Goal: Answer question/provide support: Share knowledge or assist other users

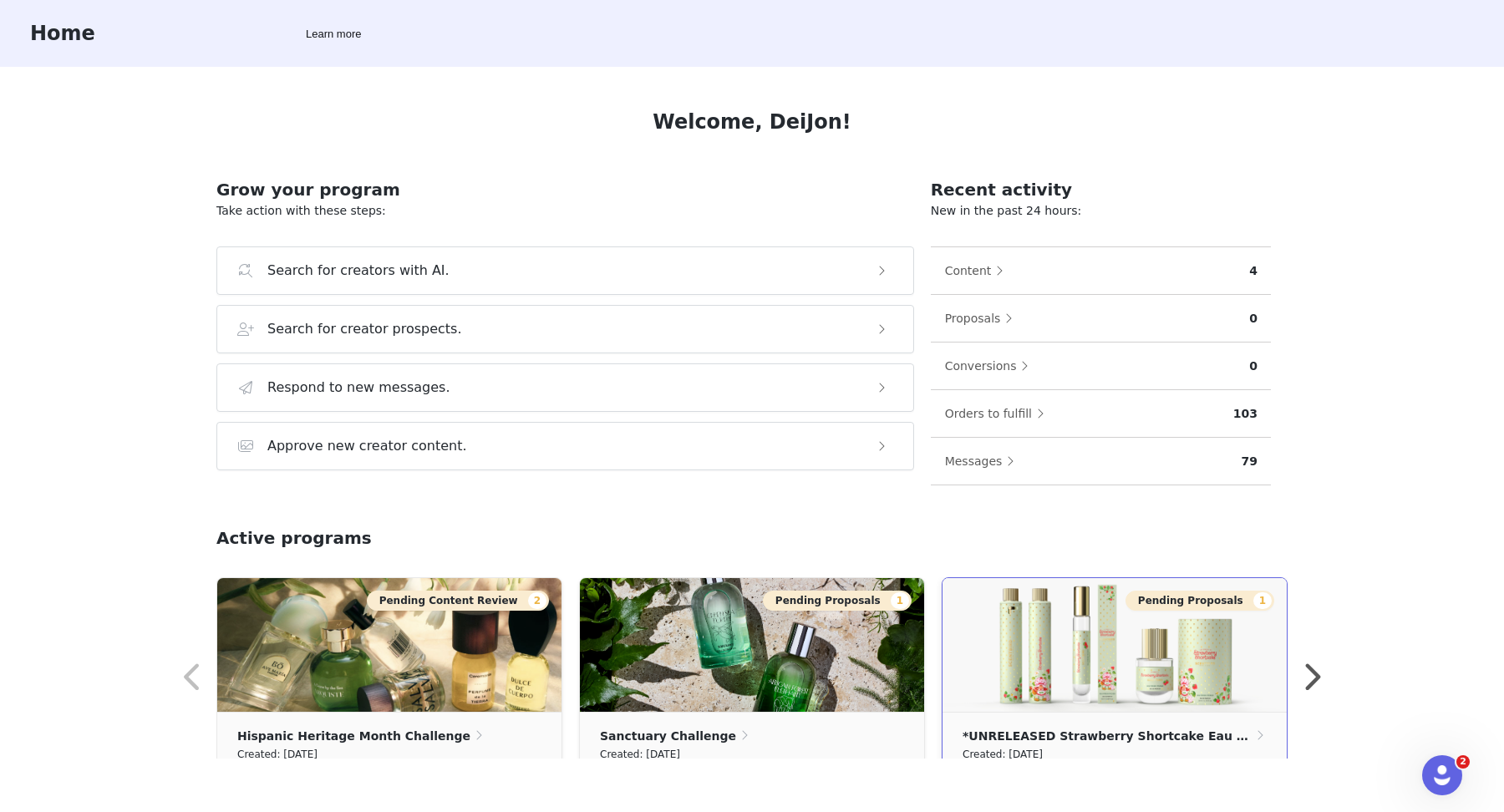
click at [1107, 630] on img at bounding box center [1114, 644] width 345 height 133
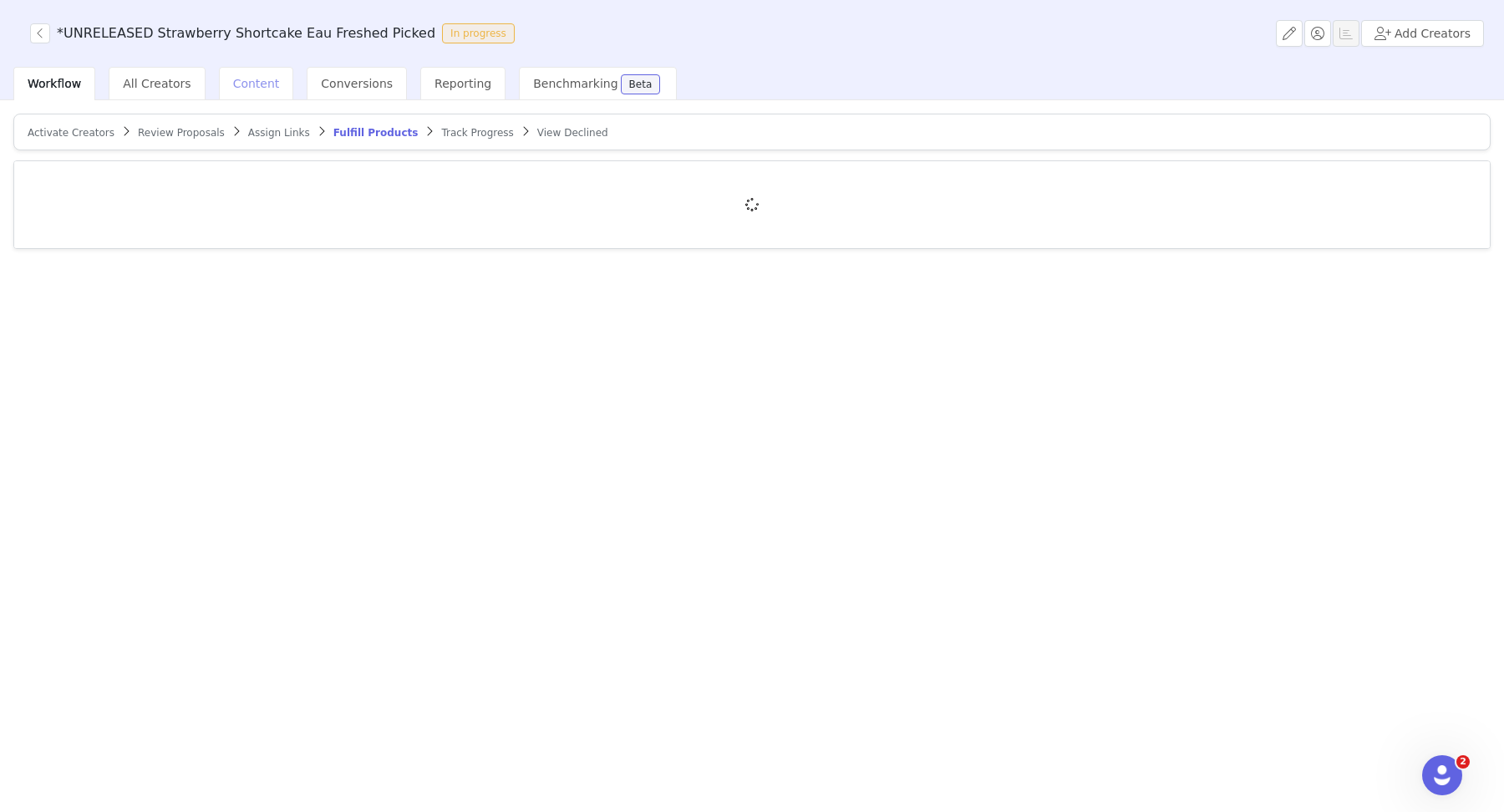
click at [243, 83] on span "Content" at bounding box center [256, 84] width 47 height 14
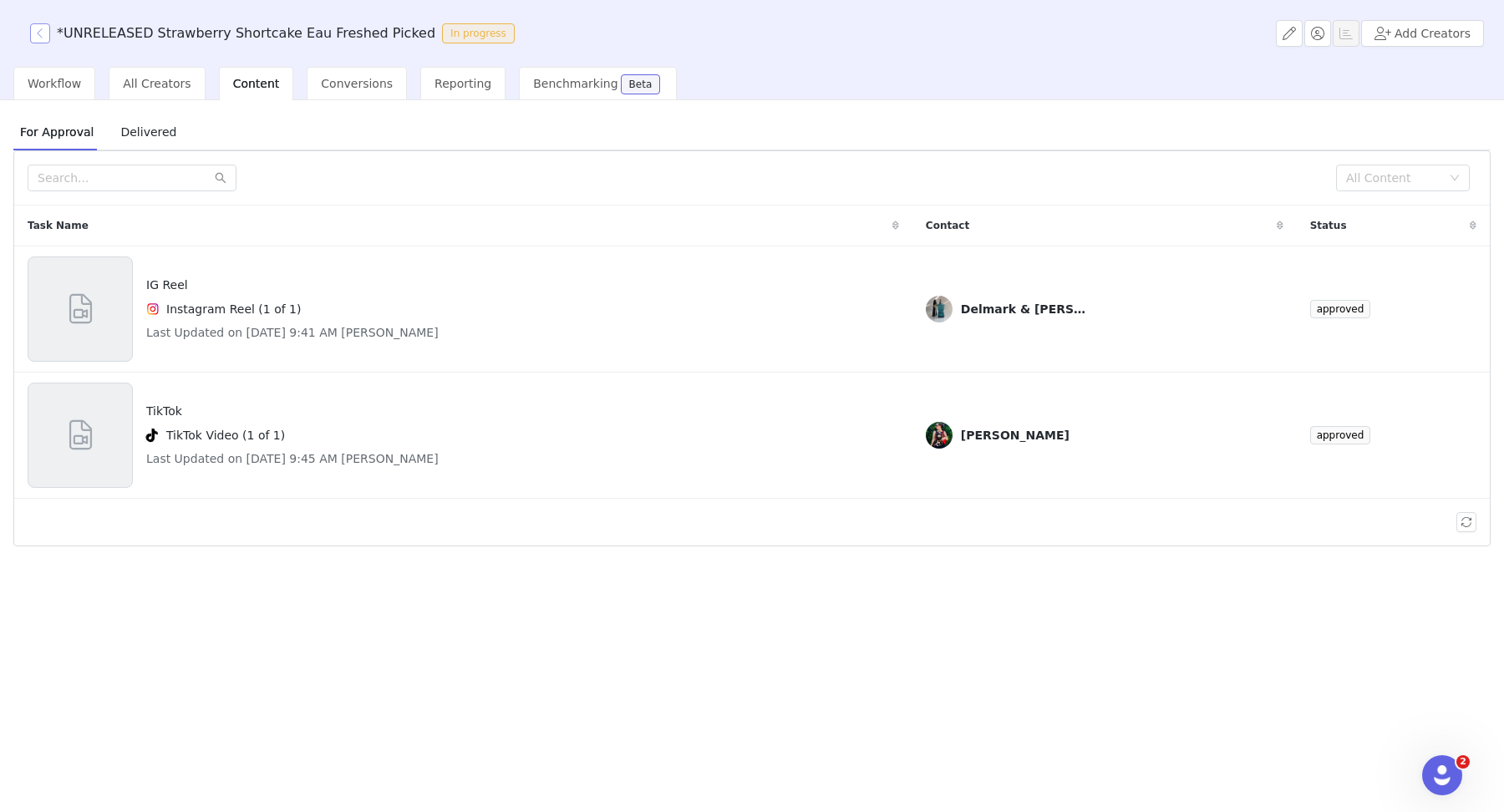
click at [39, 32] on button "button" at bounding box center [40, 33] width 20 height 20
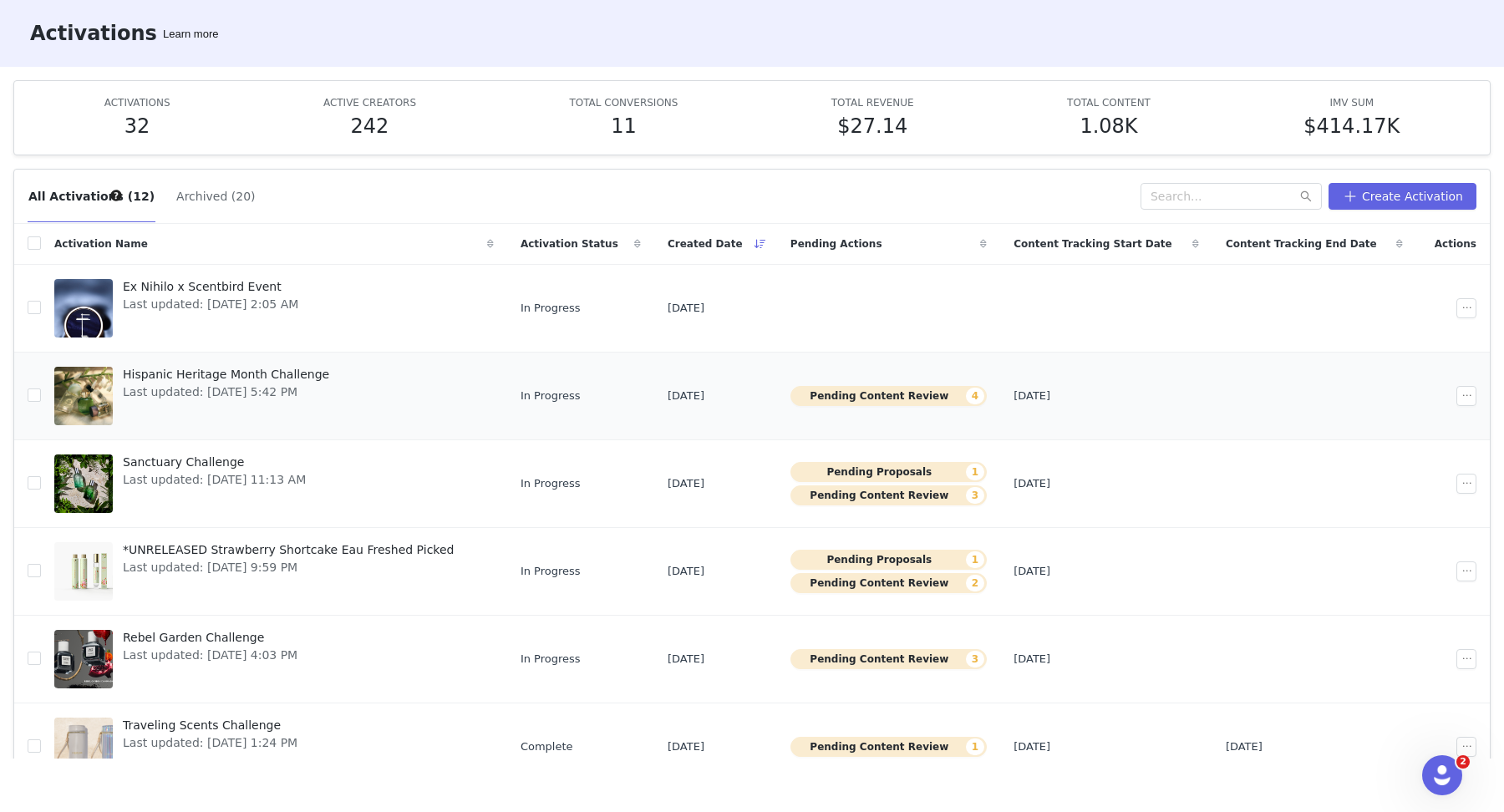
click at [858, 390] on button "Pending Content Review 4" at bounding box center [888, 396] width 197 height 20
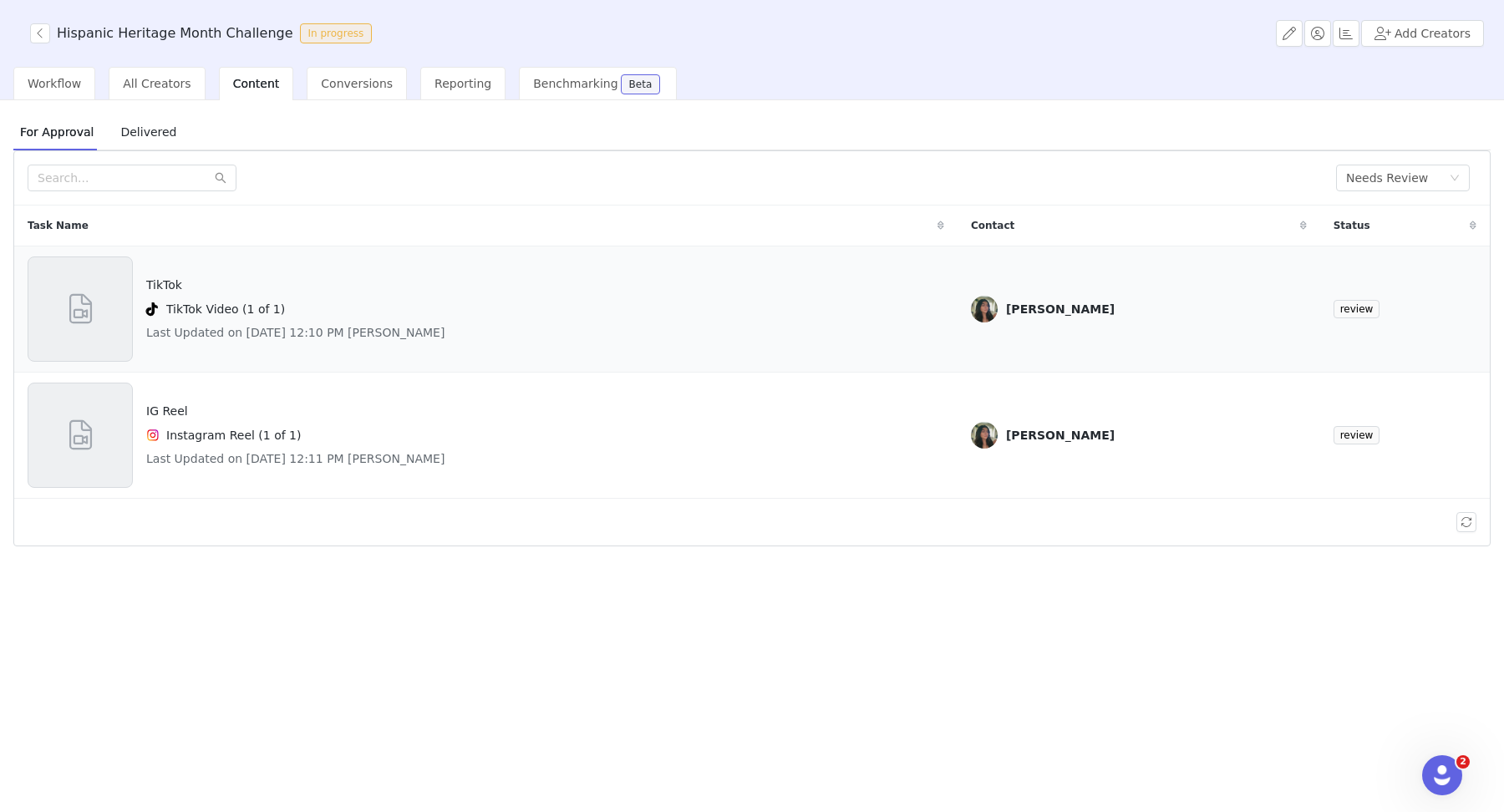
click at [492, 334] on div "TikTok TikTok Video (1 of 1) Last Updated on Sep 30, 2025 12:10 PM Daira Gonzal…" at bounding box center [485, 309] width 916 height 106
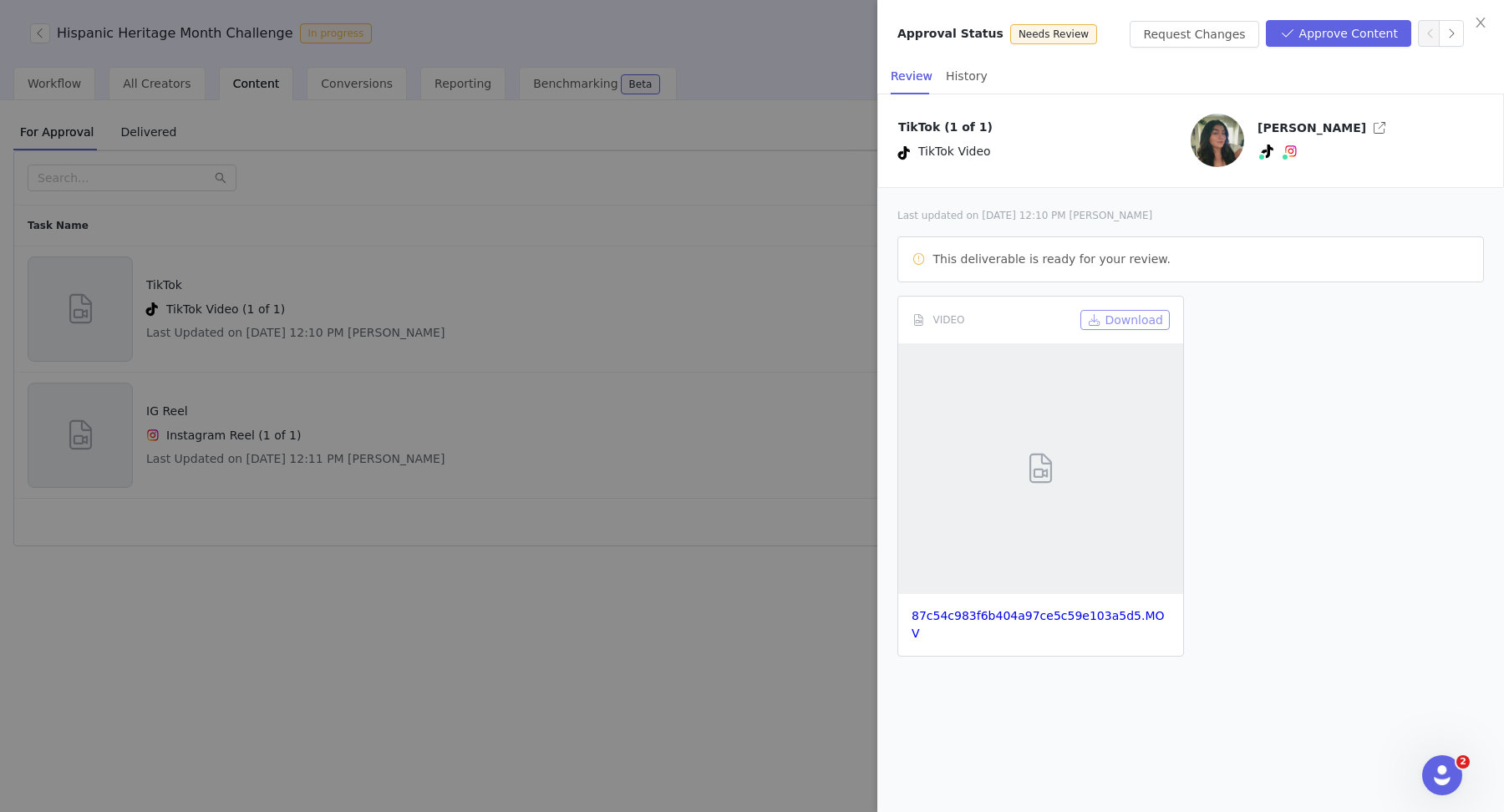
click at [1107, 322] on button "Download" at bounding box center [1125, 320] width 89 height 20
click at [1107, 28] on button "Approve Content" at bounding box center [1338, 33] width 145 height 27
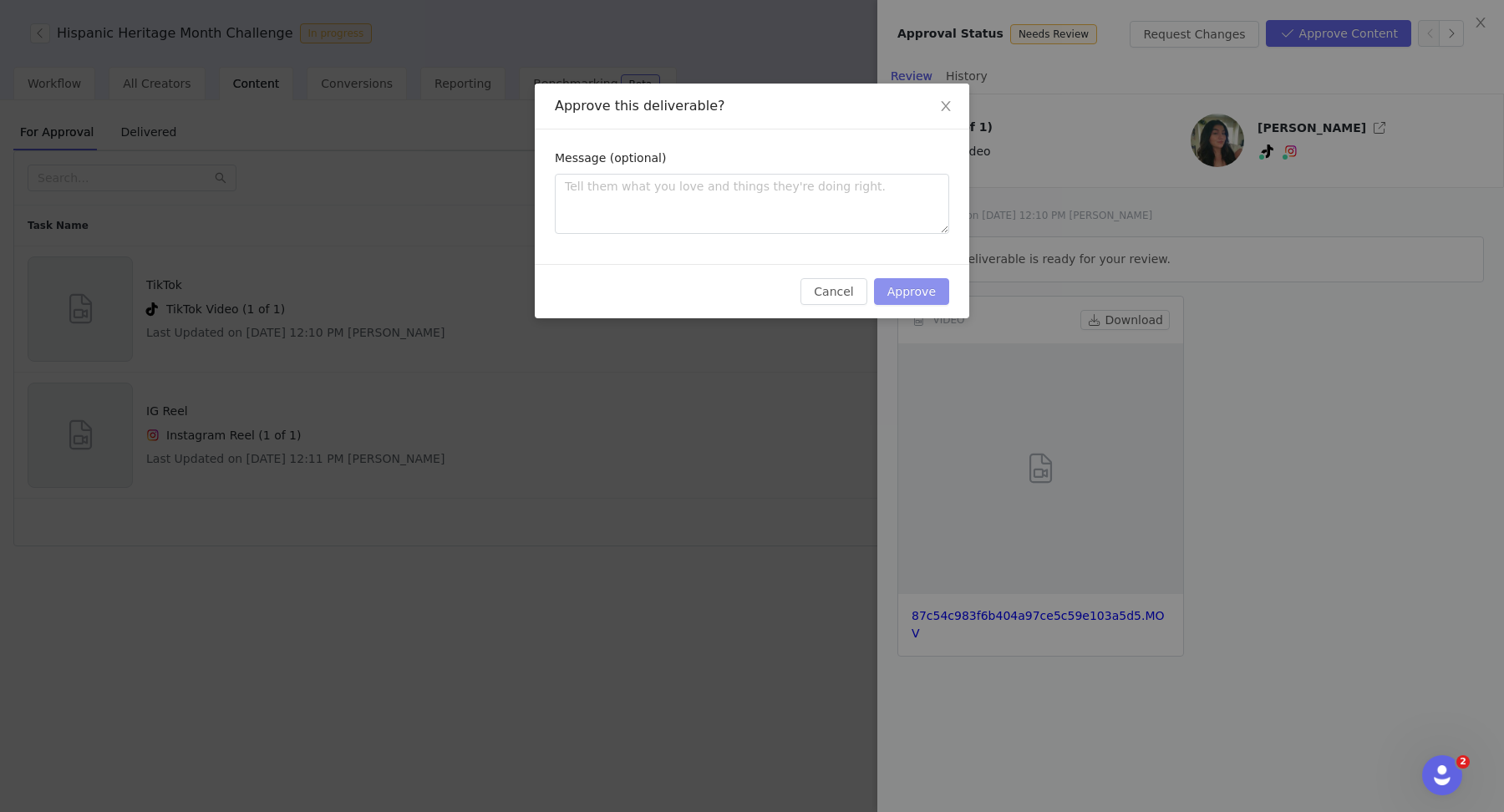
click at [882, 296] on button "Approve" at bounding box center [911, 291] width 75 height 27
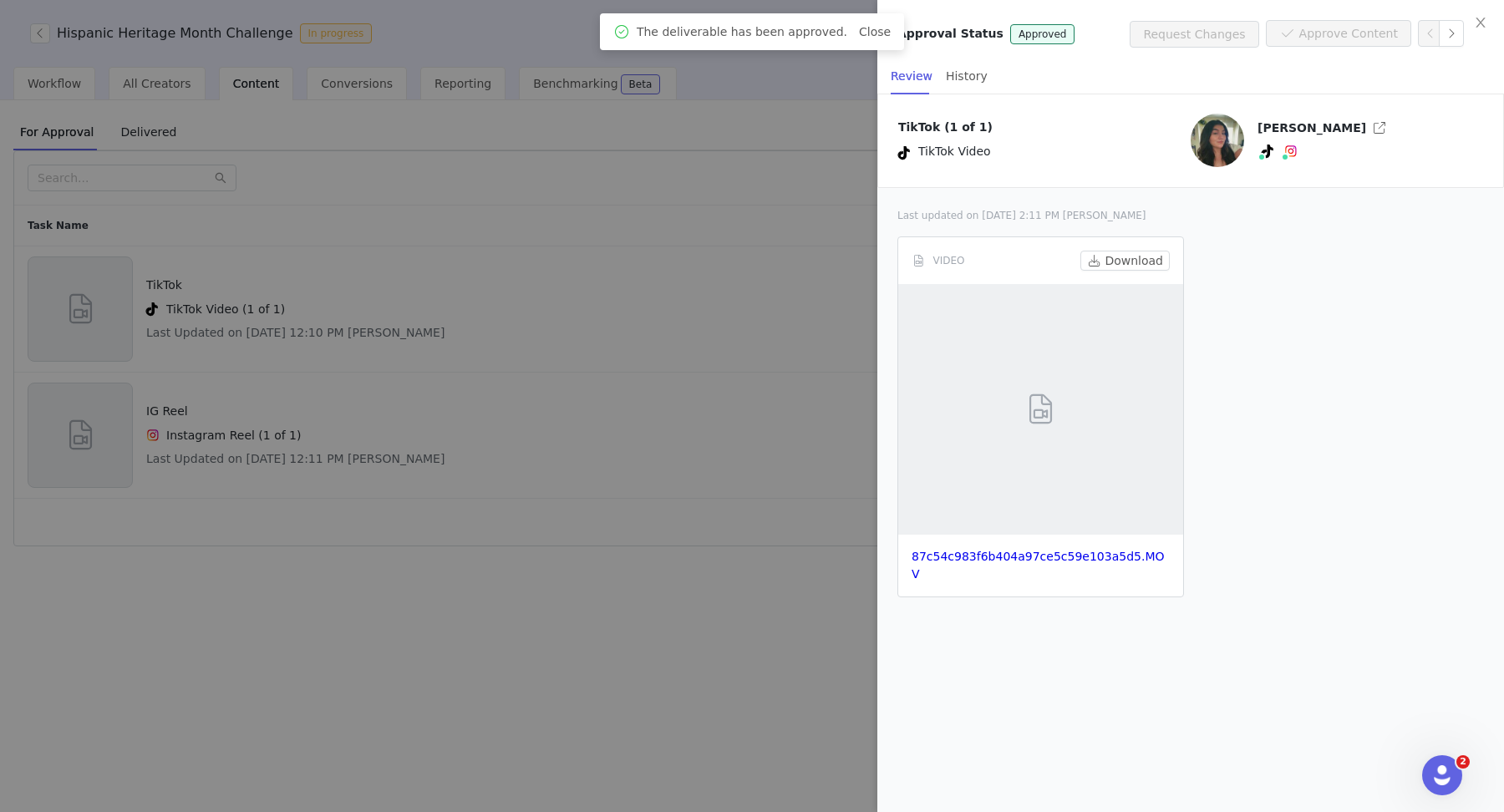
drag, startPoint x: 610, startPoint y: 405, endPoint x: 614, endPoint y: 424, distance: 19.4
click at [611, 405] on div at bounding box center [752, 406] width 1504 height 812
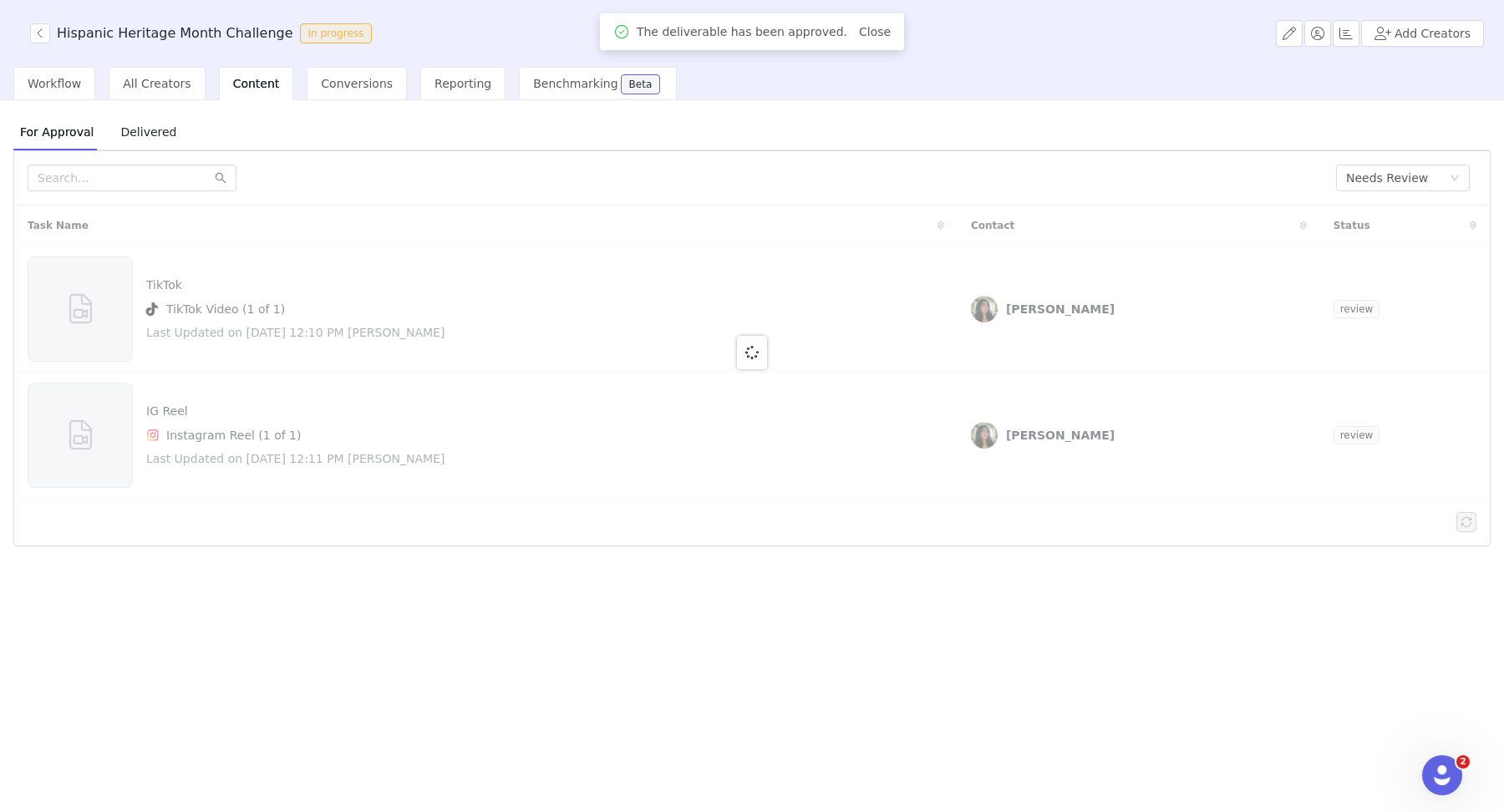
click at [617, 434] on div at bounding box center [752, 352] width 1476 height 293
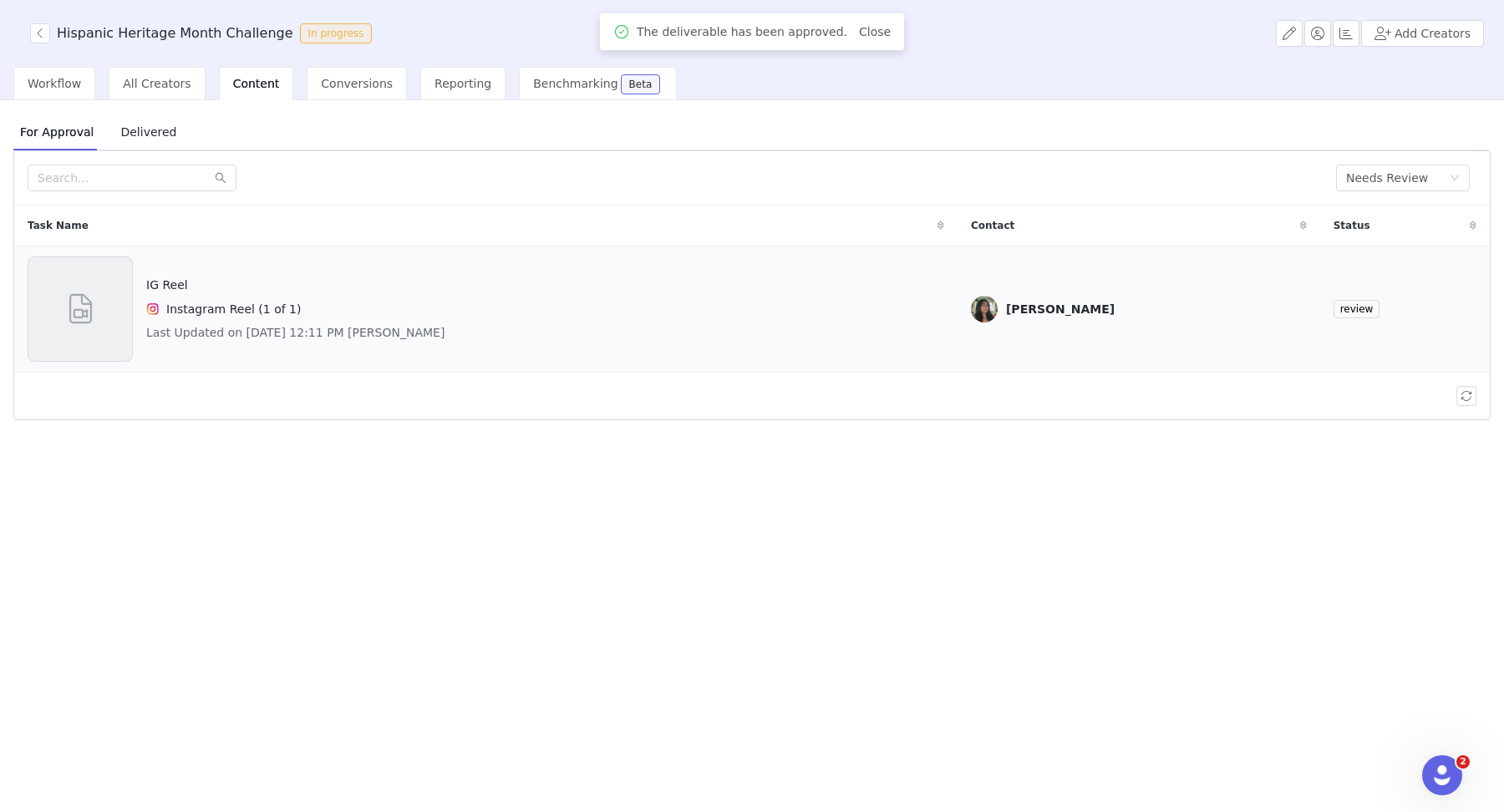
click at [759, 325] on div "IG Reel Instagram Reel (1 of 1) Last Updated on Sep 30, 2025 12:11 PM Daira Gon…" at bounding box center [485, 309] width 916 height 106
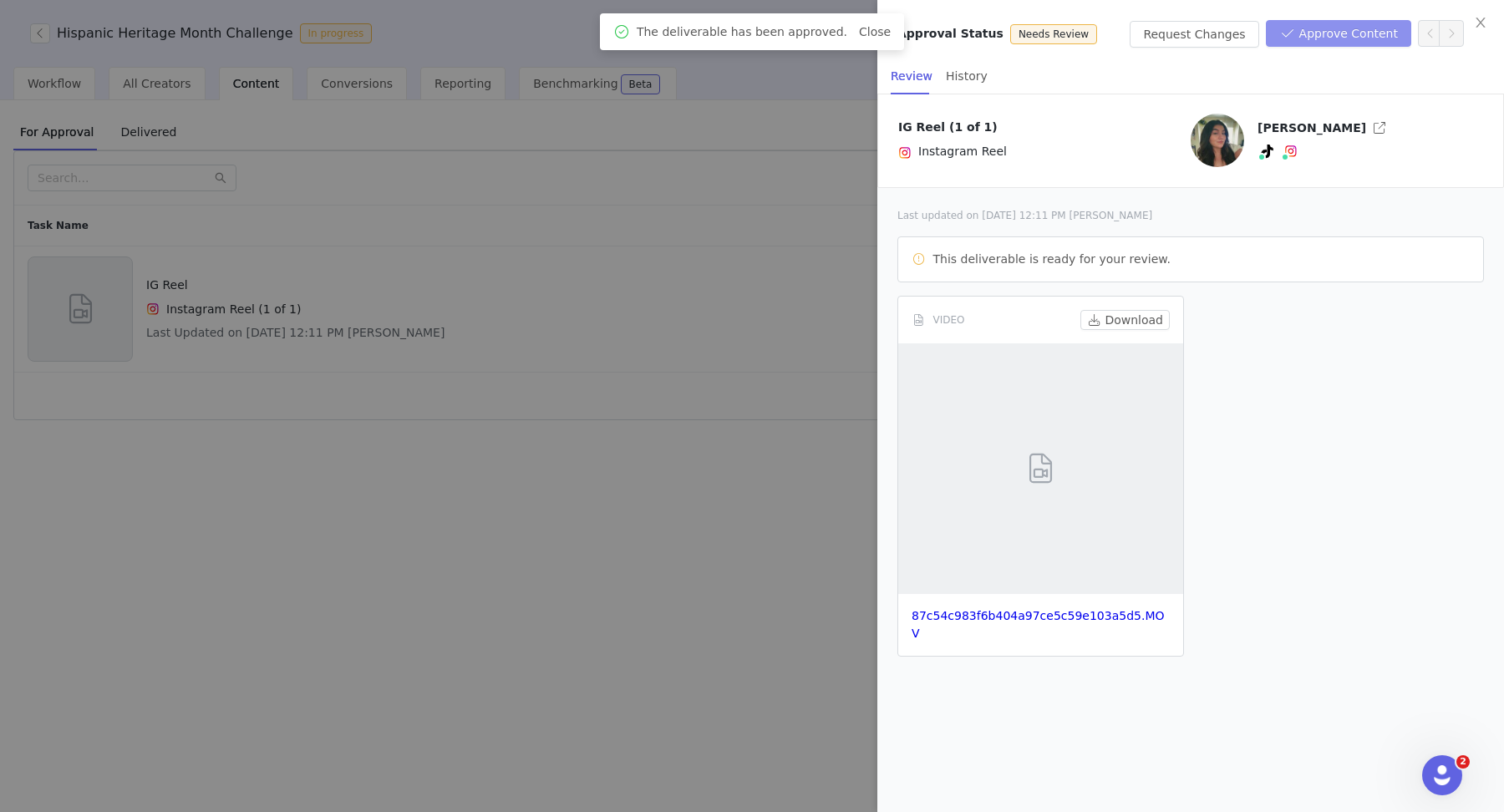
click at [1107, 41] on button "Approve Content" at bounding box center [1338, 33] width 145 height 27
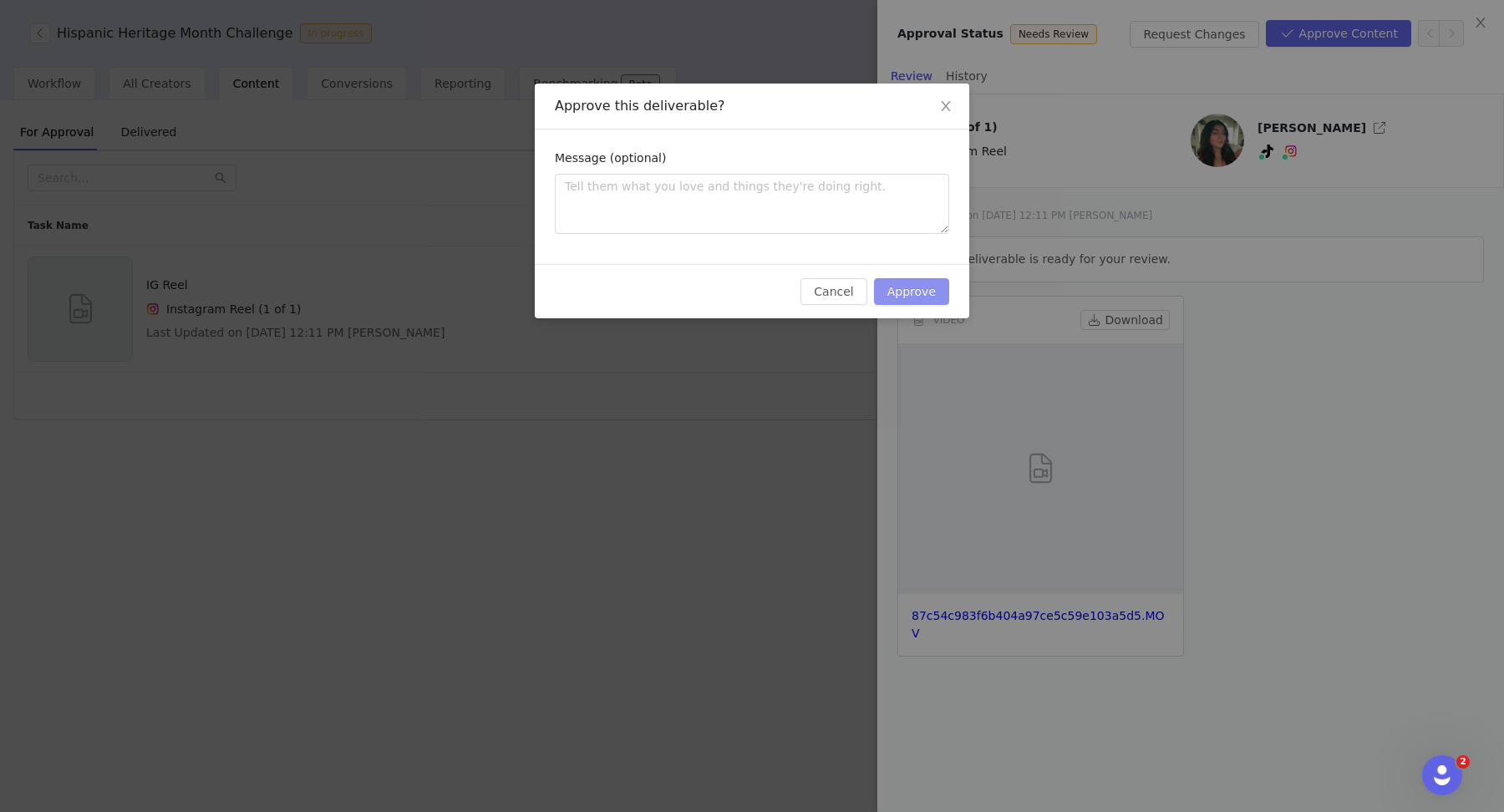
click at [916, 289] on button "Approve" at bounding box center [911, 291] width 75 height 27
click at [612, 431] on div "Approve this deliverable? Message (optional) Cancel Approve" at bounding box center [752, 406] width 1504 height 812
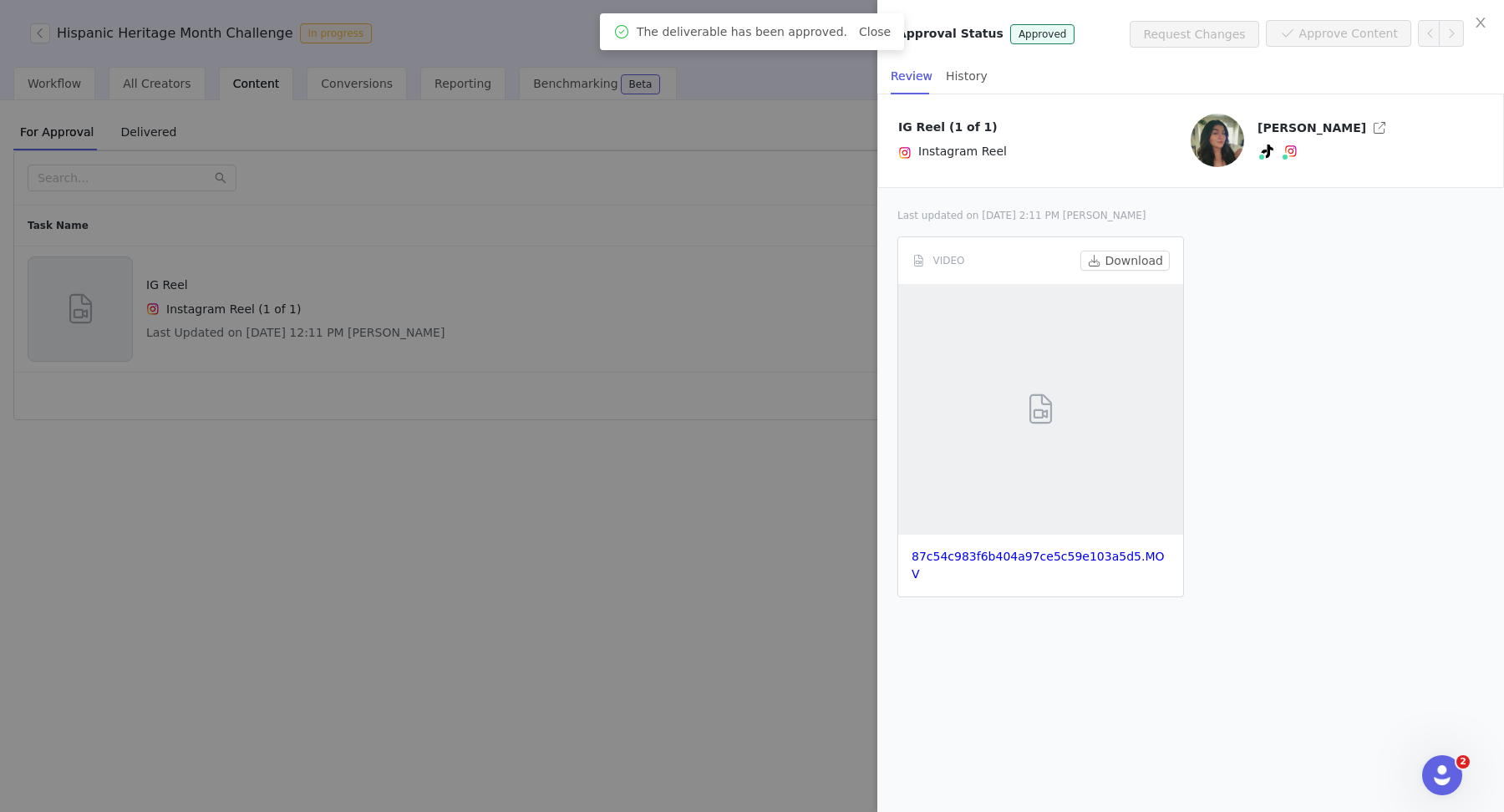
click at [656, 348] on div at bounding box center [752, 406] width 1504 height 812
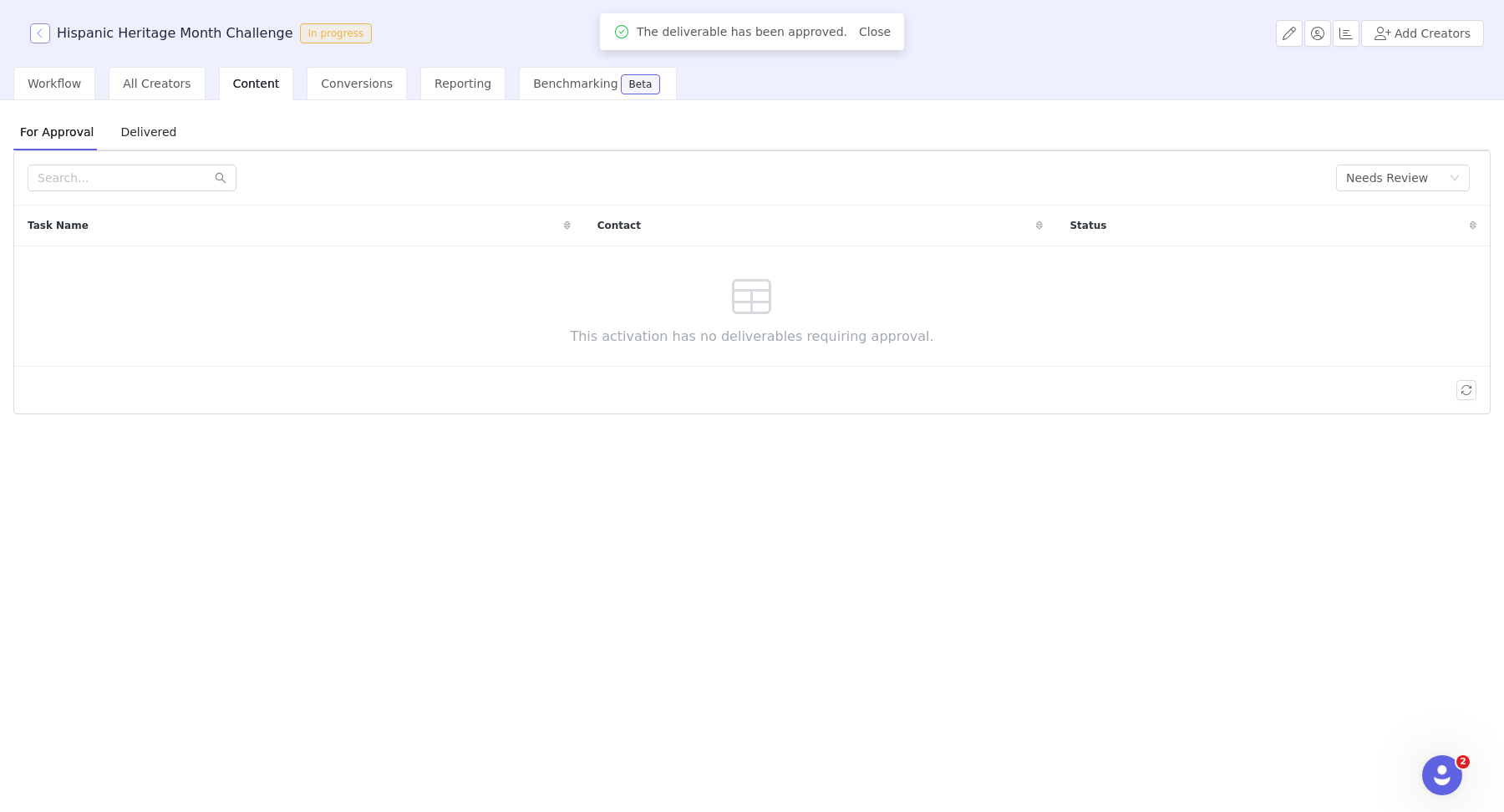
click at [41, 30] on button "button" at bounding box center [40, 33] width 20 height 20
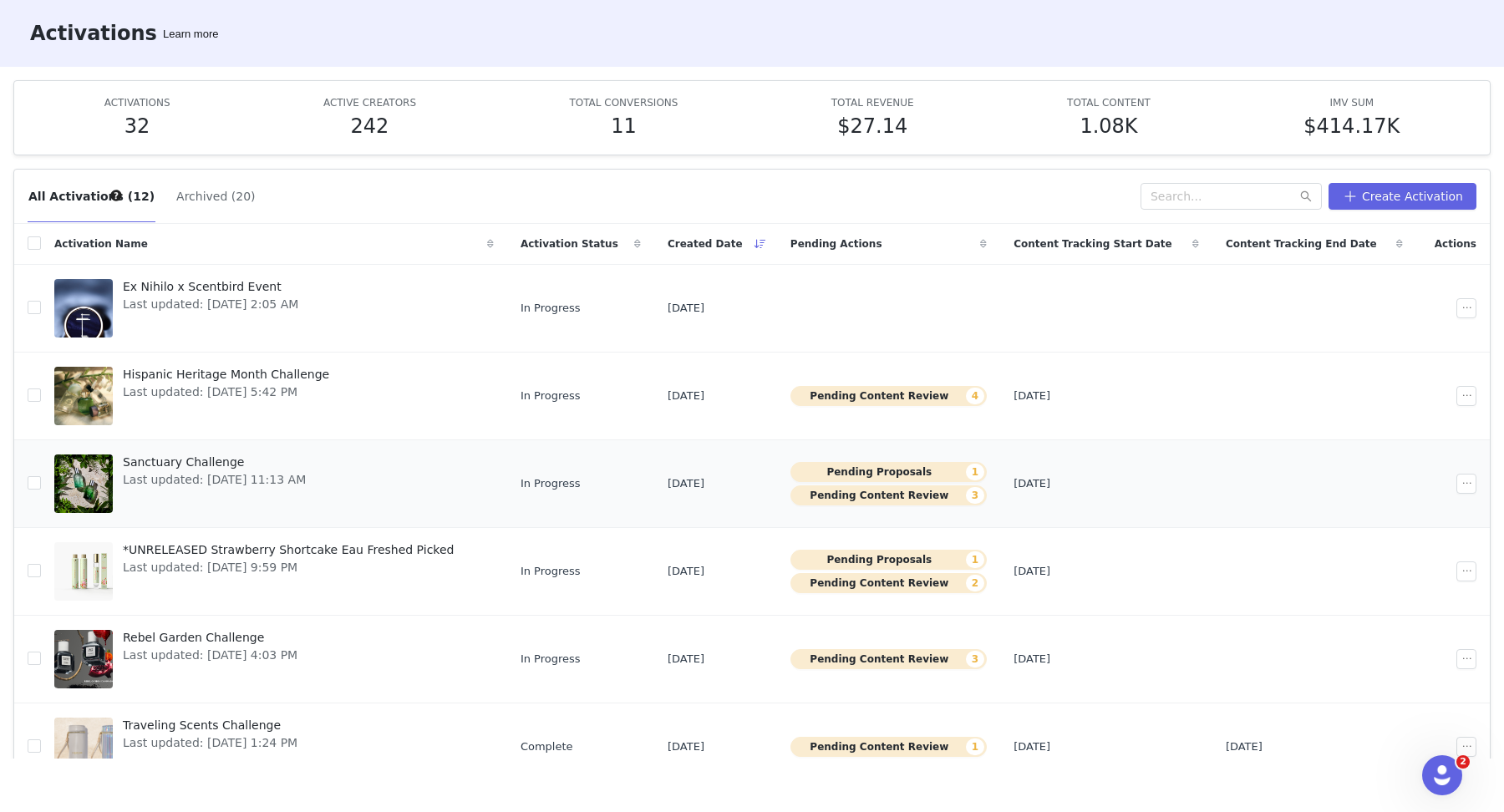
click at [866, 494] on button "Pending Content Review 3" at bounding box center [888, 495] width 197 height 20
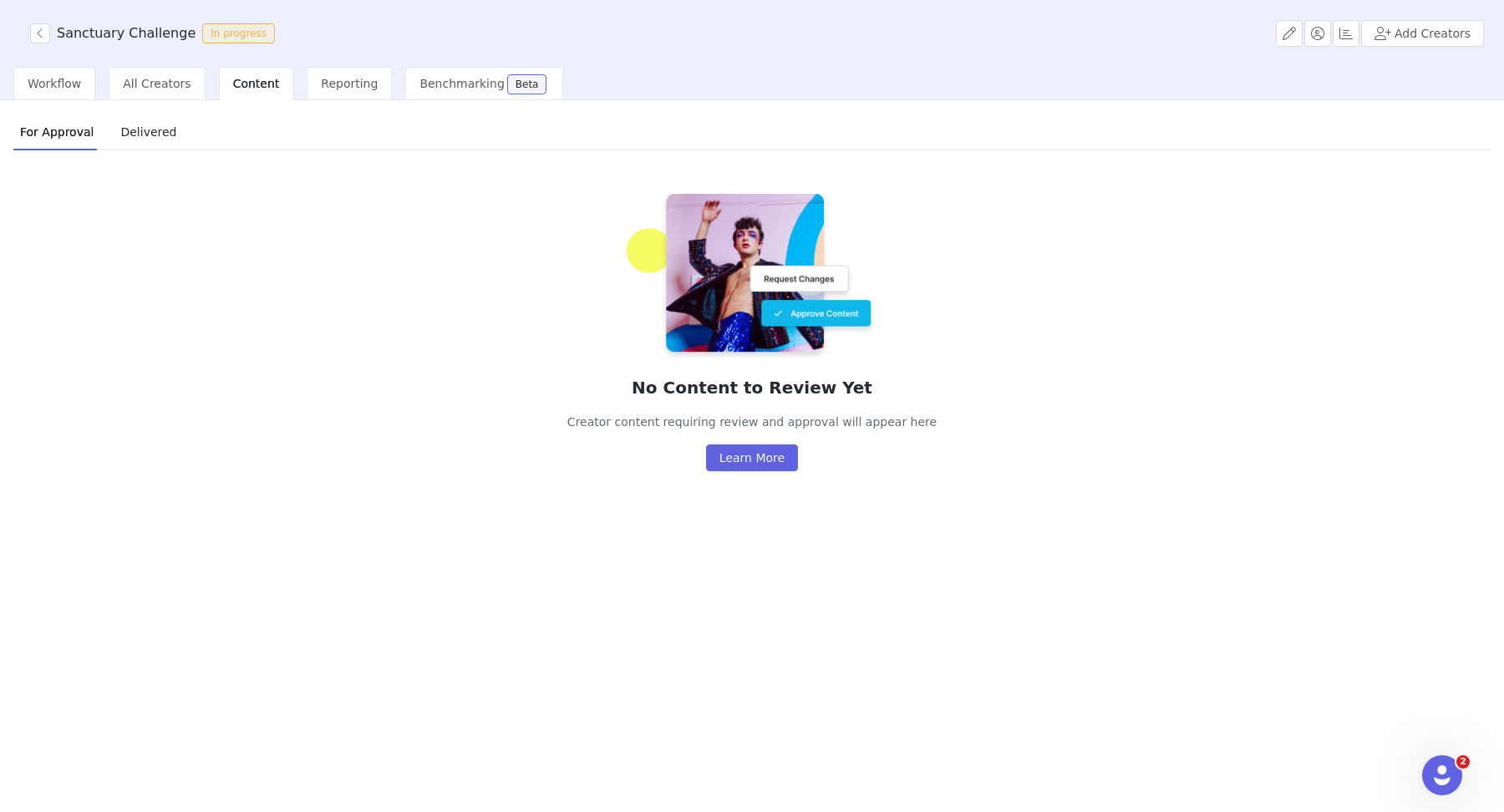
click at [40, 44] on div "Sanctuary Challenge In progress Add Creators" at bounding box center [752, 33] width 1504 height 67
click at [38, 34] on button "button" at bounding box center [40, 33] width 20 height 20
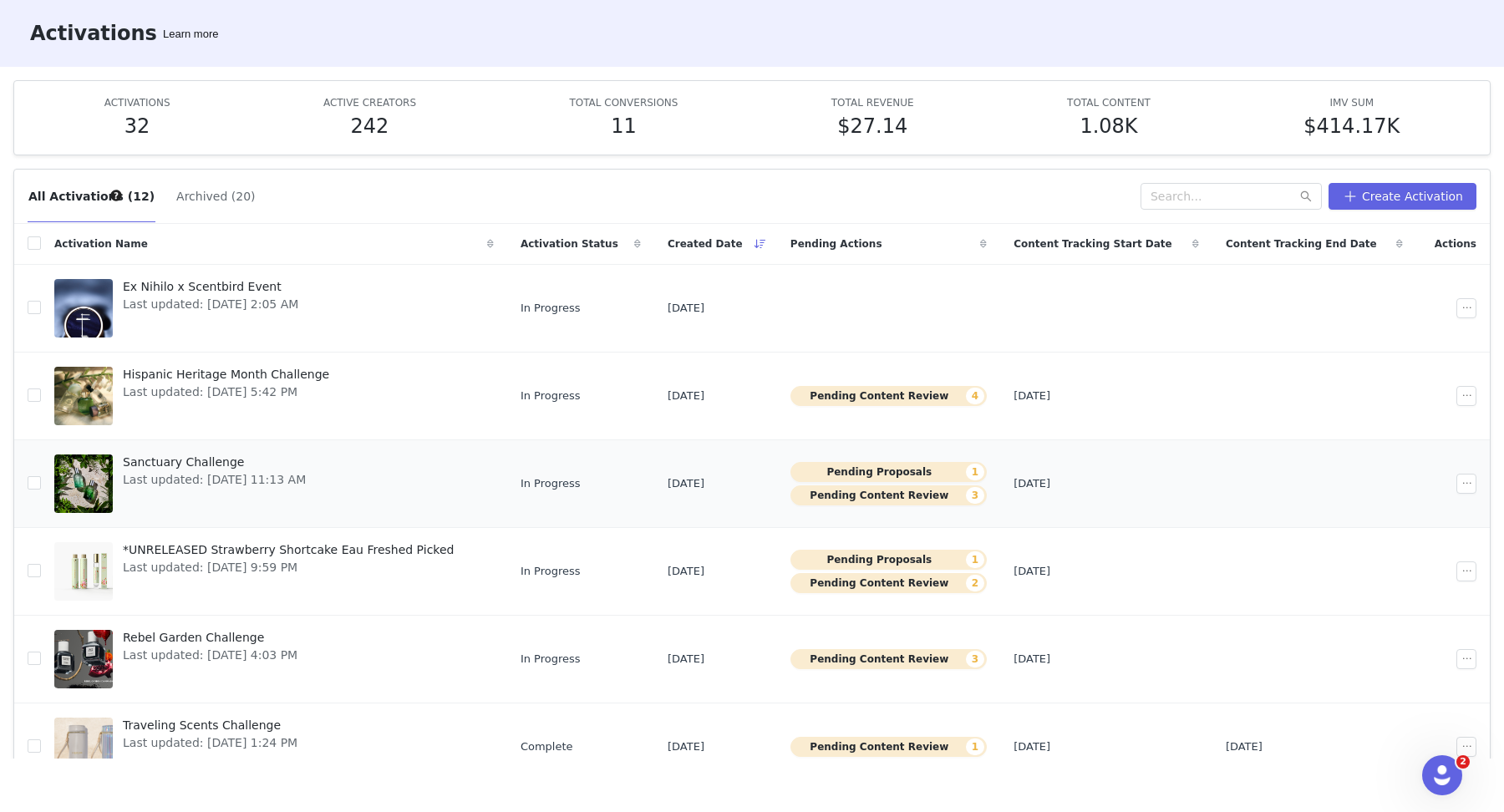
click at [847, 465] on button "Pending Proposals 1" at bounding box center [888, 472] width 197 height 20
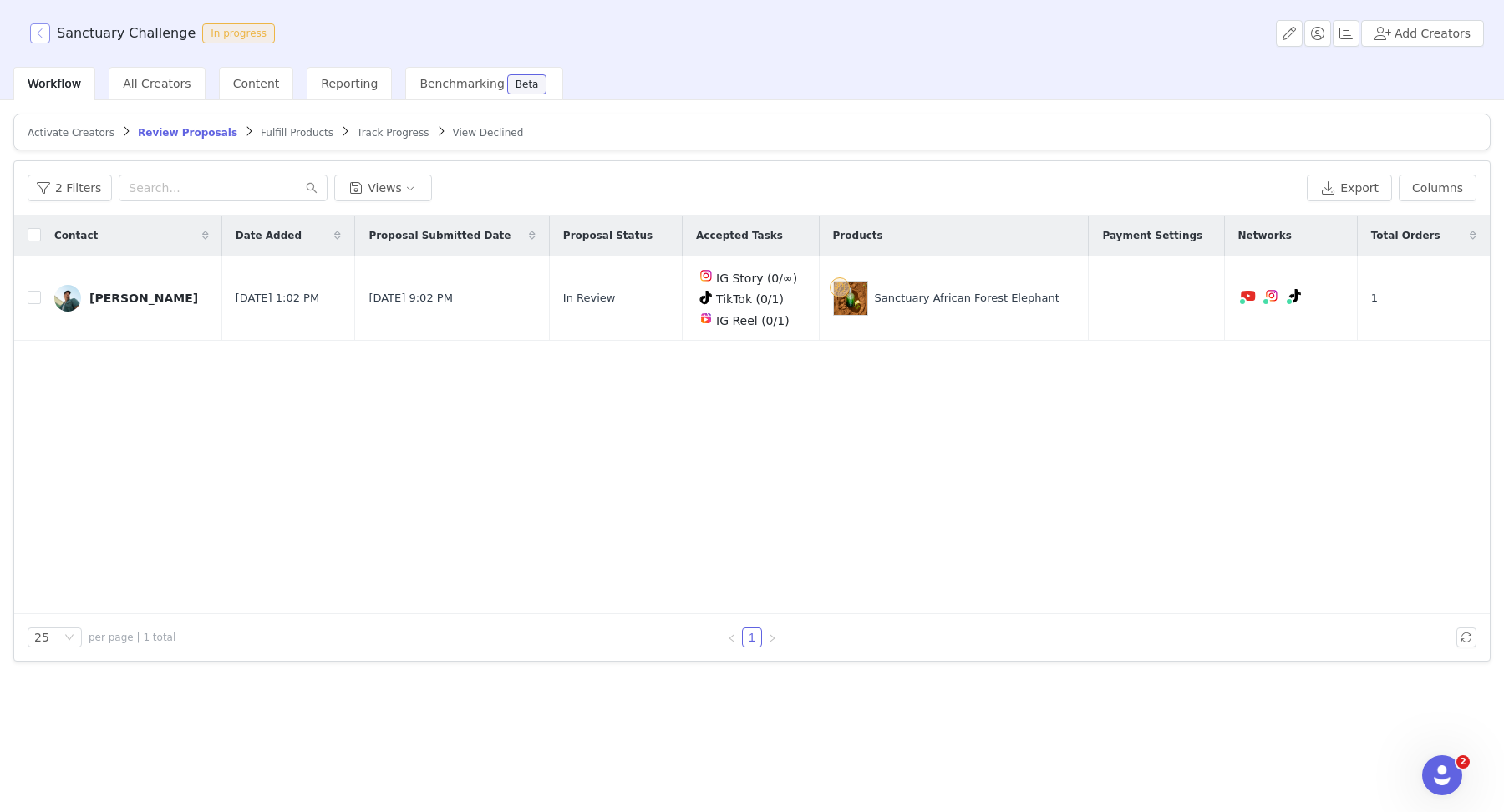
click at [37, 26] on button "button" at bounding box center [40, 33] width 20 height 20
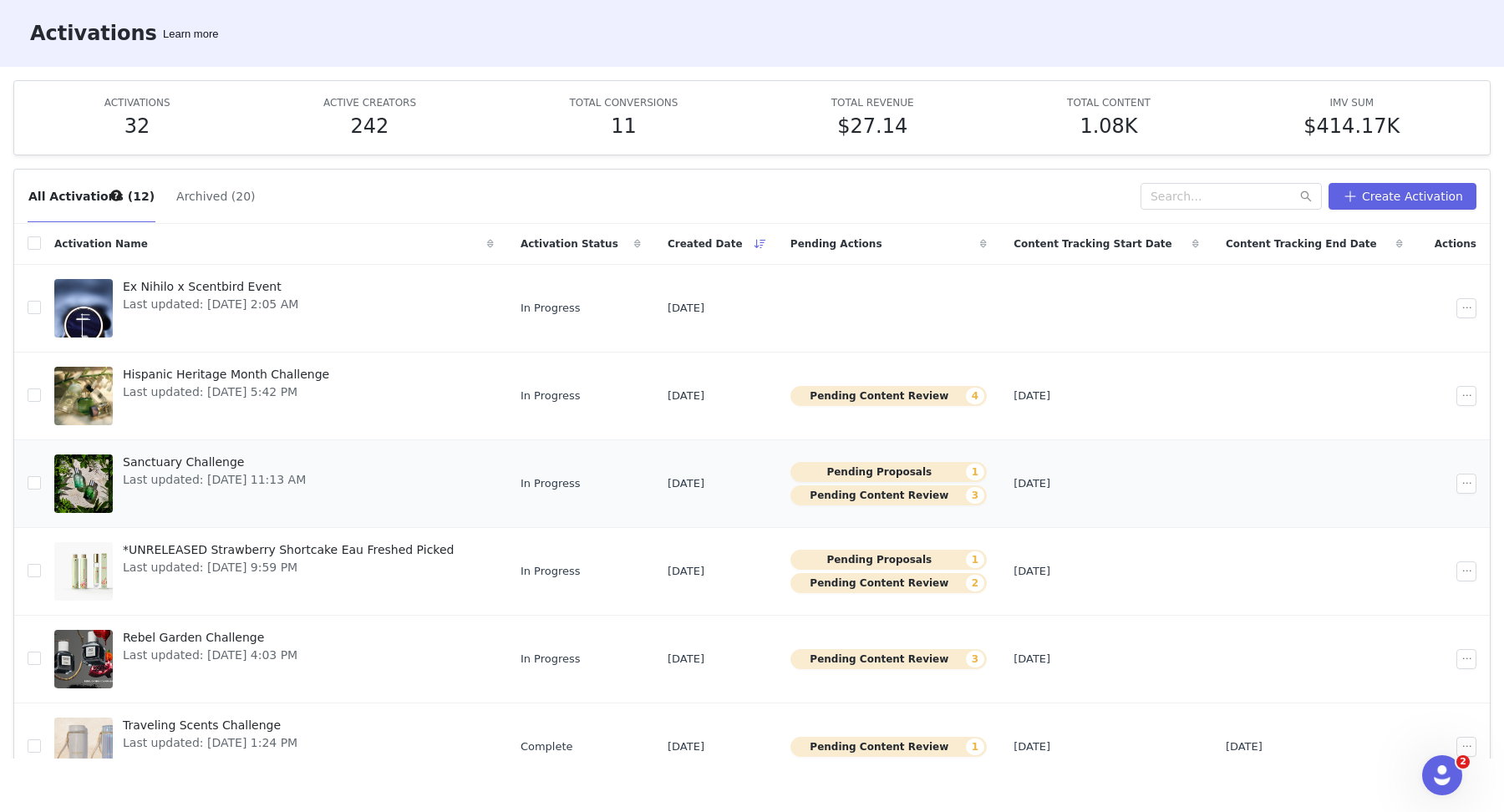
click at [906, 462] on button "Pending Proposals 1" at bounding box center [888, 472] width 197 height 20
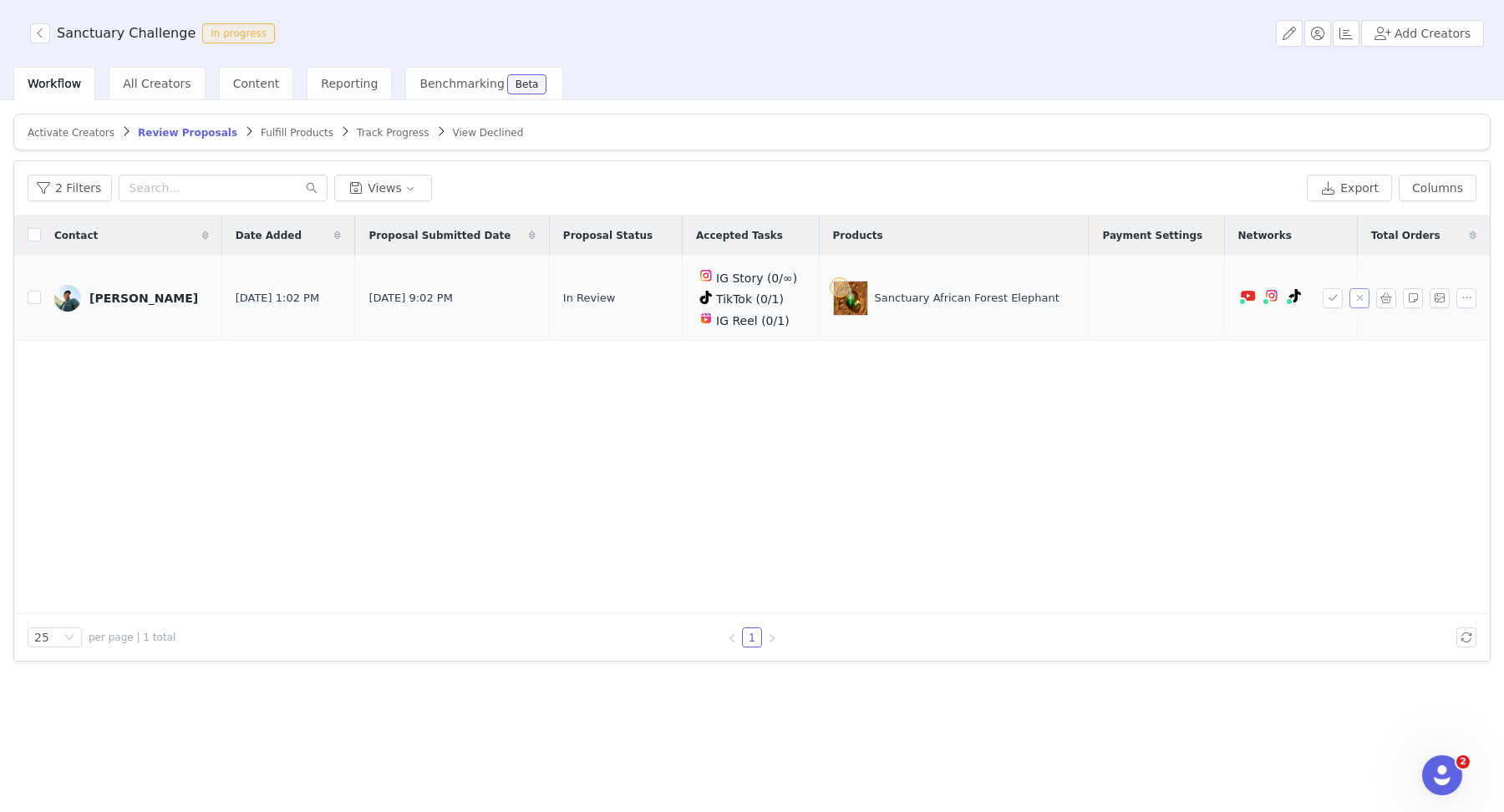
click at [1107, 295] on button "button" at bounding box center [1359, 299] width 20 height 20
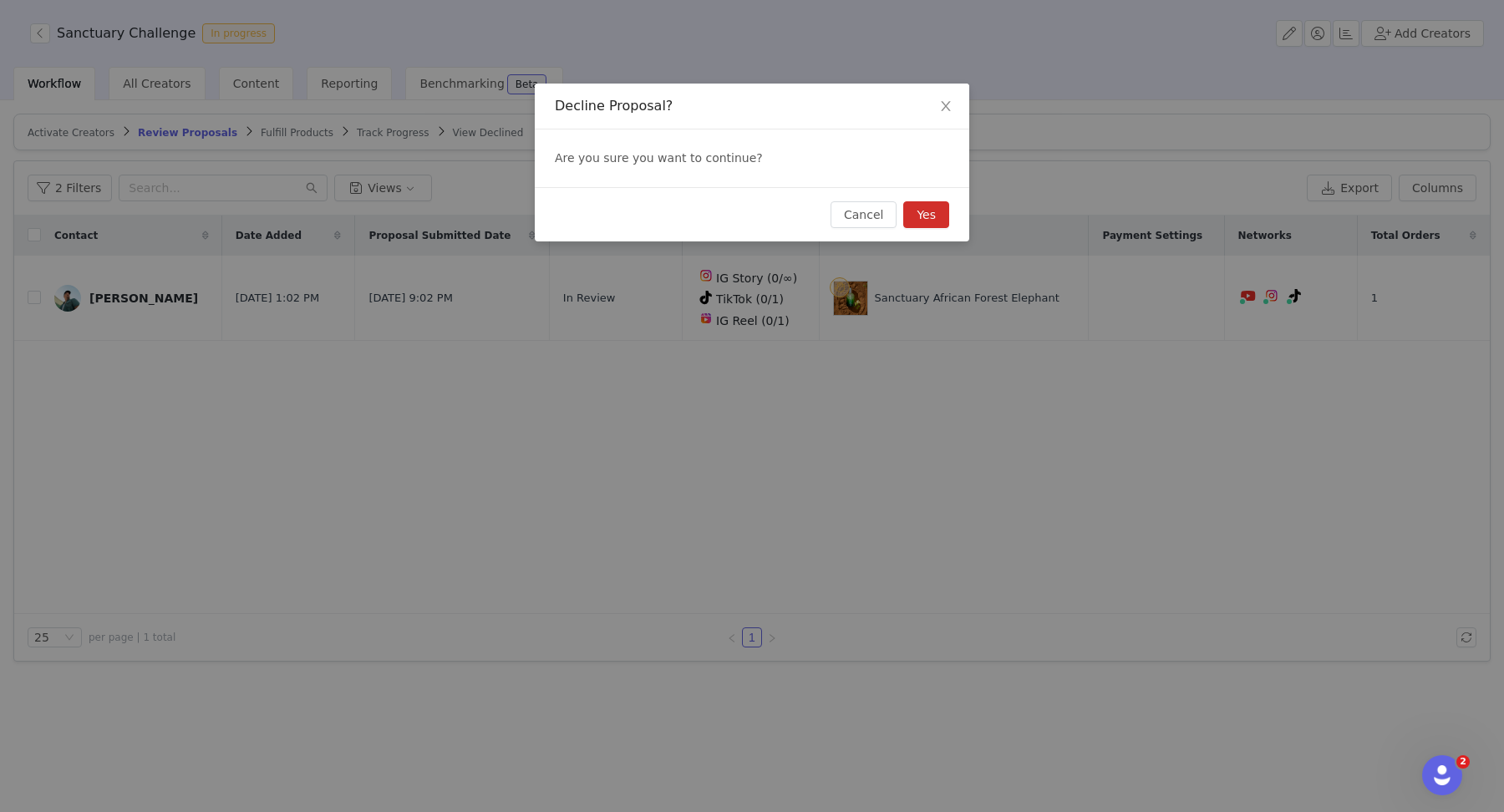
click at [933, 205] on button "Yes" at bounding box center [926, 214] width 46 height 27
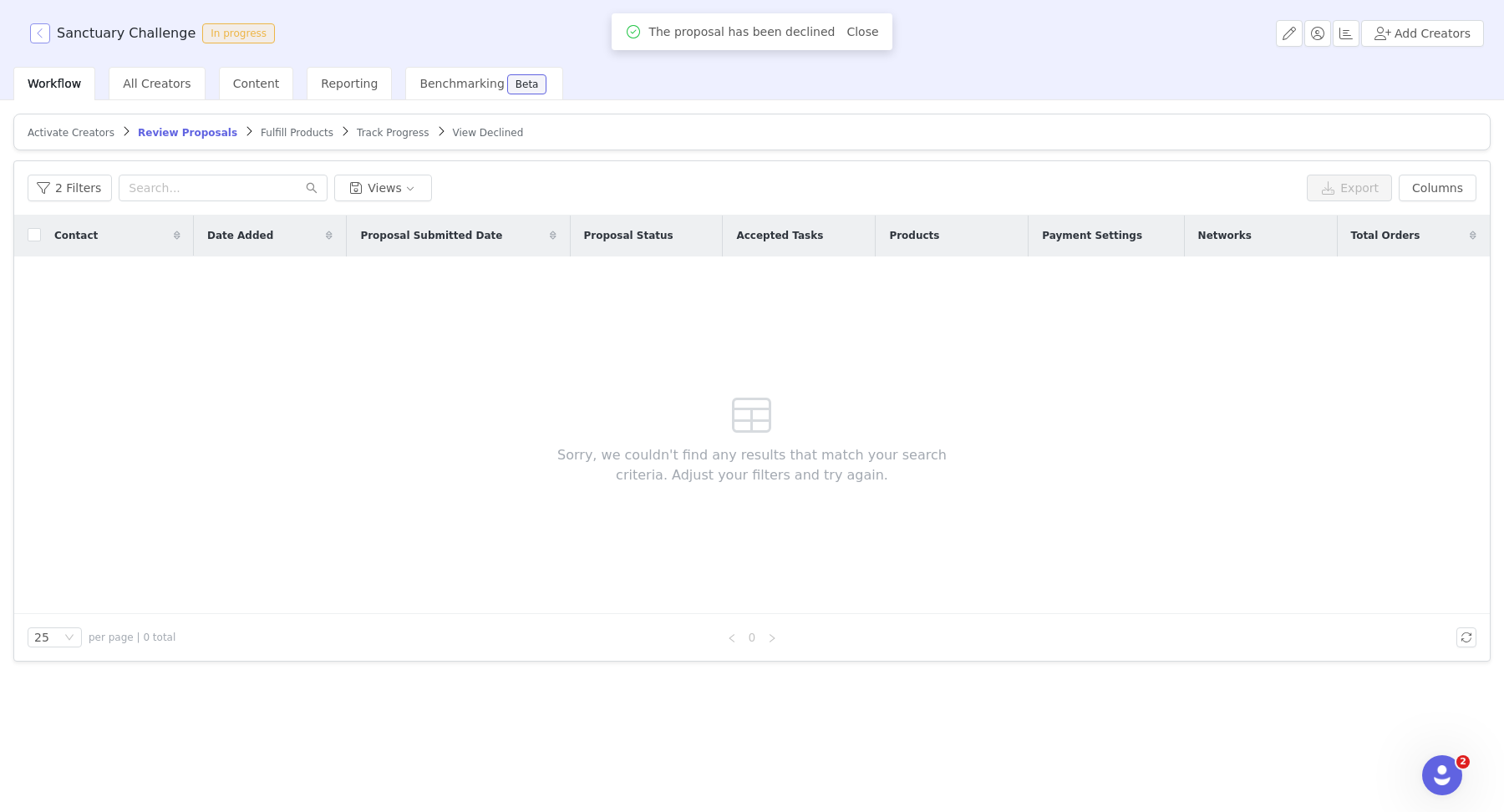
click at [40, 31] on button "button" at bounding box center [40, 33] width 20 height 20
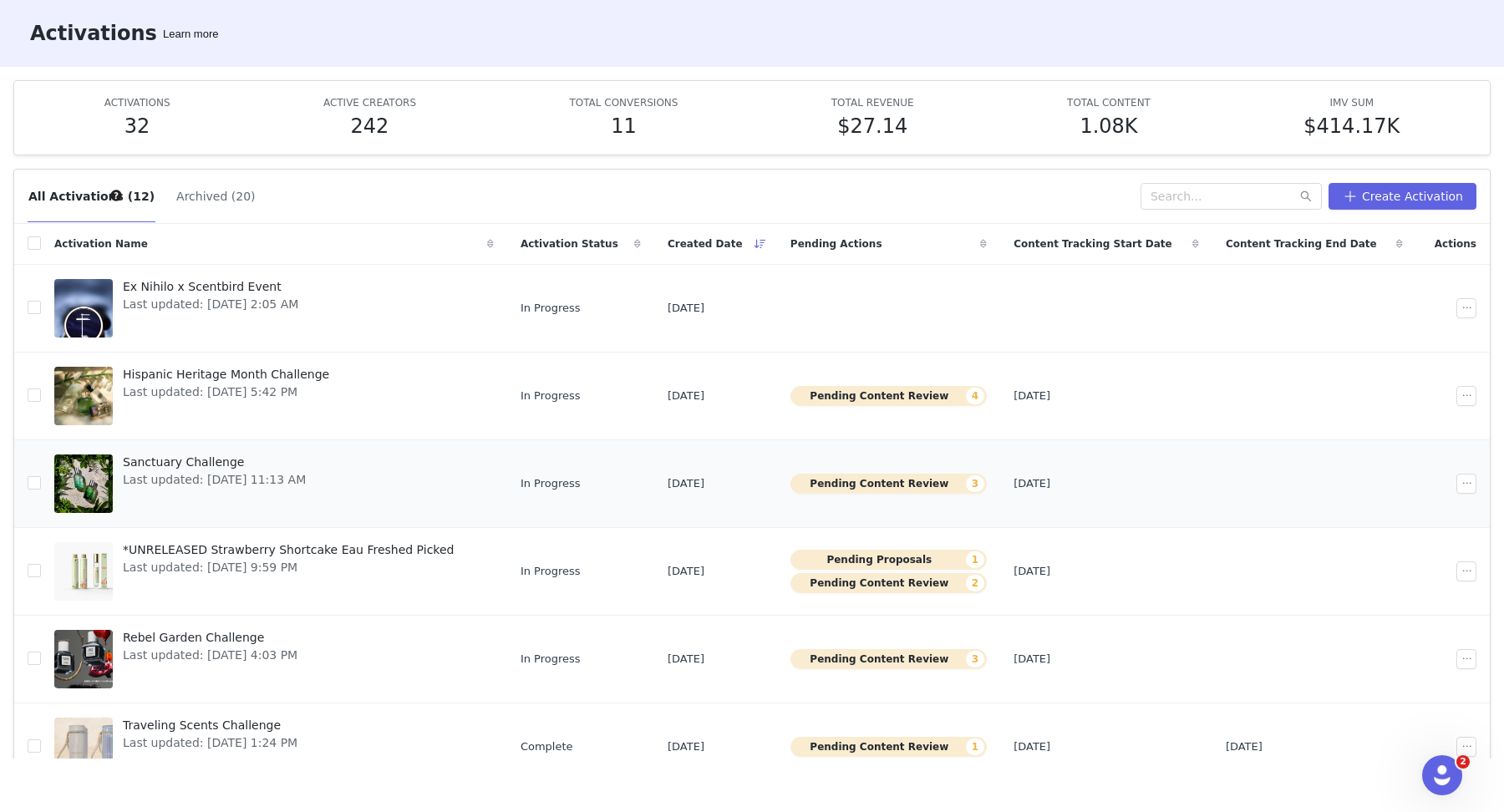
click at [889, 480] on button "Pending Content Review 3" at bounding box center [888, 484] width 197 height 20
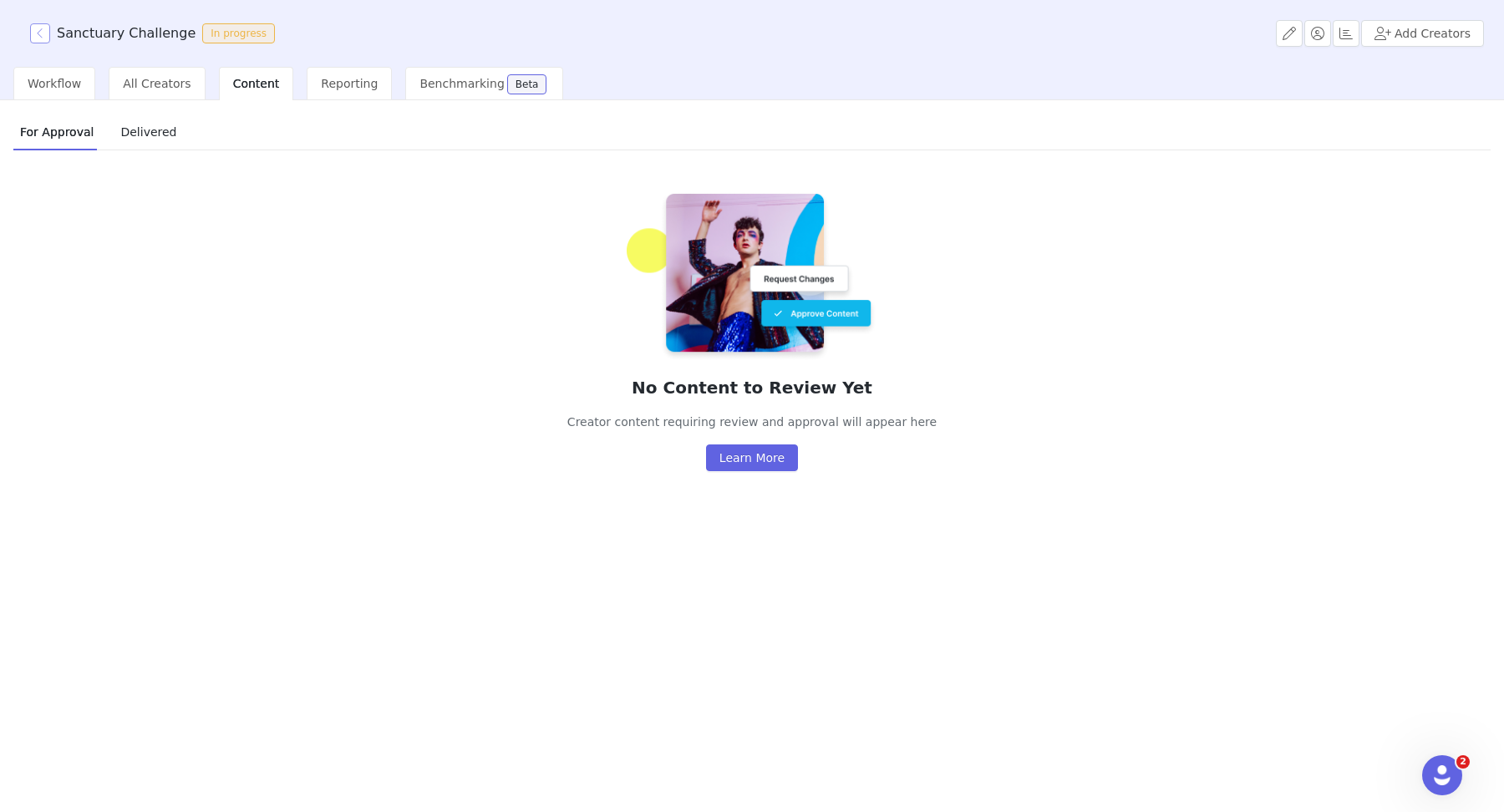
click at [41, 33] on button "button" at bounding box center [40, 33] width 20 height 20
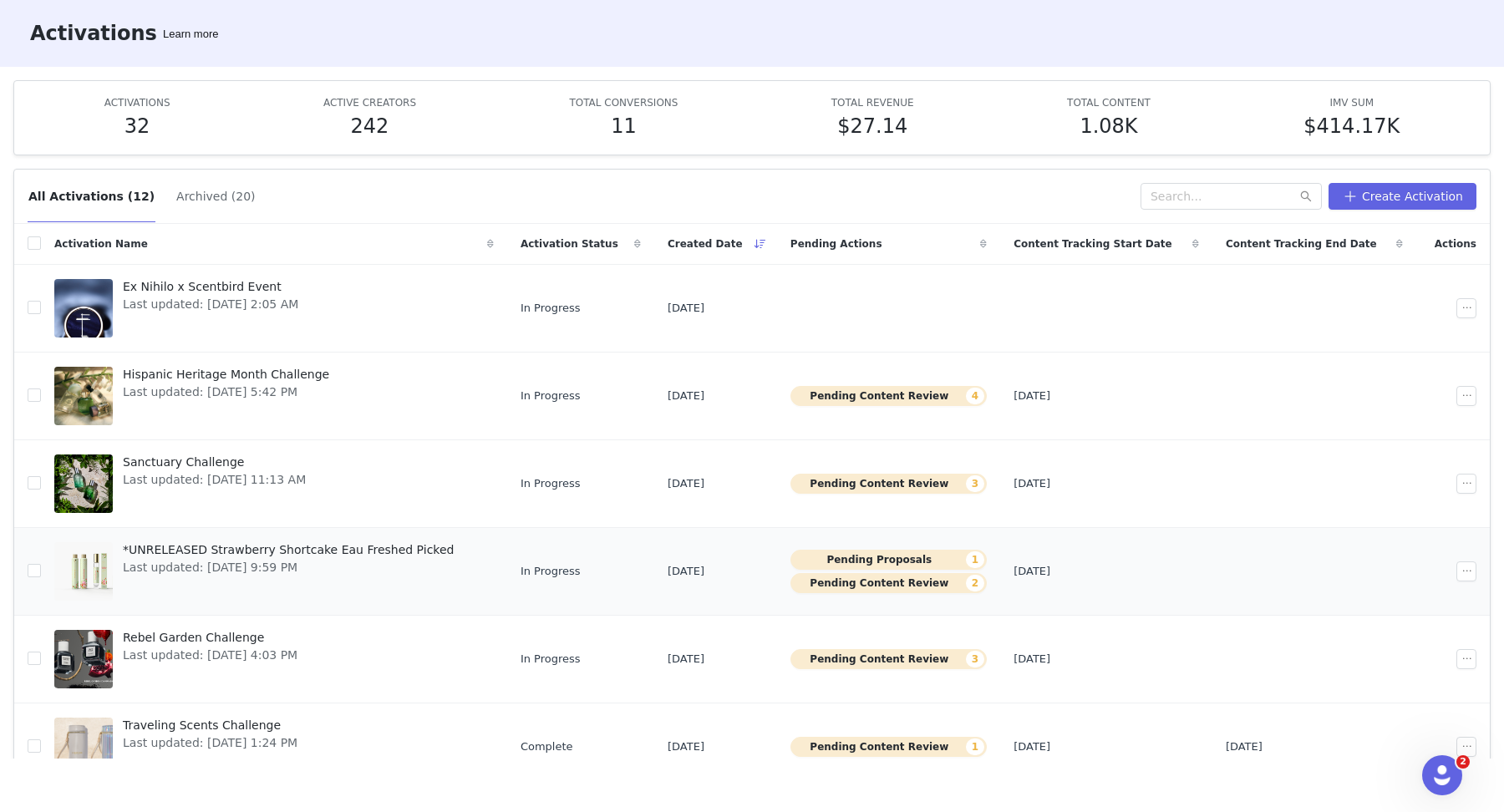
click at [874, 563] on button "Pending Proposals 1" at bounding box center [888, 559] width 197 height 20
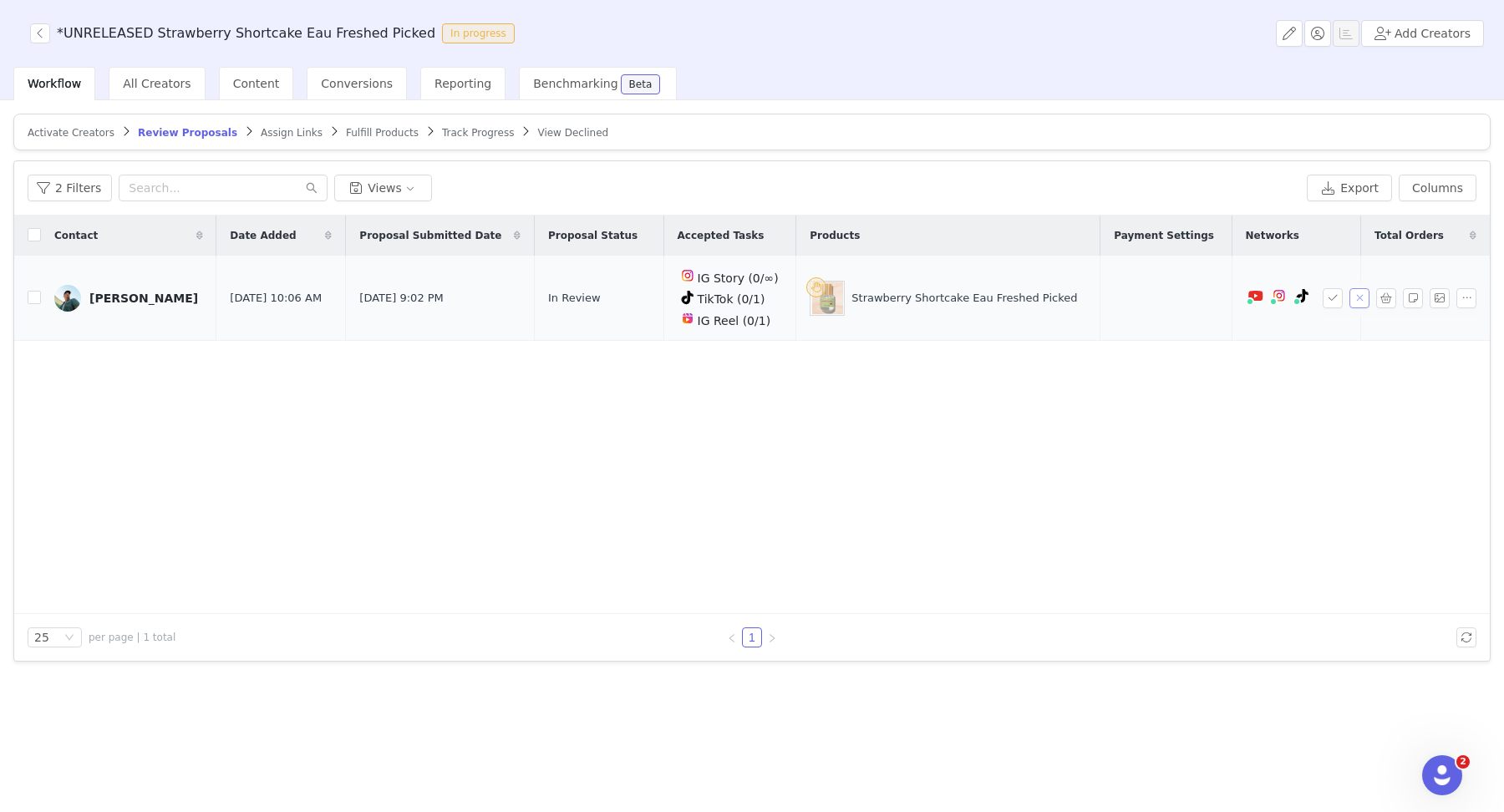
click at [1107, 294] on button "button" at bounding box center [1359, 299] width 20 height 20
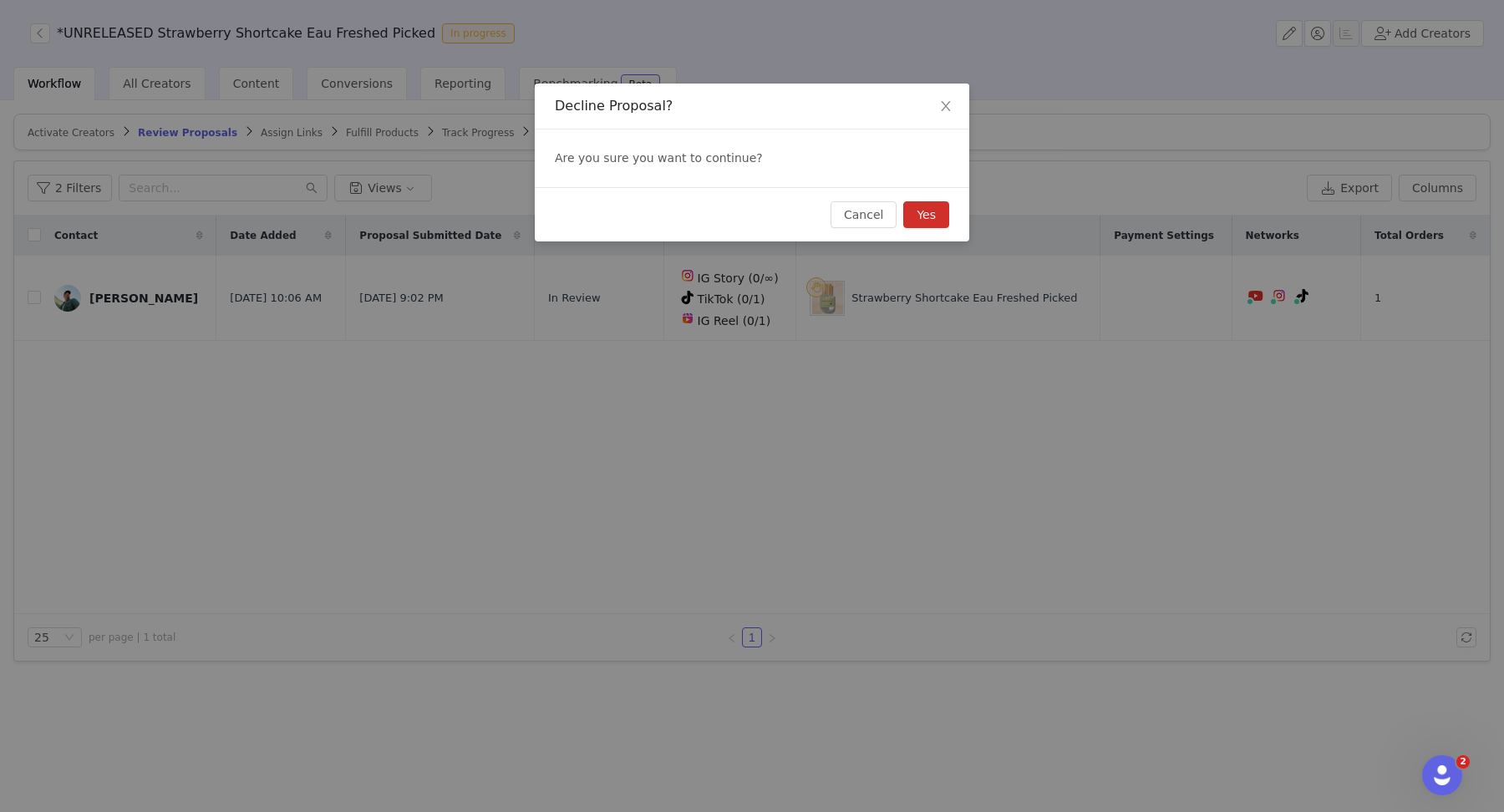
click at [944, 216] on button "Yes" at bounding box center [926, 214] width 46 height 27
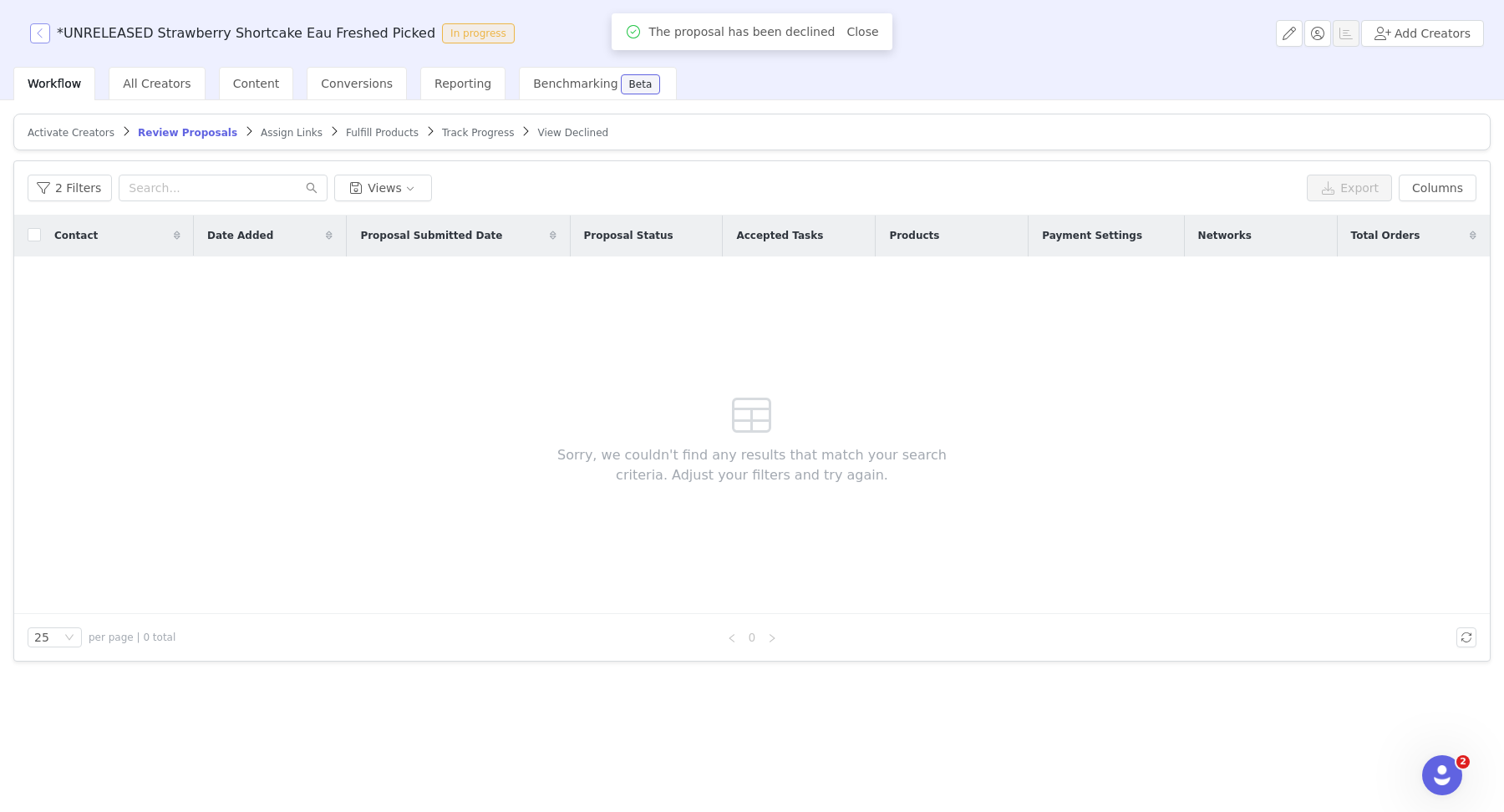
click at [33, 32] on button "button" at bounding box center [40, 33] width 20 height 20
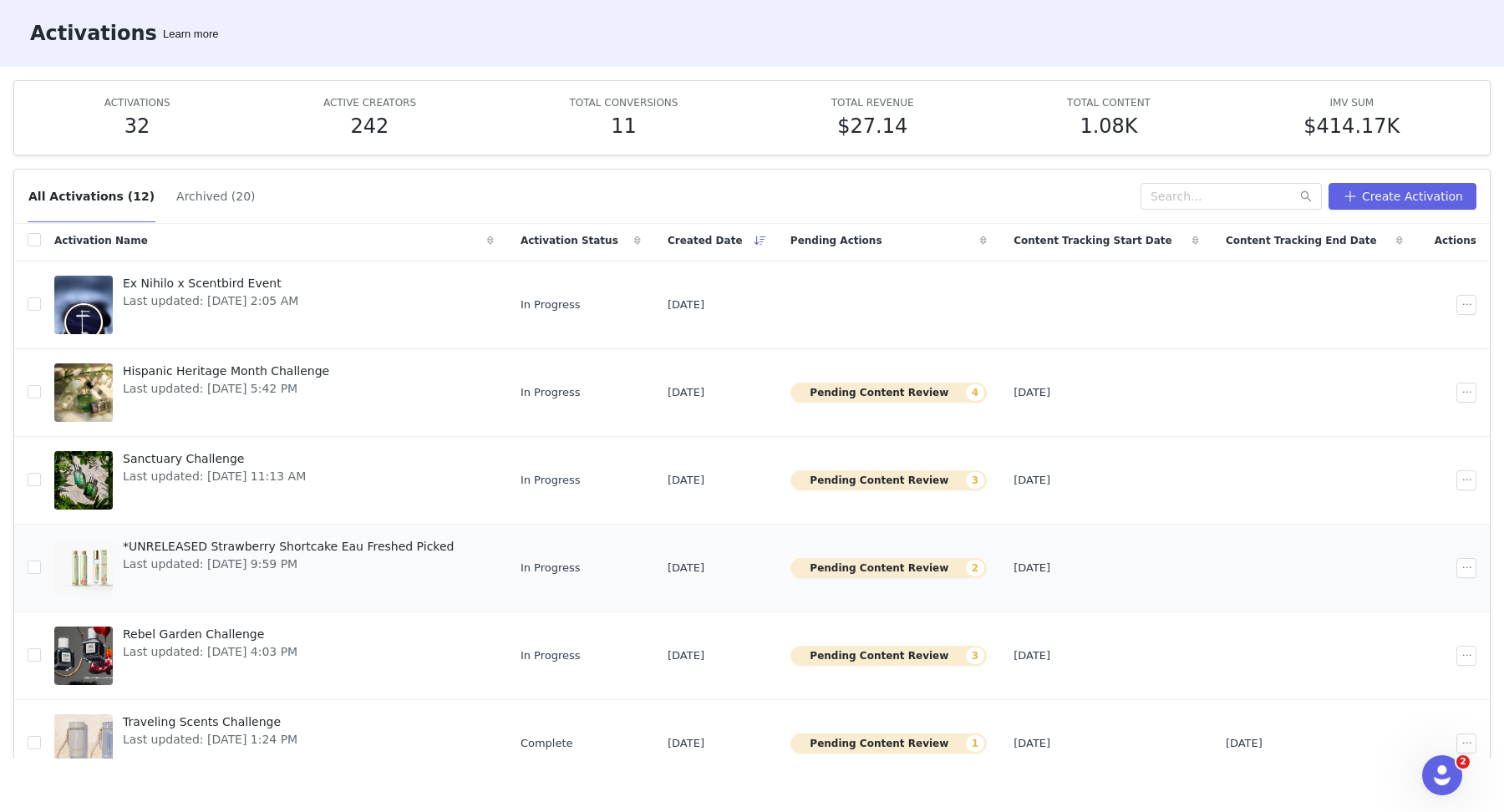
scroll to position [5, 0]
click at [857, 562] on button "Pending Content Review 2" at bounding box center [888, 567] width 197 height 20
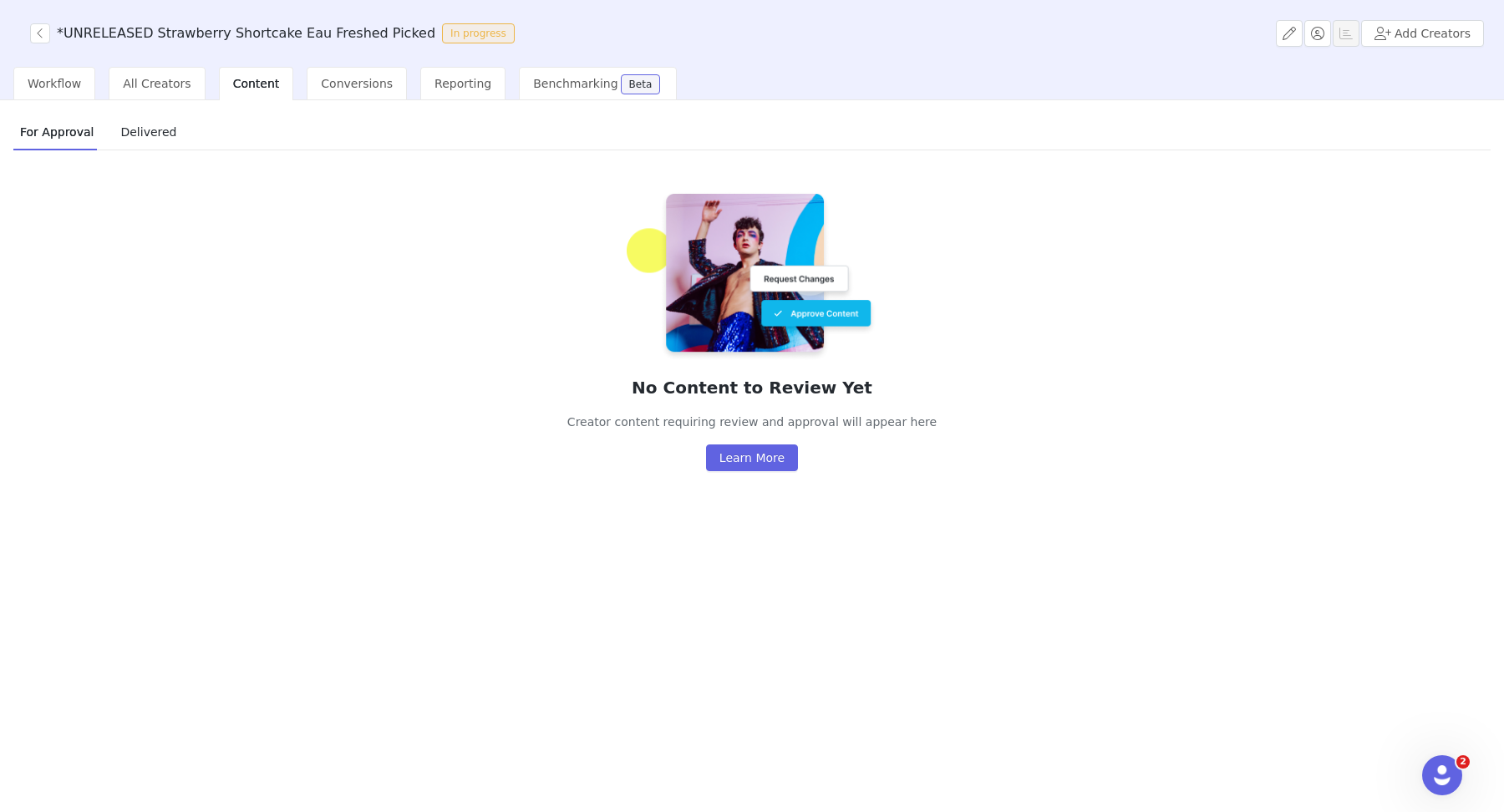
click at [144, 132] on span "Delivered" at bounding box center [148, 131] width 69 height 27
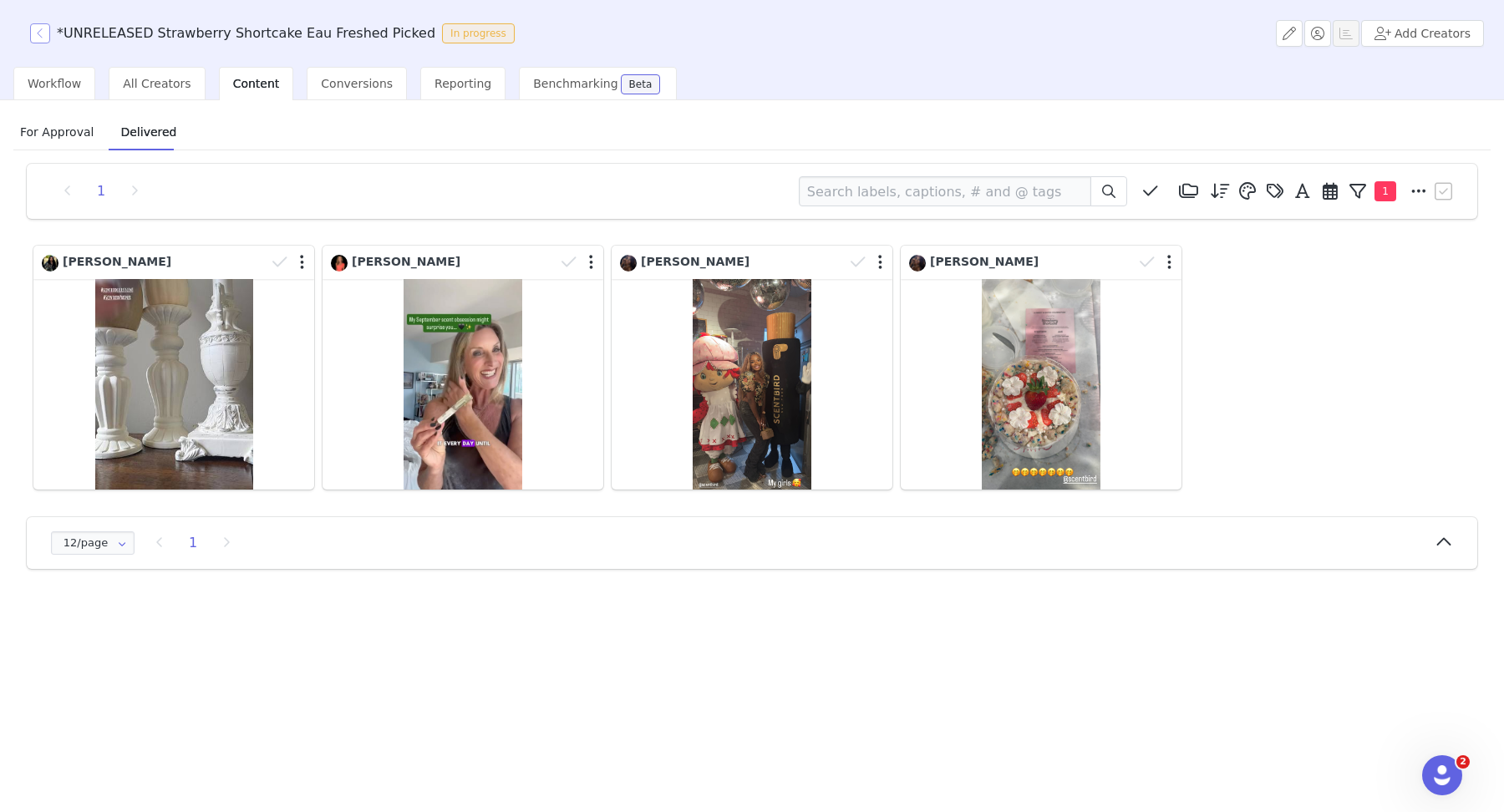
click at [35, 30] on button "button" at bounding box center [40, 33] width 20 height 20
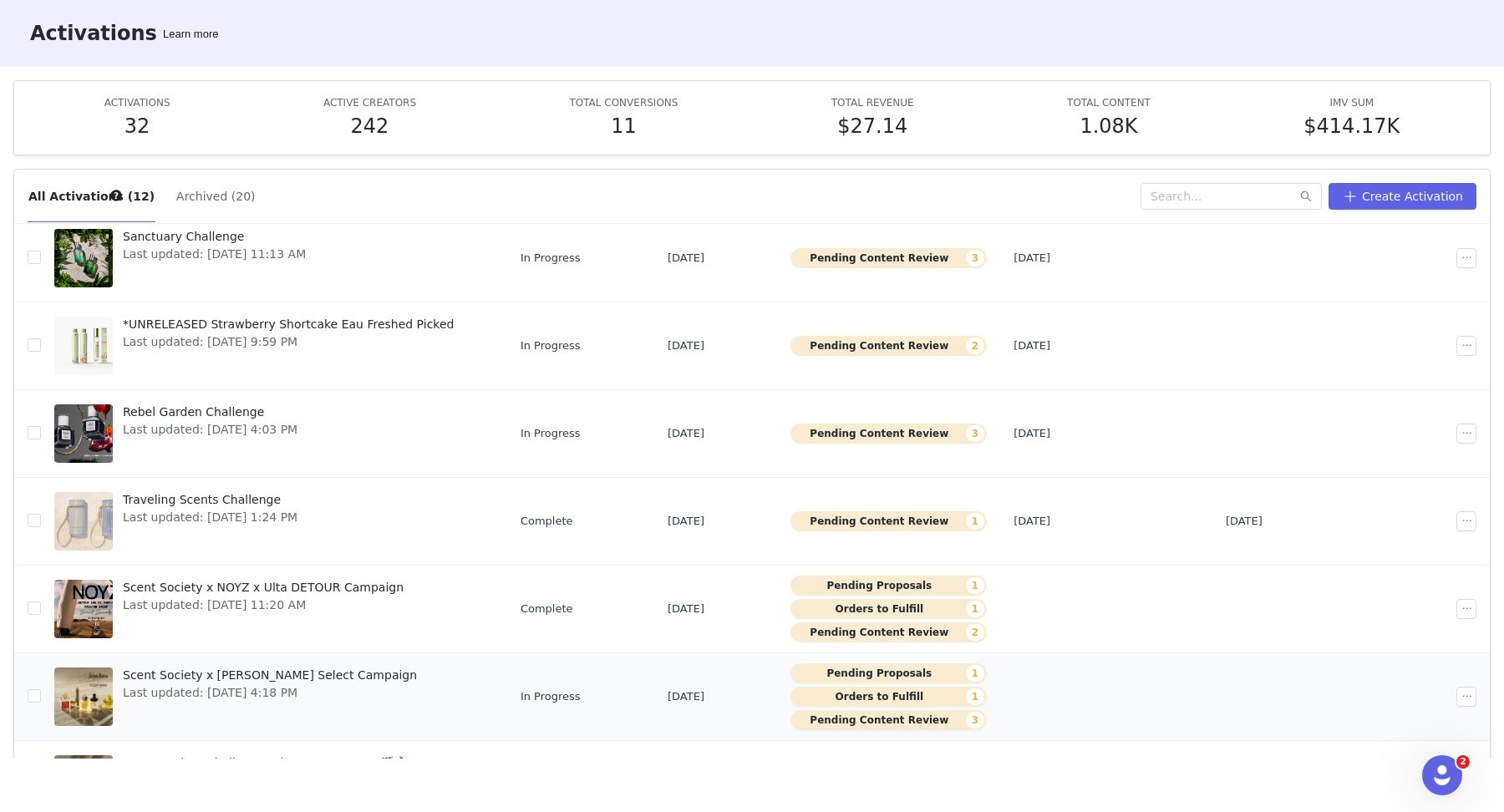
scroll to position [351, 0]
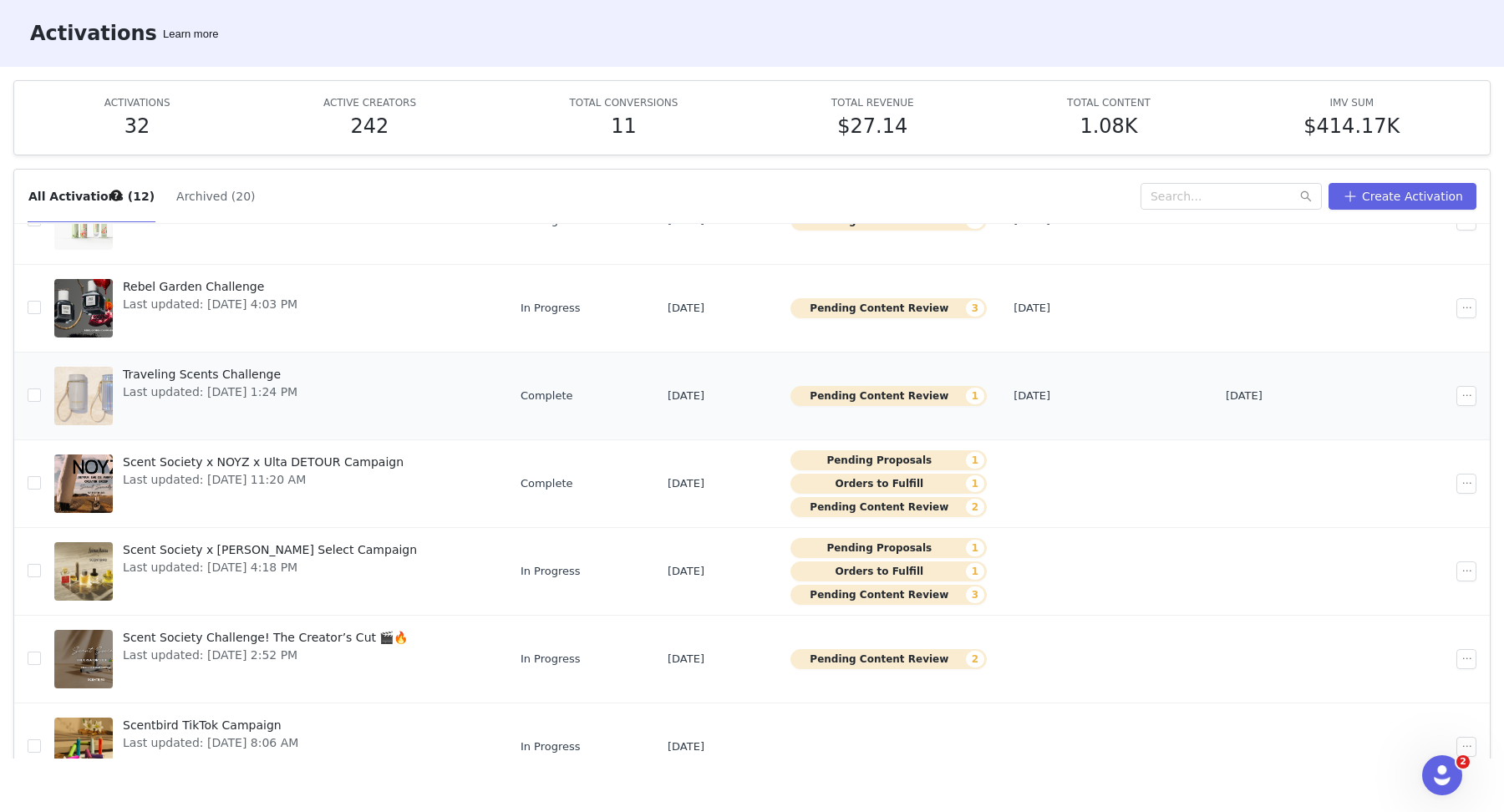
click at [860, 395] on button "Pending Content Review 1" at bounding box center [888, 396] width 197 height 20
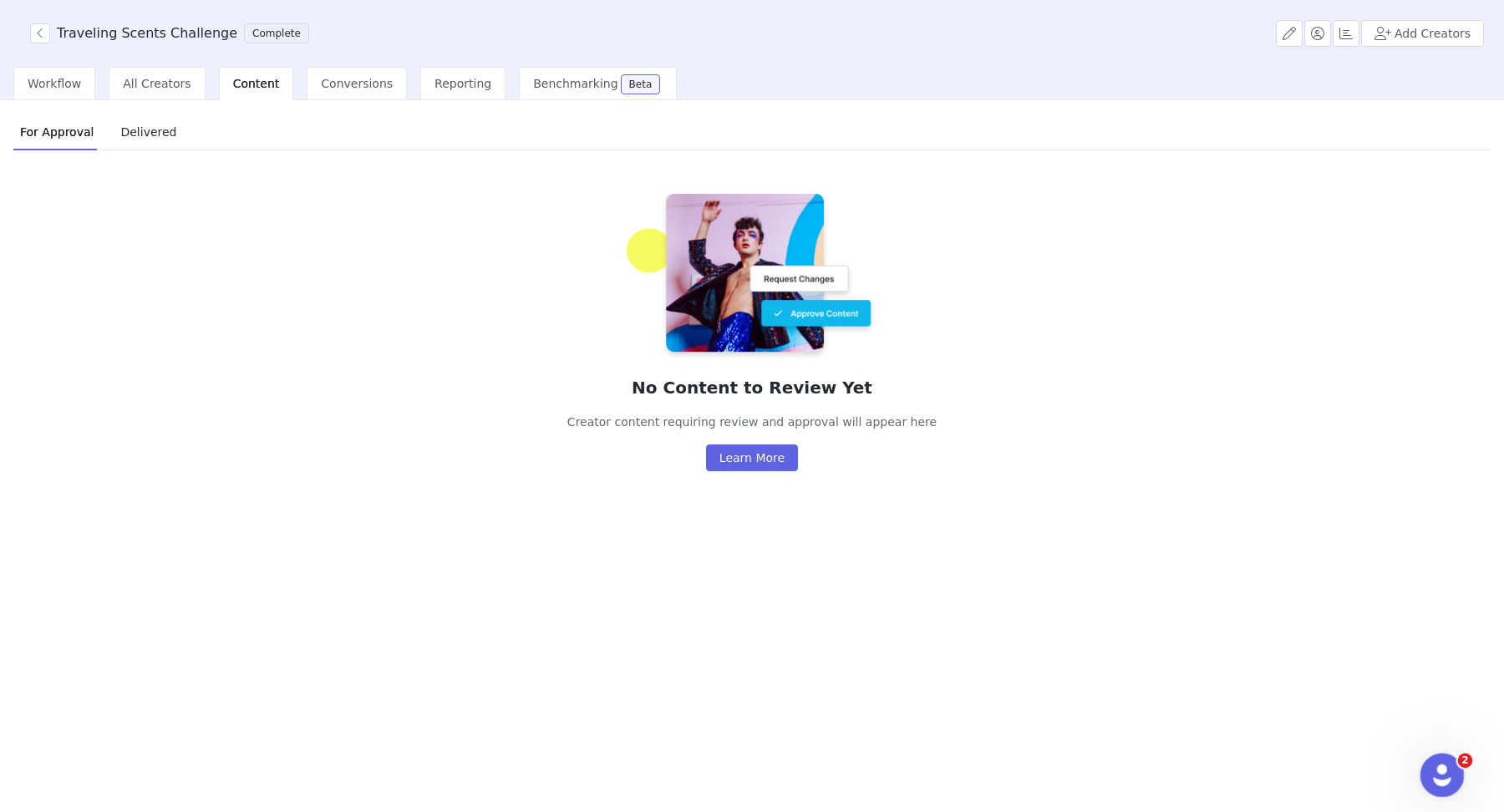
click at [1107, 781] on div "Open Intercom Messenger" at bounding box center [1440, 773] width 55 height 55
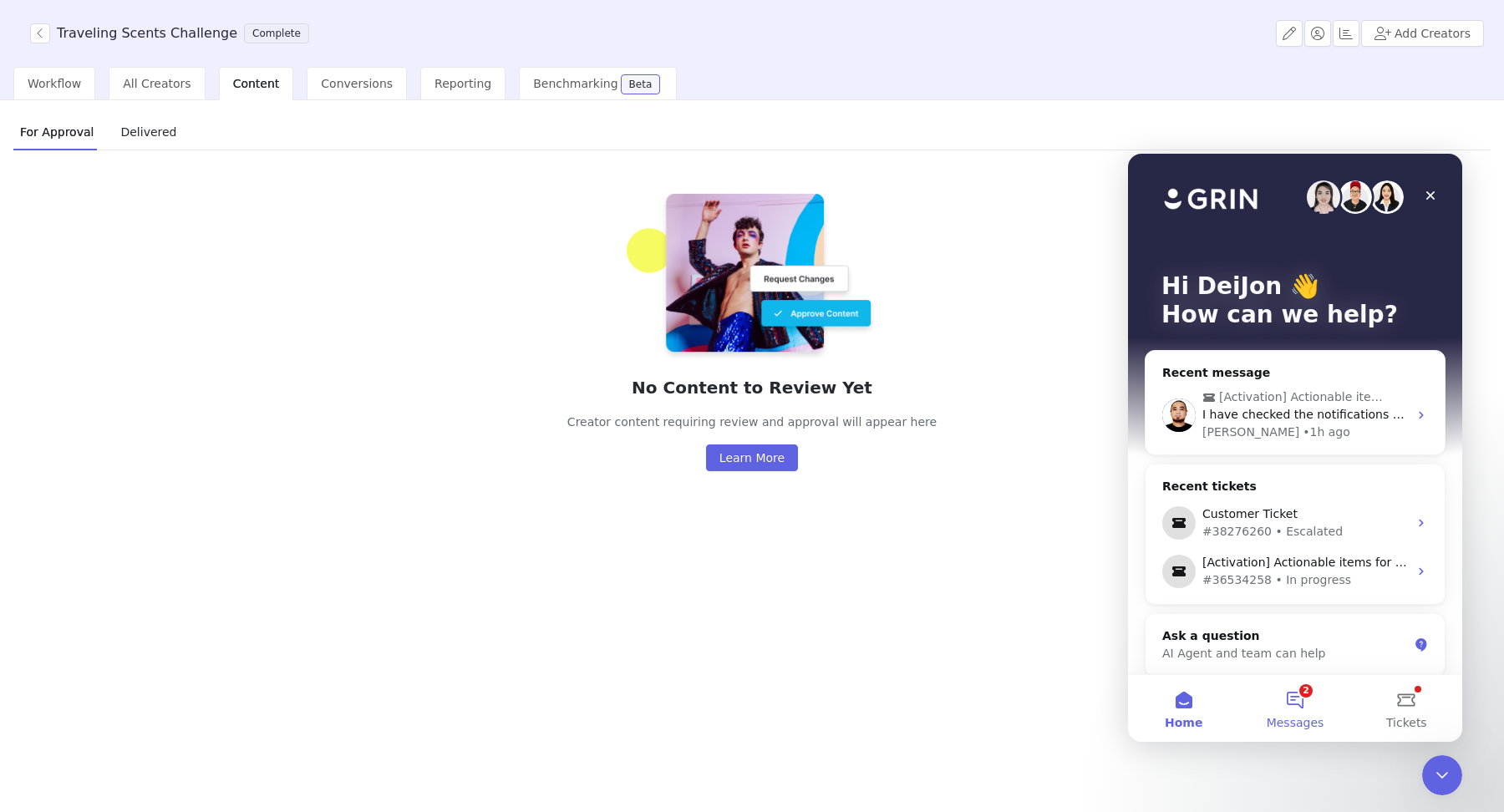
click at [1107, 706] on button "2 Messages" at bounding box center [1294, 708] width 111 height 67
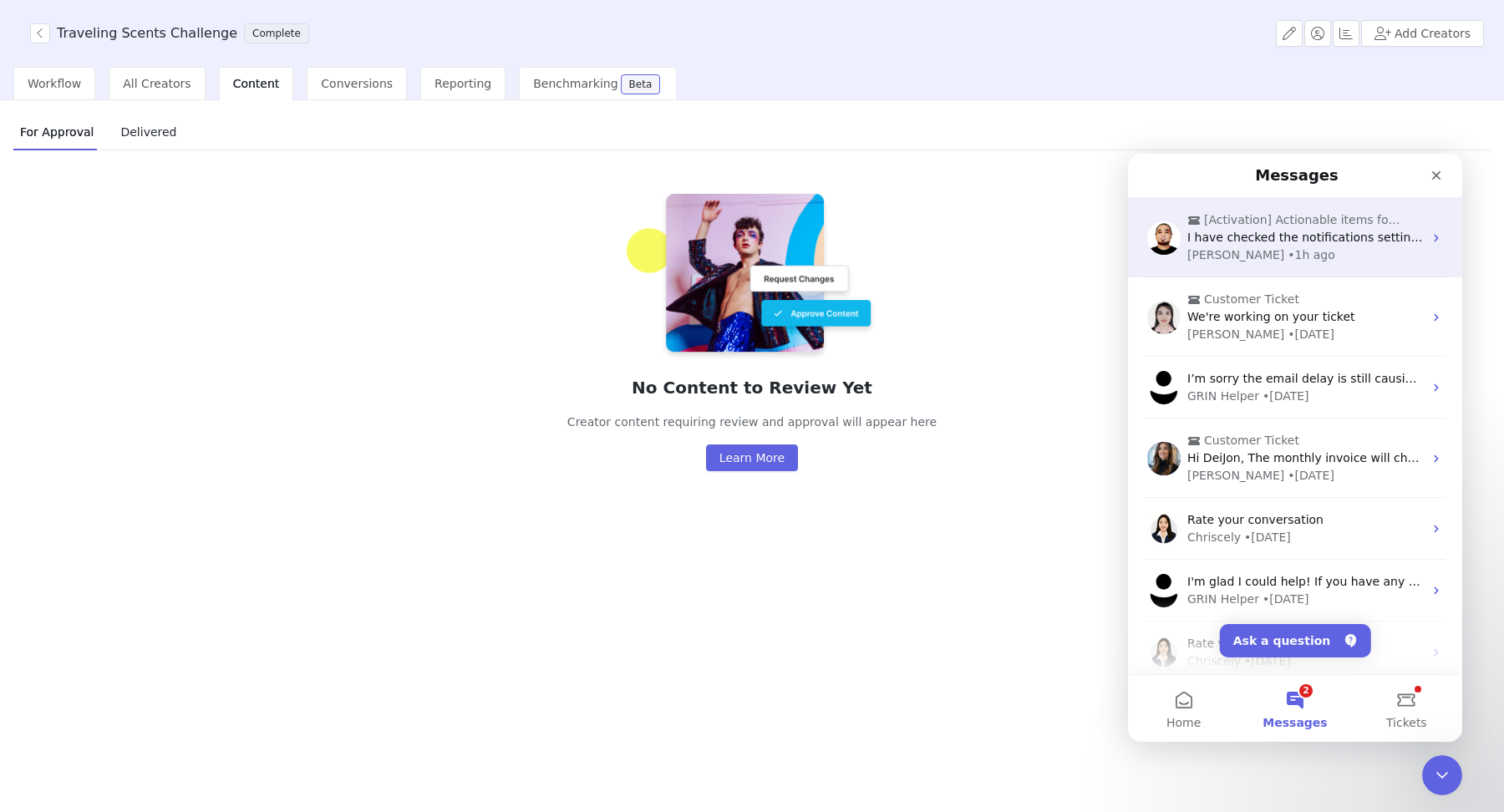
click at [1107, 247] on div "Raymond • 1h ago" at bounding box center [1305, 254] width 235 height 17
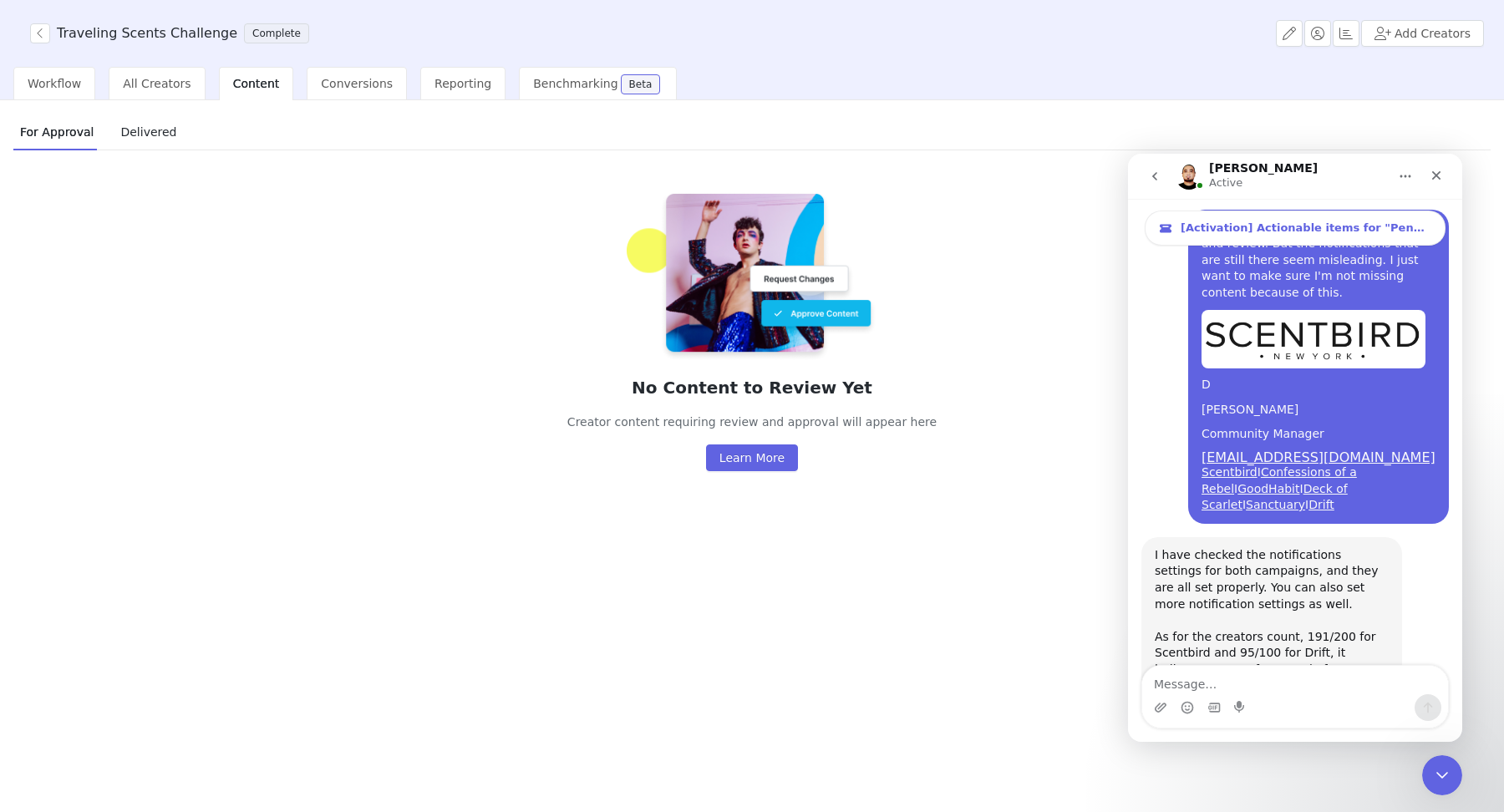
scroll to position [4955, 0]
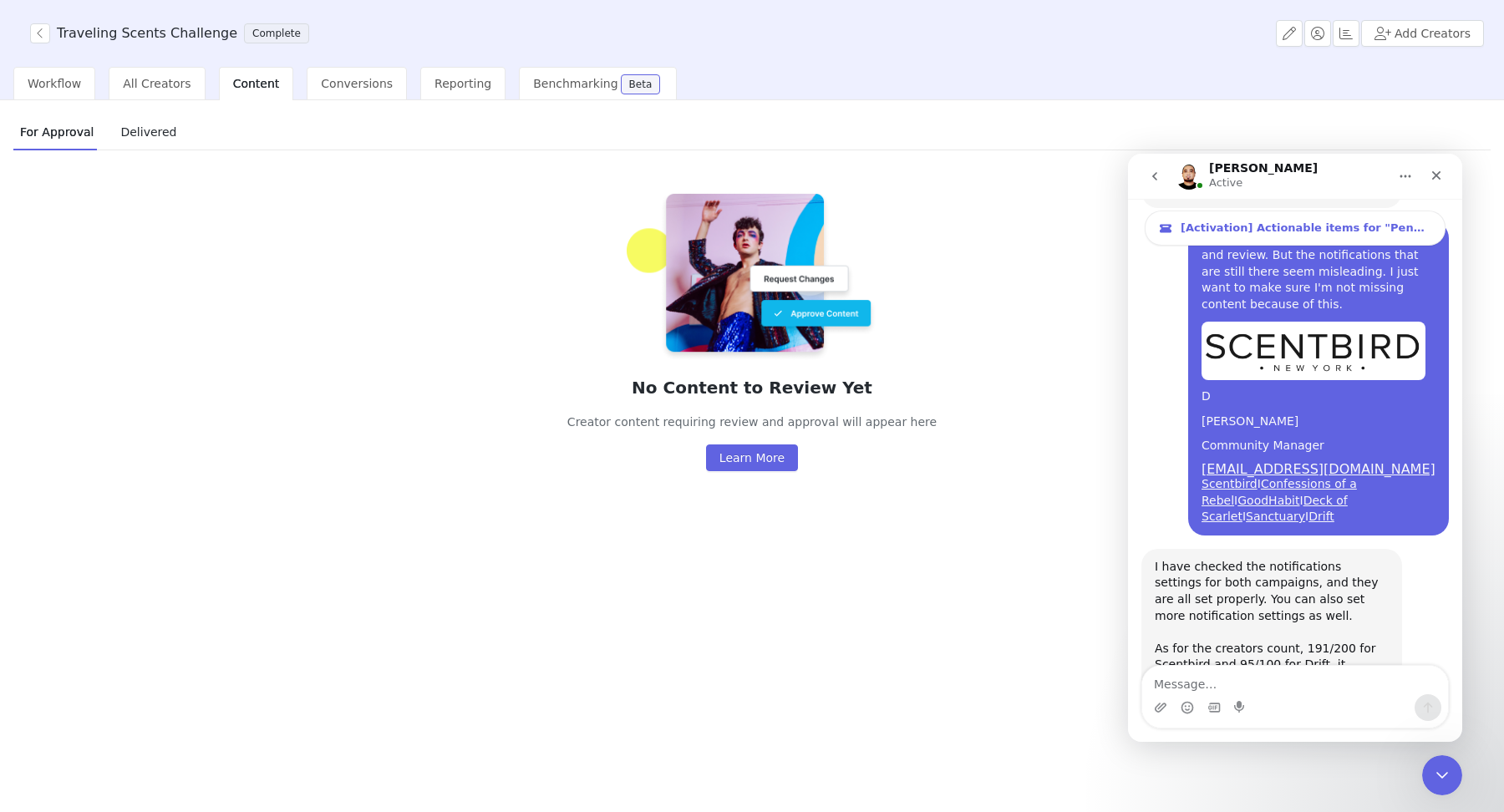
click at [1107, 676] on textarea "Message…" at bounding box center [1295, 680] width 306 height 28
type textarea "okay i still see pending content for review on my end"
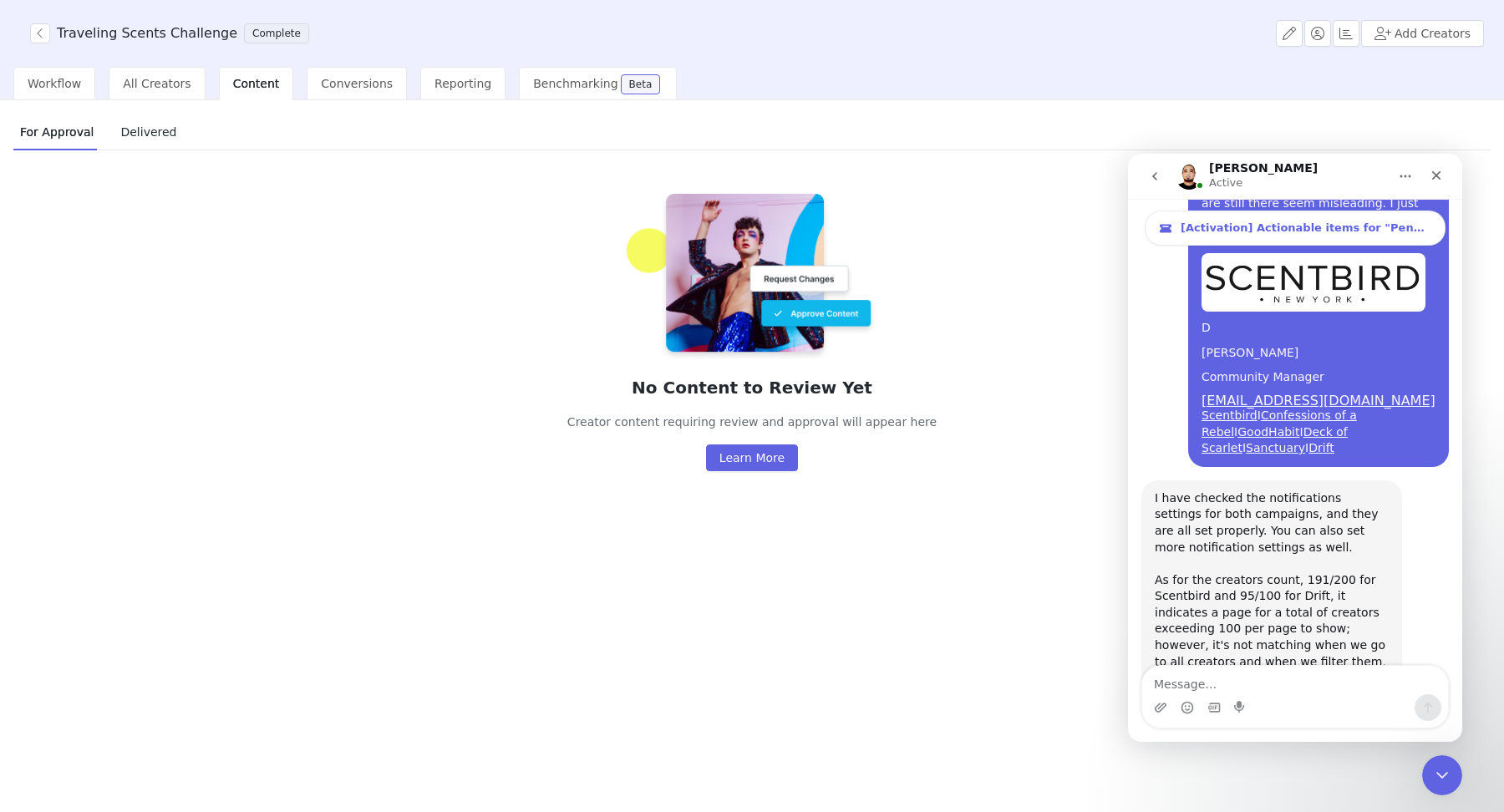
scroll to position [5057, 0]
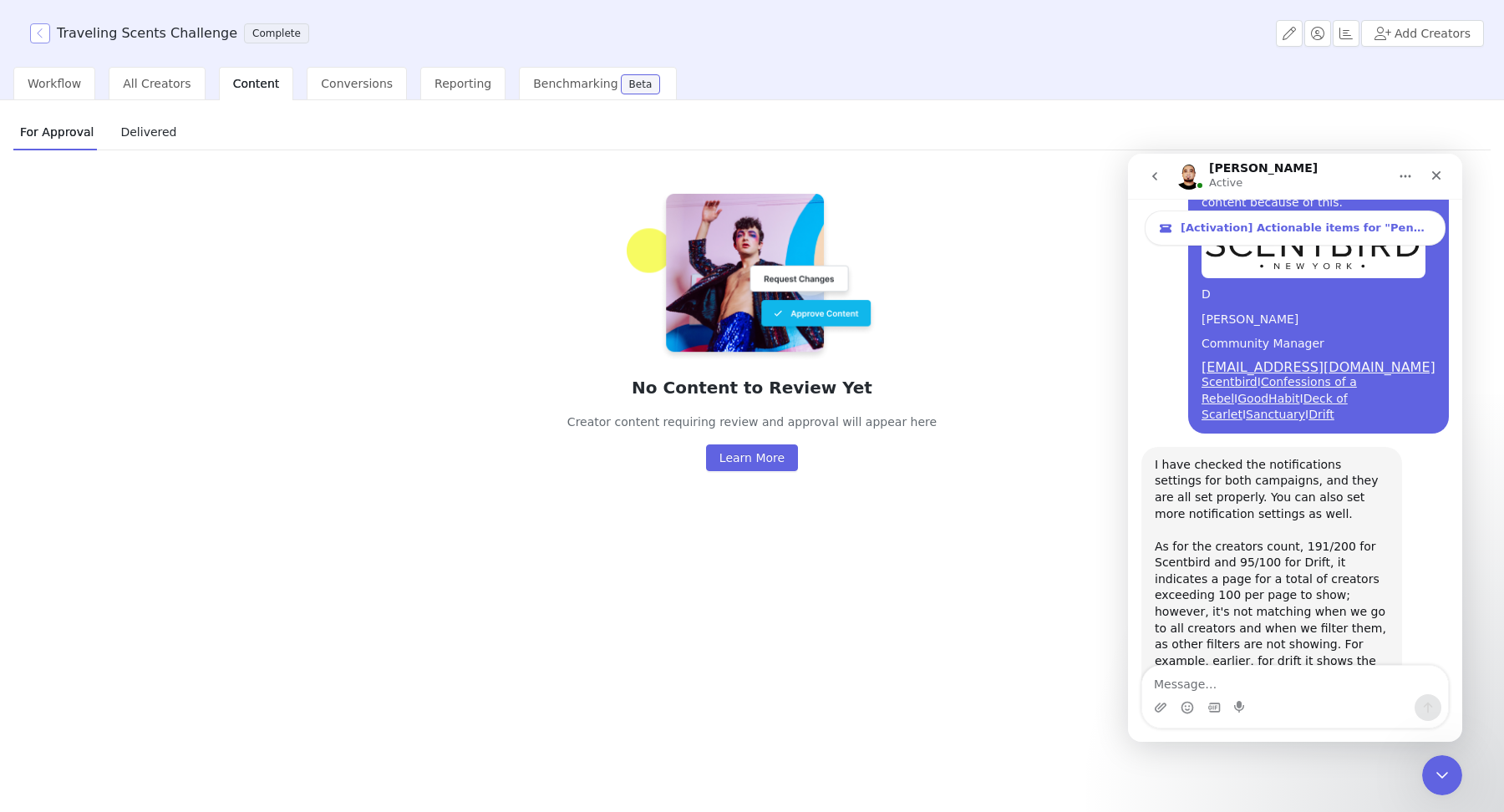
click at [41, 29] on button "button" at bounding box center [40, 33] width 20 height 20
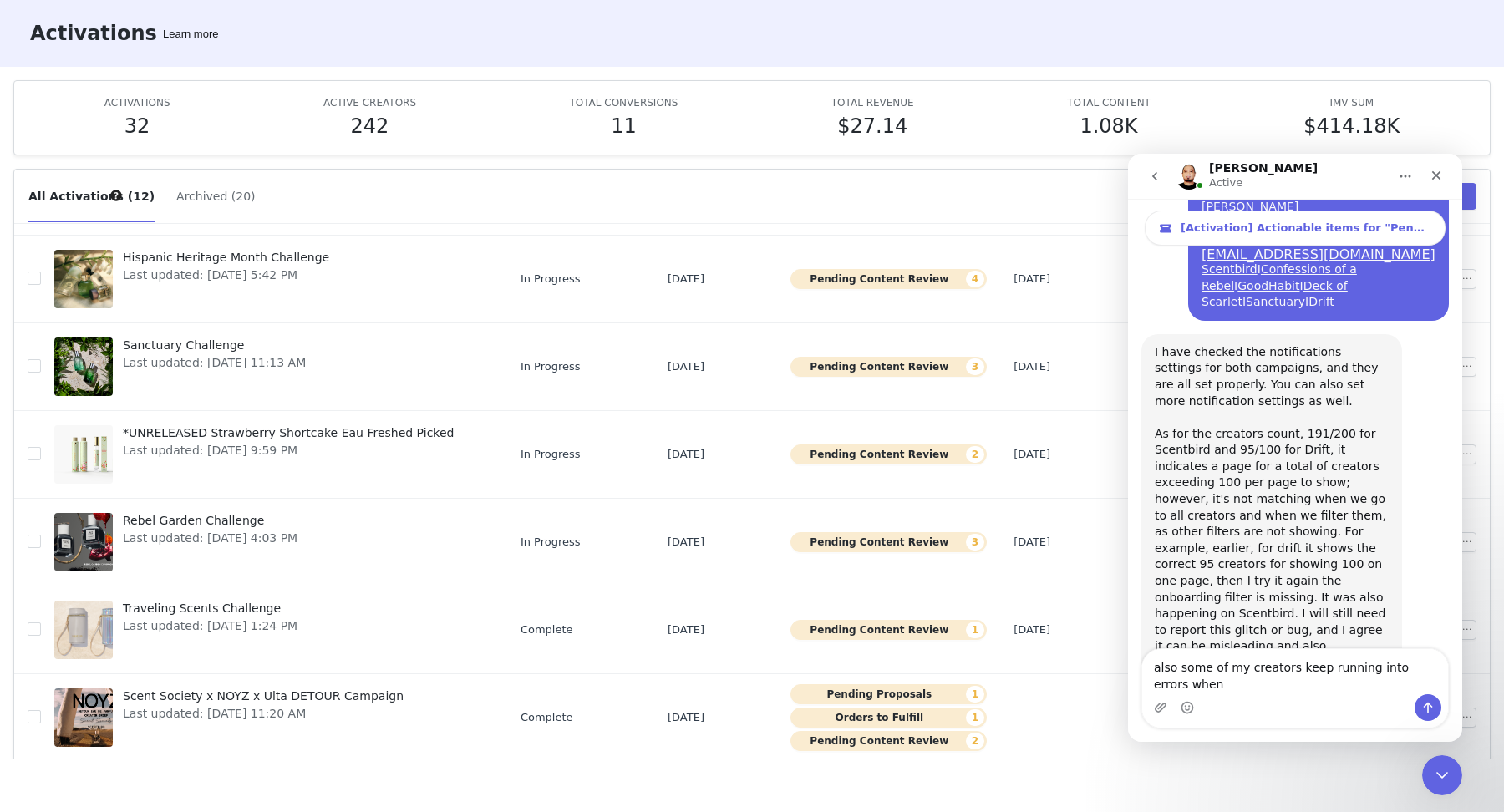
scroll to position [5186, 0]
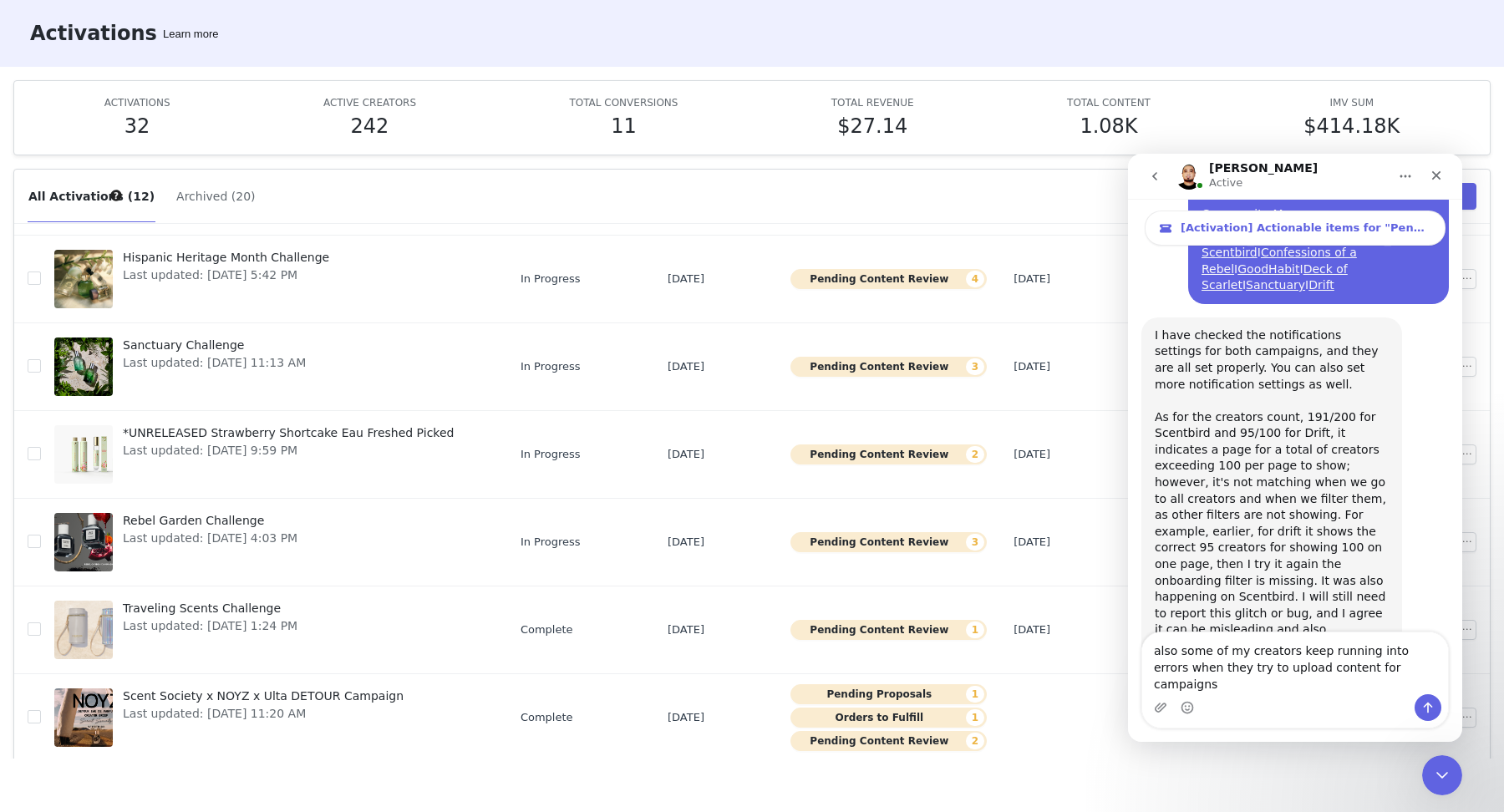
type textarea "also some of my creators keep running into errors when they try to upload conte…"
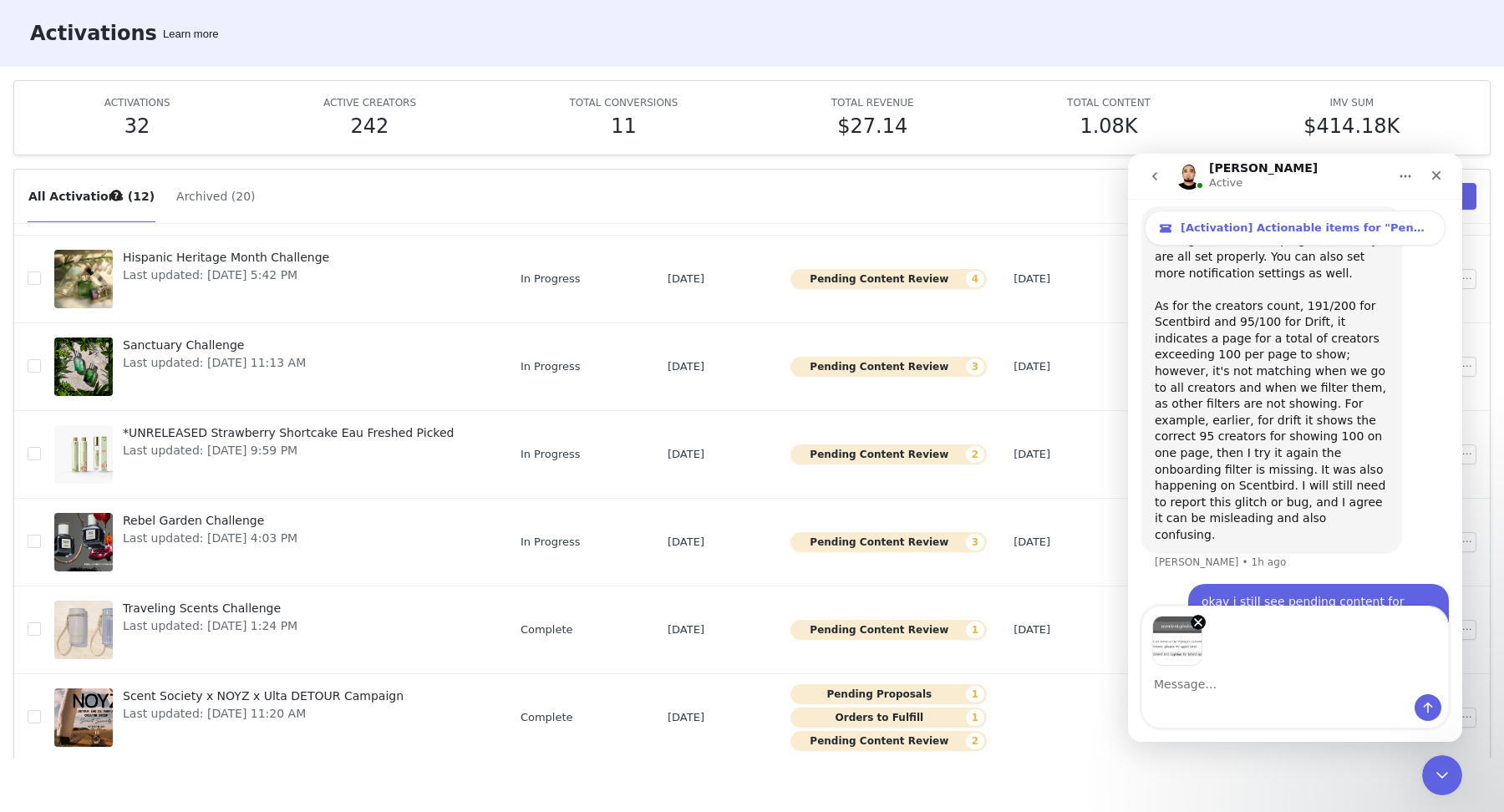
scroll to position [5300, 0]
type textarea "one creator sent me this"
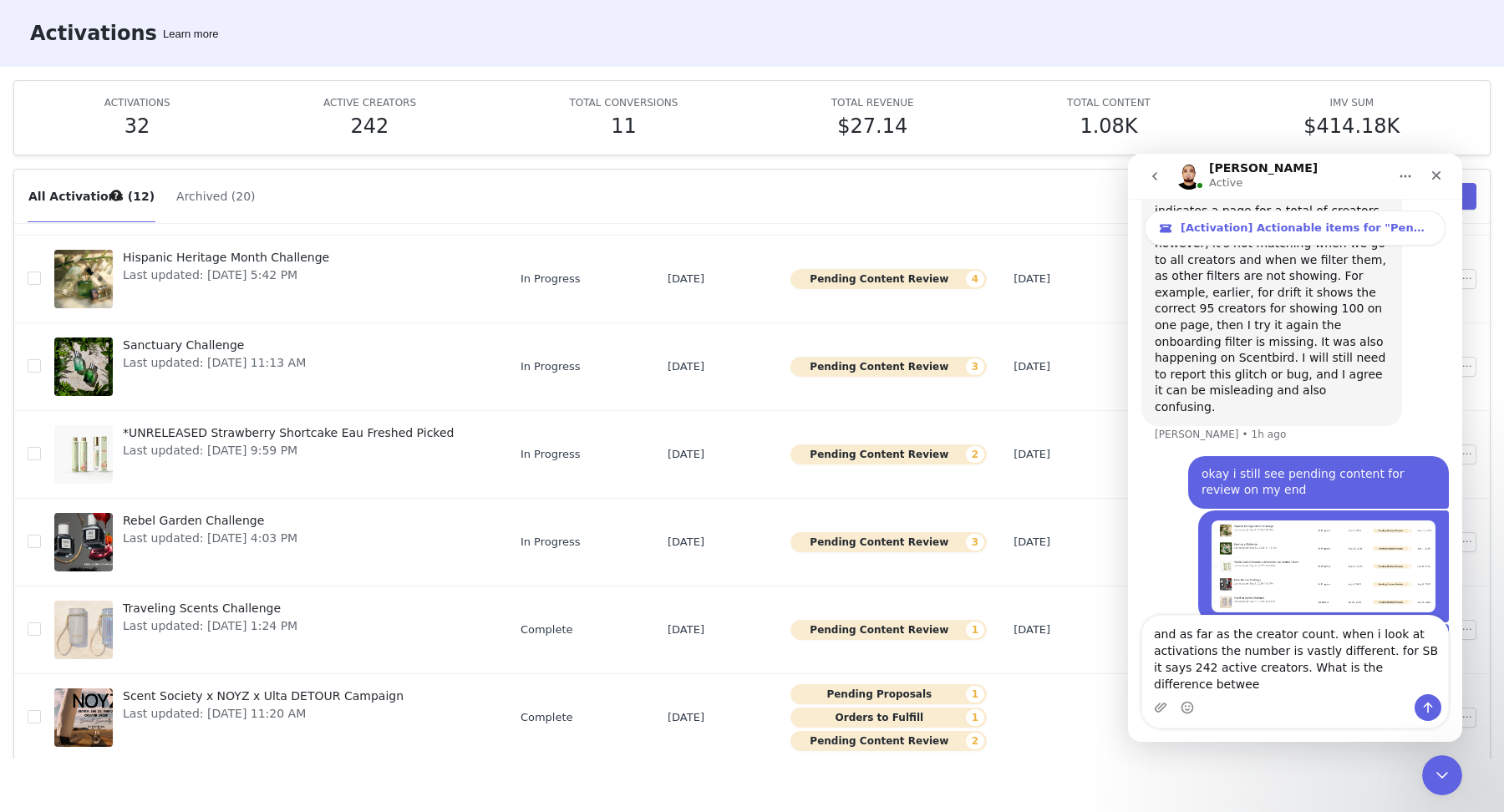
scroll to position [5442, 0]
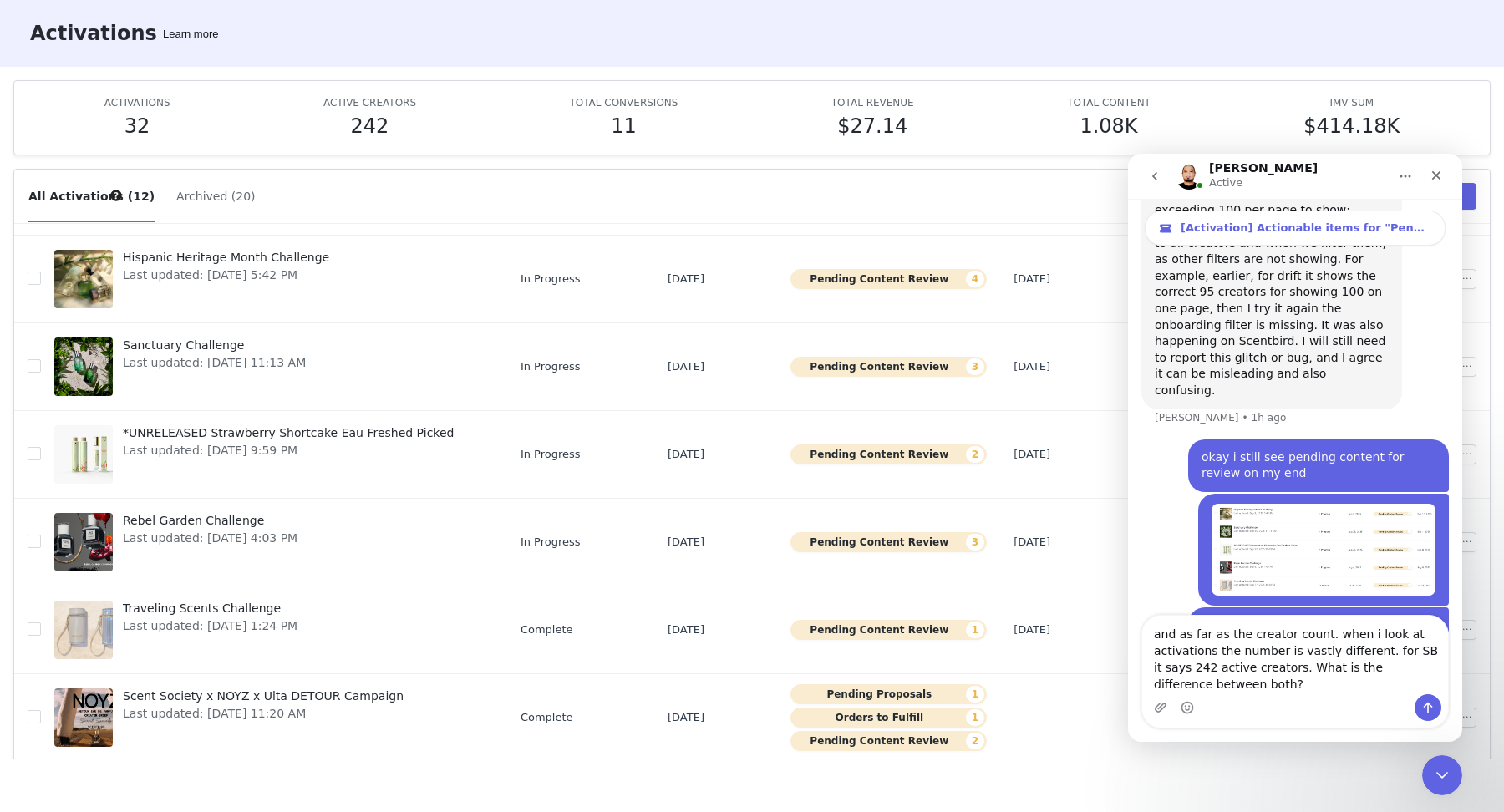
type textarea "and as far as the creator count. when i look at activations the number is vastl…"
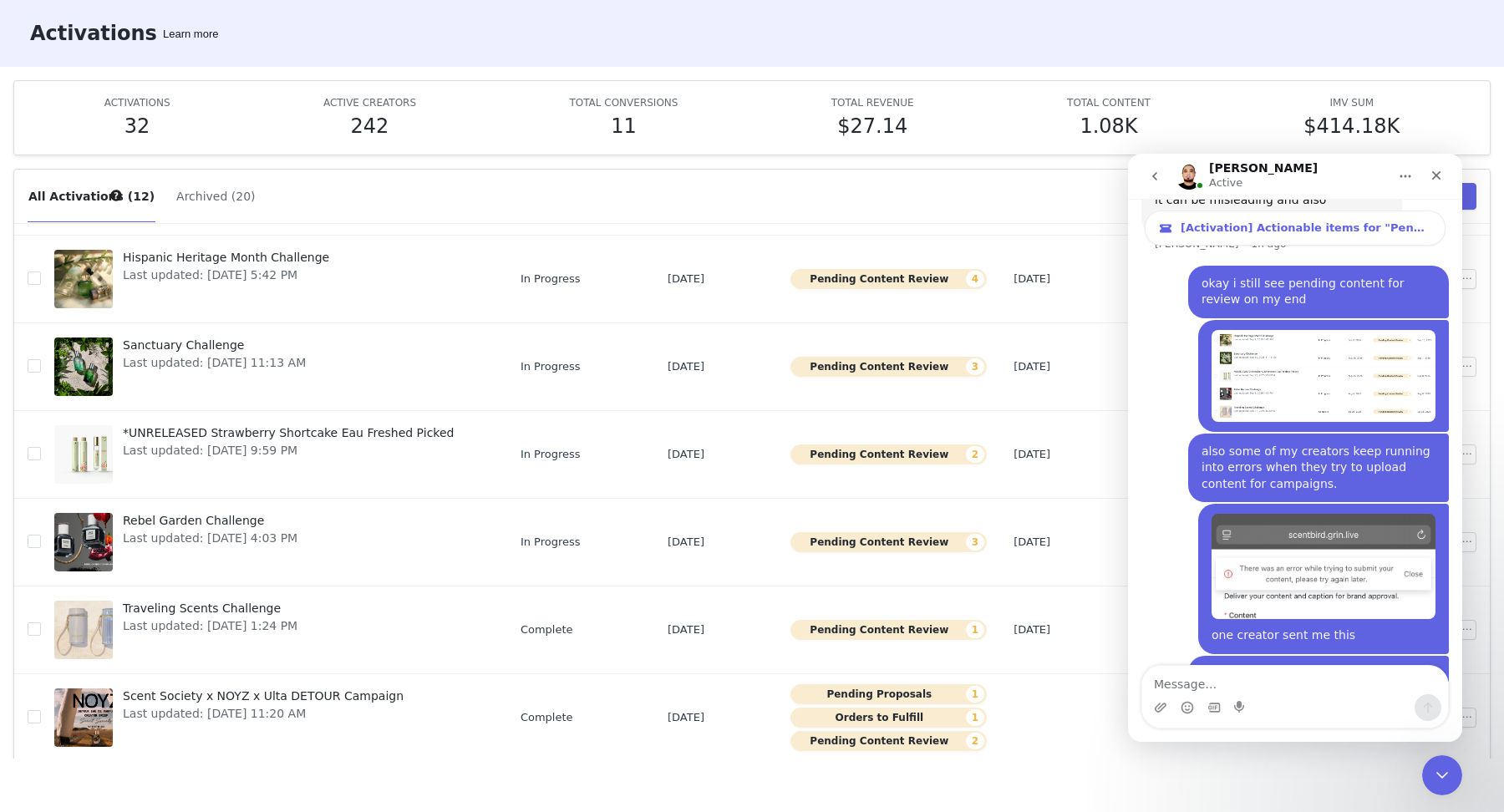
scroll to position [5624, 0]
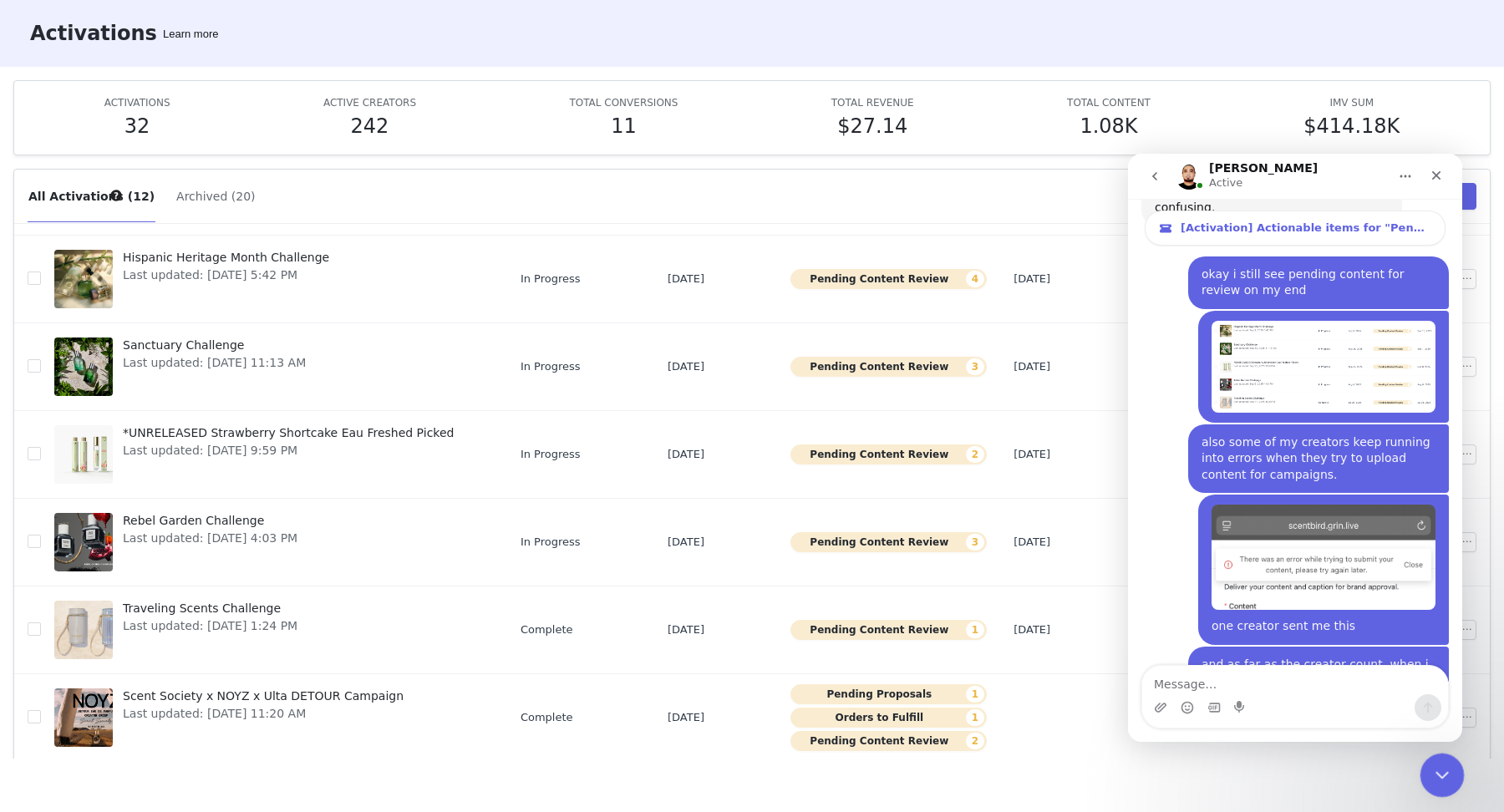
drag, startPoint x: 1440, startPoint y: 767, endPoint x: 2816, endPoint y: 1459, distance: 1540.2
click at [1107, 766] on icon "Close Intercom Messenger" at bounding box center [1440, 773] width 20 height 20
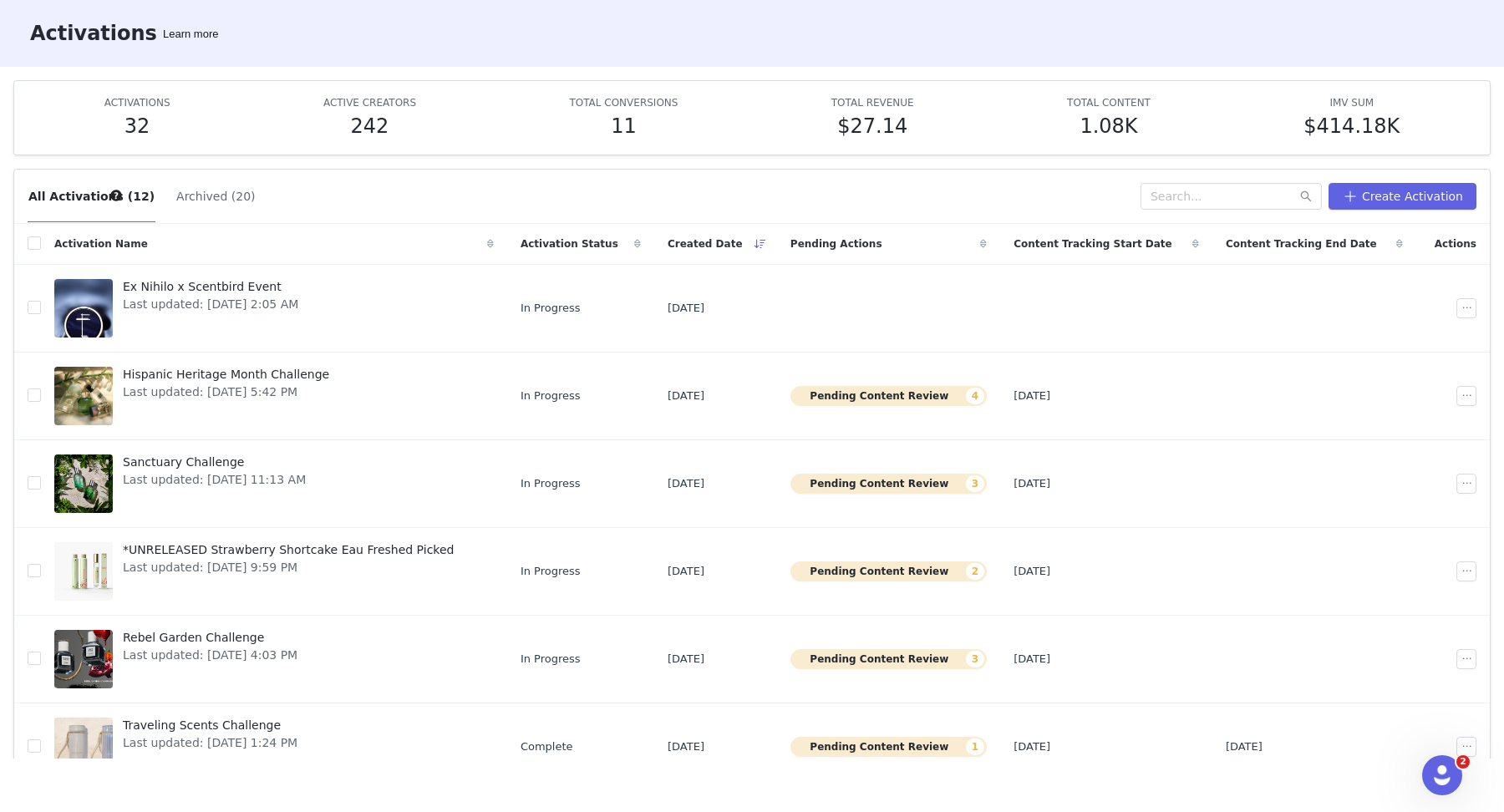
click at [321, 62] on div "Activations Learn more" at bounding box center [752, 33] width 1504 height 67
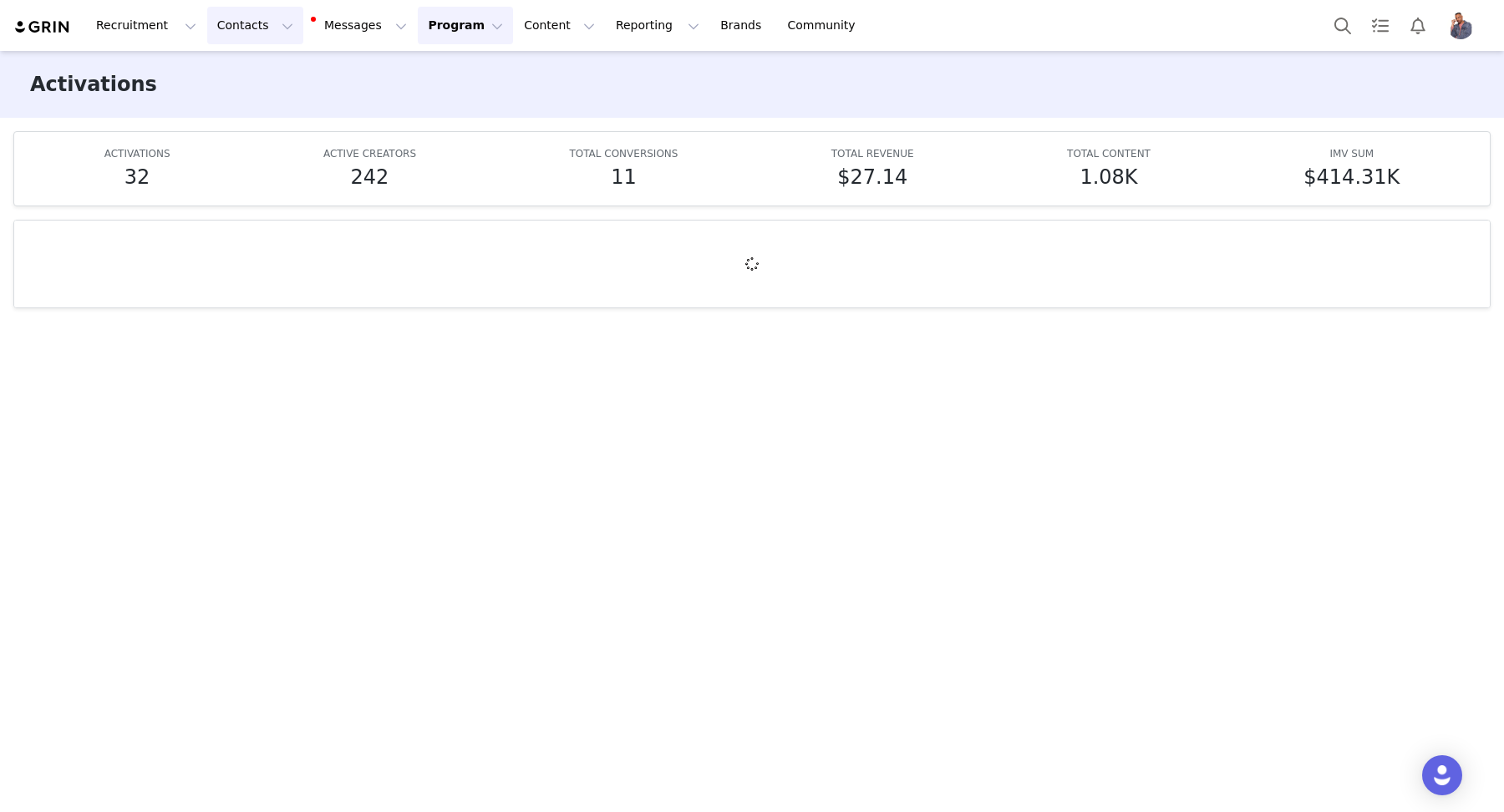
click at [217, 19] on button "Contacts Contacts" at bounding box center [254, 25] width 96 height 38
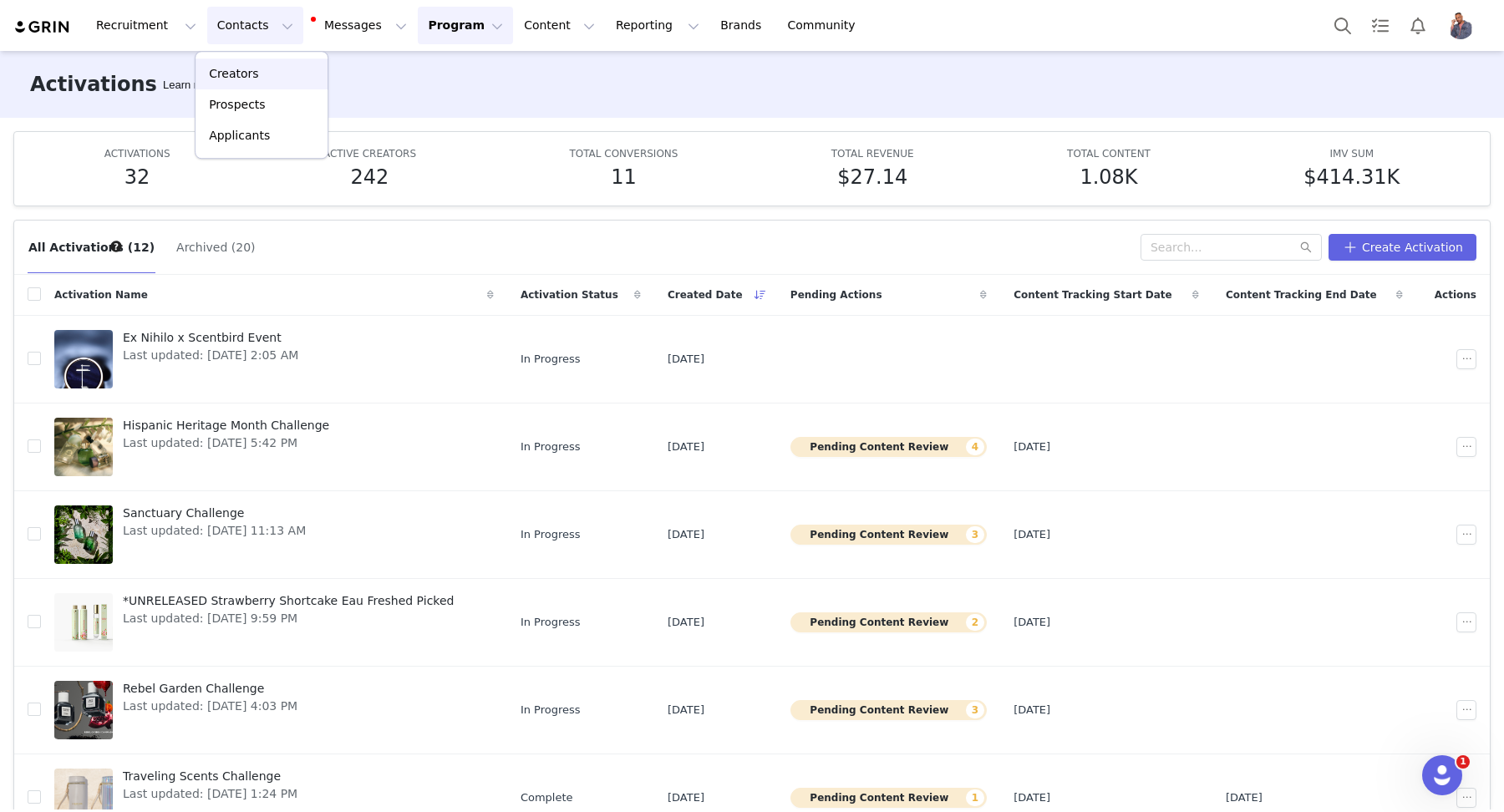
click at [240, 65] on p "Creators" at bounding box center [233, 73] width 51 height 17
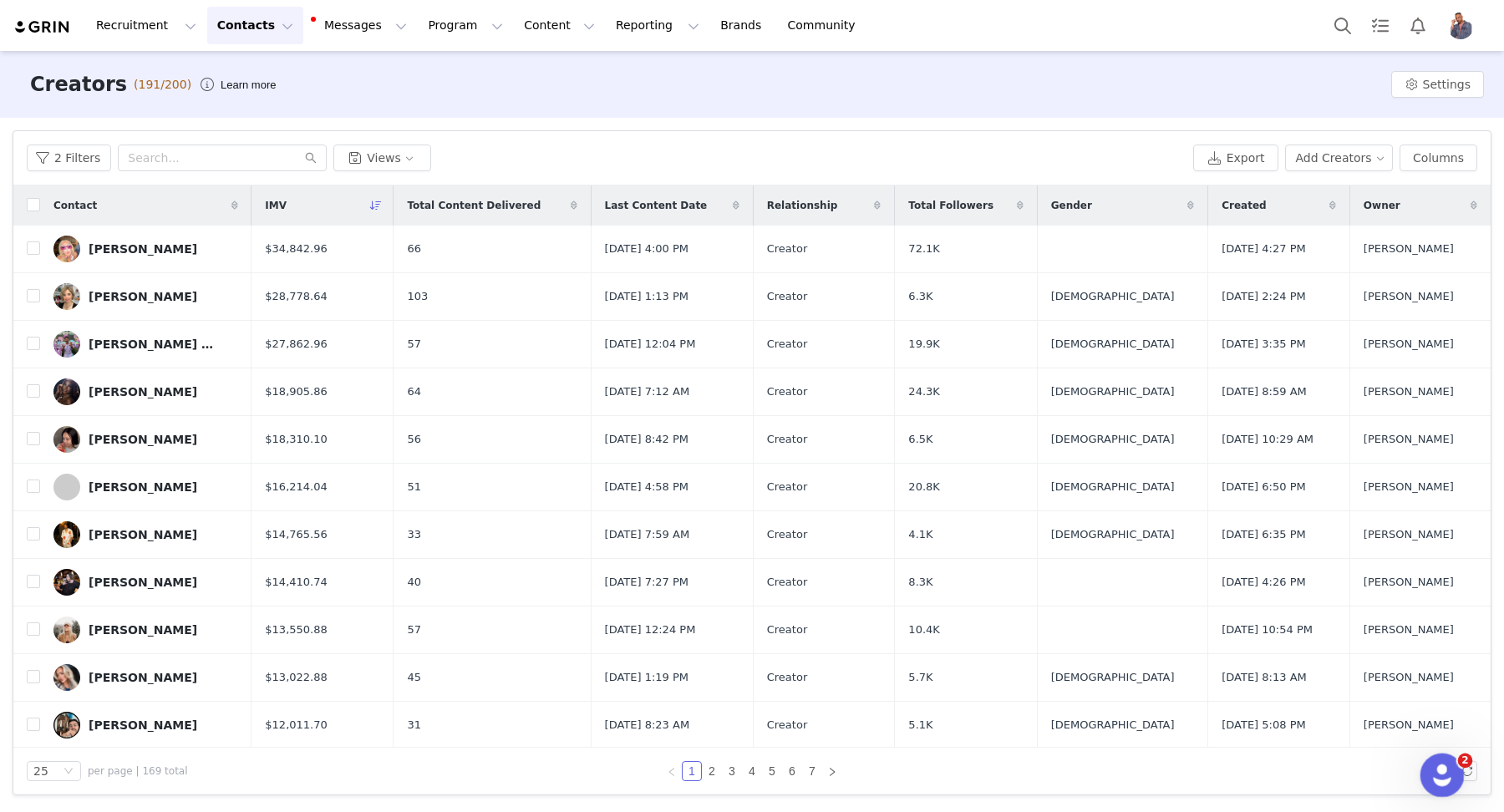
click at [1448, 768] on icon "Open Intercom Messenger" at bounding box center [1440, 773] width 28 height 28
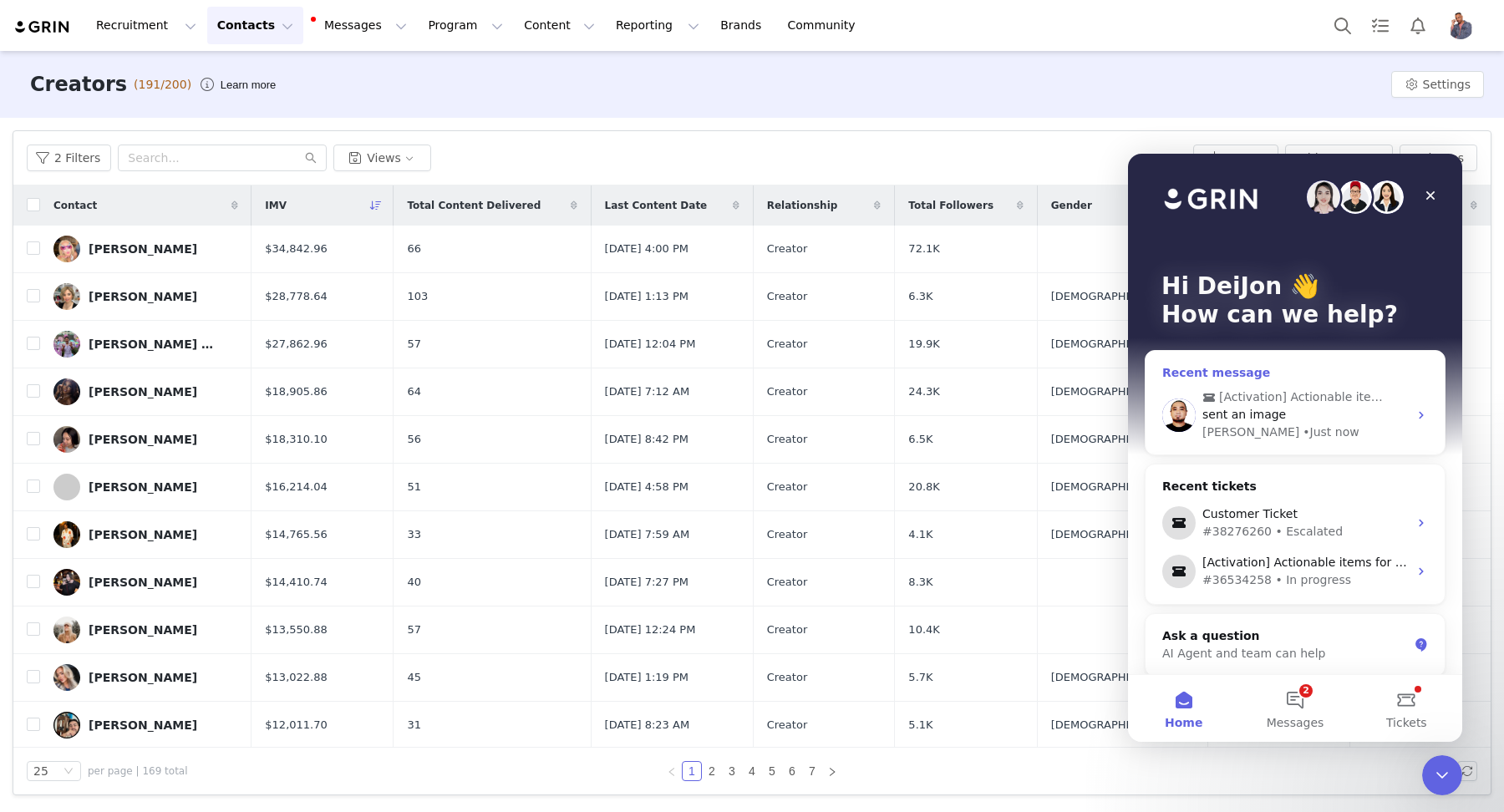
click at [1290, 407] on div "sent an image" at bounding box center [1305, 414] width 206 height 17
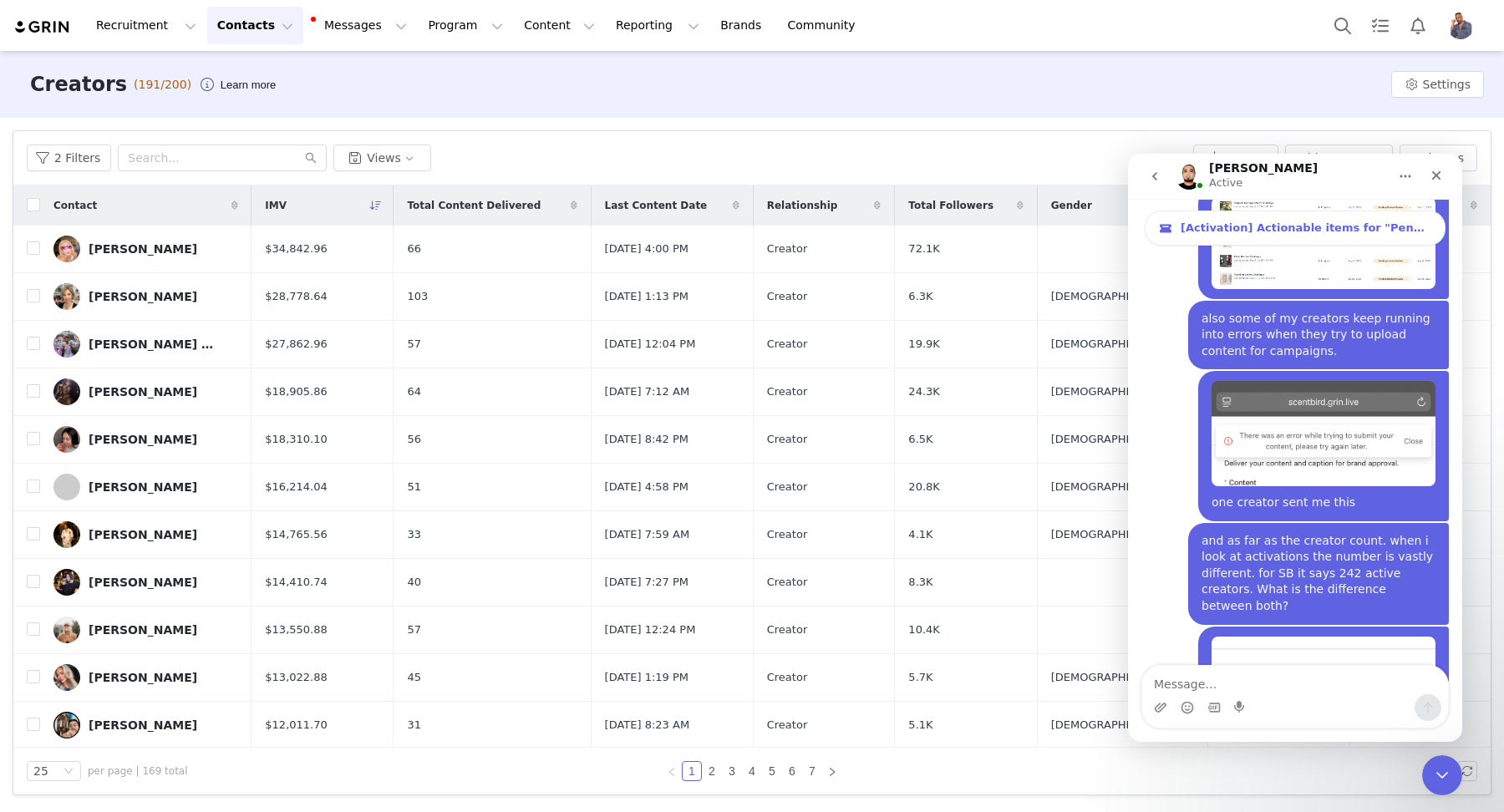
scroll to position [5780, 0]
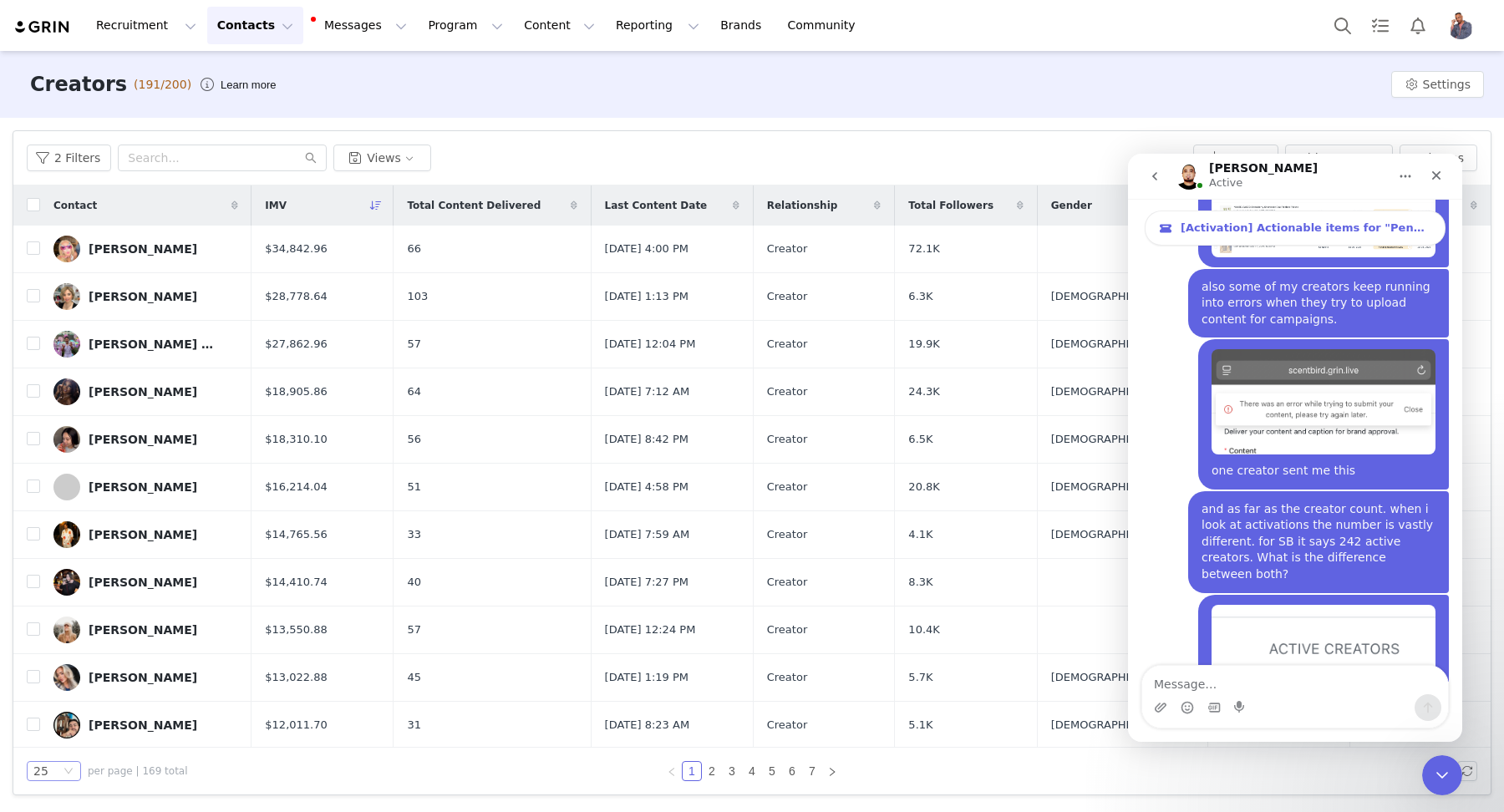
click at [68, 767] on icon "icon: down" at bounding box center [68, 771] width 10 height 10
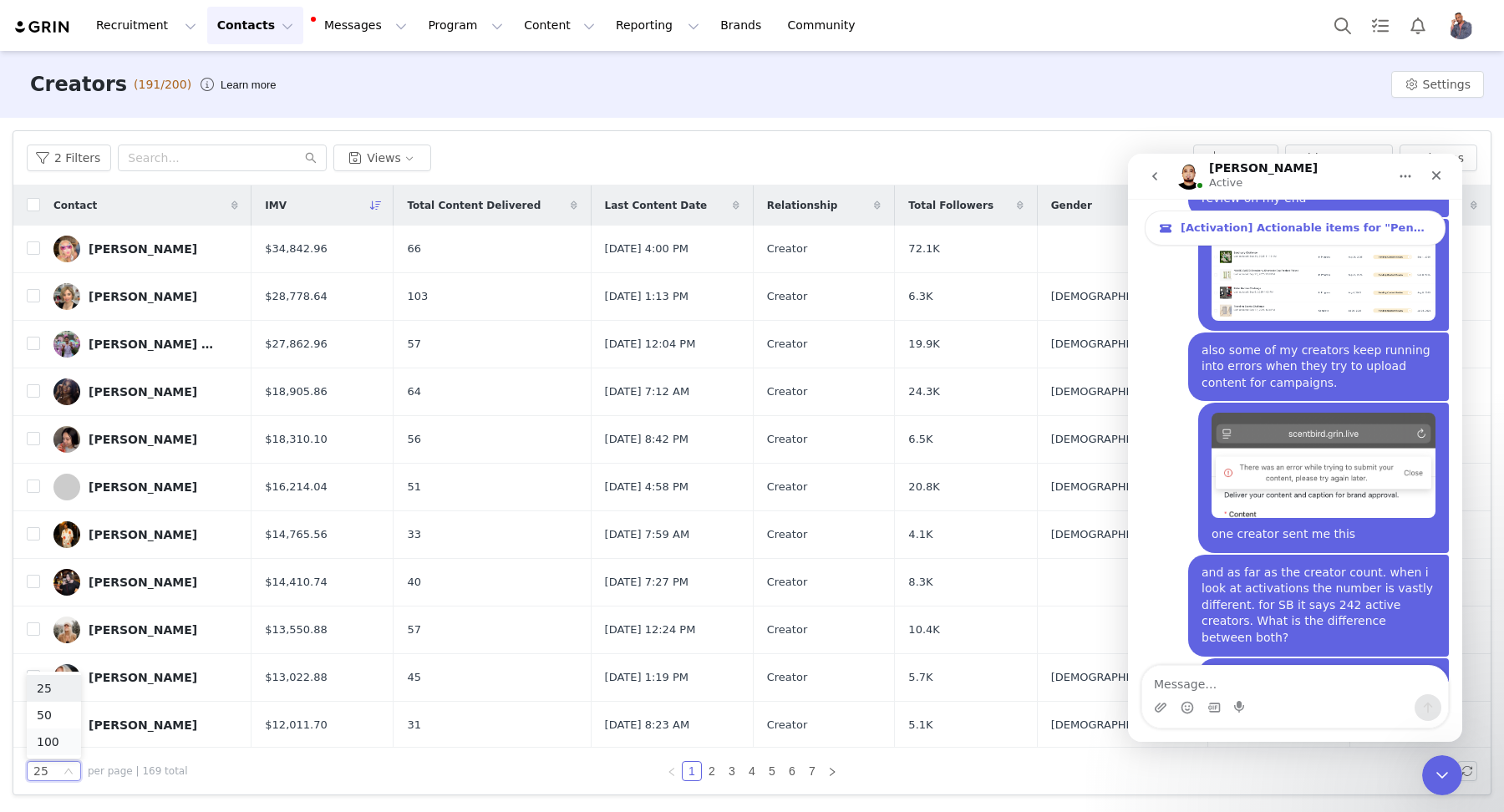
click at [54, 744] on li "100" at bounding box center [53, 741] width 54 height 27
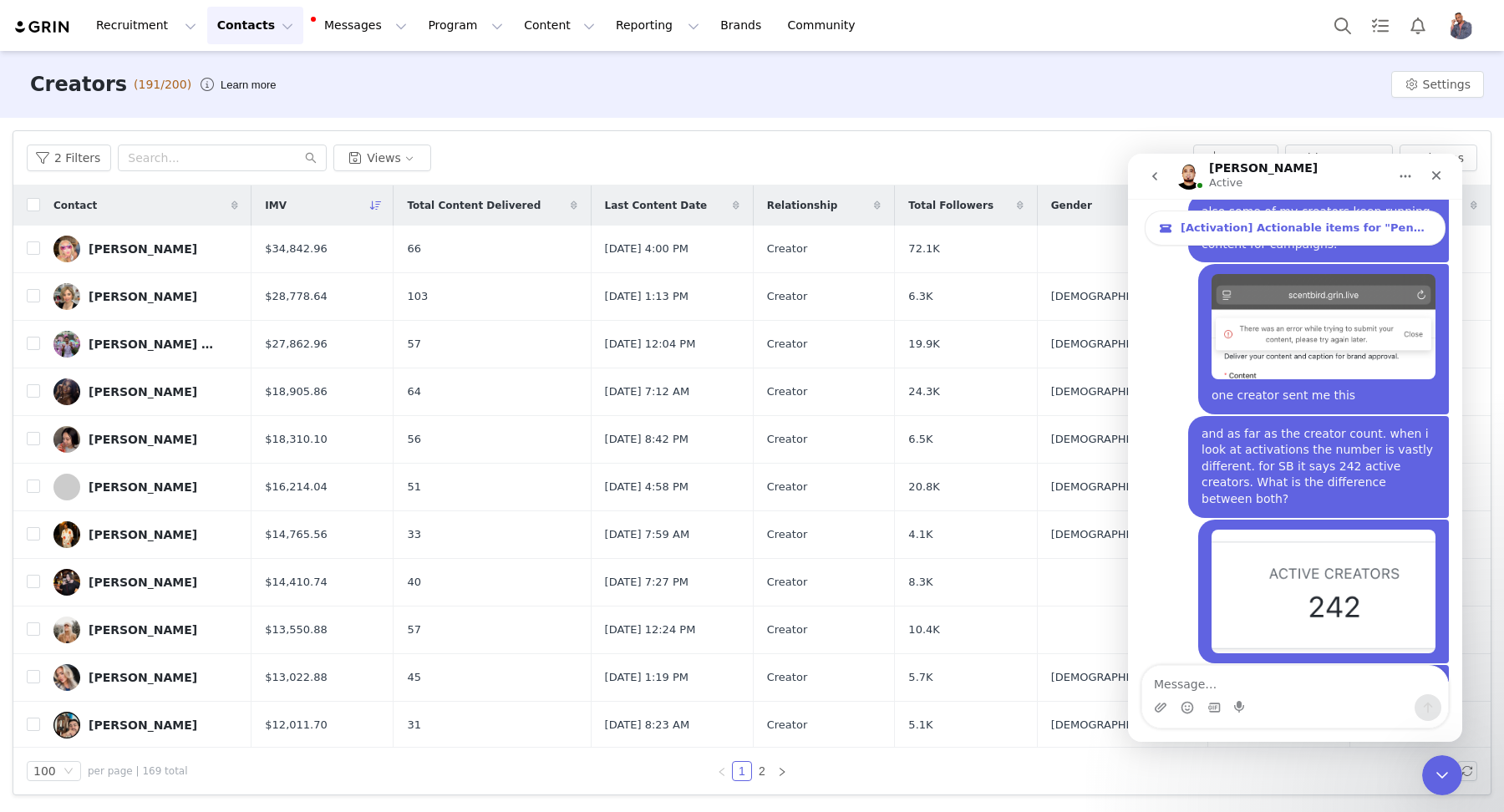
scroll to position [5791, 0]
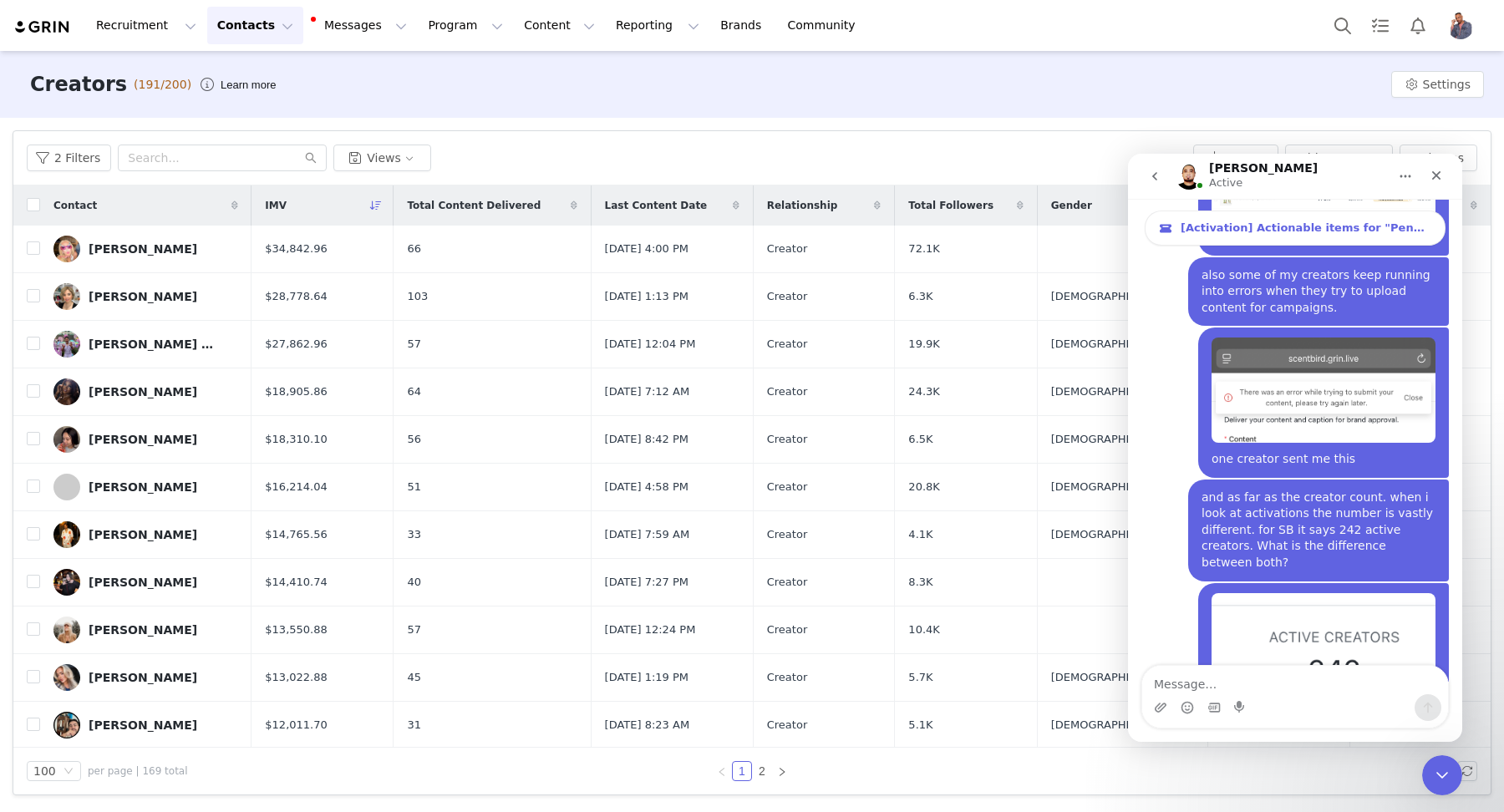
click at [88, 120] on div "Filters Filter Logic And Or Archived Select No Owner Select DeiJon Parks Contac…" at bounding box center [752, 462] width 1504 height 690
click at [78, 144] on button "2 Filters" at bounding box center [69, 157] width 85 height 27
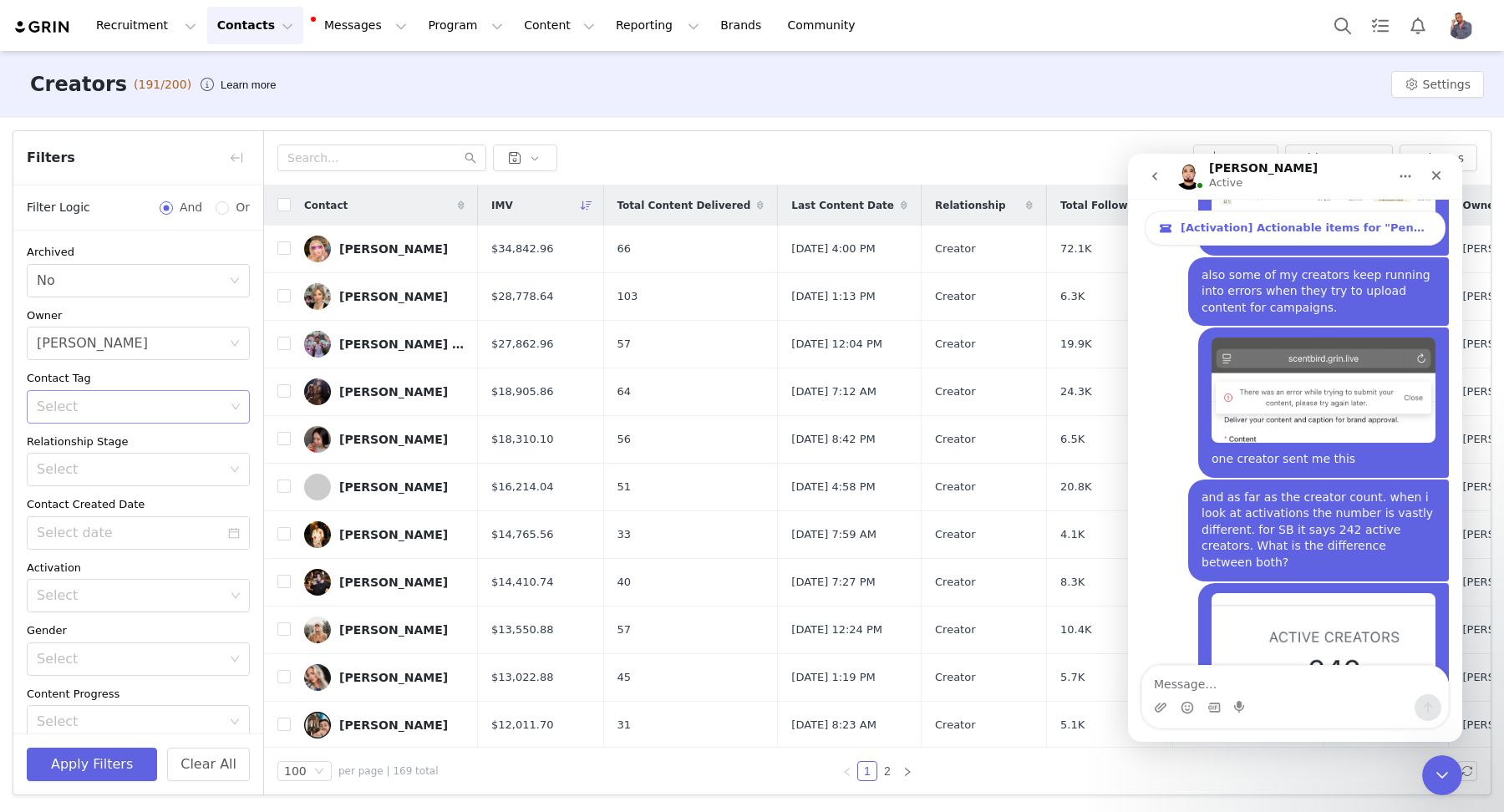
click at [127, 406] on div "Select" at bounding box center [130, 407] width 188 height 17
click at [119, 441] on li "Scent Society" at bounding box center [138, 441] width 223 height 27
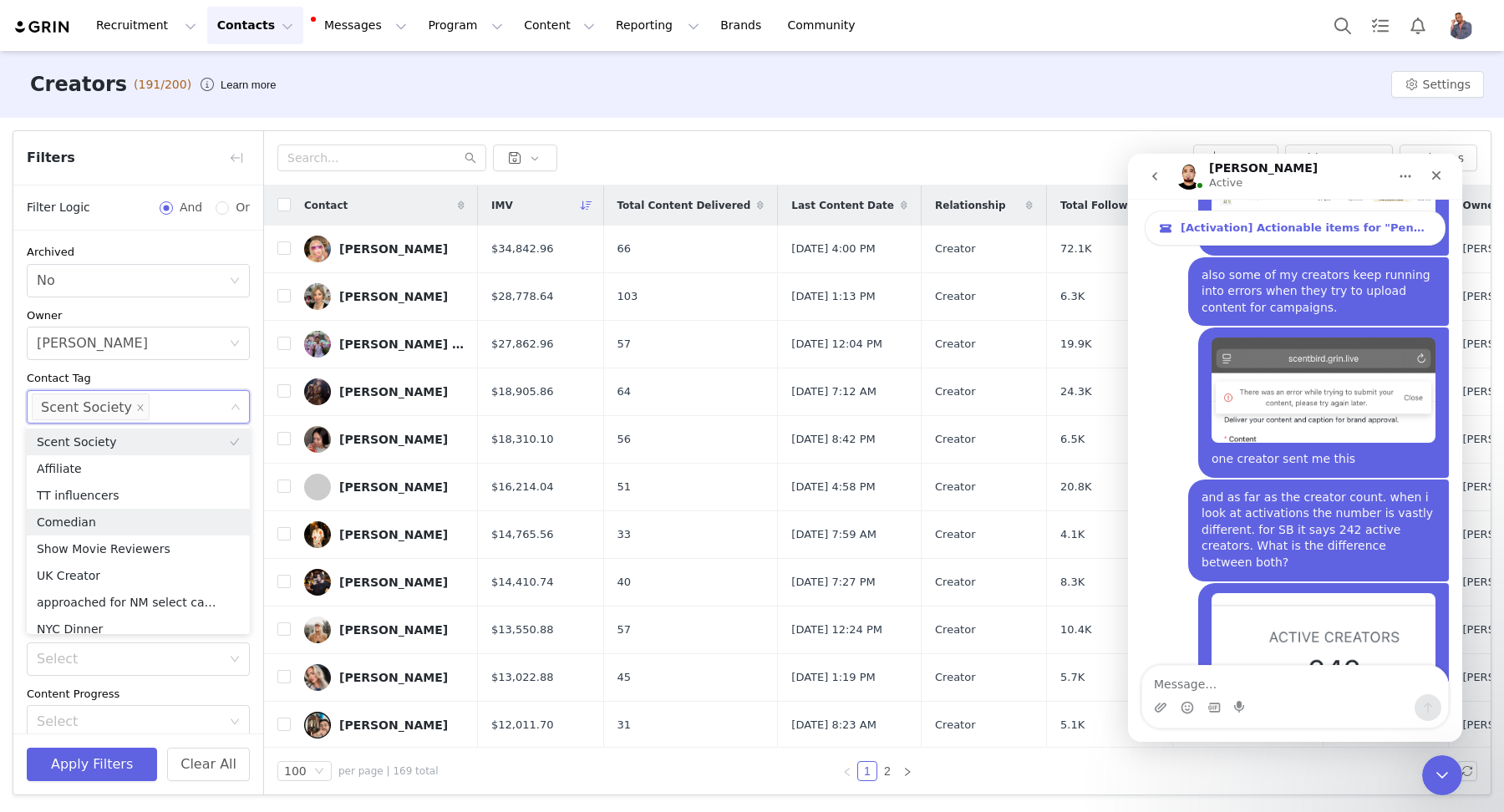
scroll to position [8, 0]
click at [118, 231] on div "Archived Select No Owner Select DeiJon Parks Contact Tag Select Scent Society R…" at bounding box center [139, 491] width 250 height 521
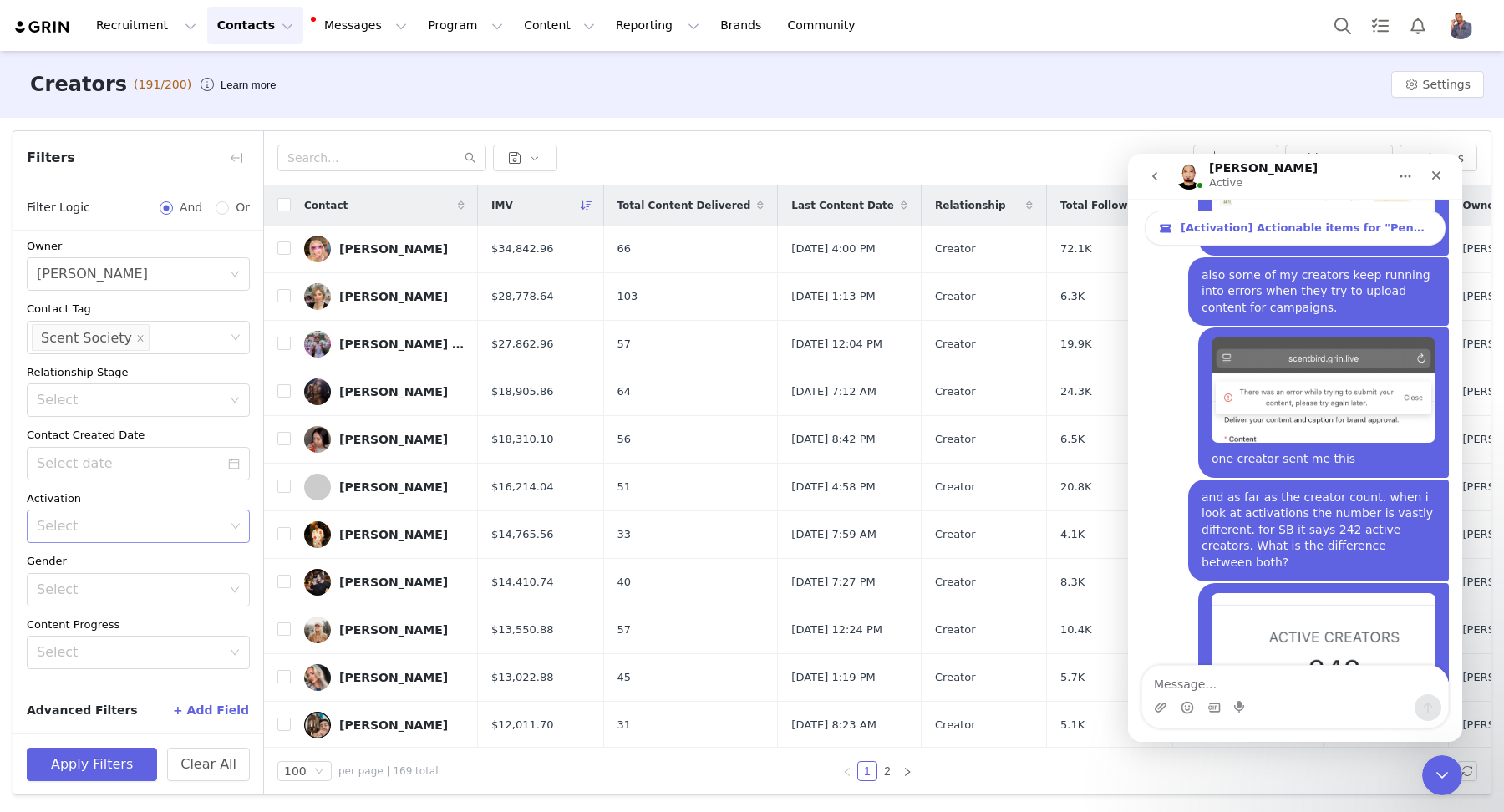
scroll to position [70, 0]
click at [115, 758] on button "Apply Filters" at bounding box center [92, 764] width 130 height 33
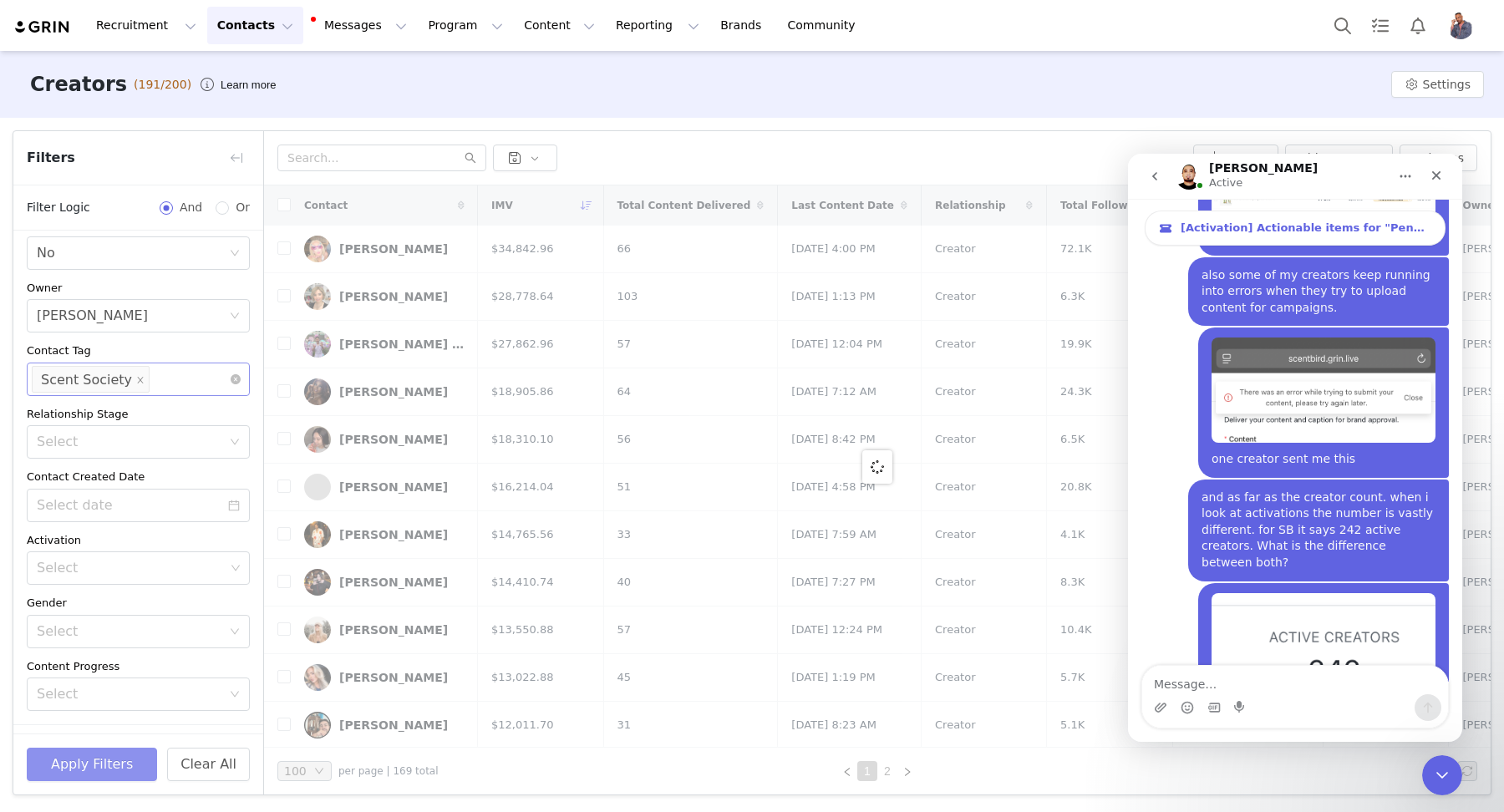
scroll to position [0, 0]
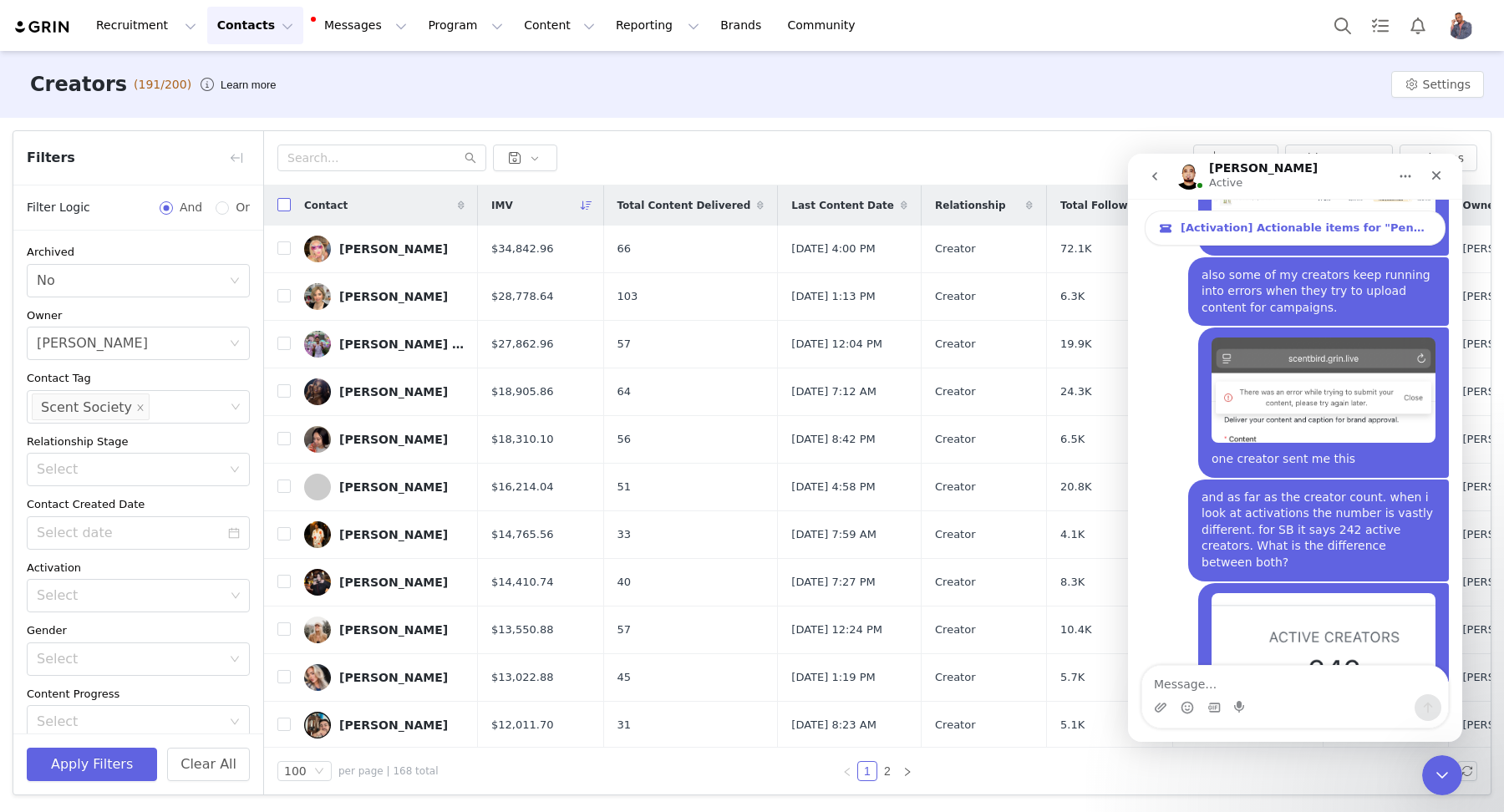
click at [286, 205] on input "checkbox" at bounding box center [284, 204] width 14 height 14
checkbox input "true"
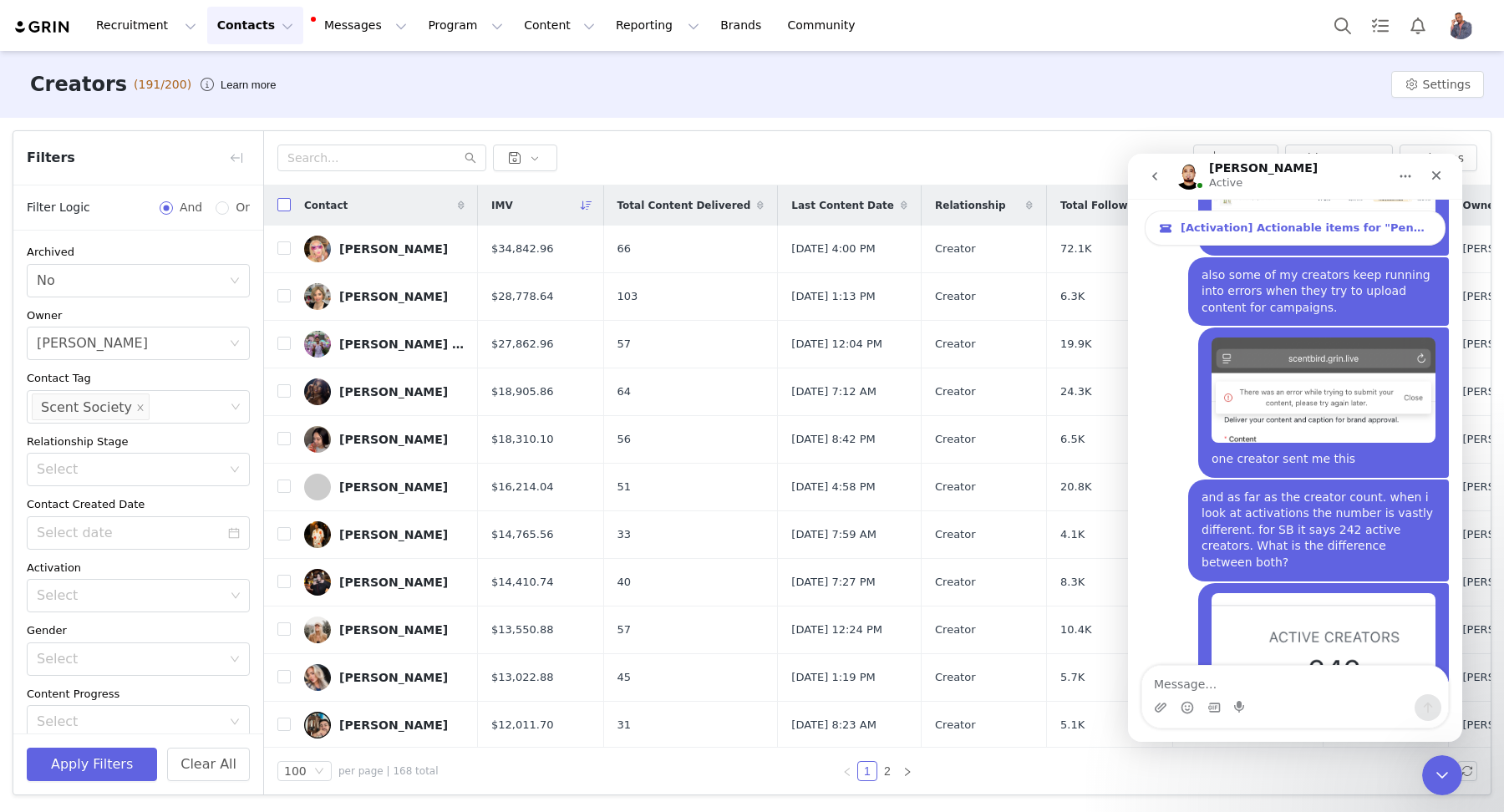
checkbox input "true"
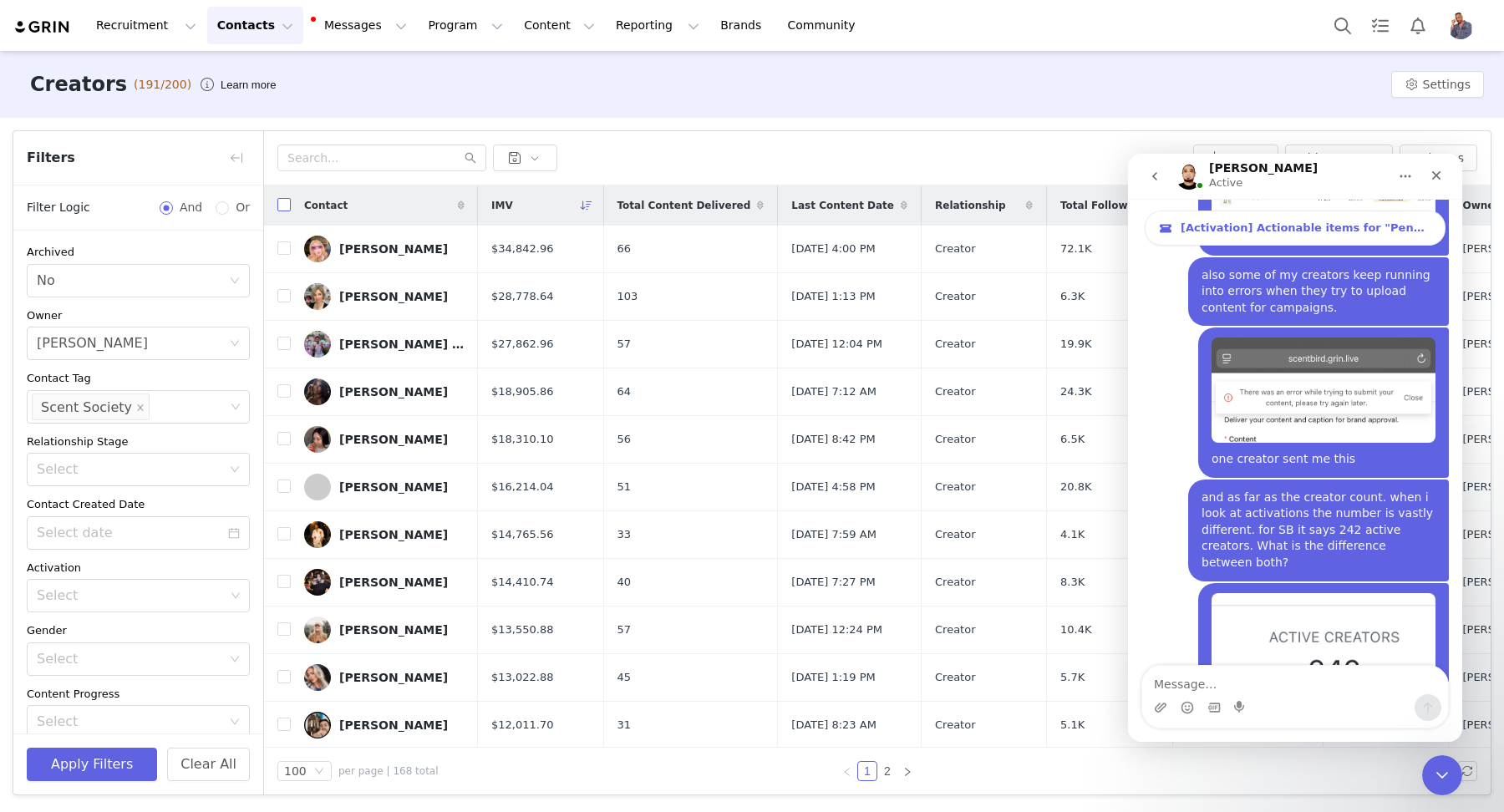
checkbox input "true"
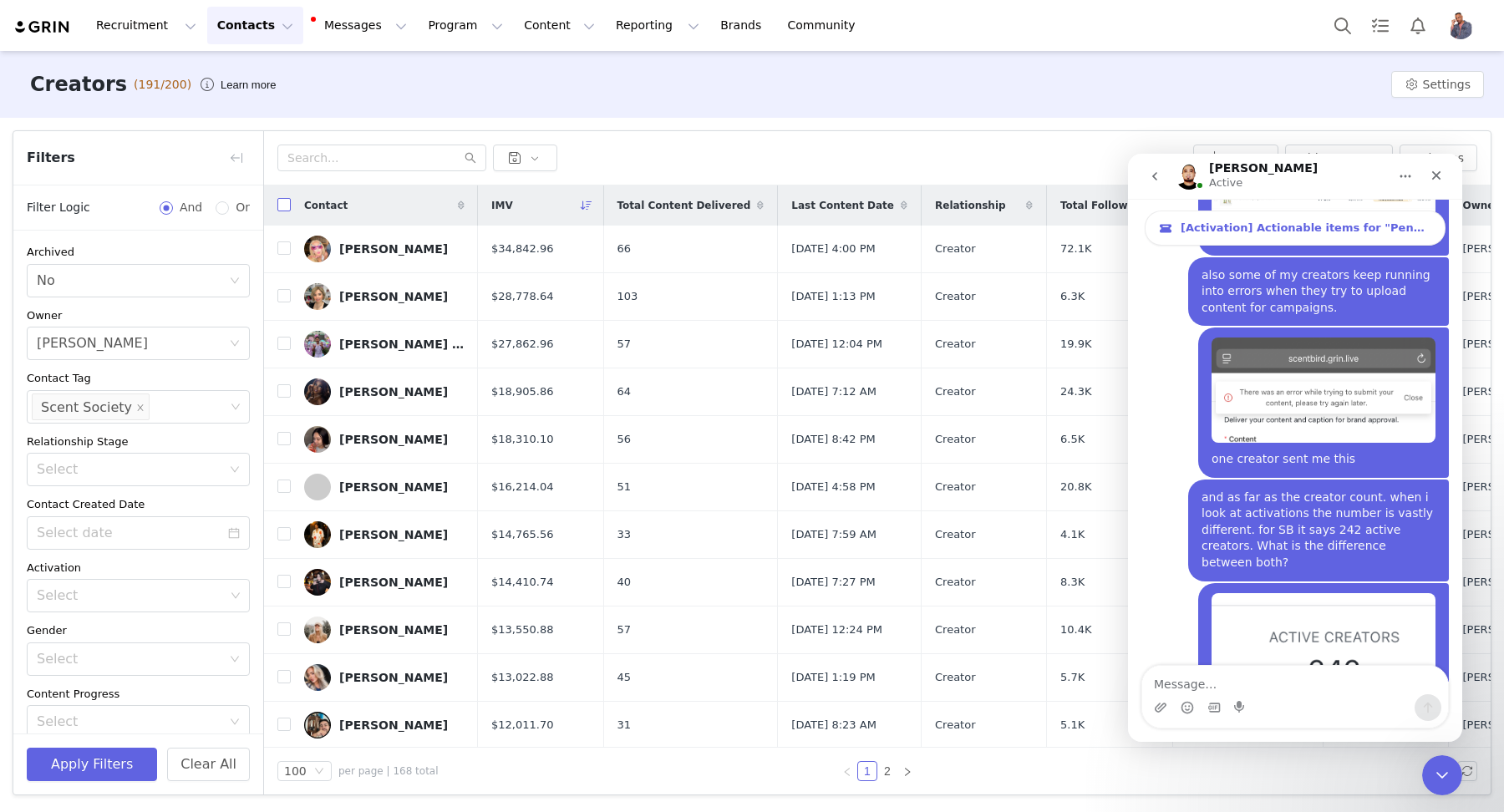
checkbox input "true"
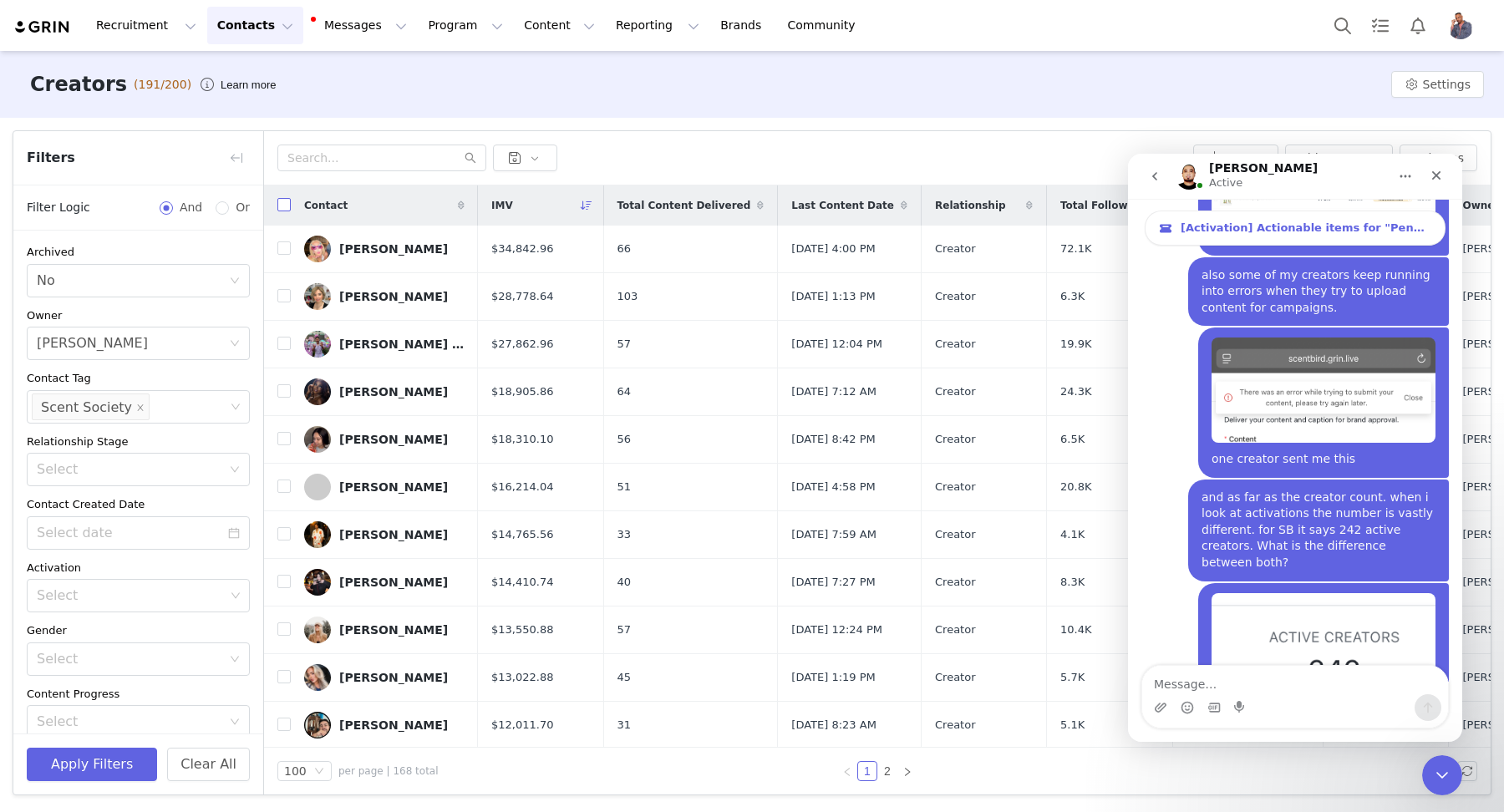
checkbox input "true"
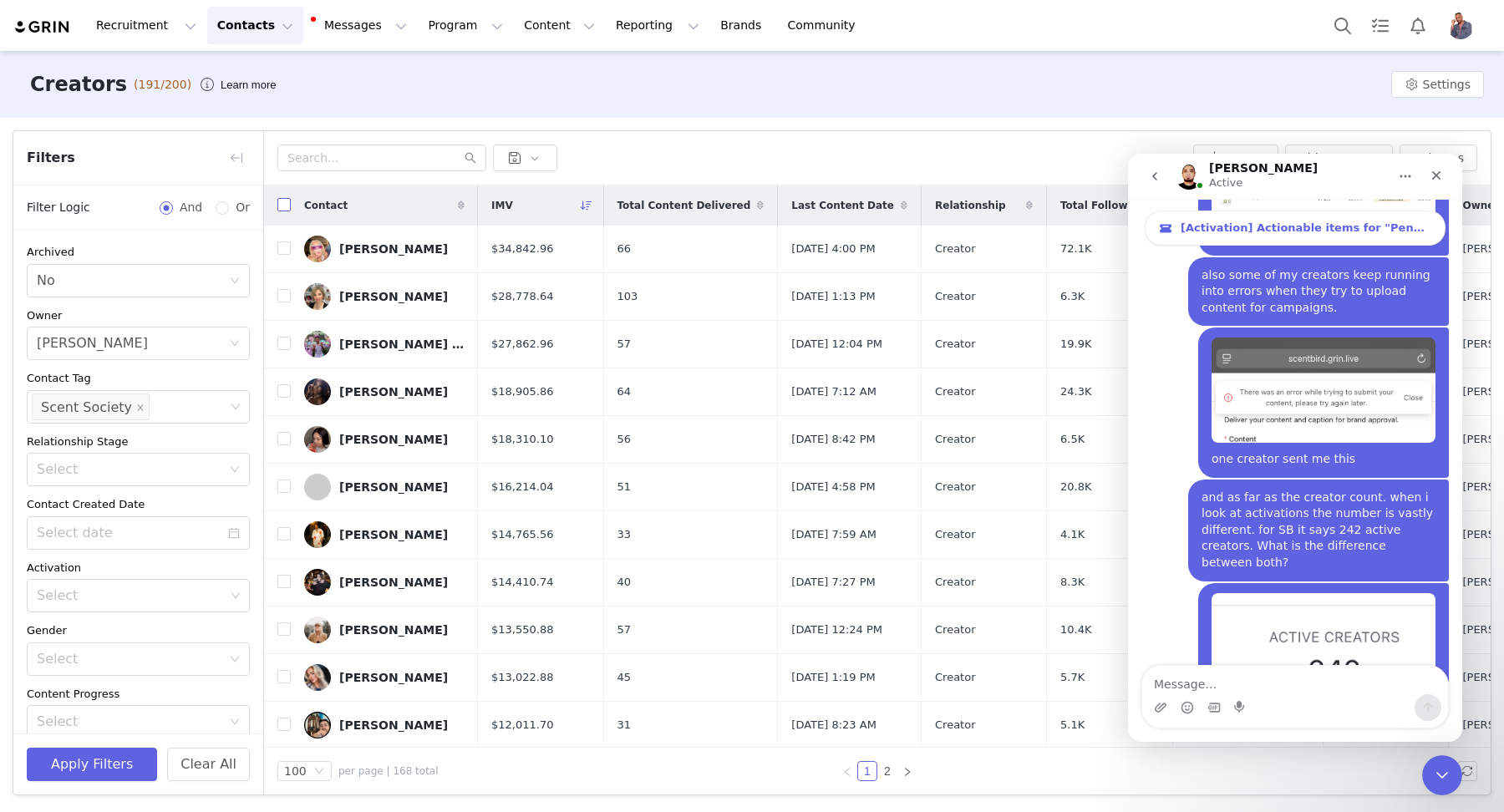
checkbox input "true"
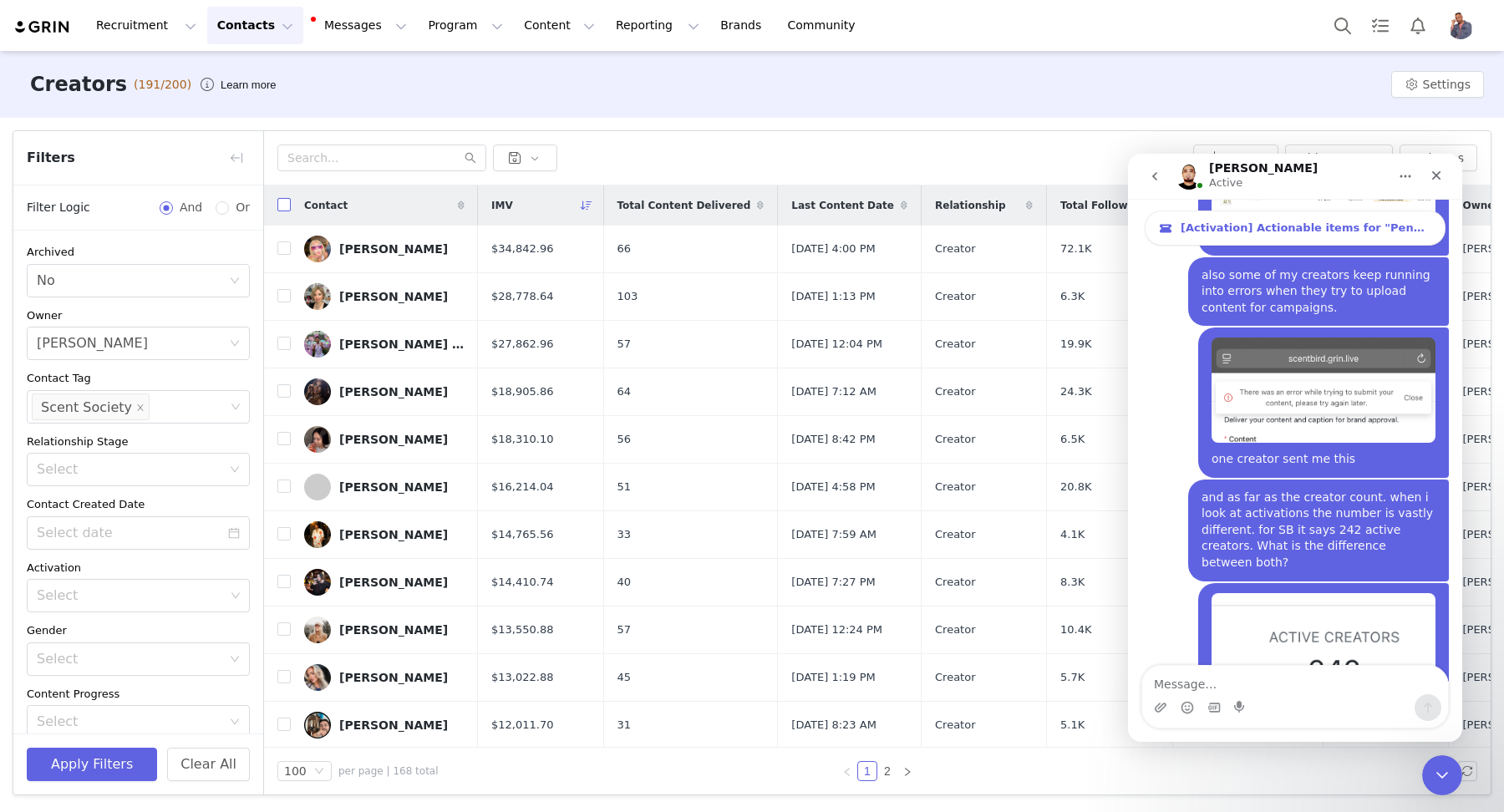
checkbox input "true"
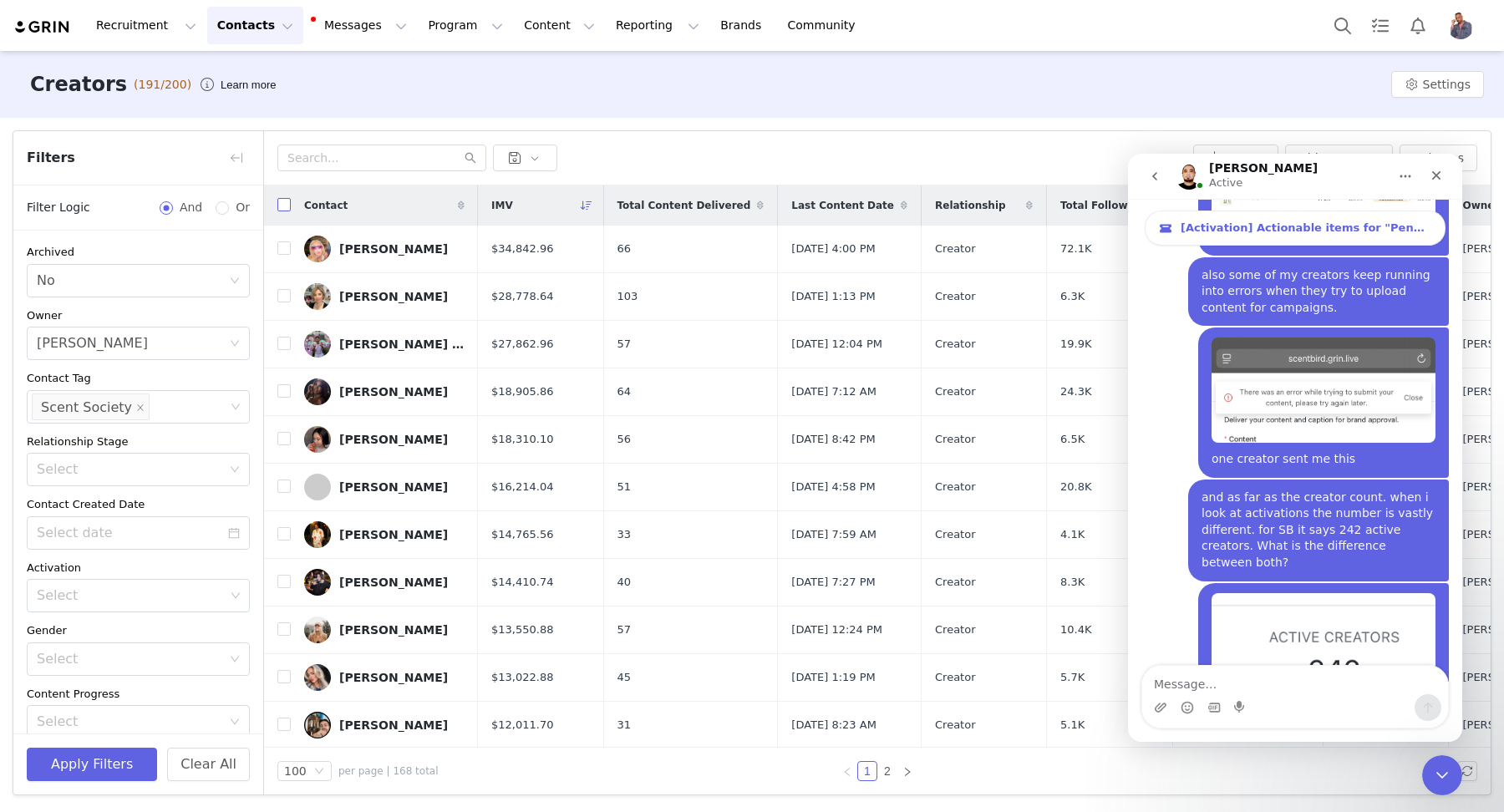
checkbox input "true"
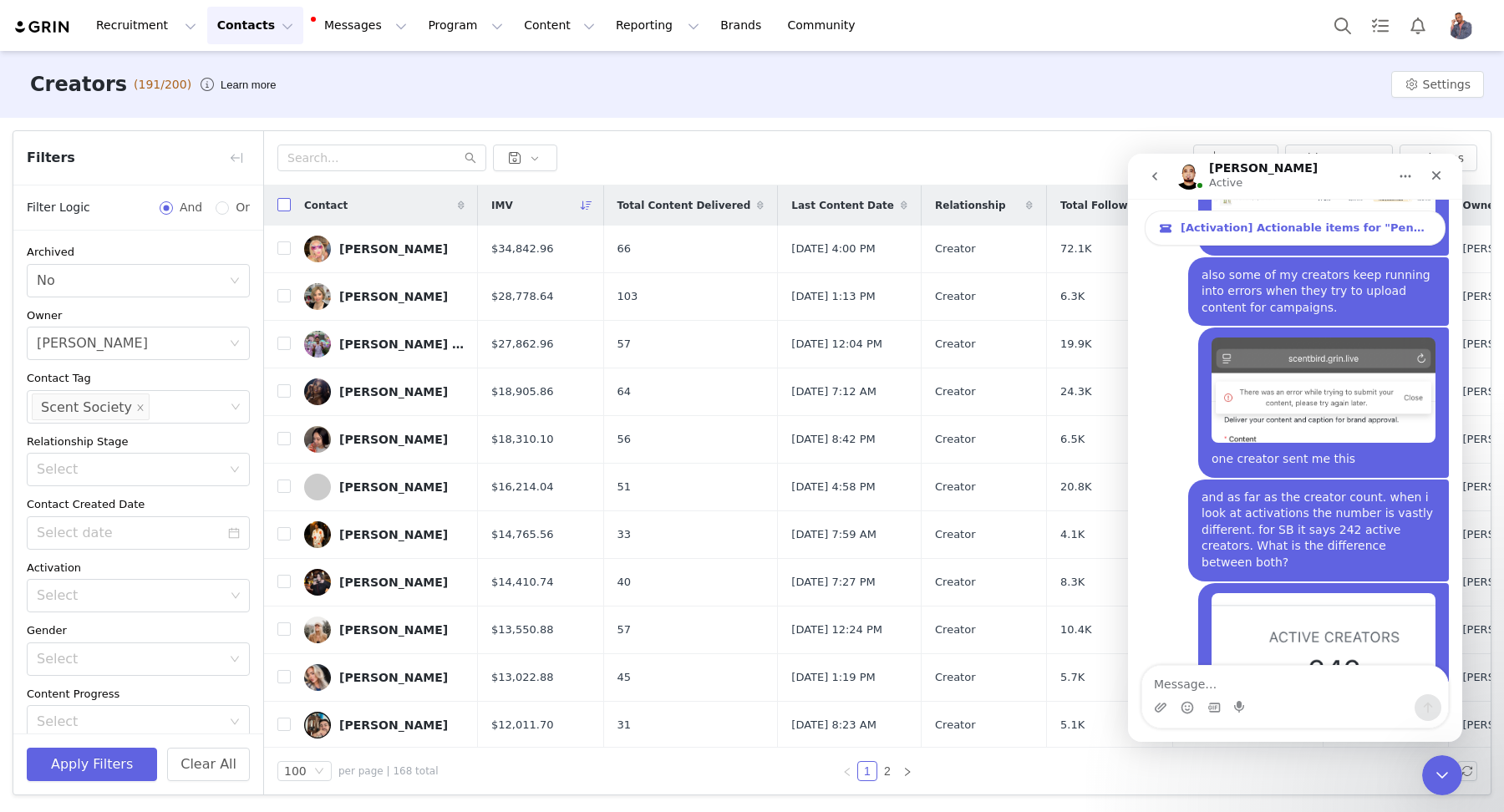
checkbox input "true"
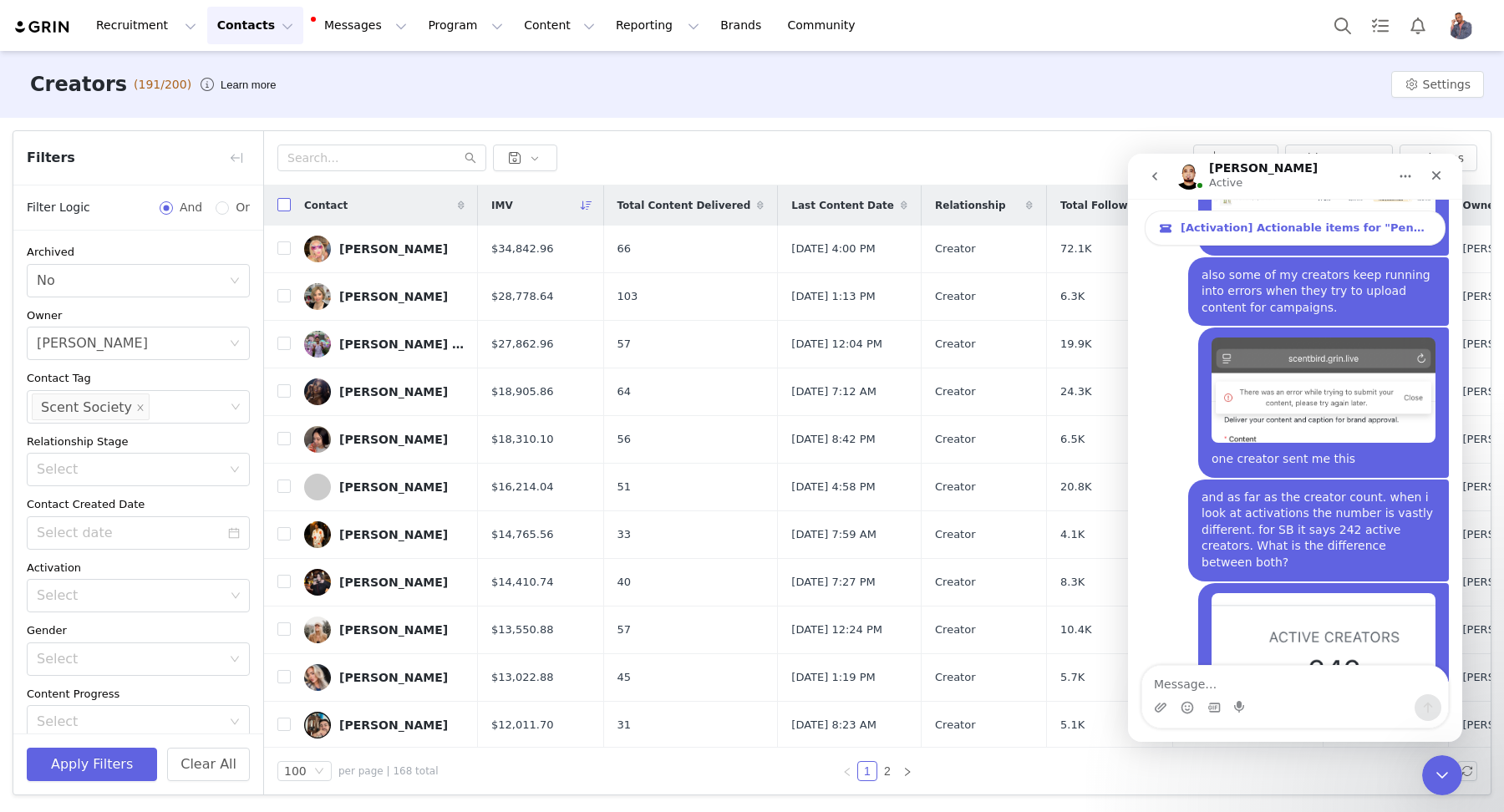
checkbox input "true"
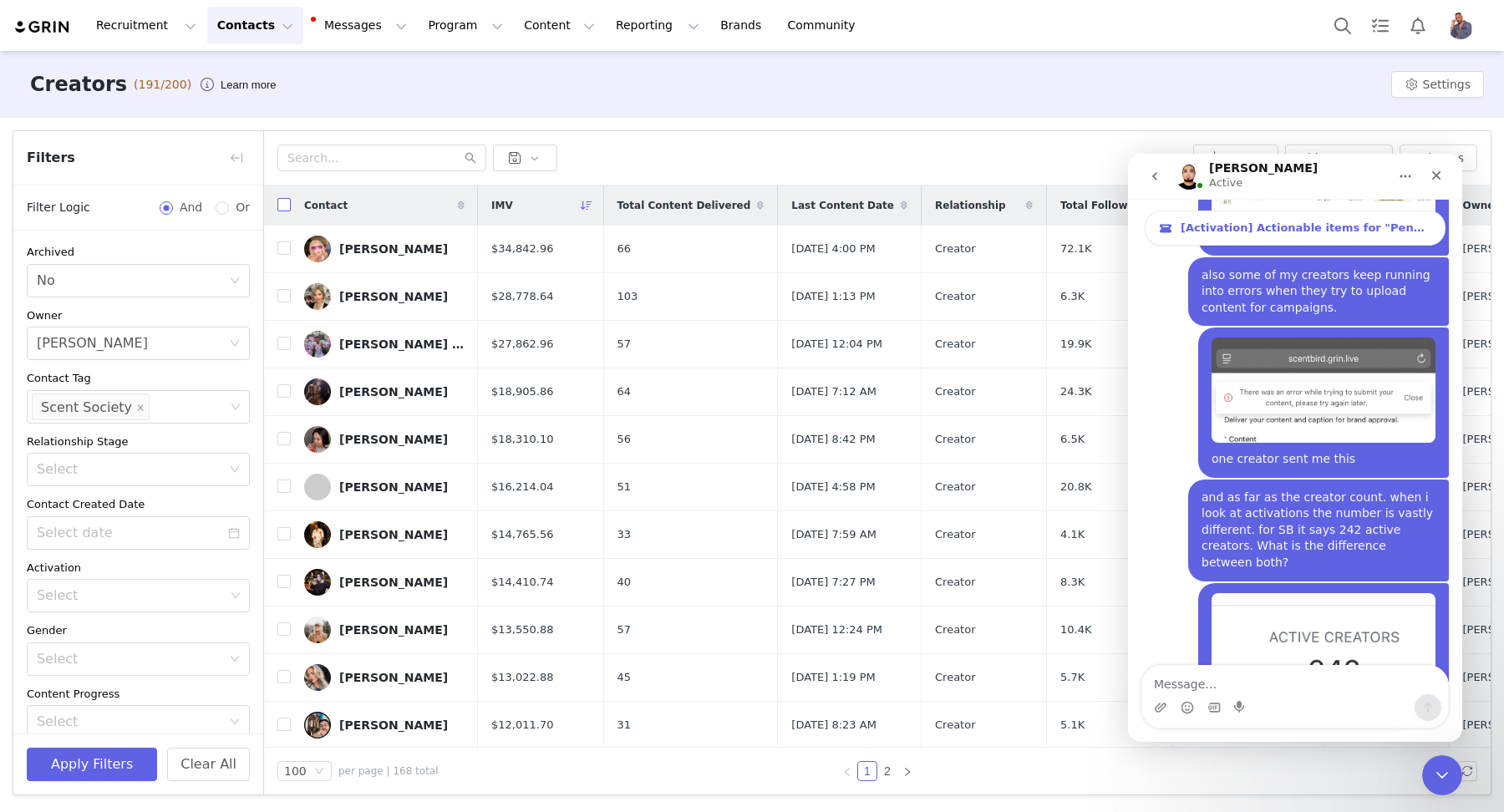
checkbox input "true"
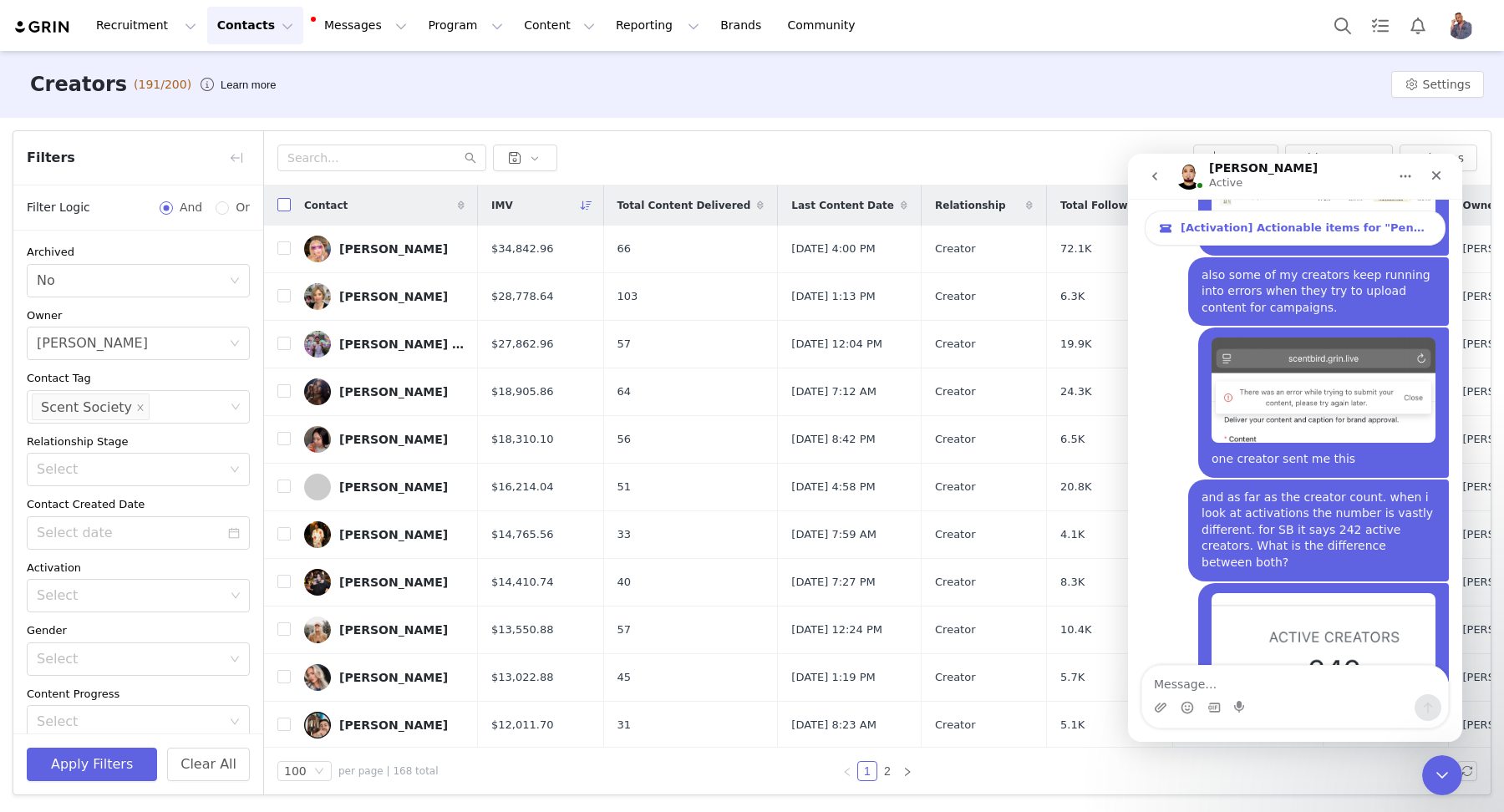
checkbox input "true"
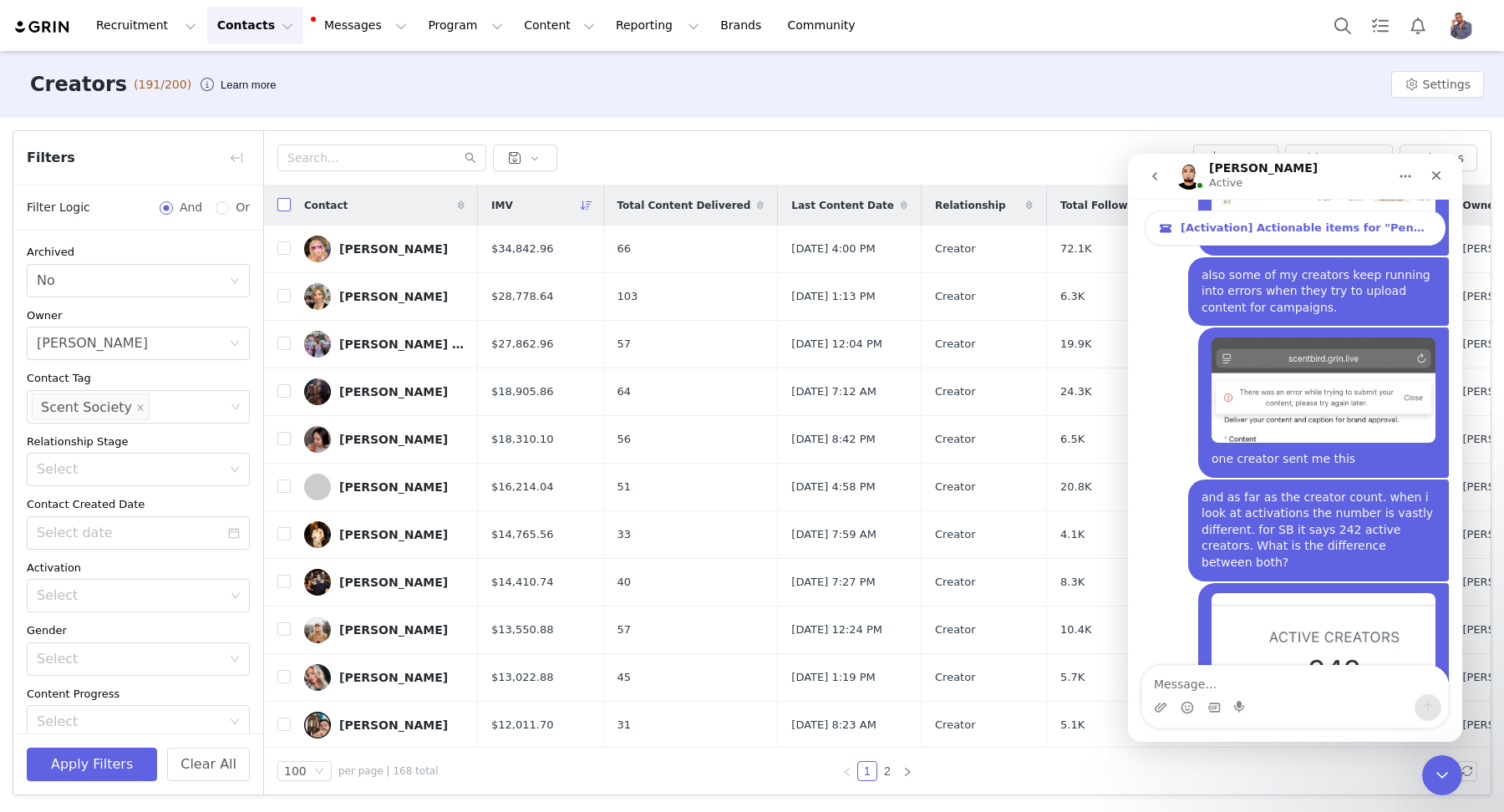
checkbox input "true"
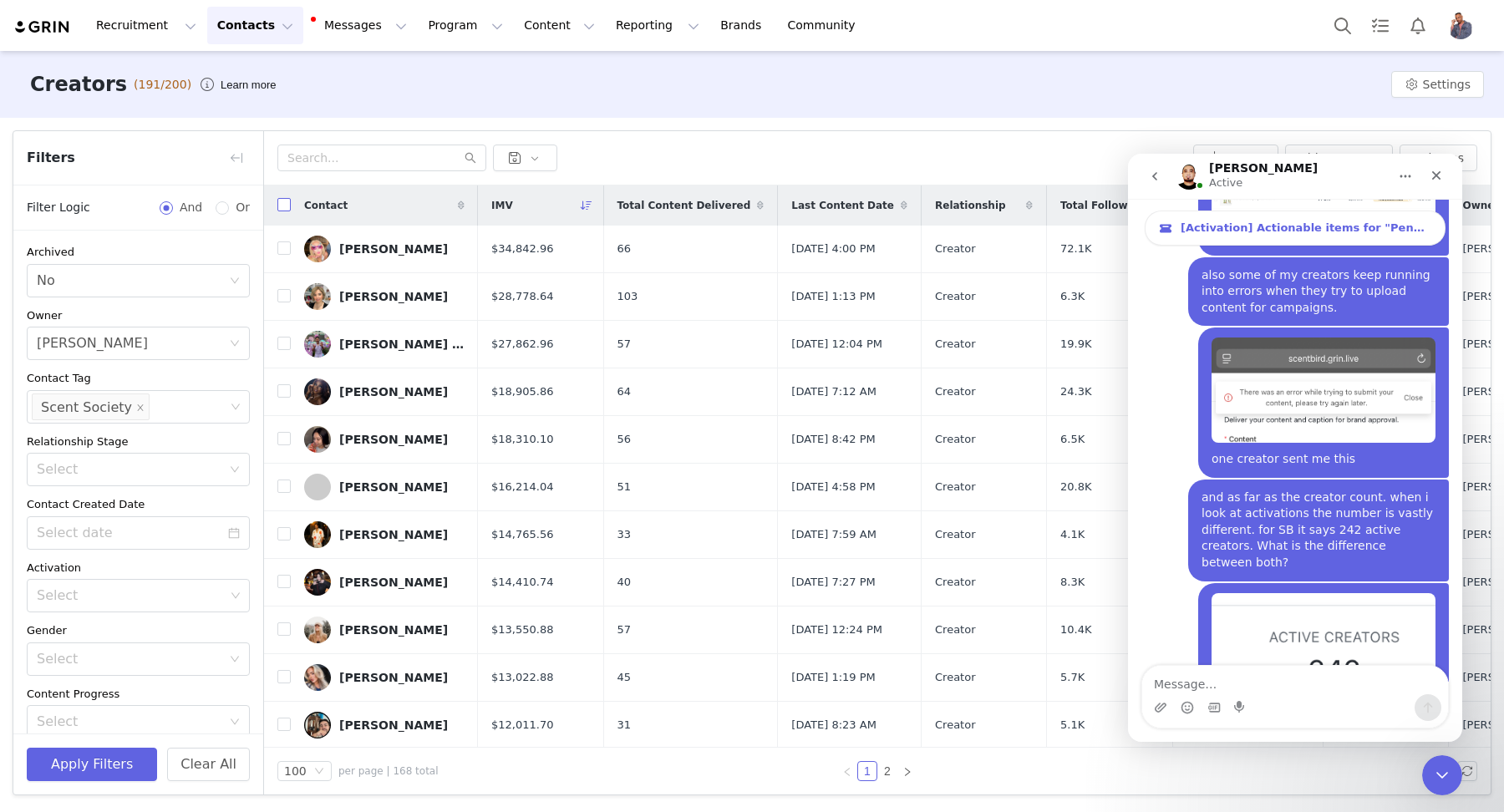
checkbox input "true"
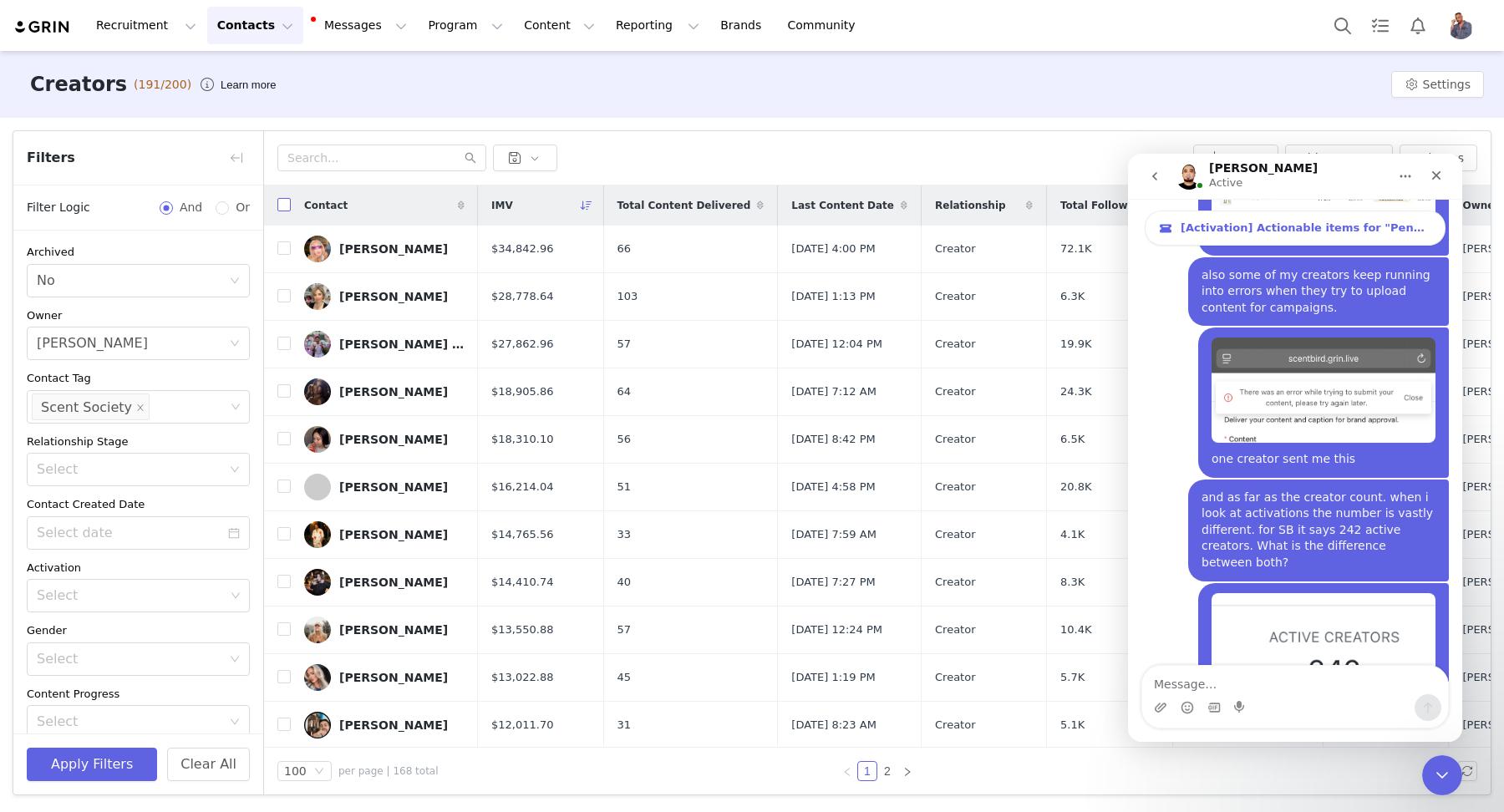
checkbox input "true"
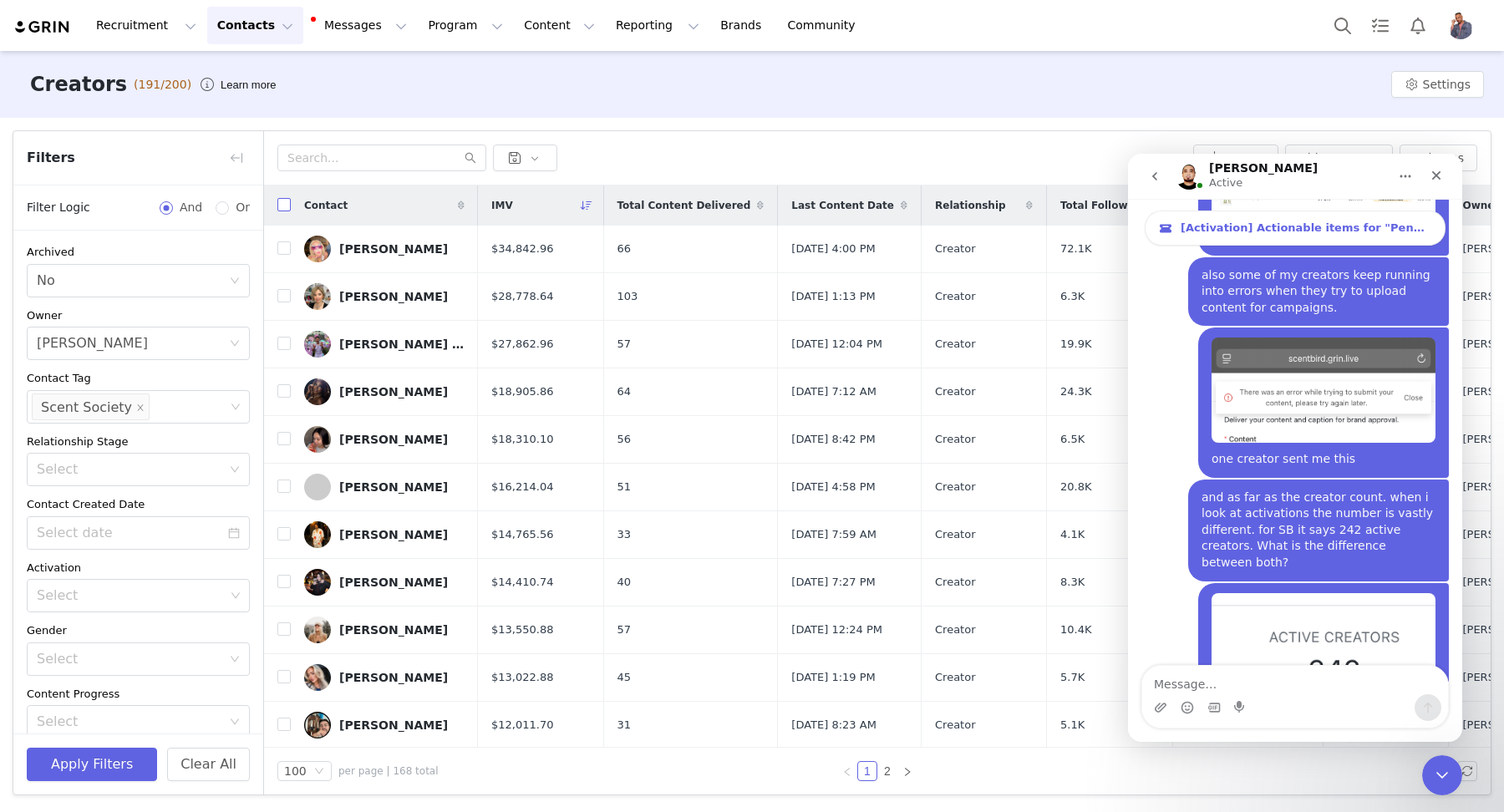
checkbox input "true"
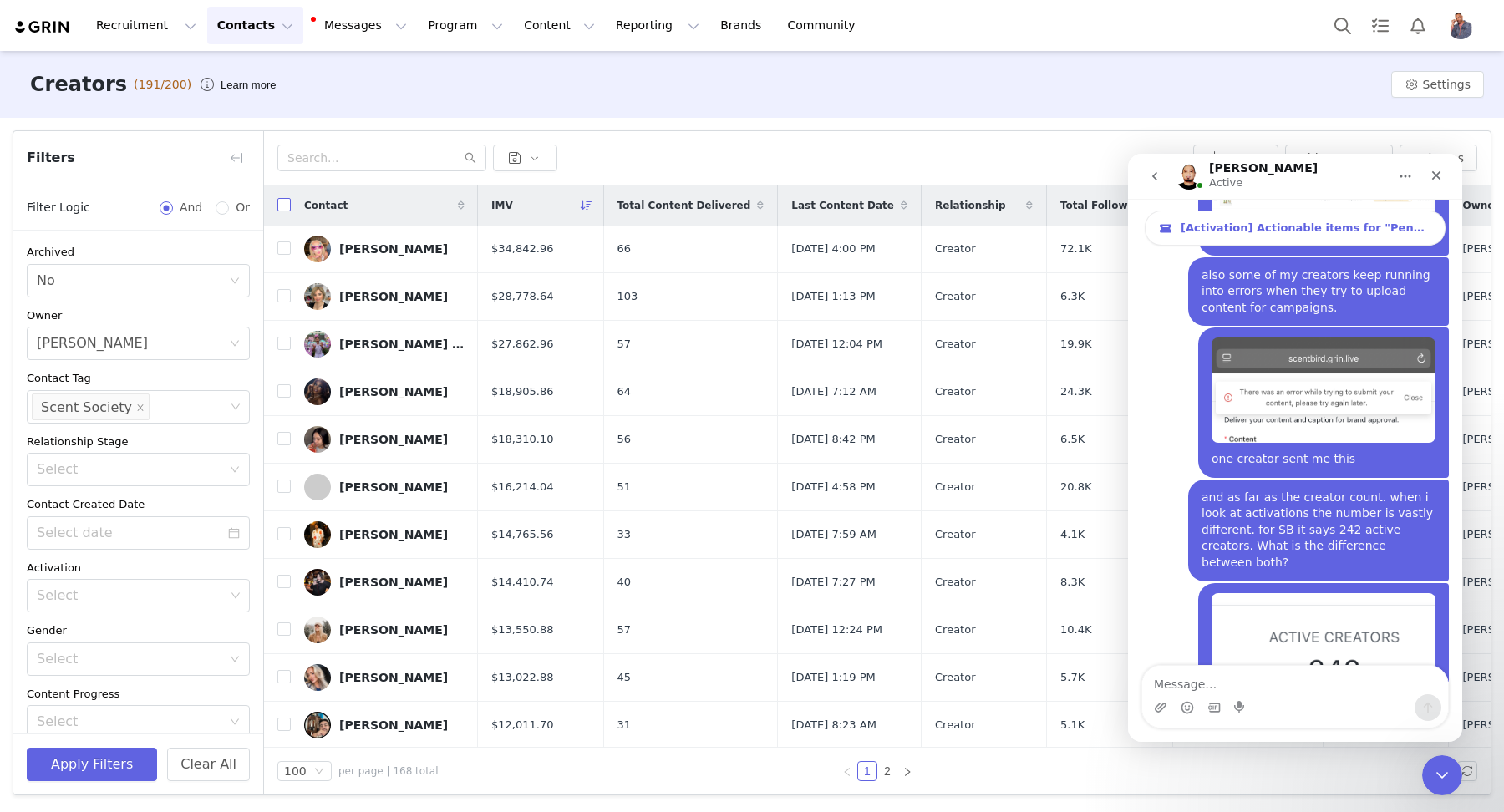
checkbox input "true"
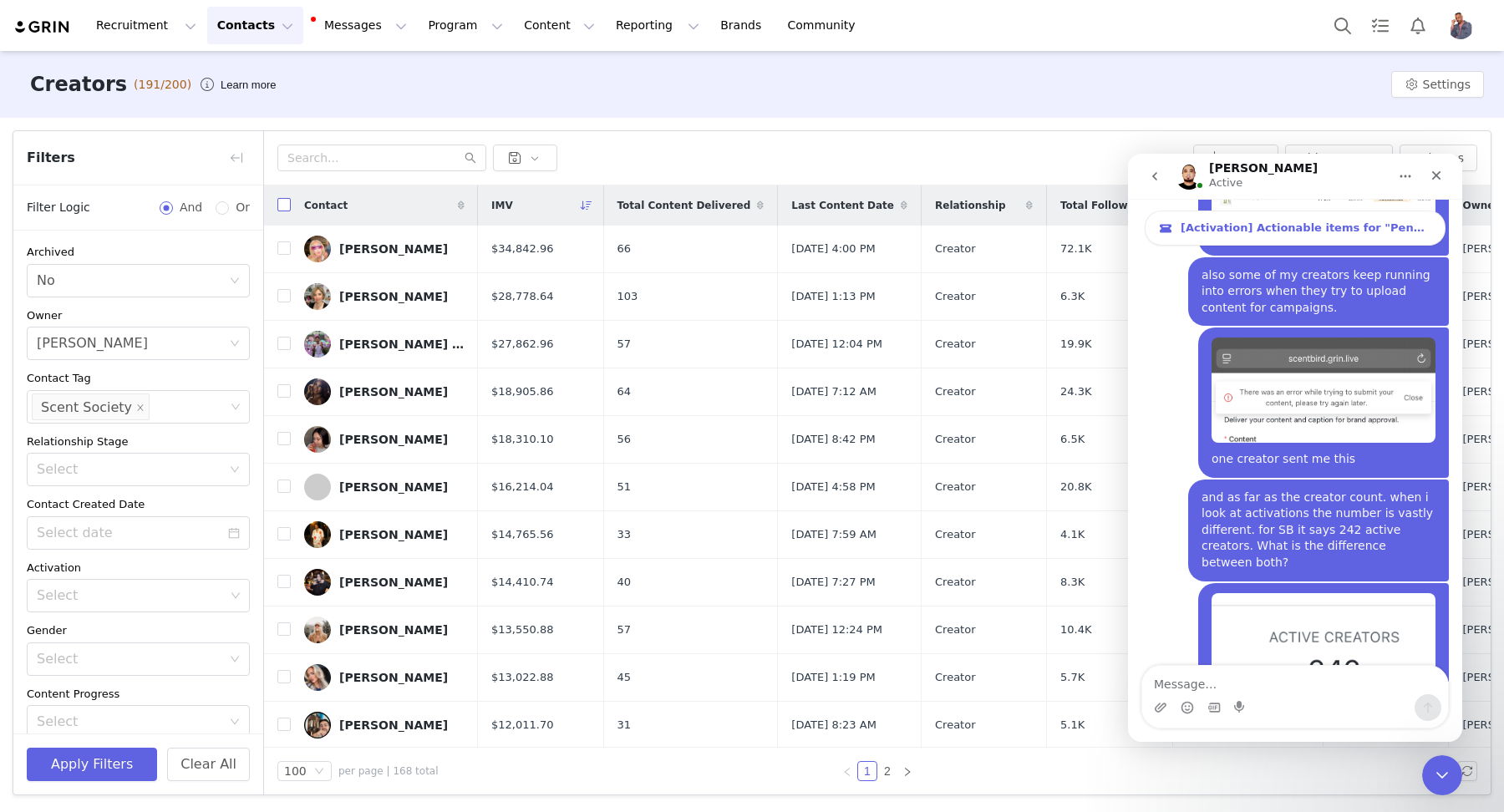
checkbox input "true"
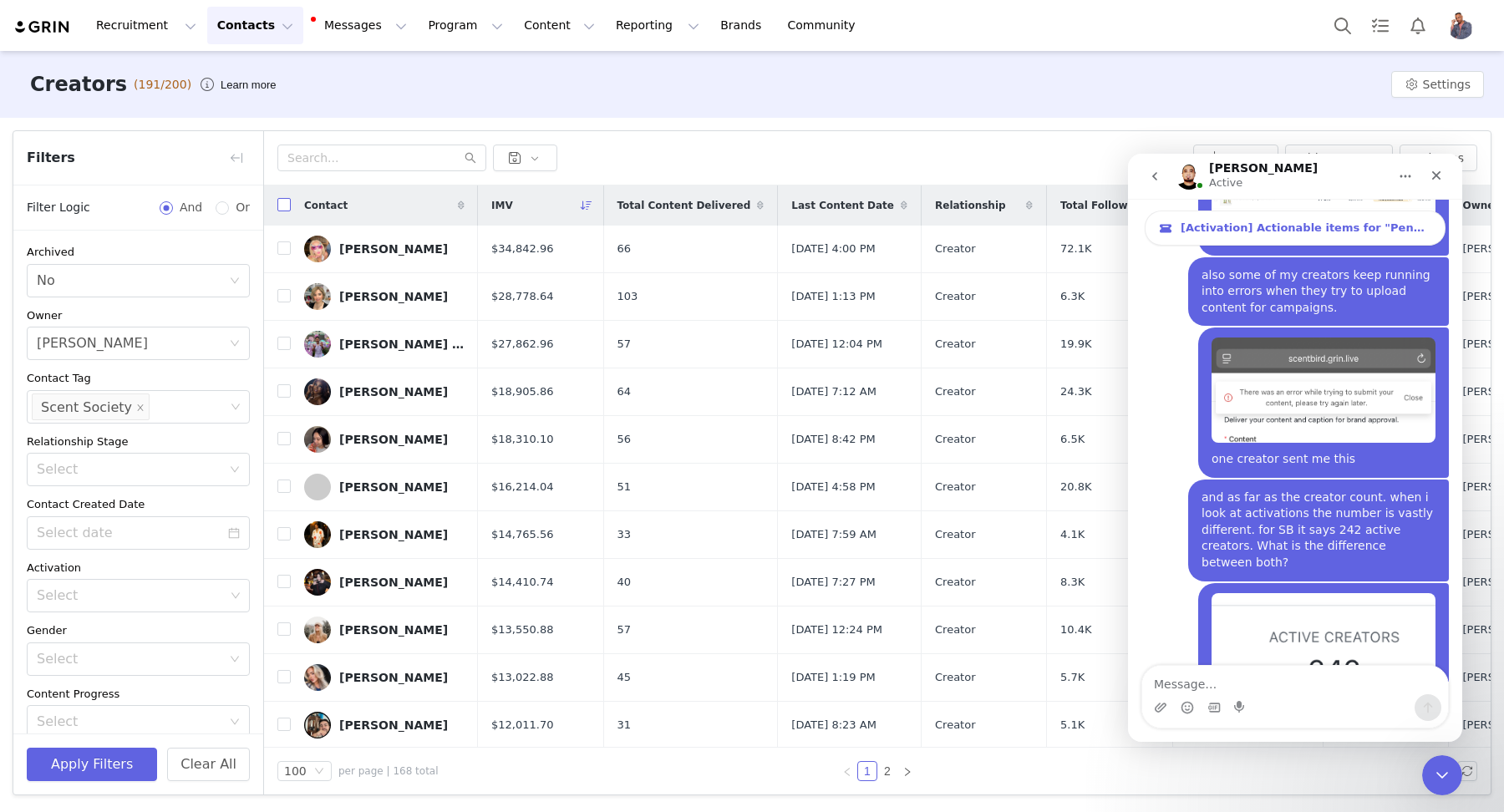
checkbox input "true"
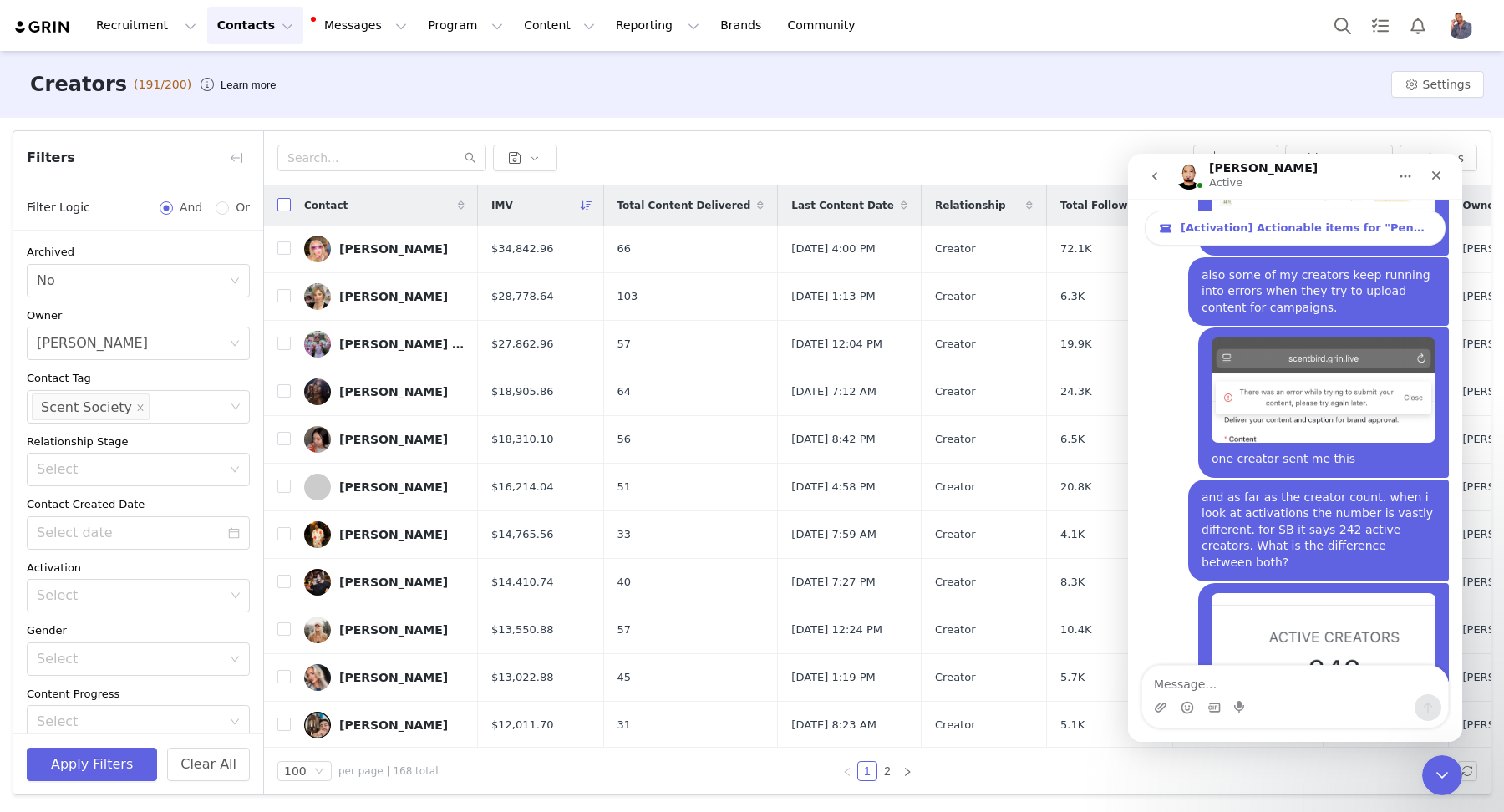
checkbox input "true"
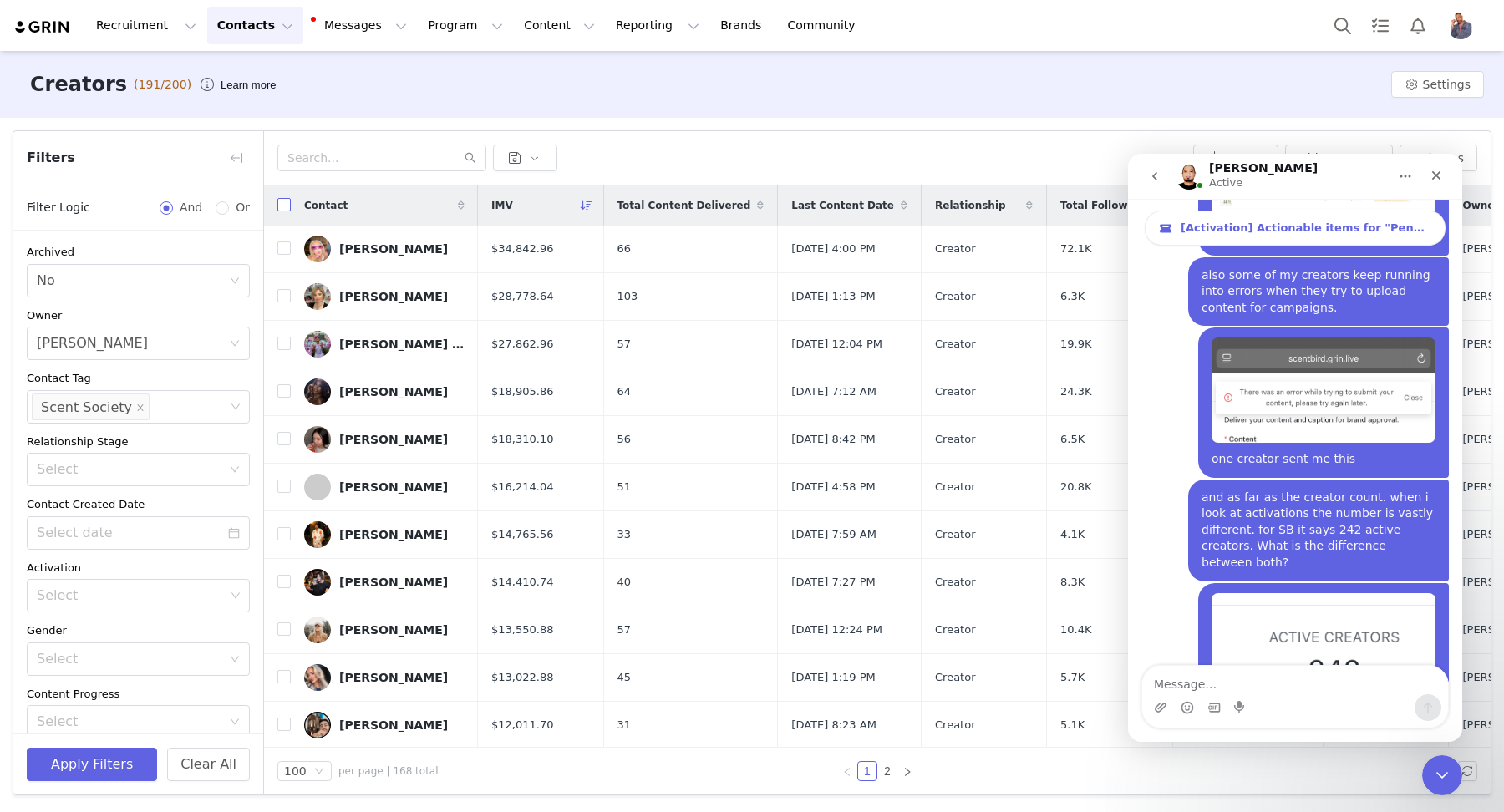
checkbox input "true"
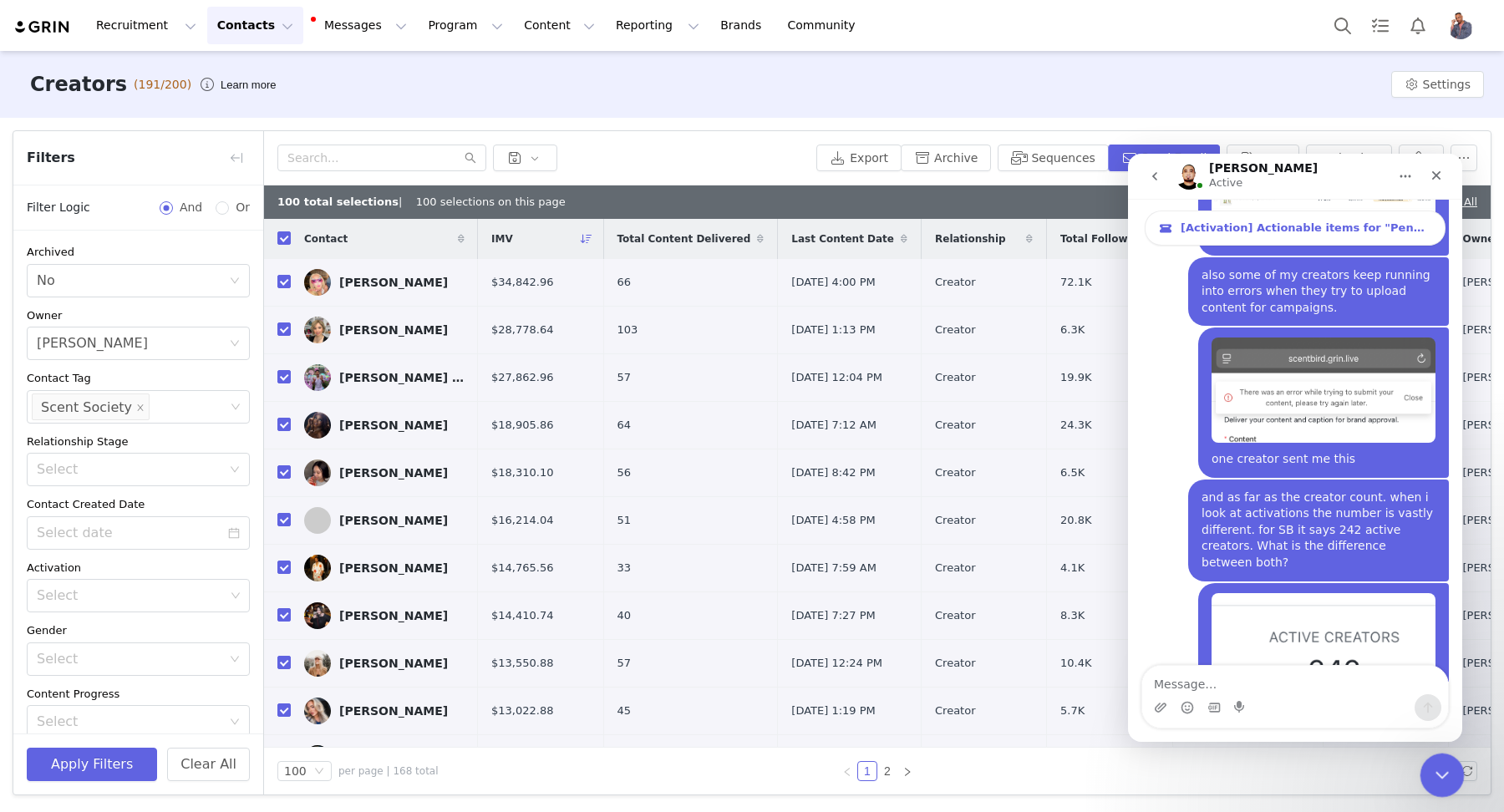
click at [1433, 774] on icon "Close Intercom Messenger" at bounding box center [1440, 773] width 20 height 20
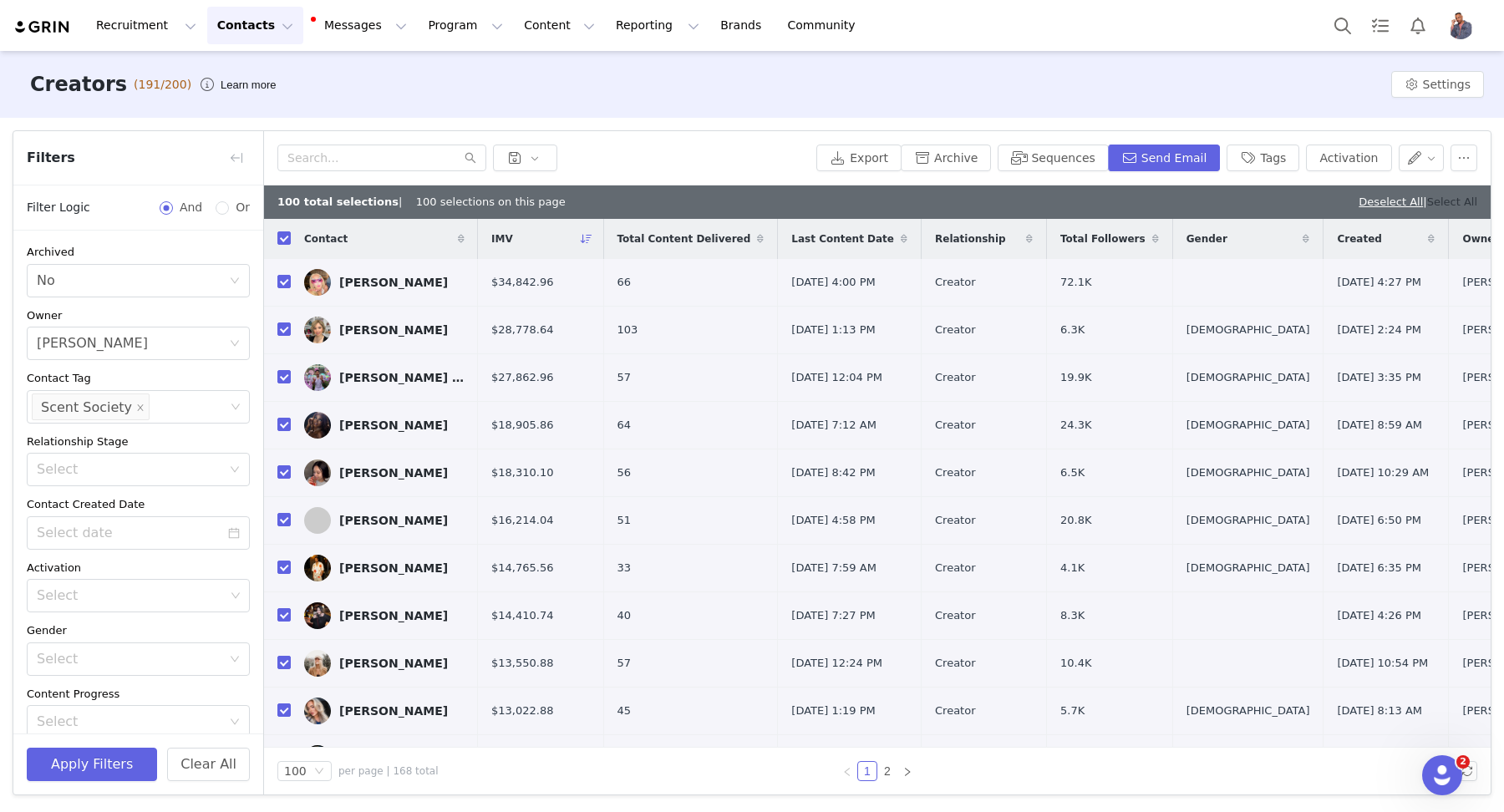
click at [1447, 197] on link "Select All" at bounding box center [1452, 202] width 51 height 13
click at [1448, 769] on icon "Open Intercom Messenger" at bounding box center [1440, 773] width 28 height 28
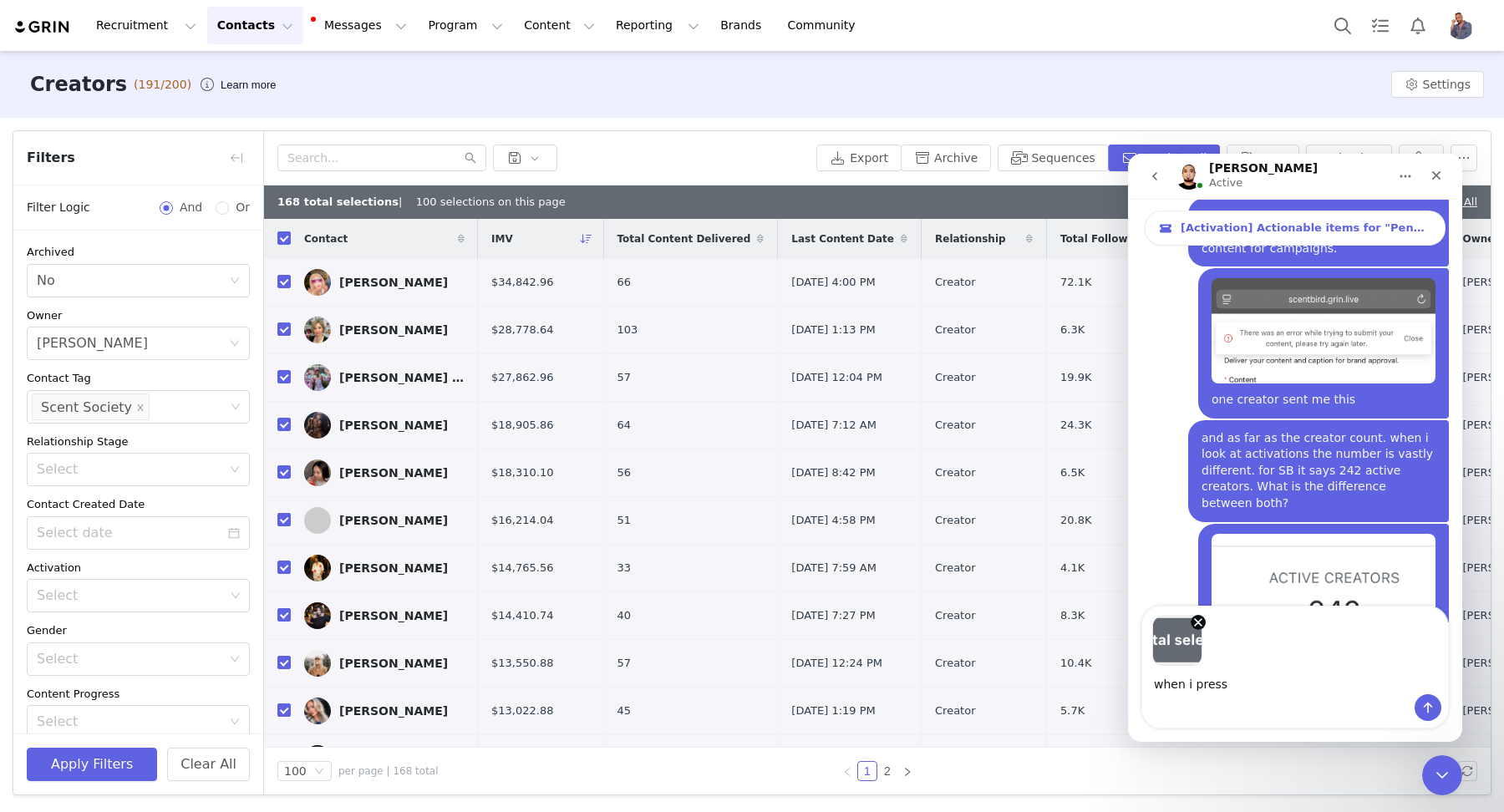
scroll to position [5915, 0]
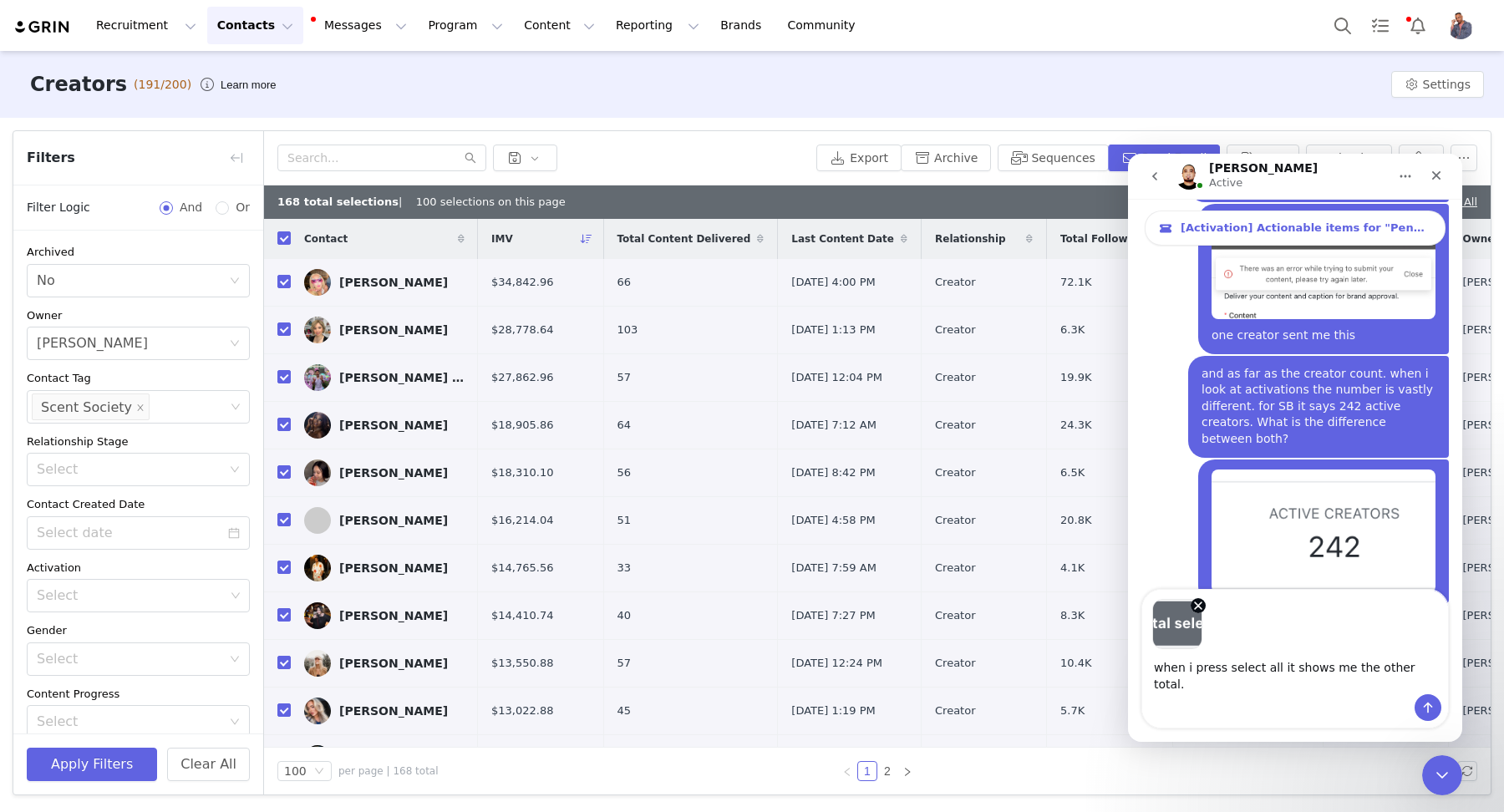
type textarea "when i press select all it shows me the other total."
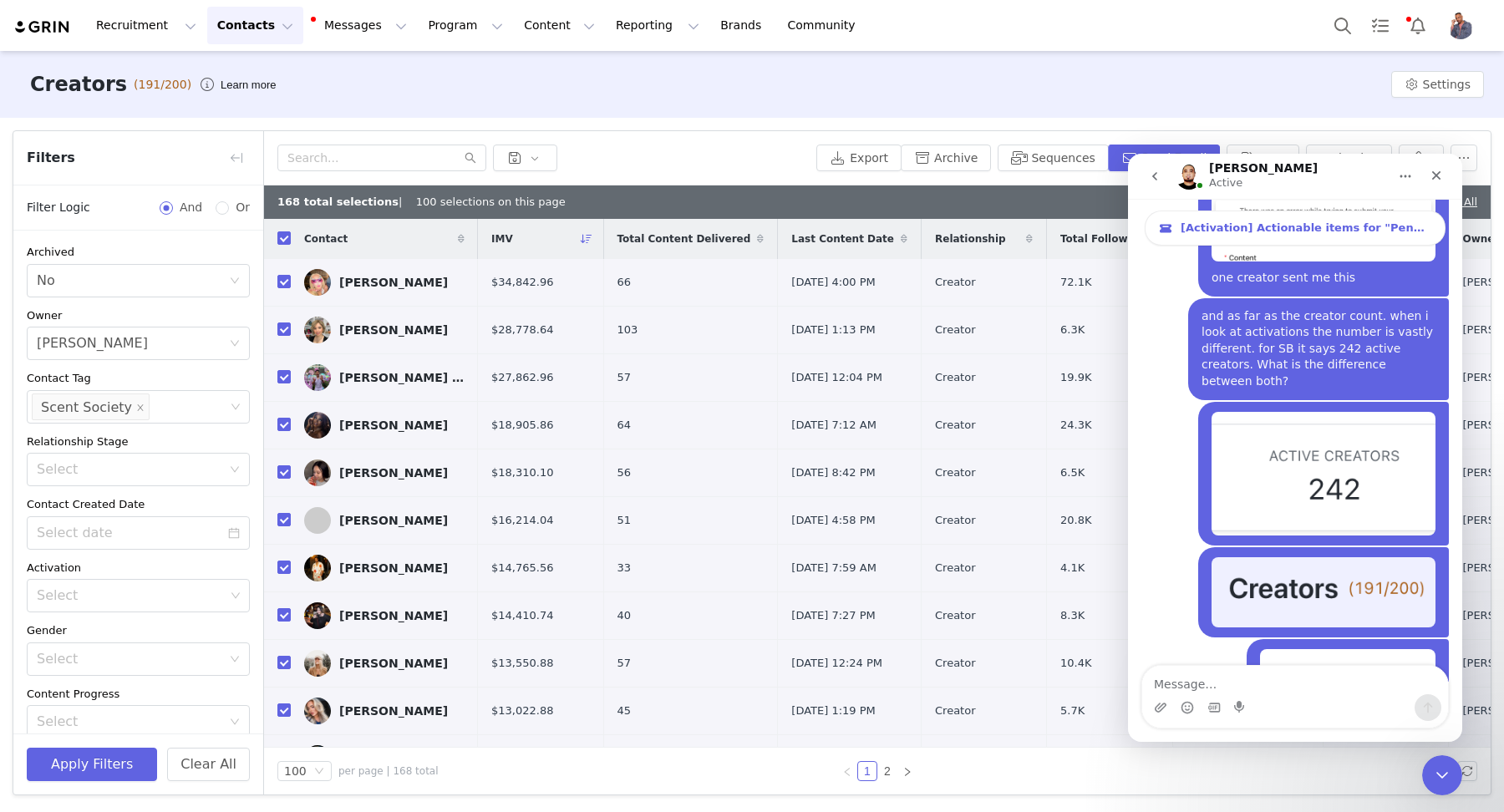
scroll to position [5976, 0]
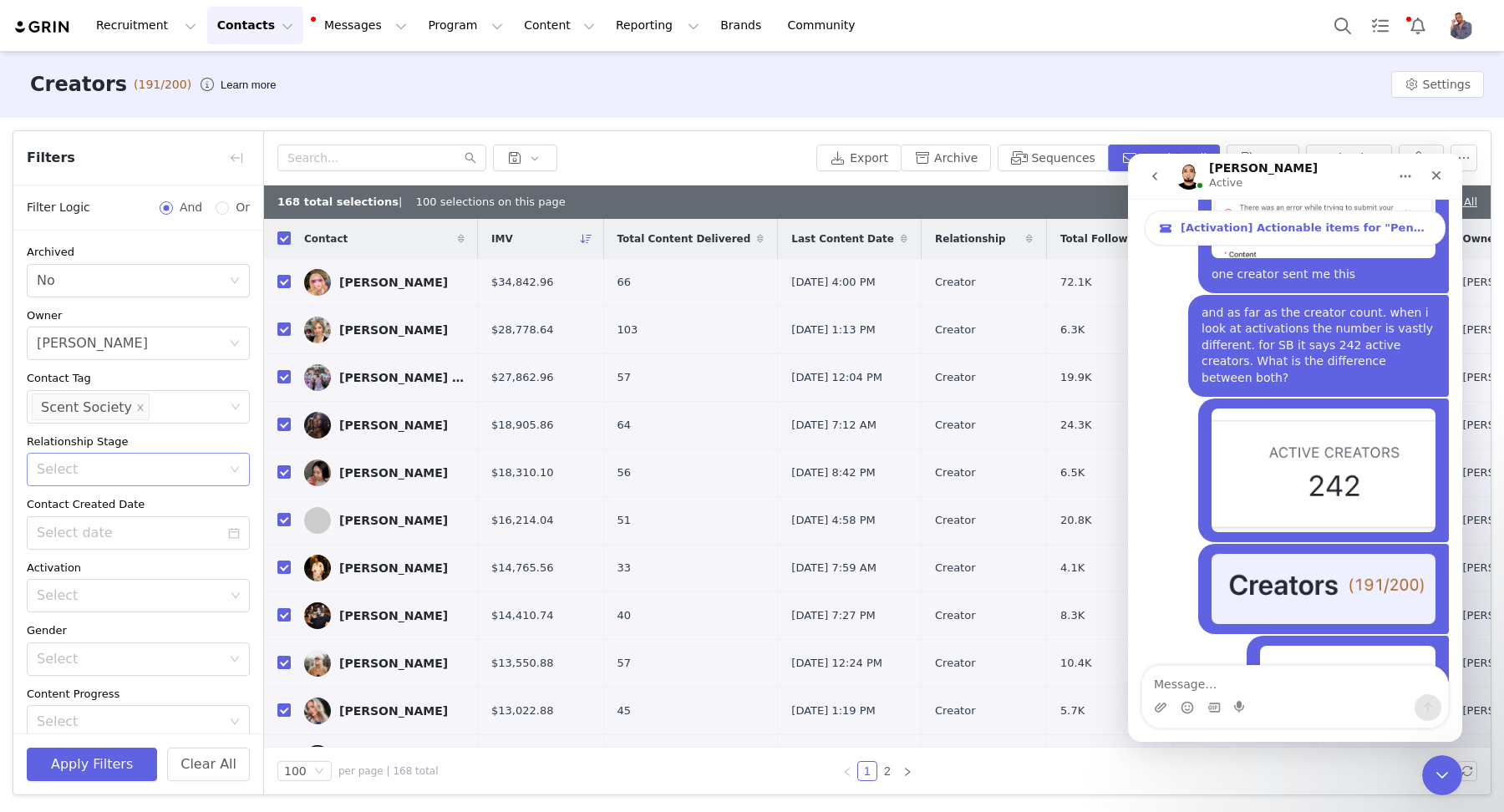
click at [106, 466] on div "Select" at bounding box center [129, 469] width 185 height 17
click at [11, 360] on div "Filters Filter Logic And Or Archived Select No Owner Select DeiJon Parks Contac…" at bounding box center [752, 462] width 1504 height 690
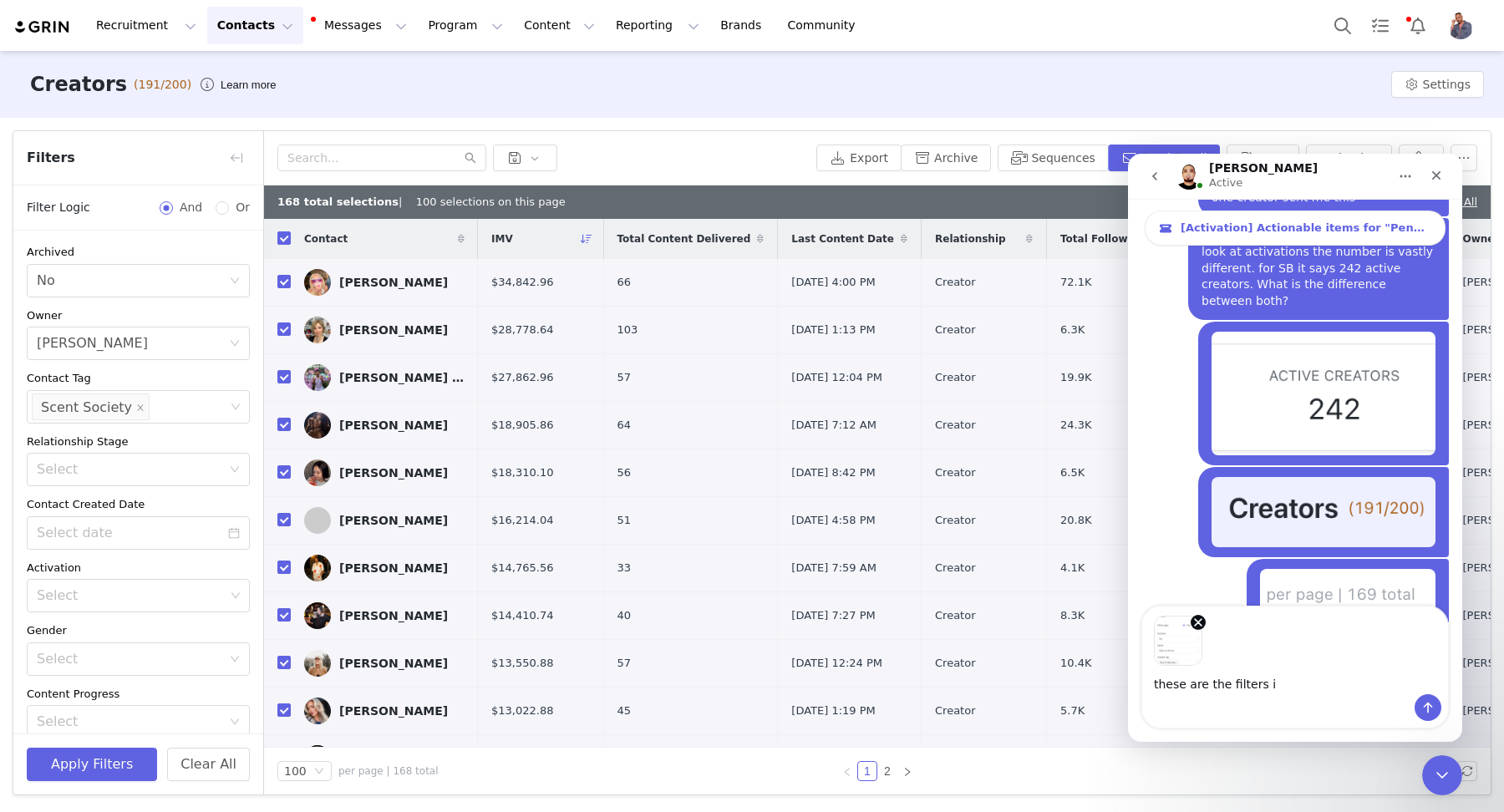
scroll to position [6055, 0]
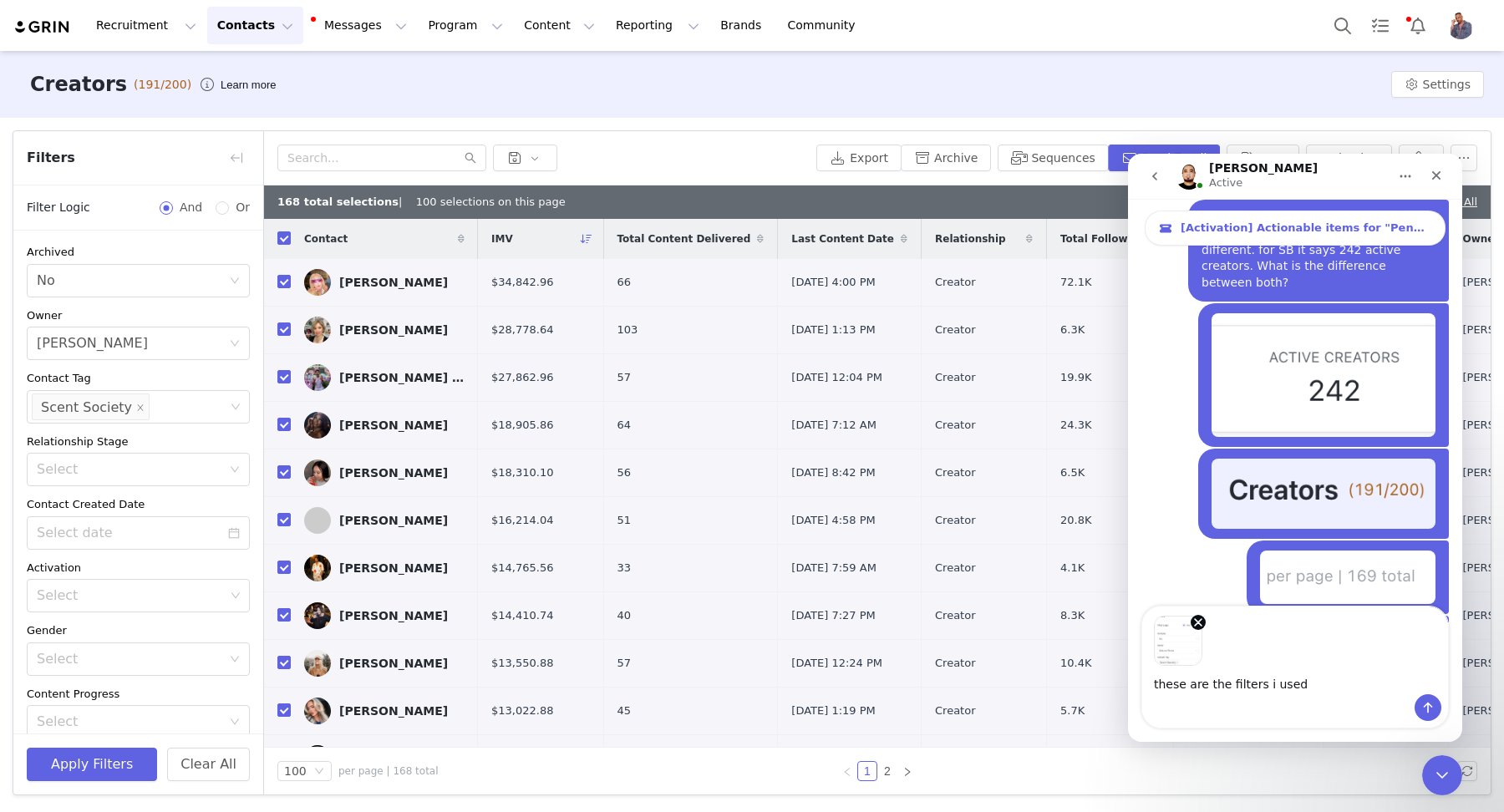
type textarea "these are the filters i used"
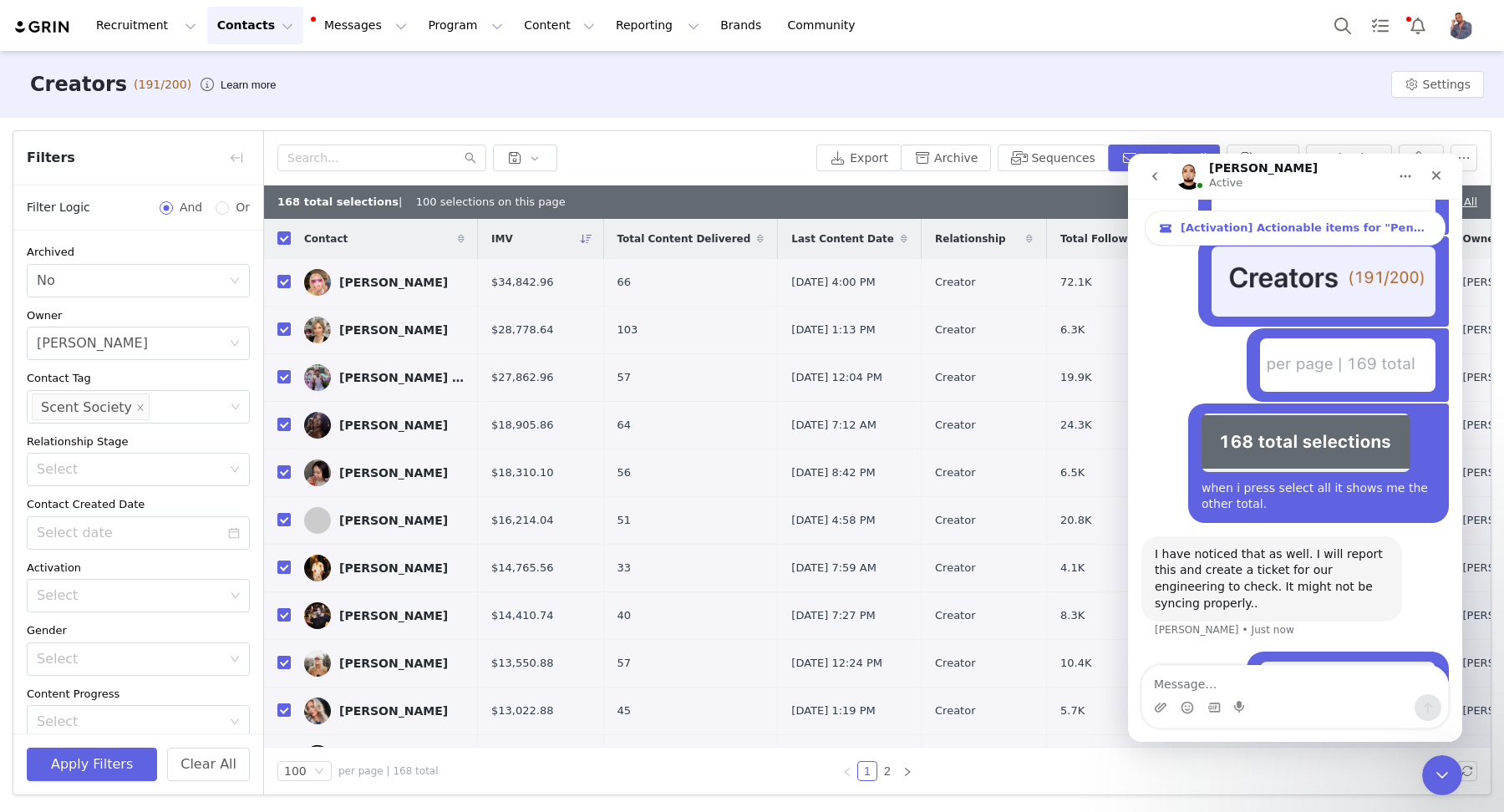
scroll to position [6276, 0]
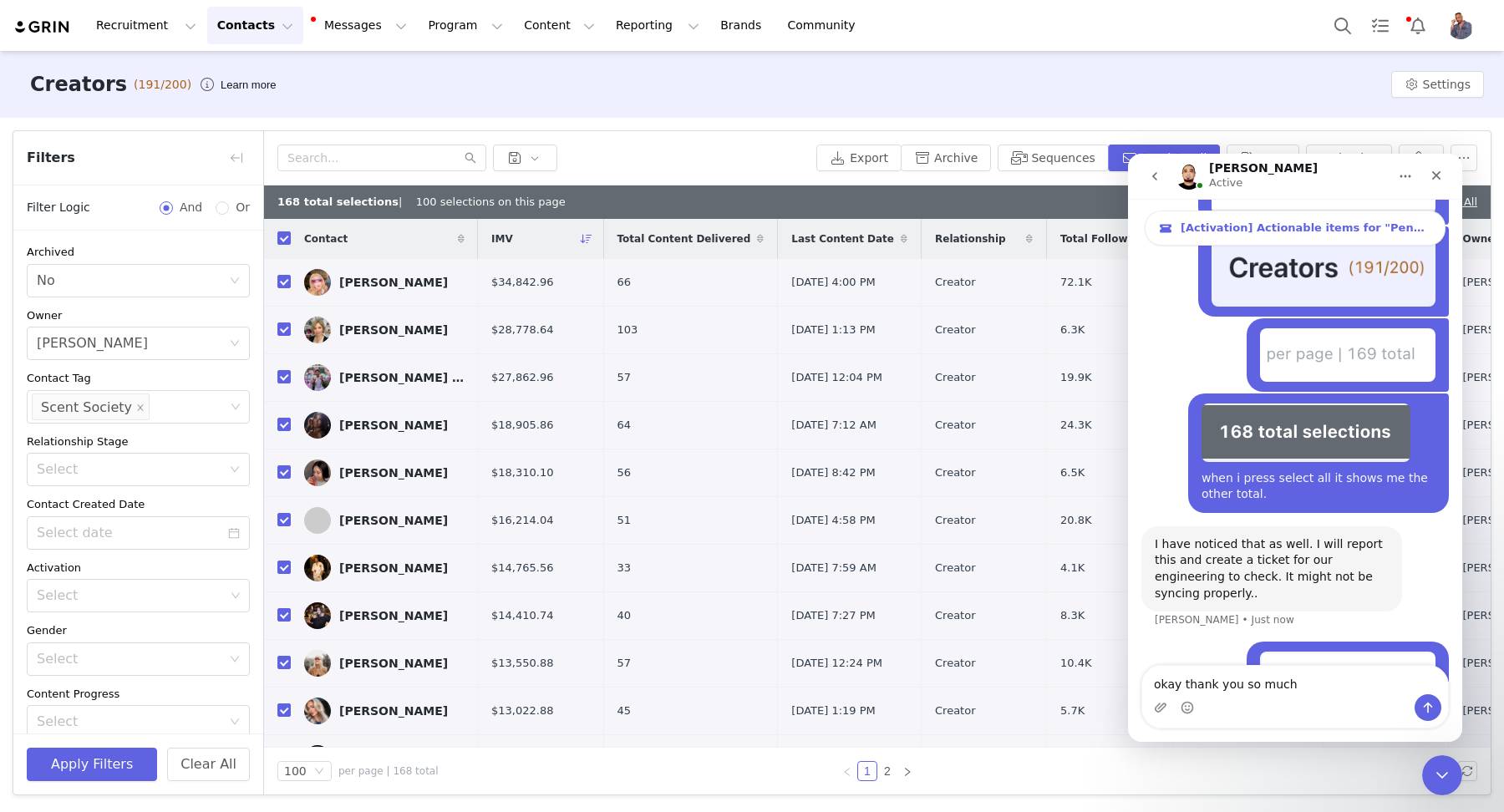
type textarea "okay thank you so much"
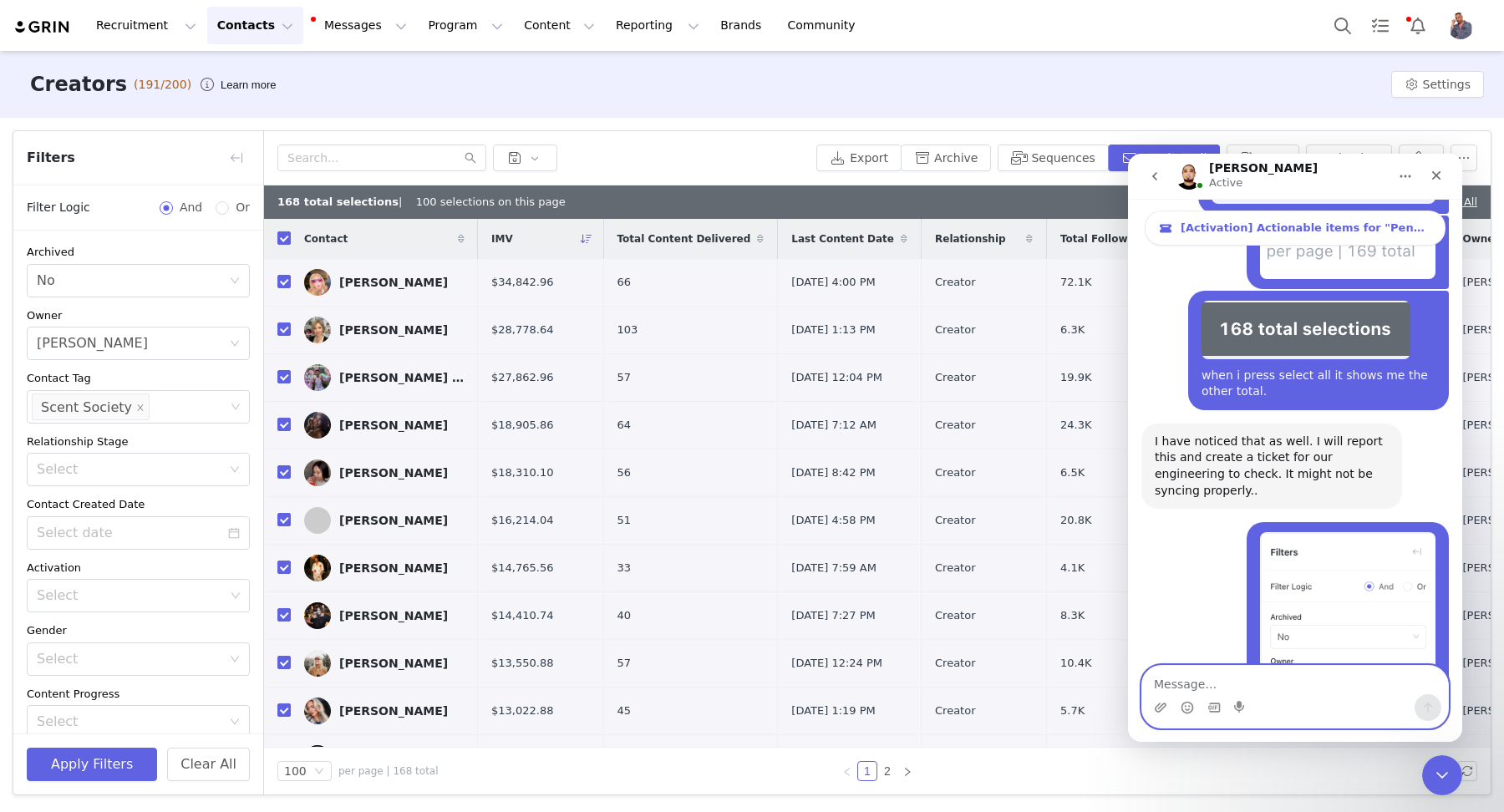
scroll to position [6365, 0]
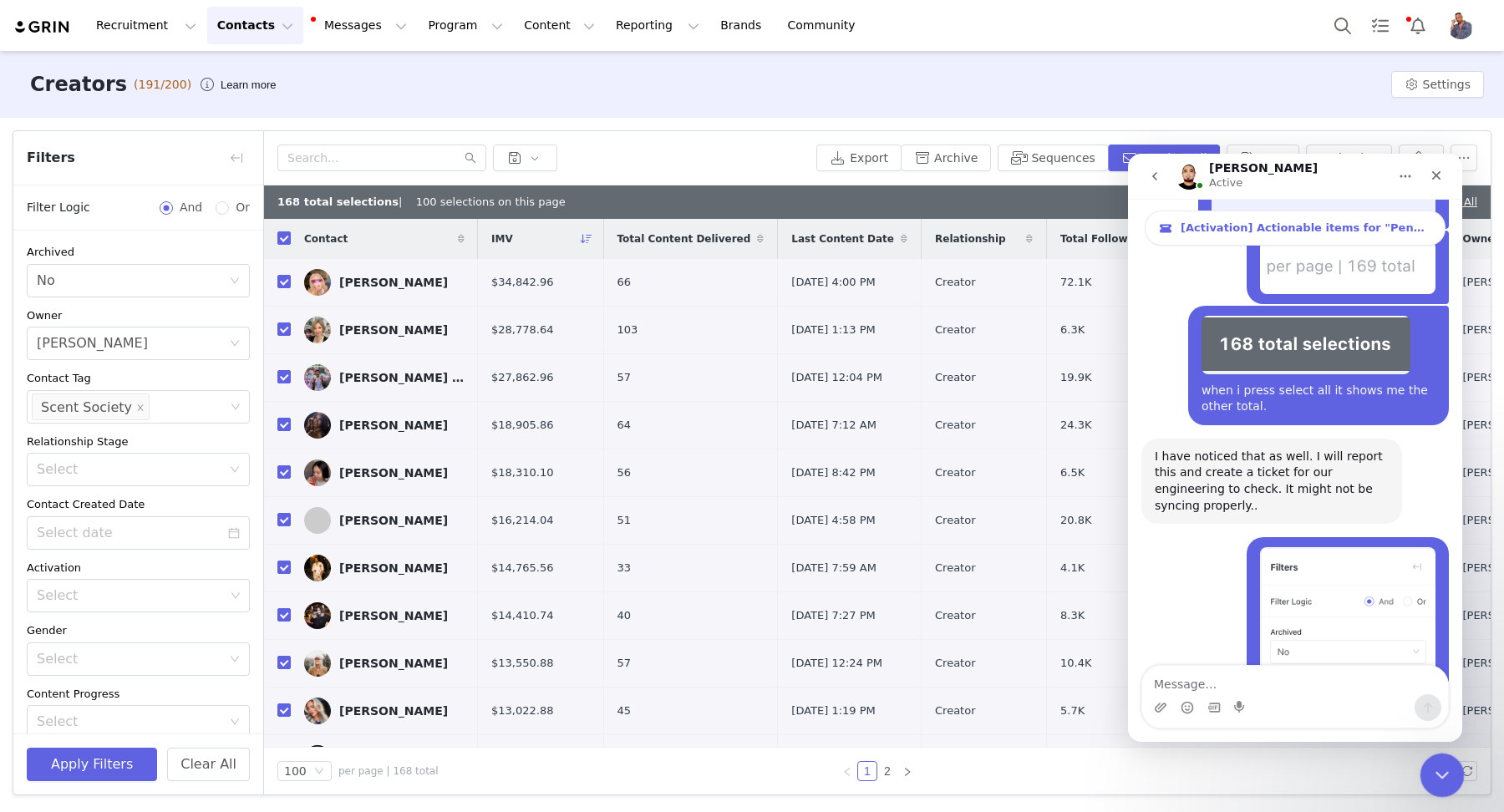
click at [1437, 764] on icon "Close Intercom Messenger" at bounding box center [1440, 773] width 20 height 20
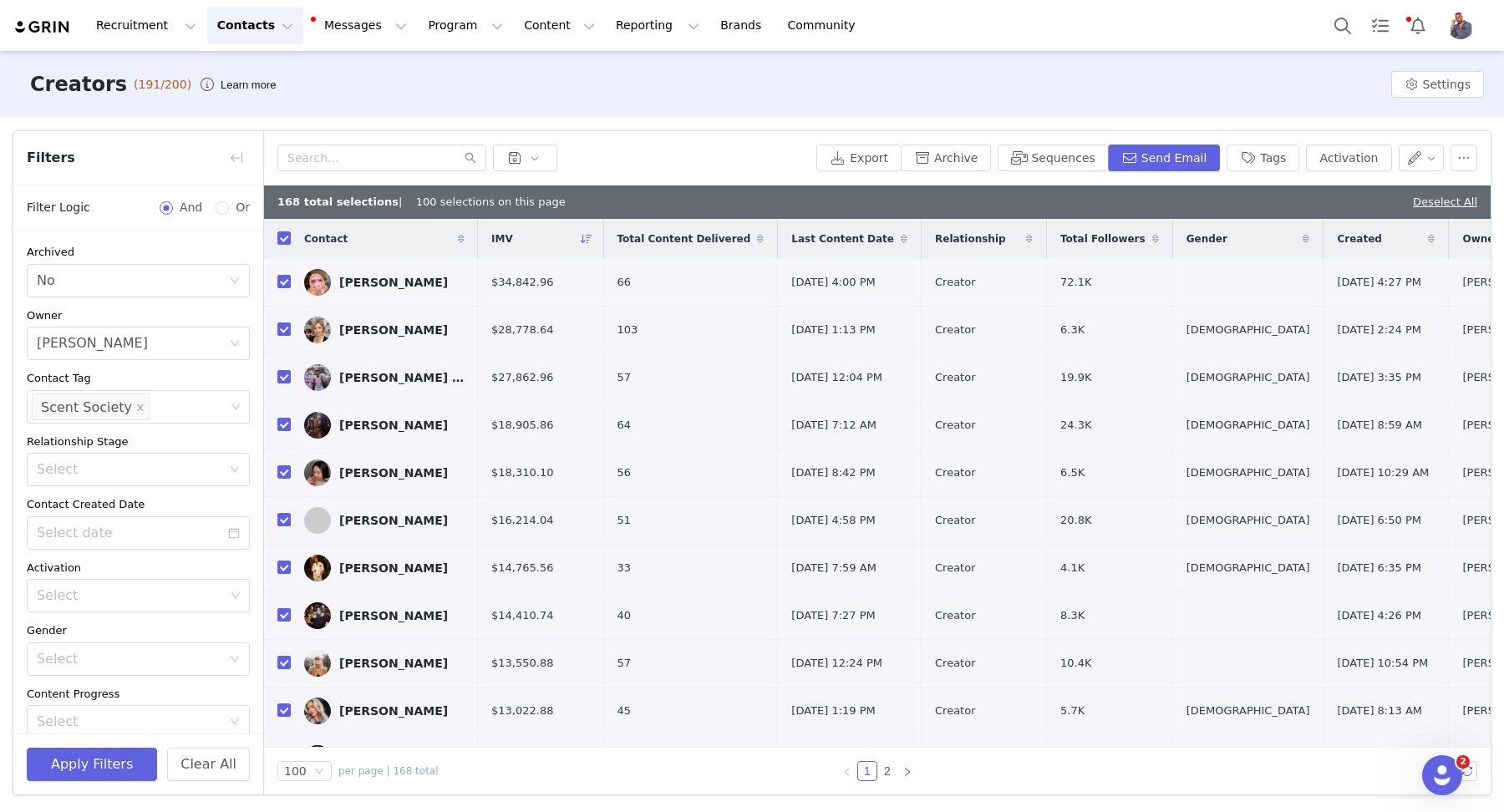
click at [234, 28] on button "Contacts Contacts" at bounding box center [254, 25] width 96 height 38
click at [421, 31] on button "Program Program" at bounding box center [466, 25] width 96 height 38
click at [424, 69] on p "Activations" at bounding box center [437, 73] width 64 height 17
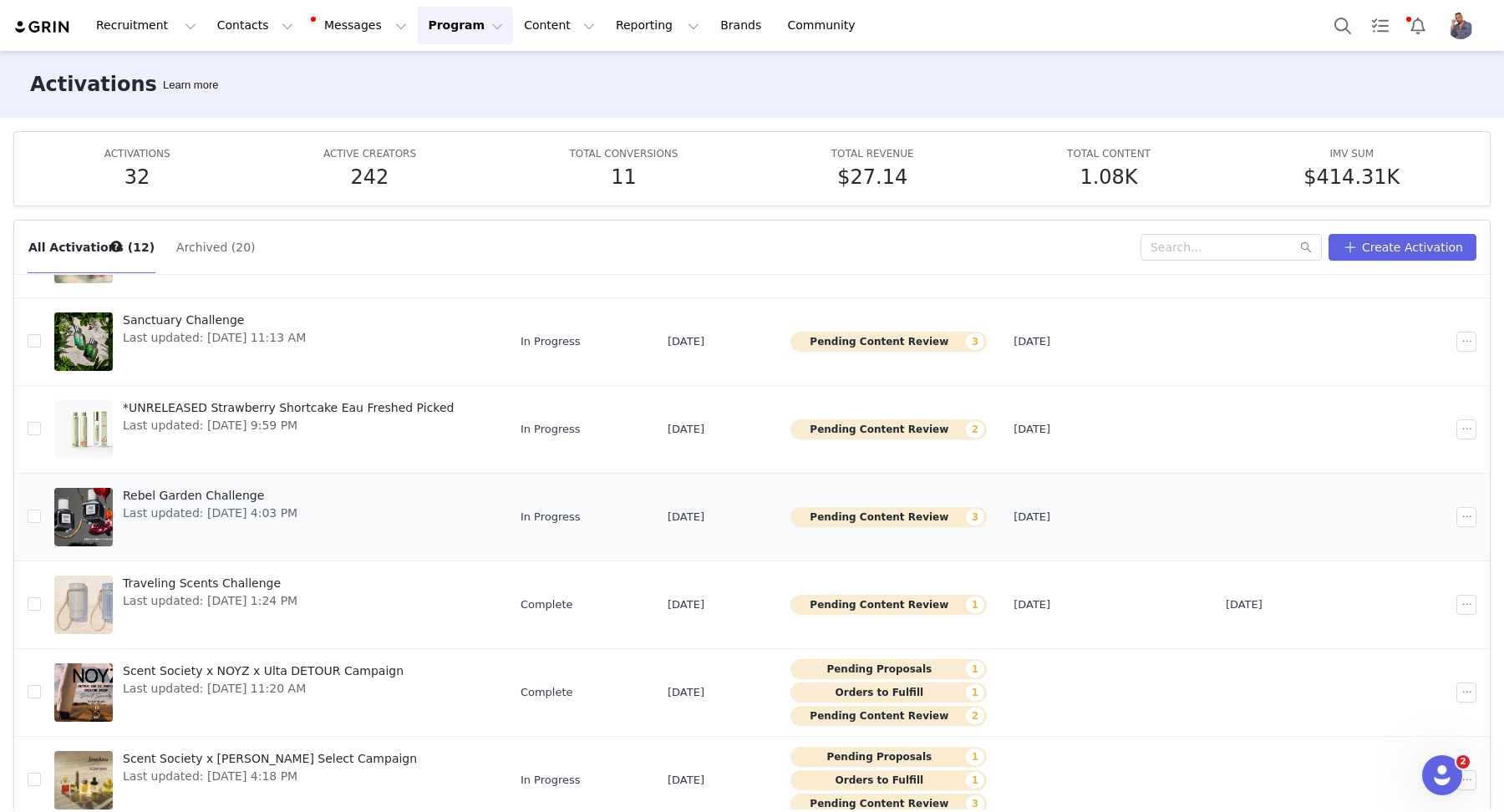
scroll to position [194, 0]
click at [878, 513] on button "Pending Content Review 3" at bounding box center [888, 516] width 197 height 20
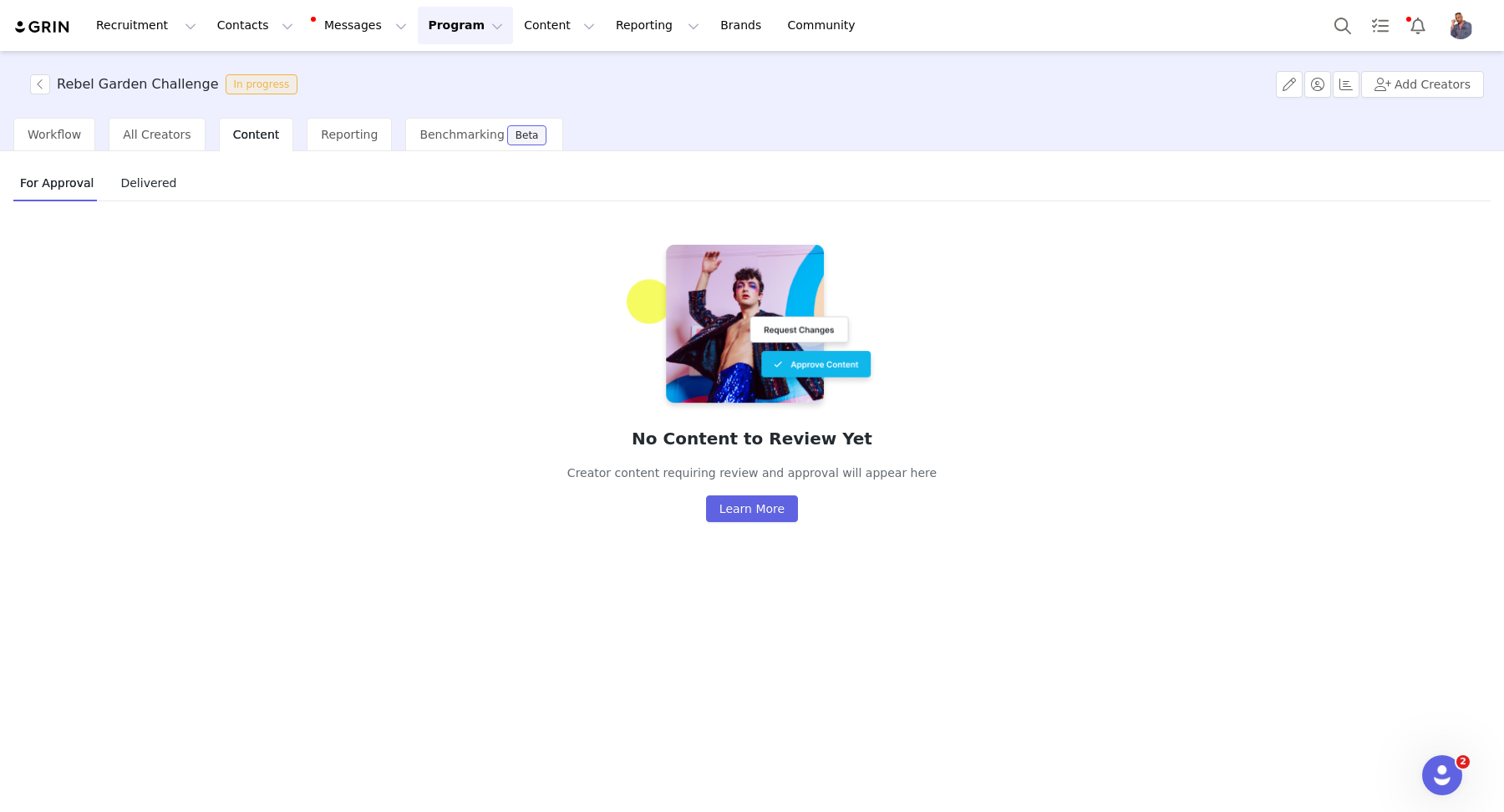
click at [137, 199] on div "Delivered" at bounding box center [148, 183] width 69 height 38
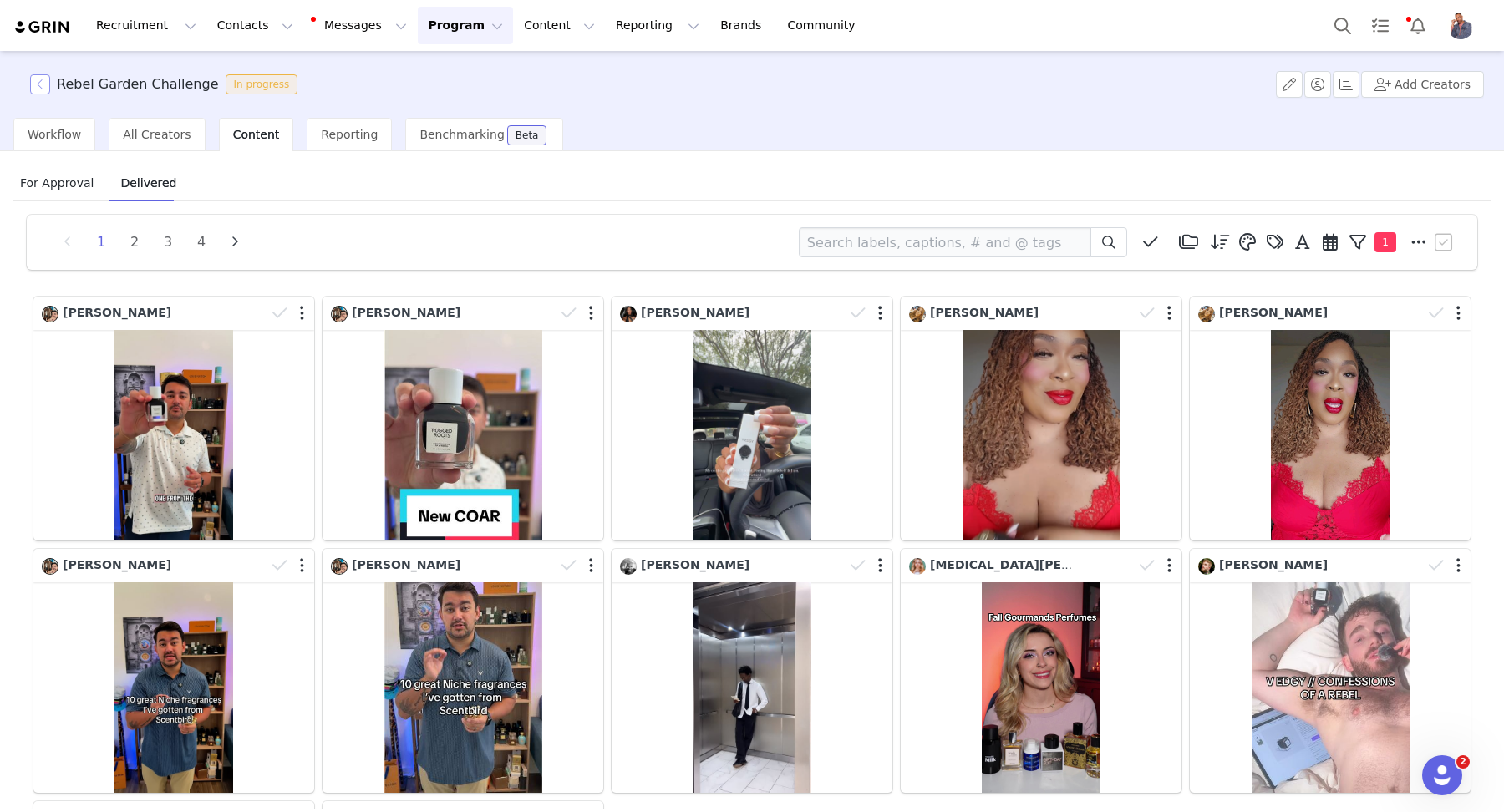
click at [31, 80] on button "button" at bounding box center [40, 85] width 20 height 20
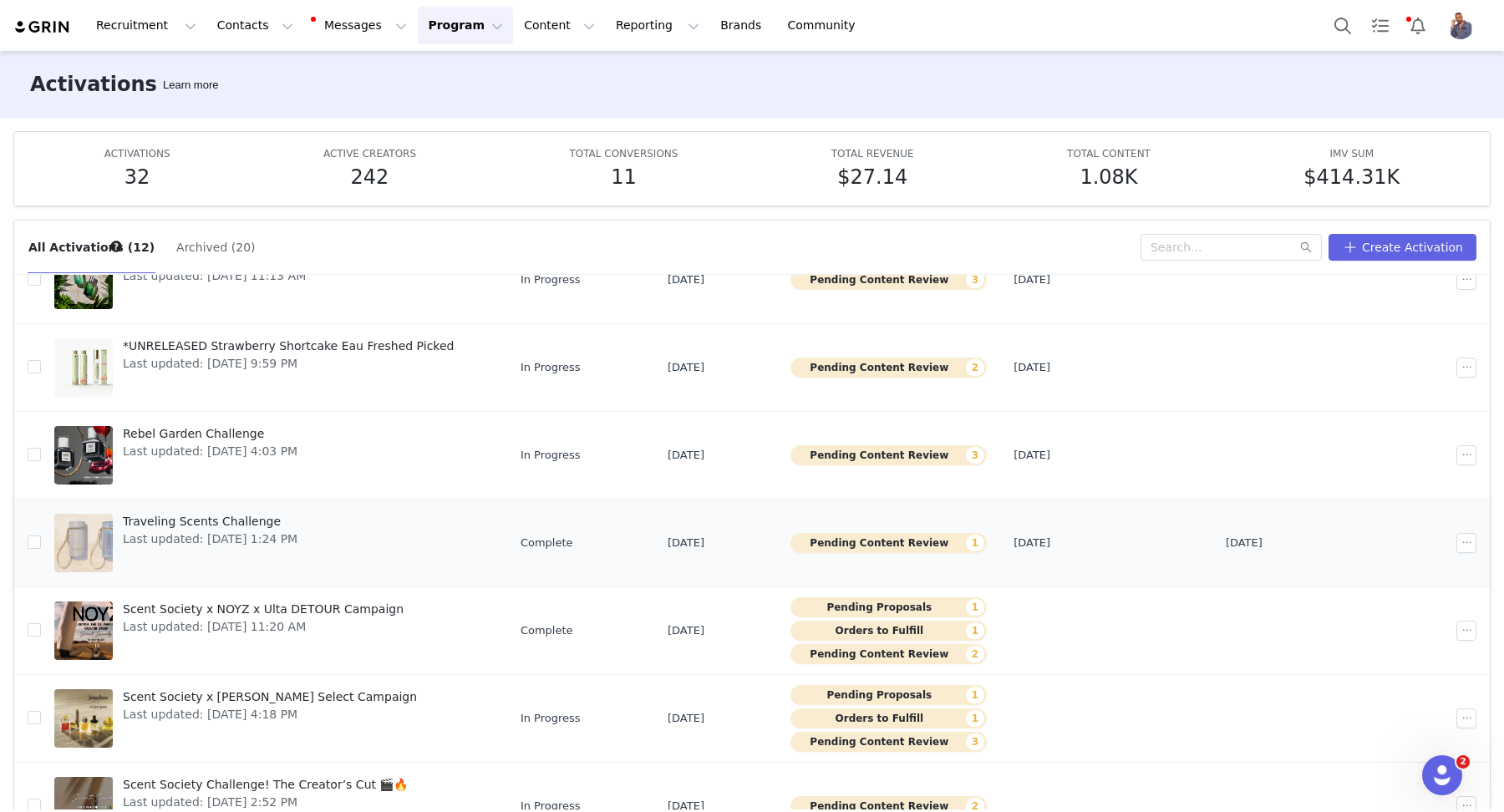
scroll to position [258, 0]
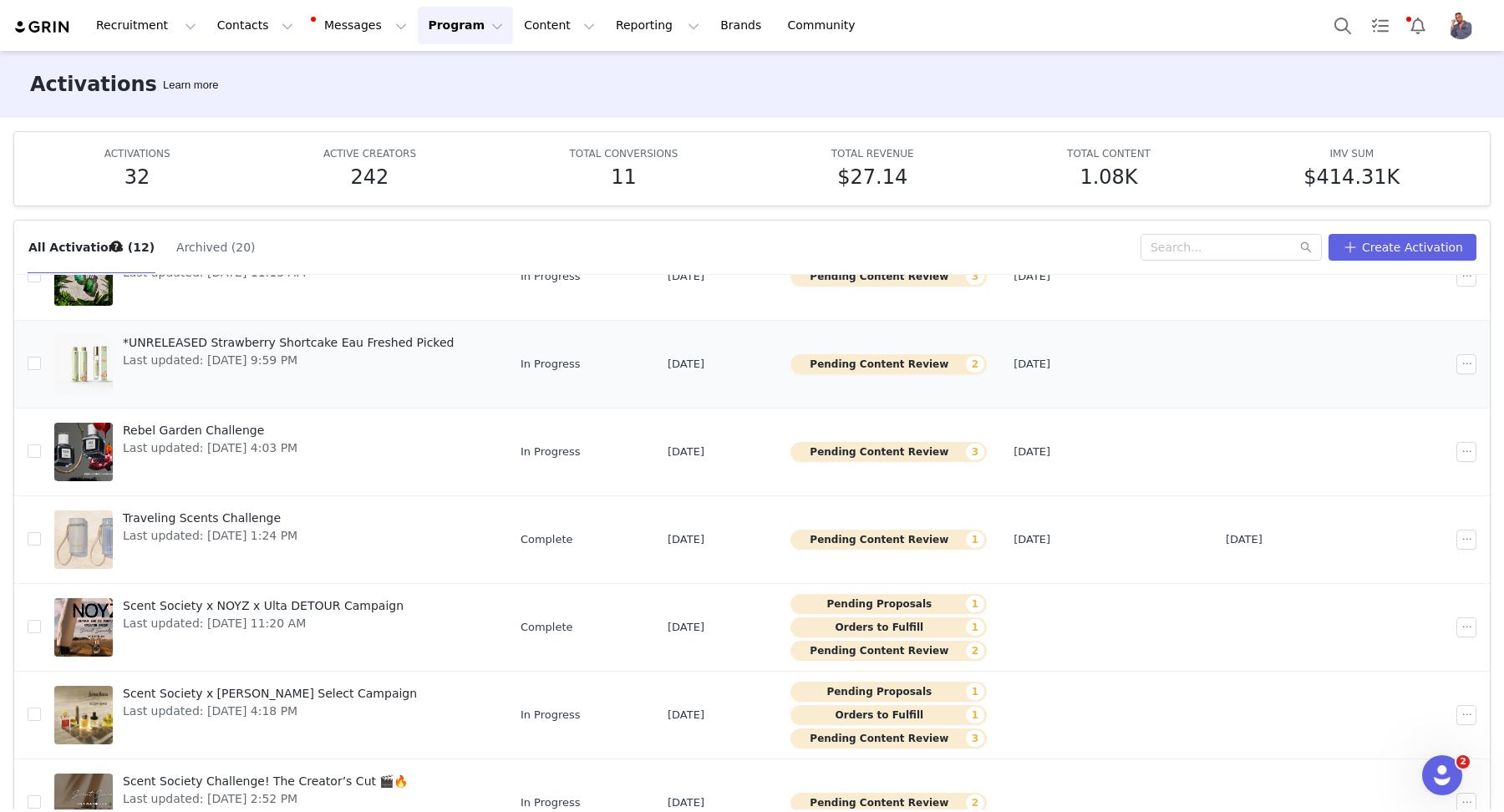
click at [828, 355] on button "Pending Content Review 2" at bounding box center [888, 364] width 197 height 20
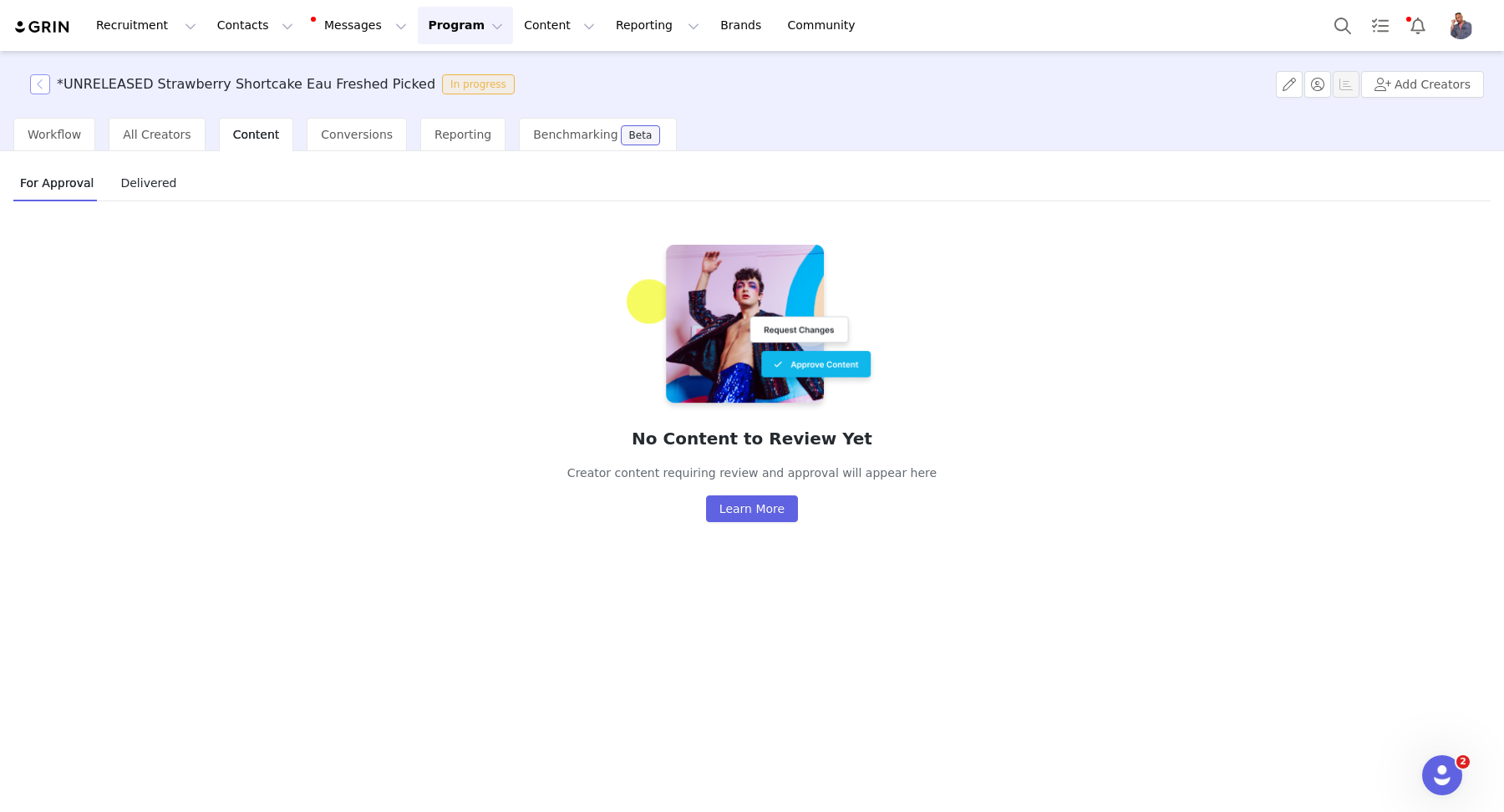
click at [33, 84] on button "button" at bounding box center [40, 85] width 20 height 20
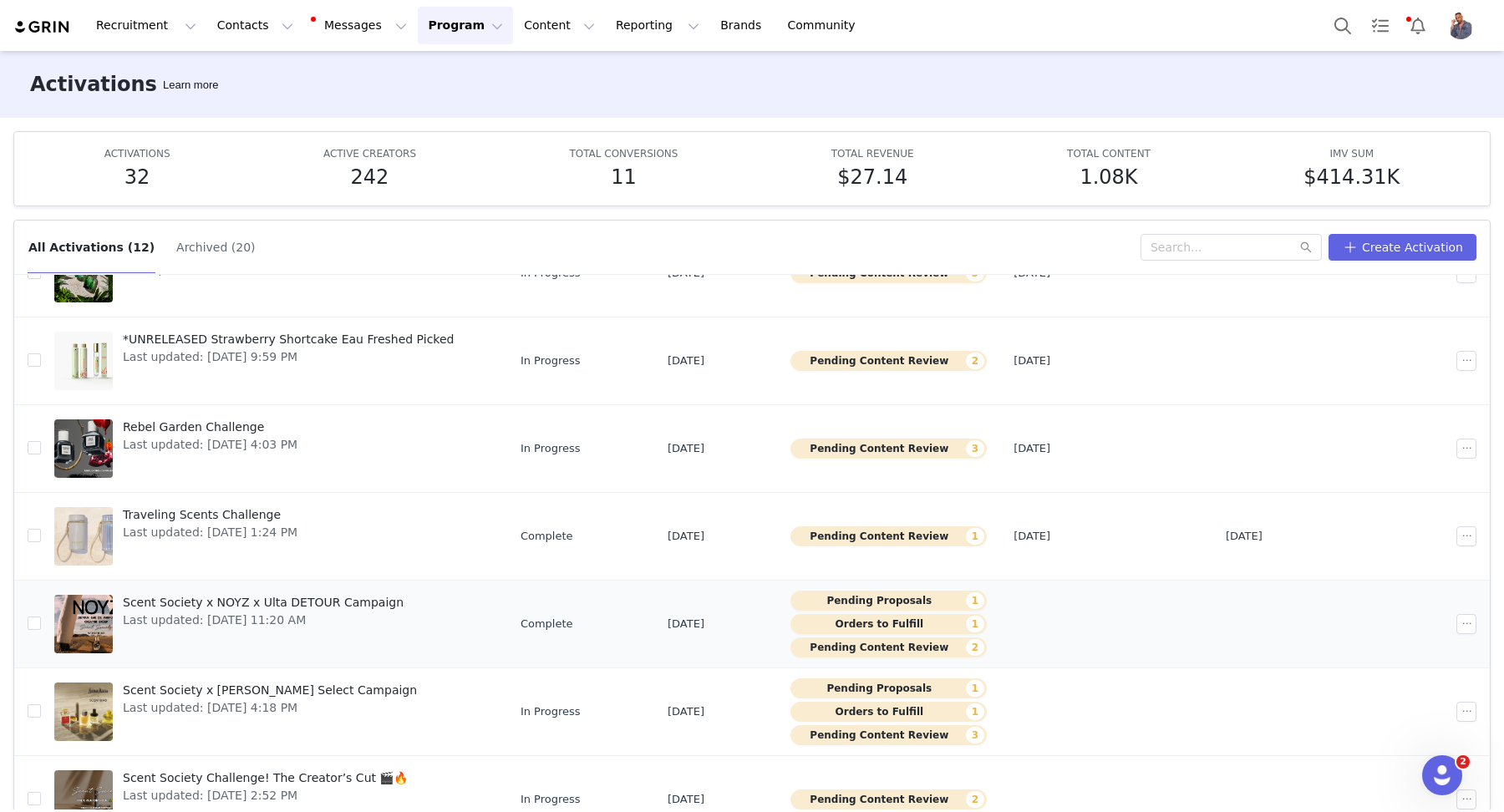
scroll to position [341, 0]
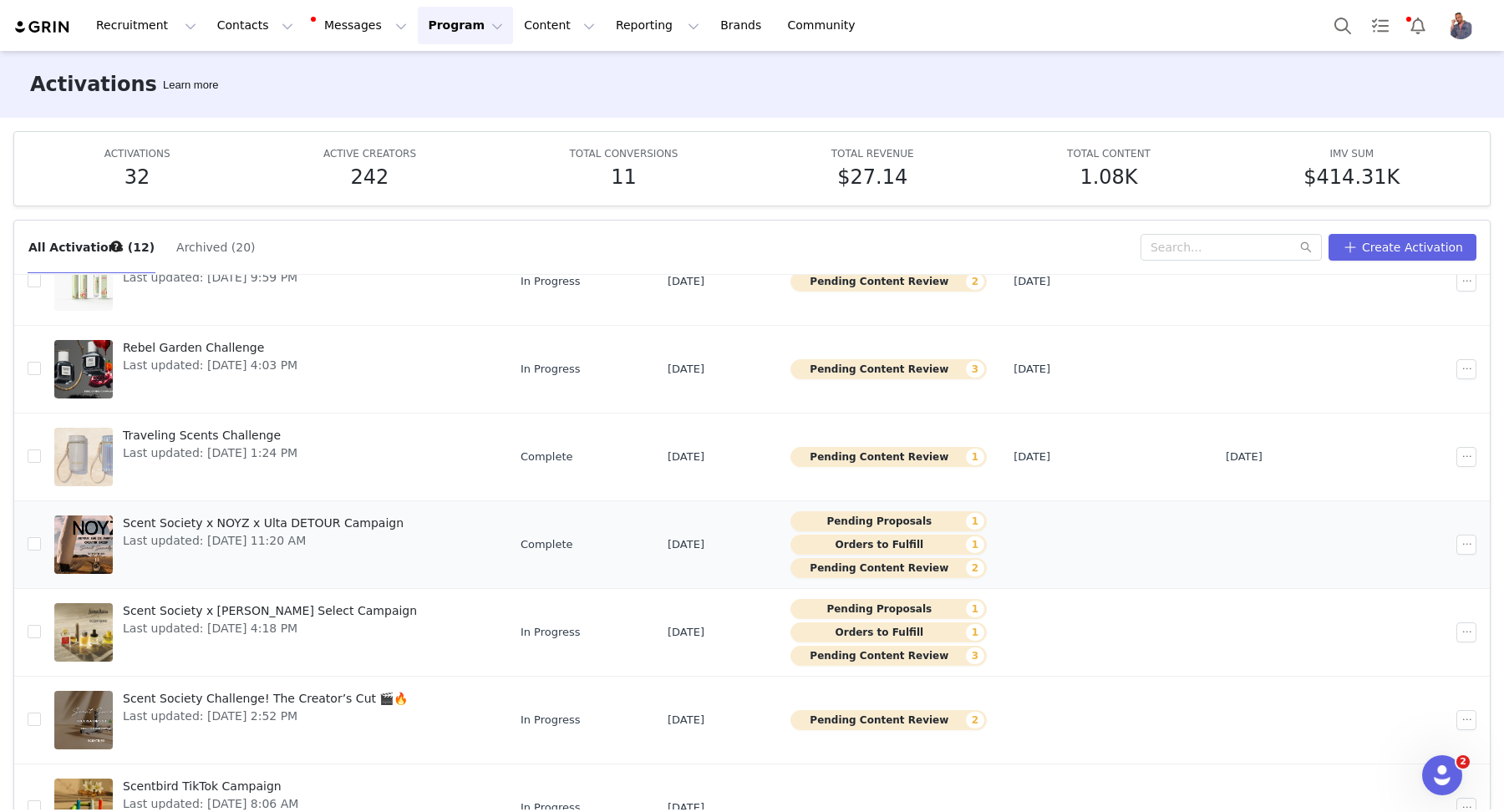
click at [875, 515] on button "Pending Proposals 1" at bounding box center [888, 521] width 197 height 20
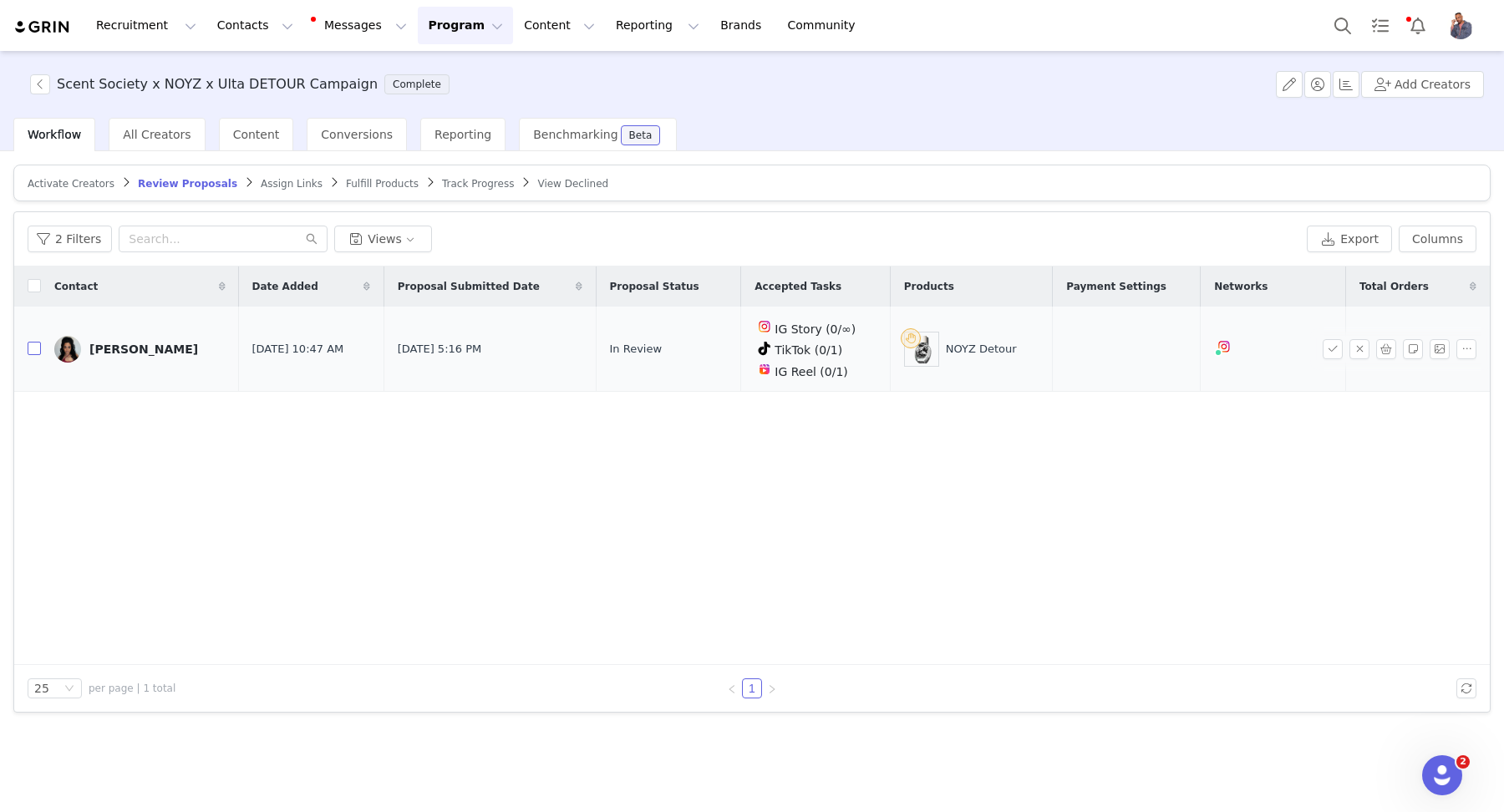
click at [32, 347] on input "checkbox" at bounding box center [34, 348] width 14 height 14
checkbox input "true"
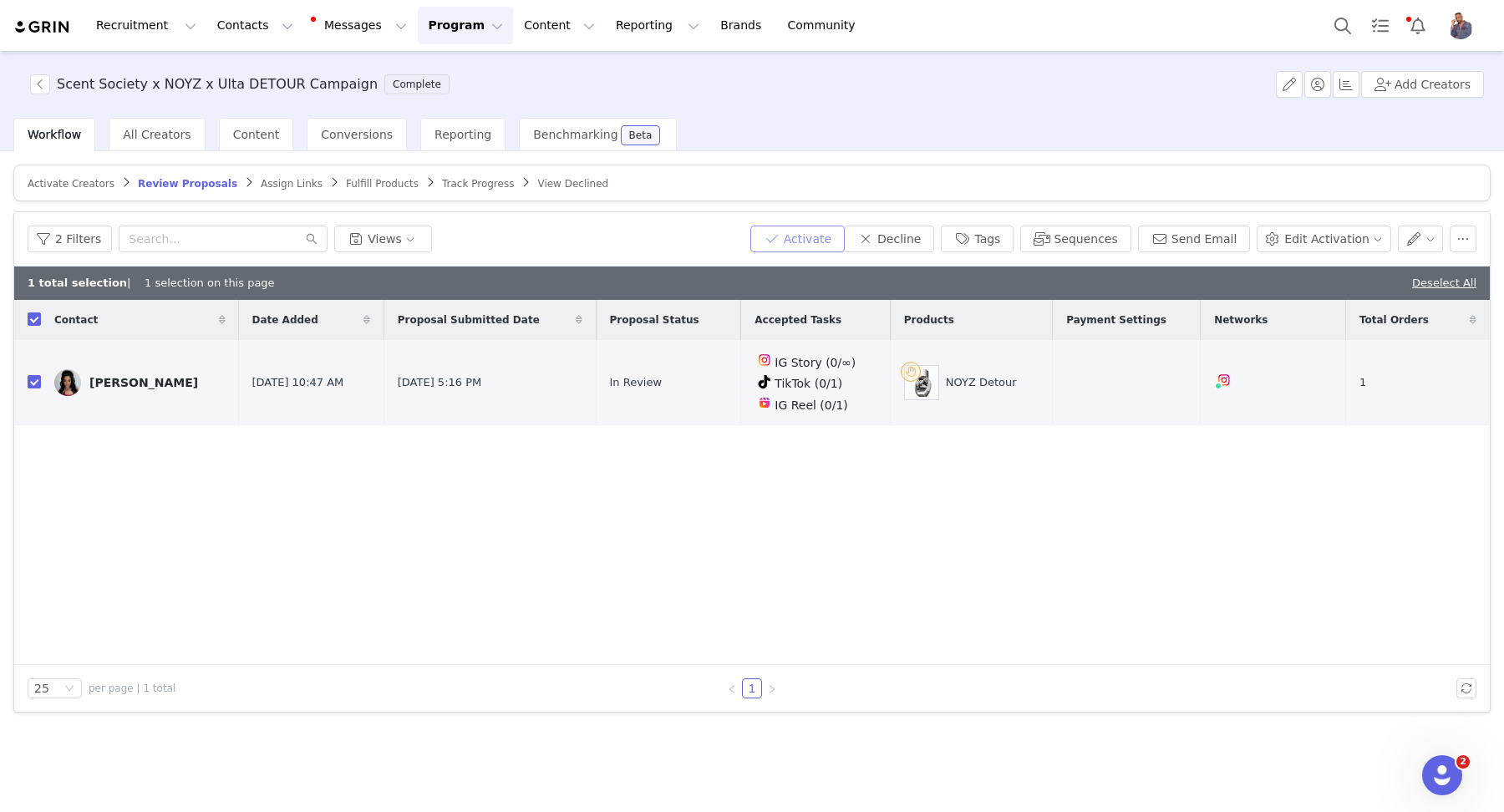
click at [835, 231] on button "Activate" at bounding box center [797, 238] width 95 height 27
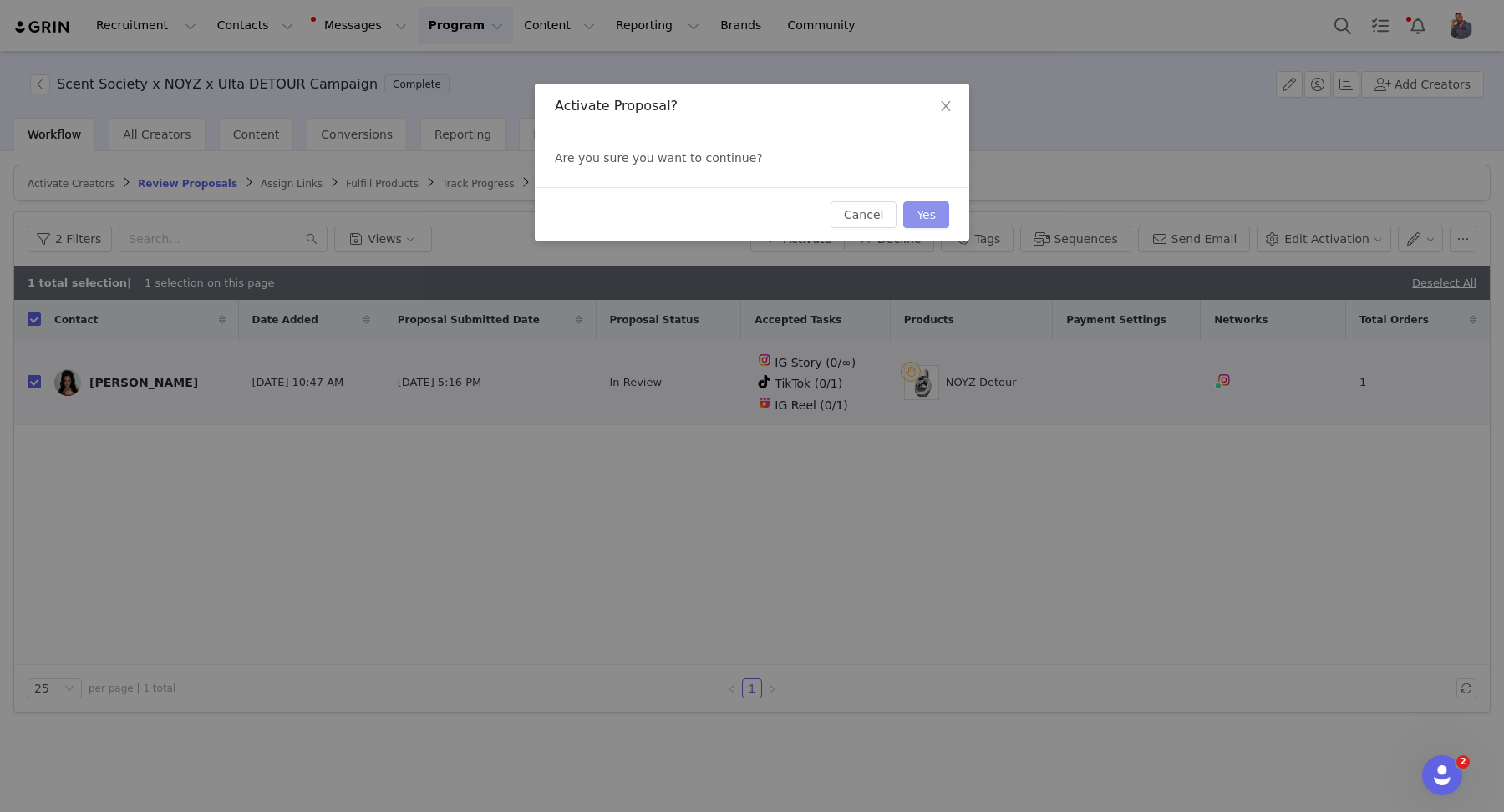
click at [916, 209] on button "Yes" at bounding box center [926, 214] width 46 height 27
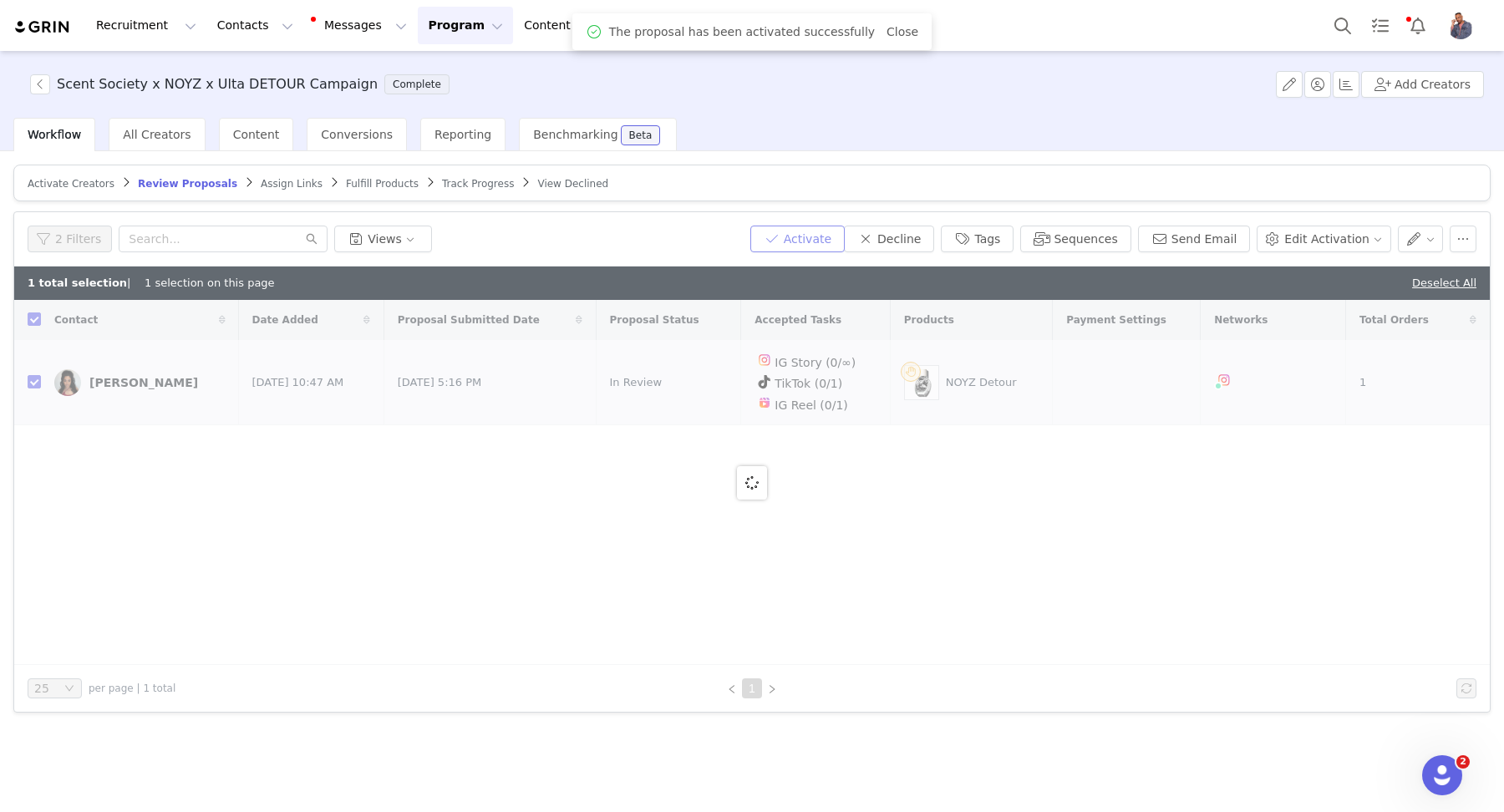
checkbox input "false"
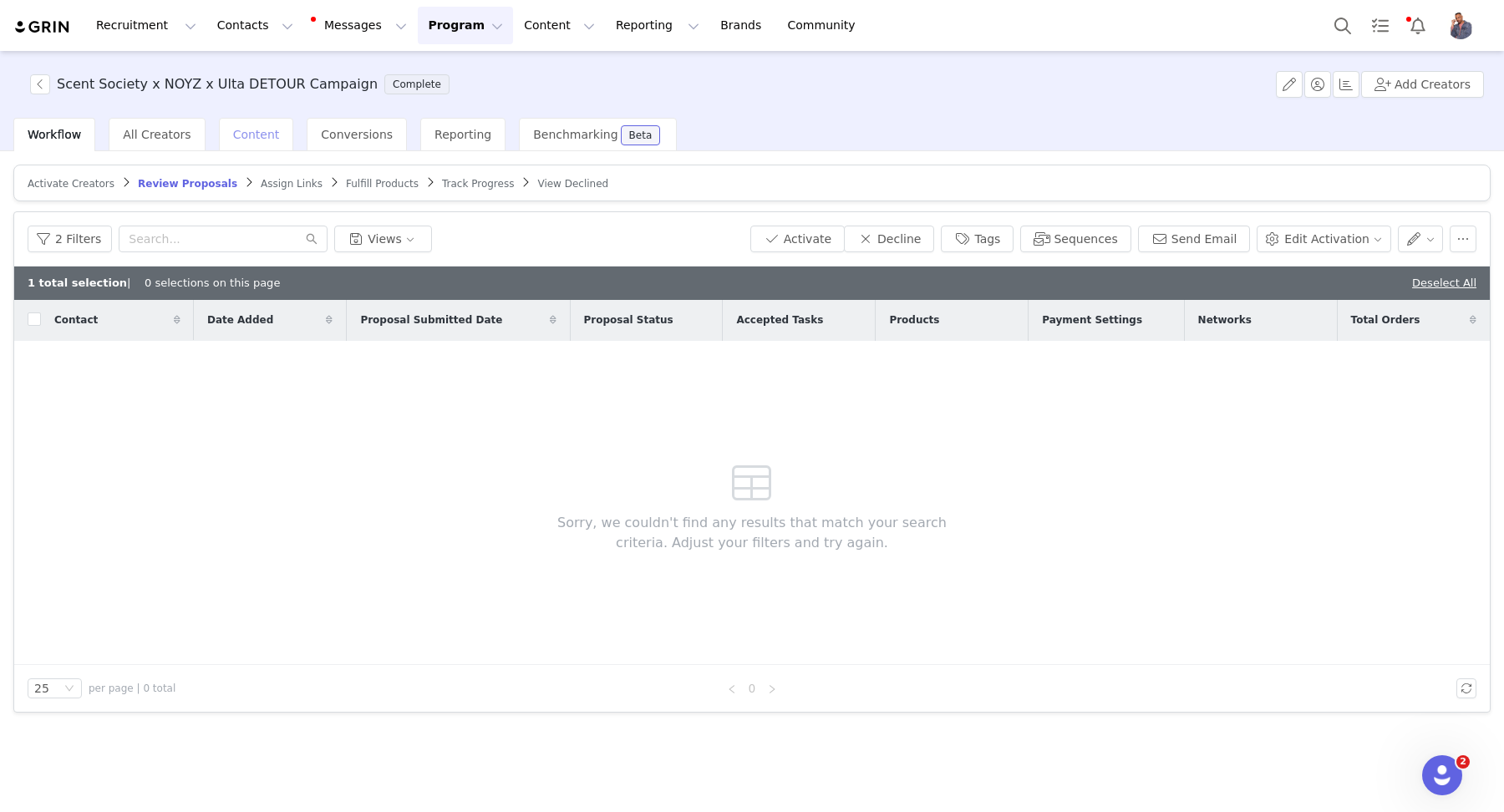
click at [279, 129] on div "Content" at bounding box center [256, 134] width 75 height 33
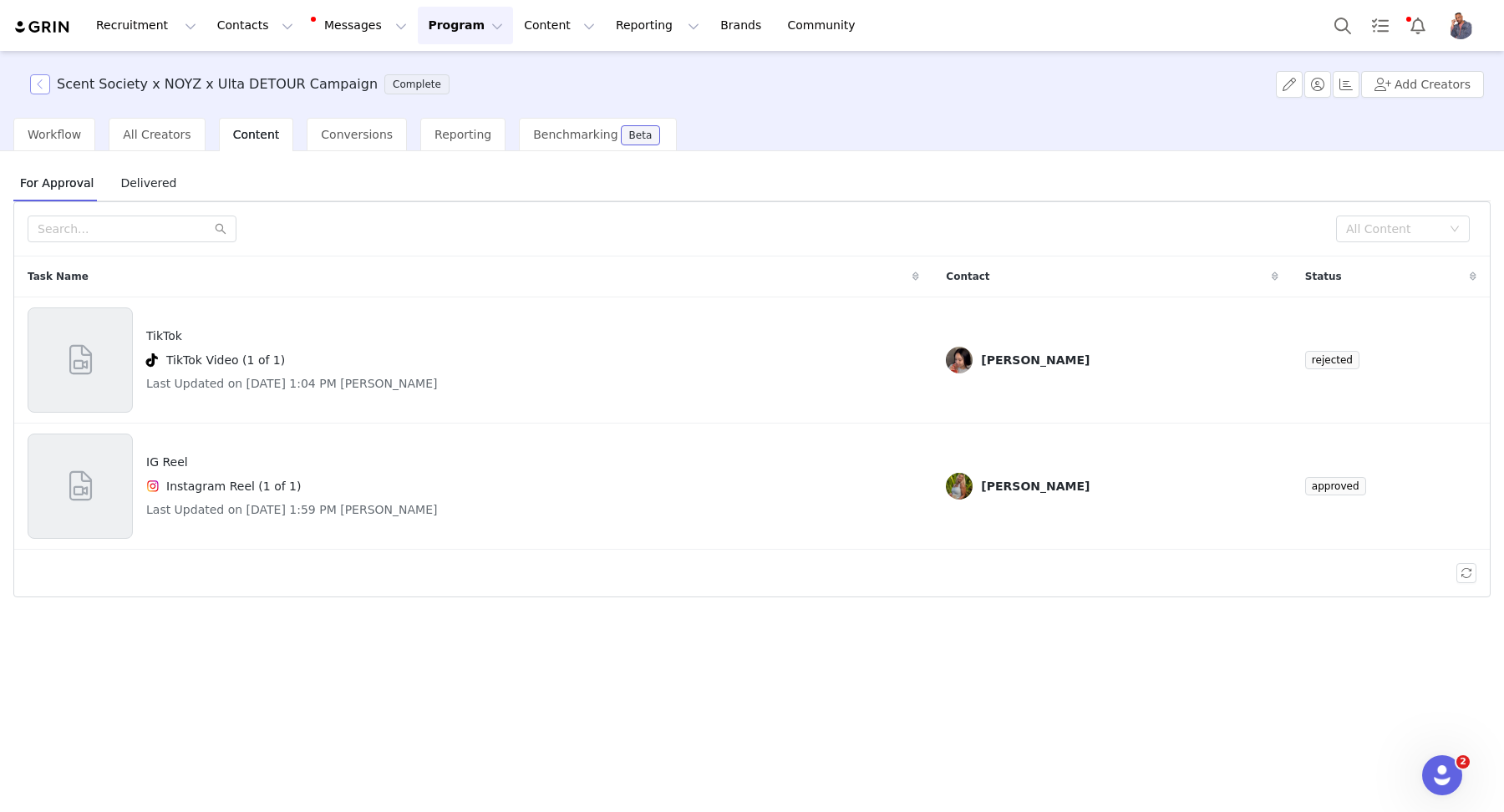
click at [40, 77] on button "button" at bounding box center [40, 85] width 20 height 20
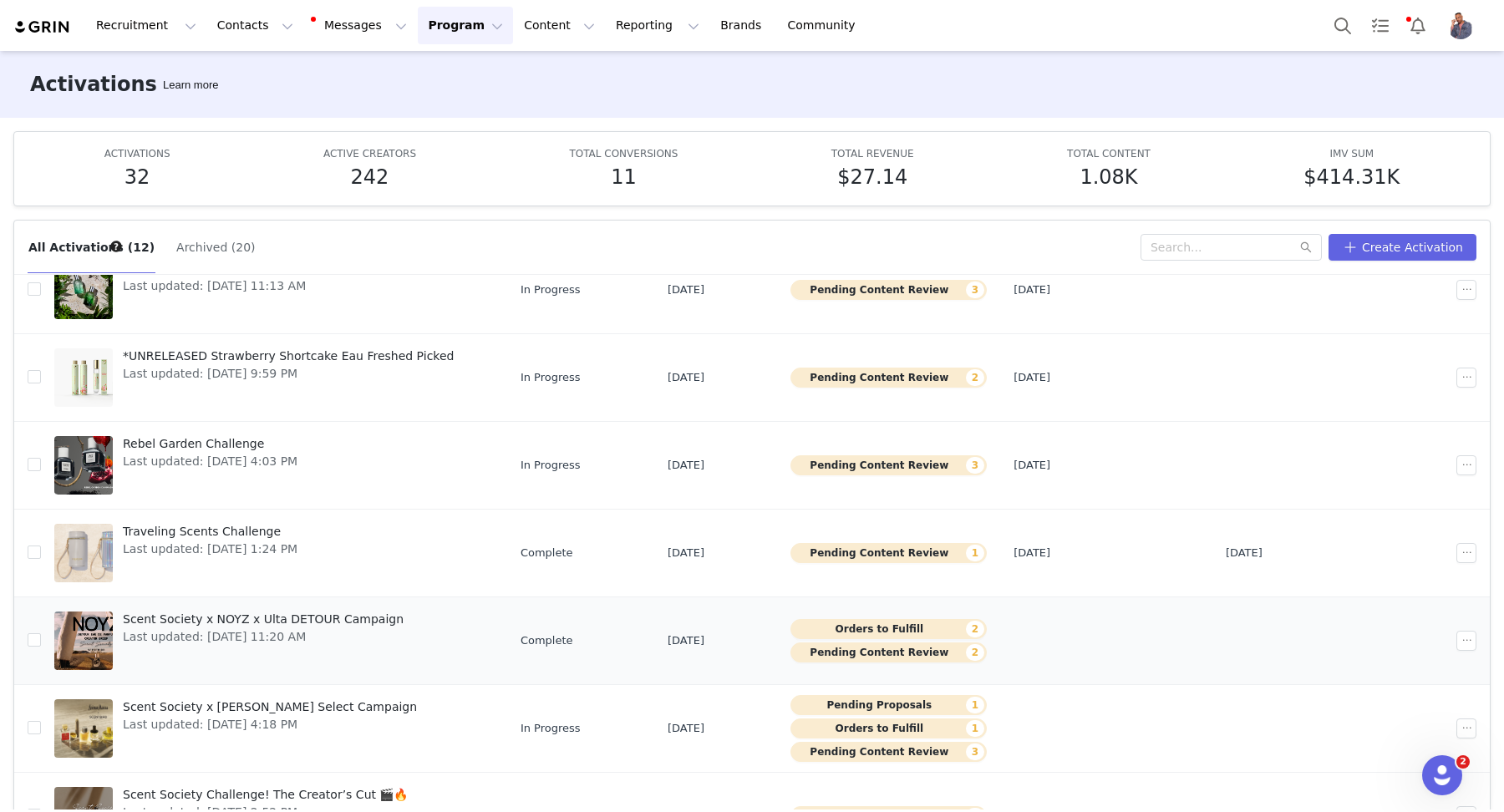
scroll to position [245, 0]
click at [889, 618] on button "Orders to Fulfill 2" at bounding box center [888, 628] width 197 height 20
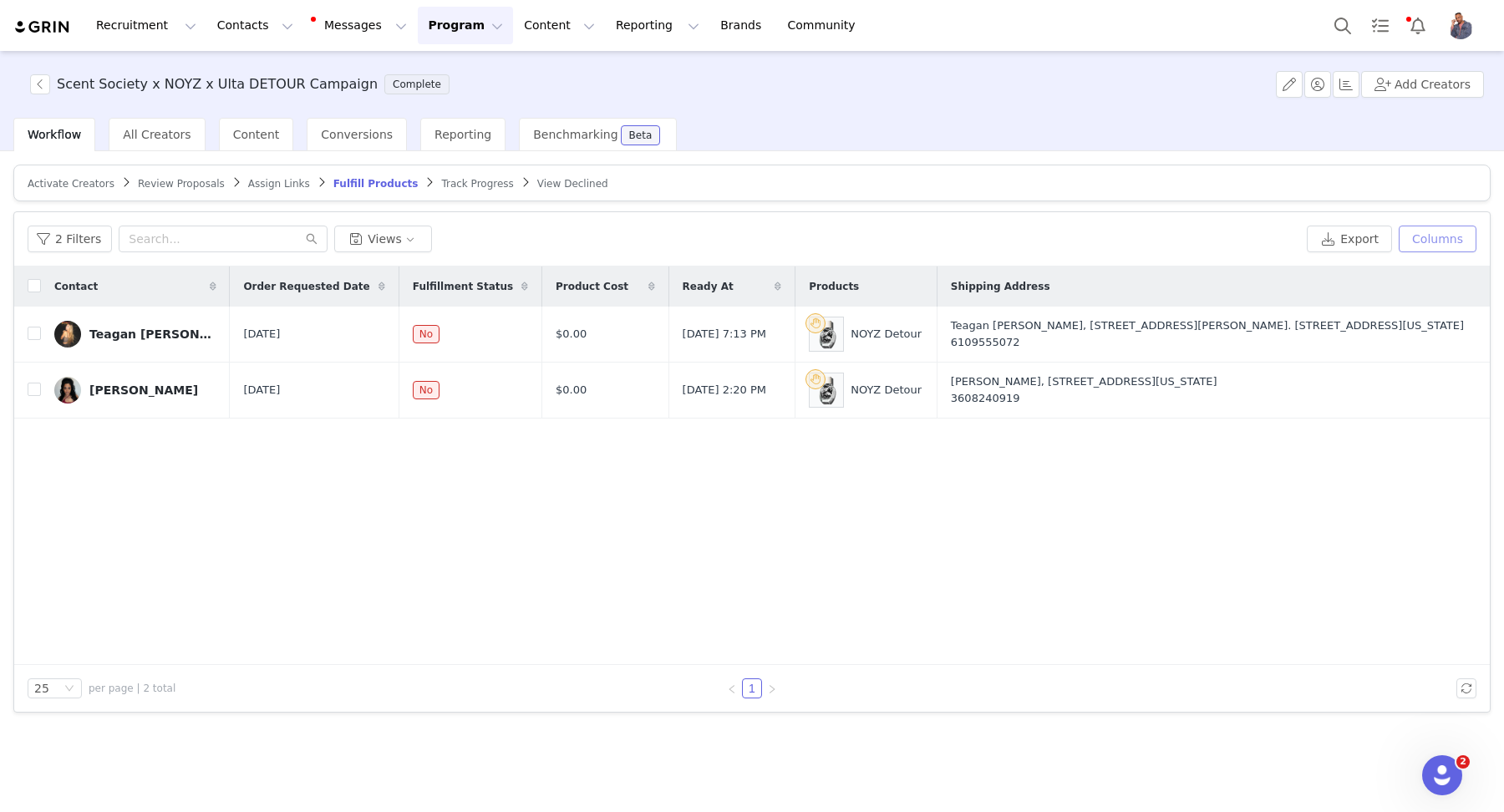
click at [1432, 245] on button "Columns" at bounding box center [1437, 238] width 78 height 27
click at [407, 244] on button "Views" at bounding box center [383, 238] width 97 height 27
click at [404, 243] on button "Views" at bounding box center [383, 238] width 97 height 27
click at [401, 241] on button "Views" at bounding box center [383, 238] width 97 height 27
click at [395, 299] on button "Gift Tracker View" at bounding box center [424, 302] width 169 height 27
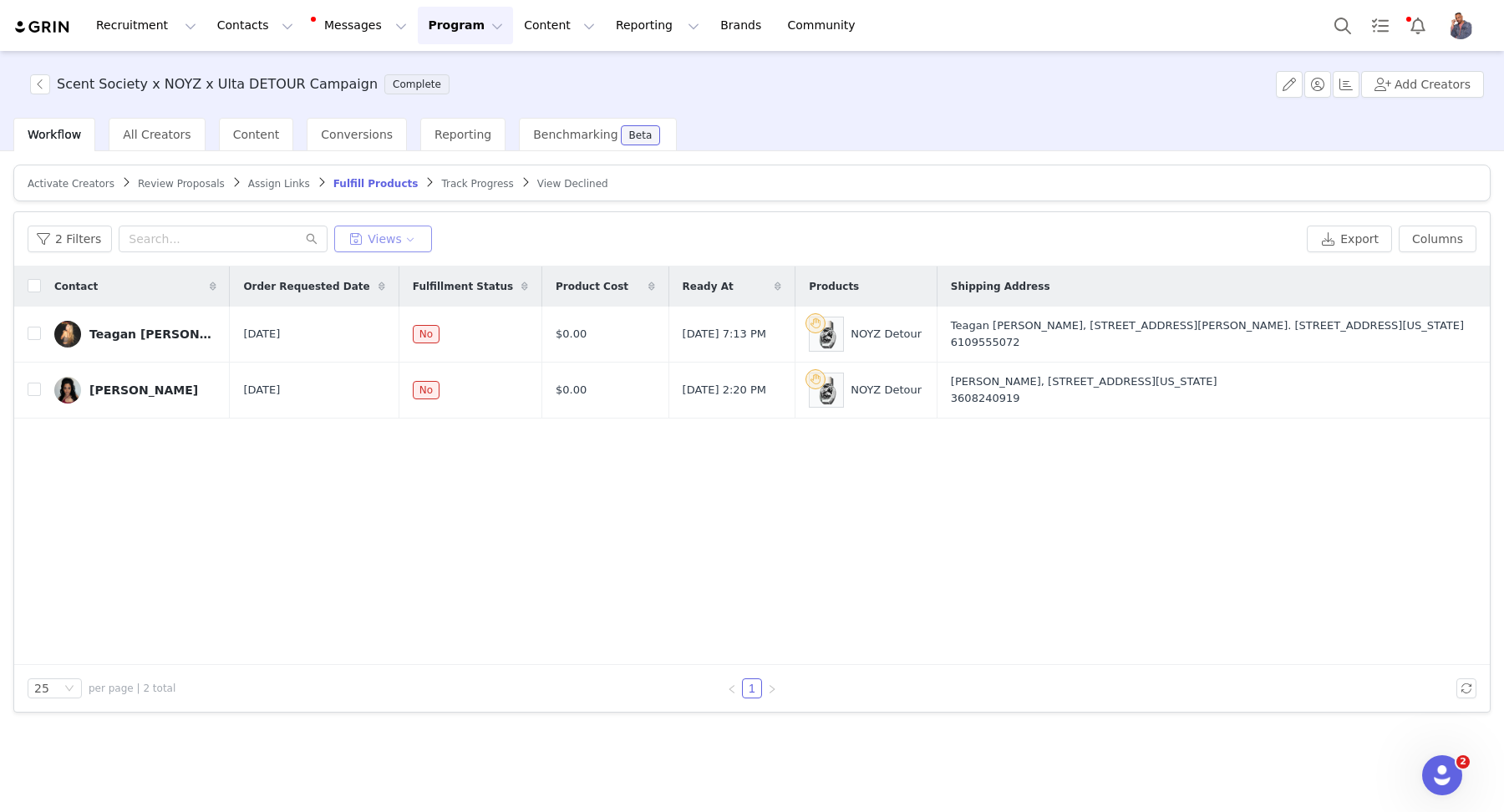
click at [396, 237] on button "Views" at bounding box center [383, 238] width 97 height 27
click at [390, 299] on button "*Gift Tracker View" at bounding box center [424, 302] width 169 height 27
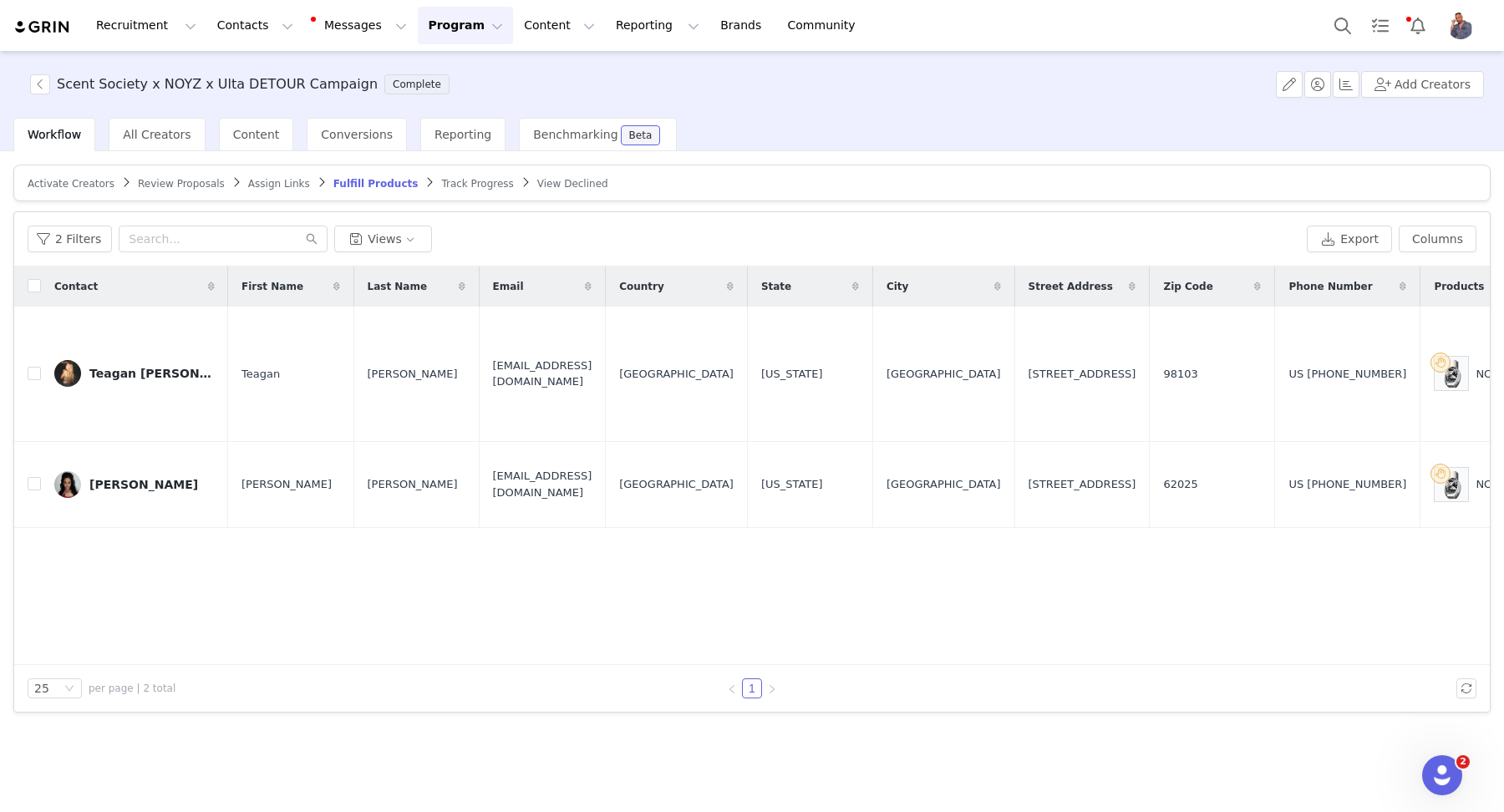
scroll to position [0, 347]
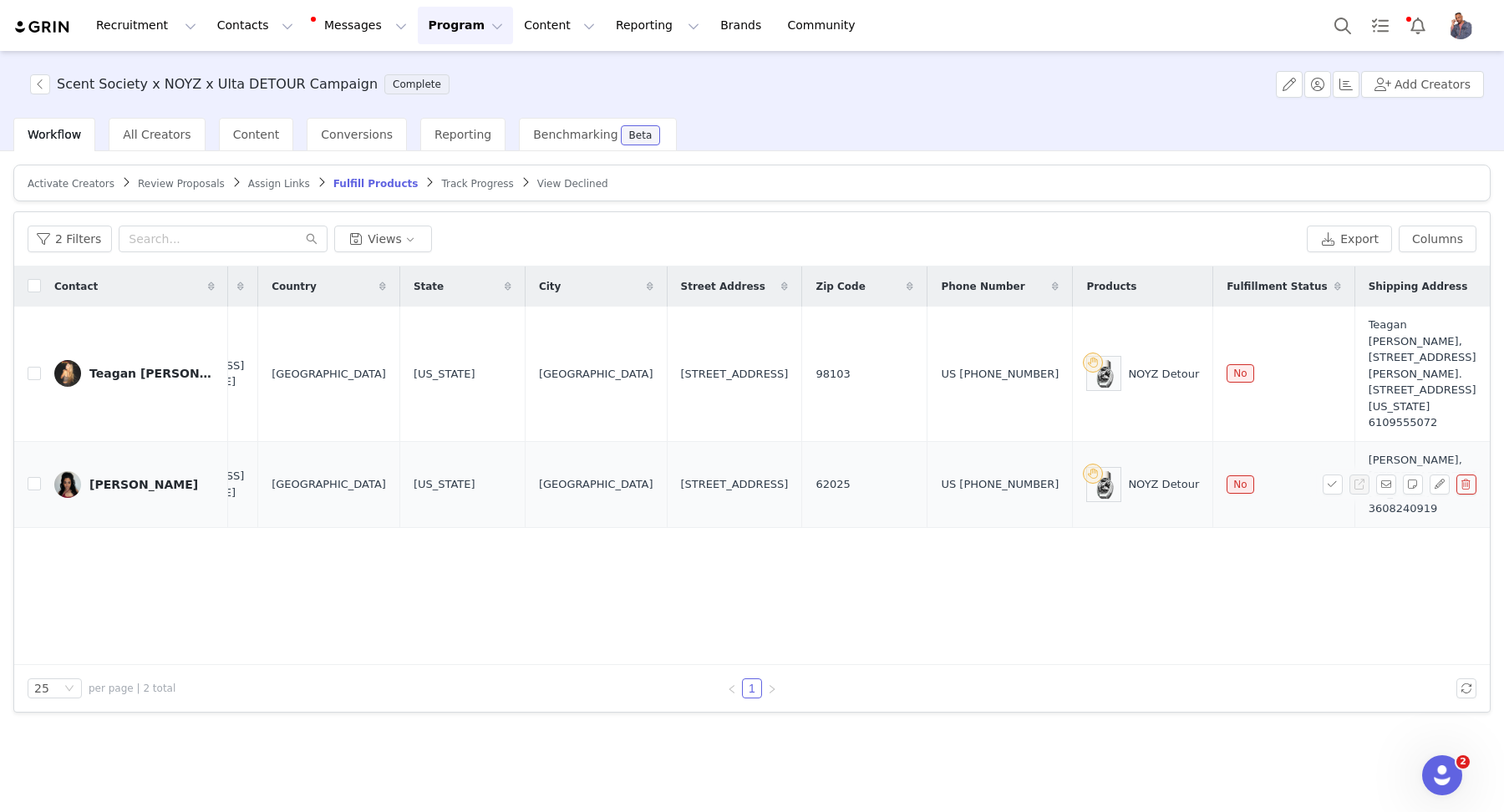
drag, startPoint x: 243, startPoint y: 507, endPoint x: 1071, endPoint y: 531, distance: 828.3
click at [1071, 527] on tr "Alecia Wilson Alecia Wilson Aleciawilsonbusiness@gmail.com United States Illino…" at bounding box center [581, 484] width 1829 height 86
copy tr "Alecia Wilson Aleciawilsonbusiness@gmail.com United States Illinois Edwardsvill…"
click at [28, 491] on input "checkbox" at bounding box center [34, 483] width 14 height 14
checkbox input "true"
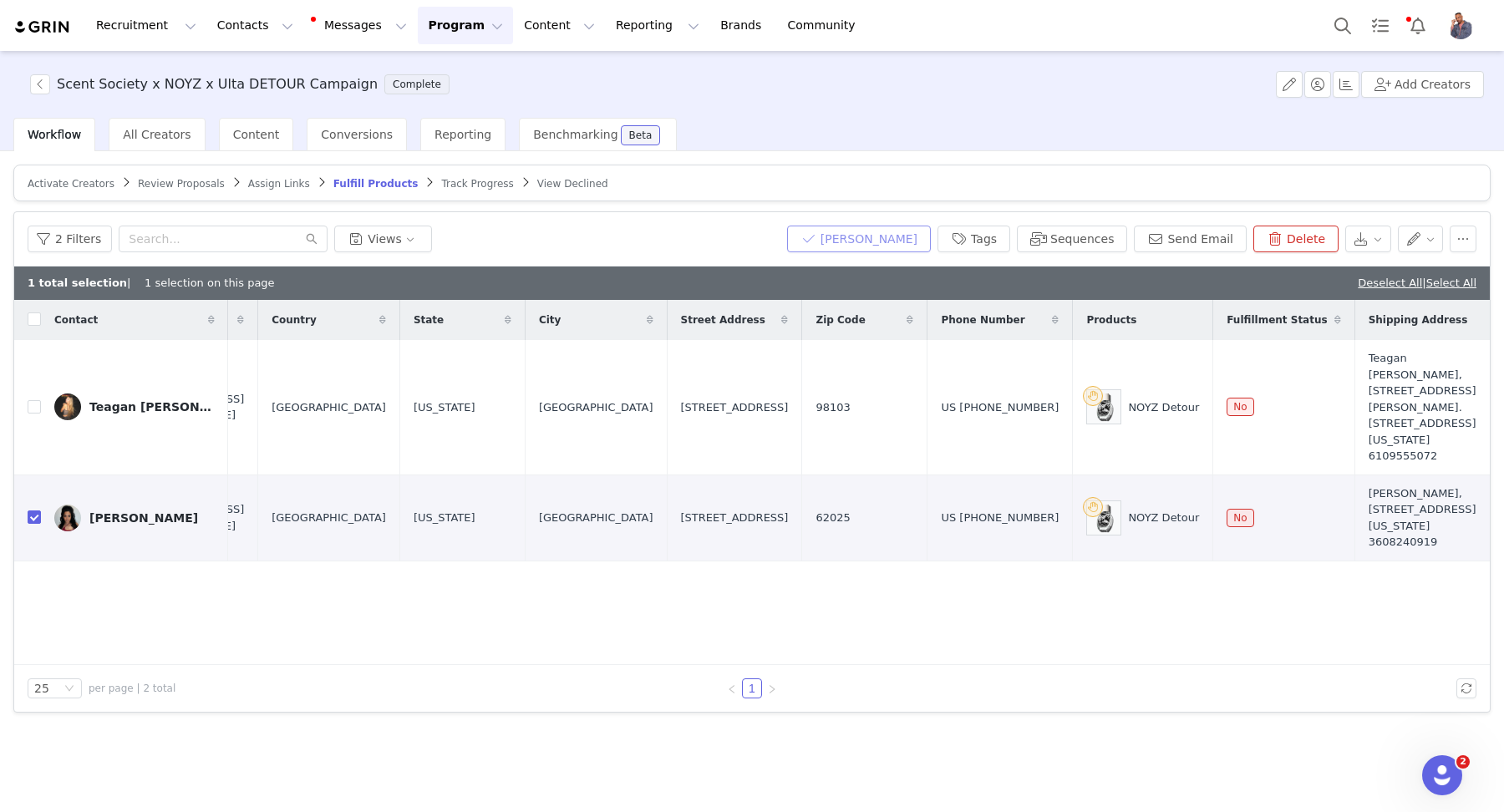
click at [915, 234] on button "Mark Fulfilled" at bounding box center [858, 238] width 143 height 27
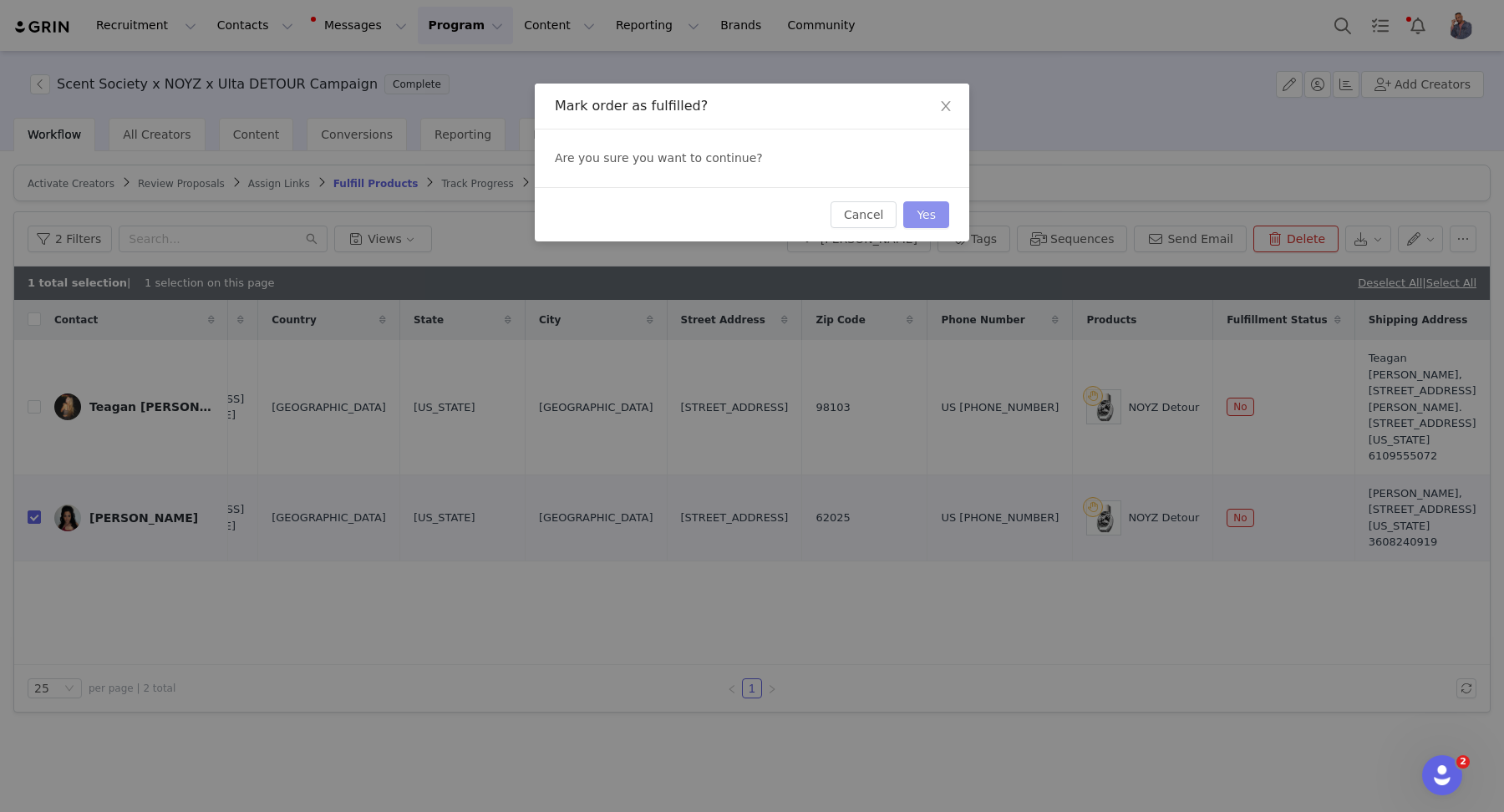
click at [924, 213] on button "Yes" at bounding box center [926, 214] width 46 height 27
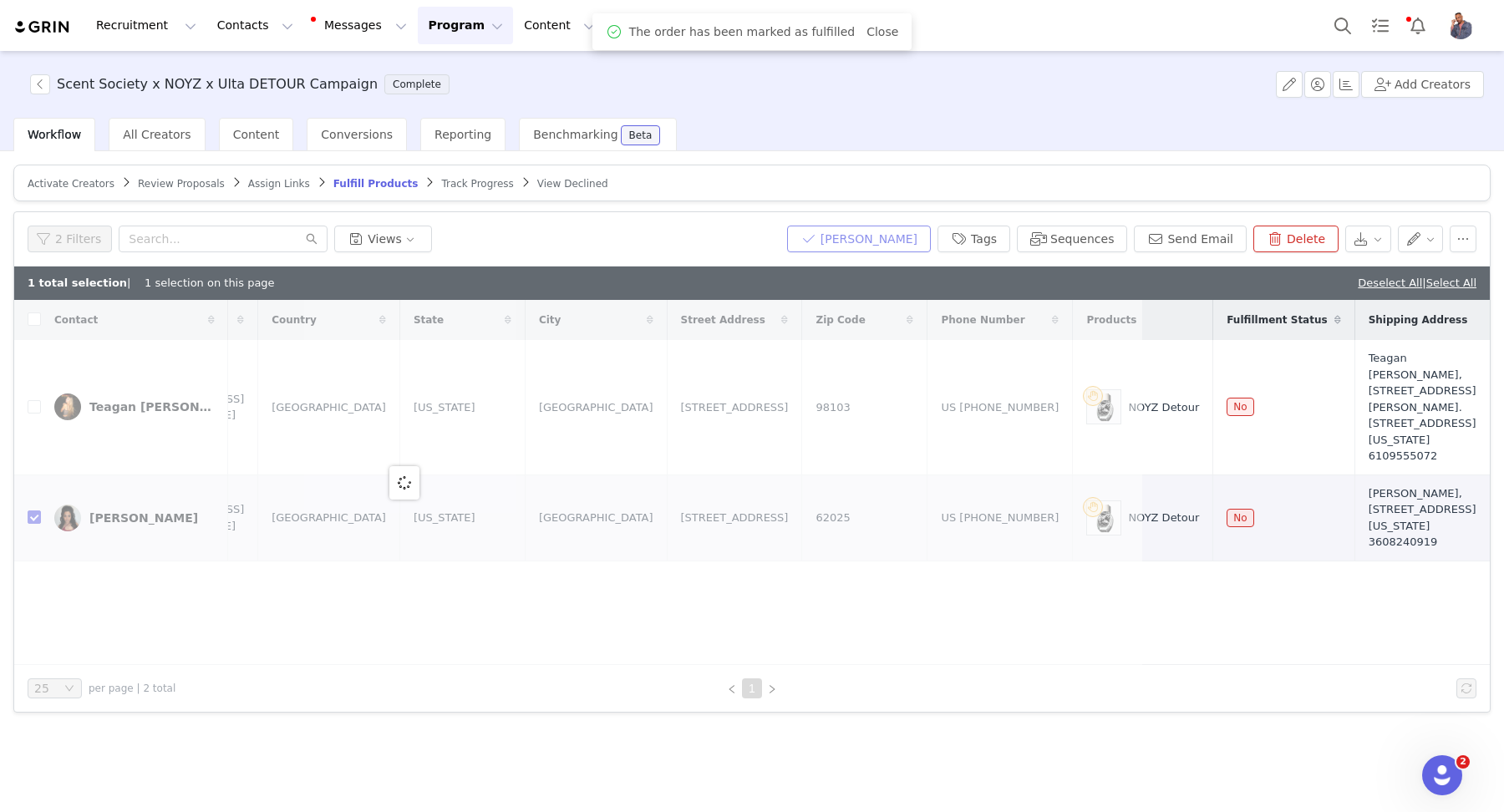
scroll to position [0, 0]
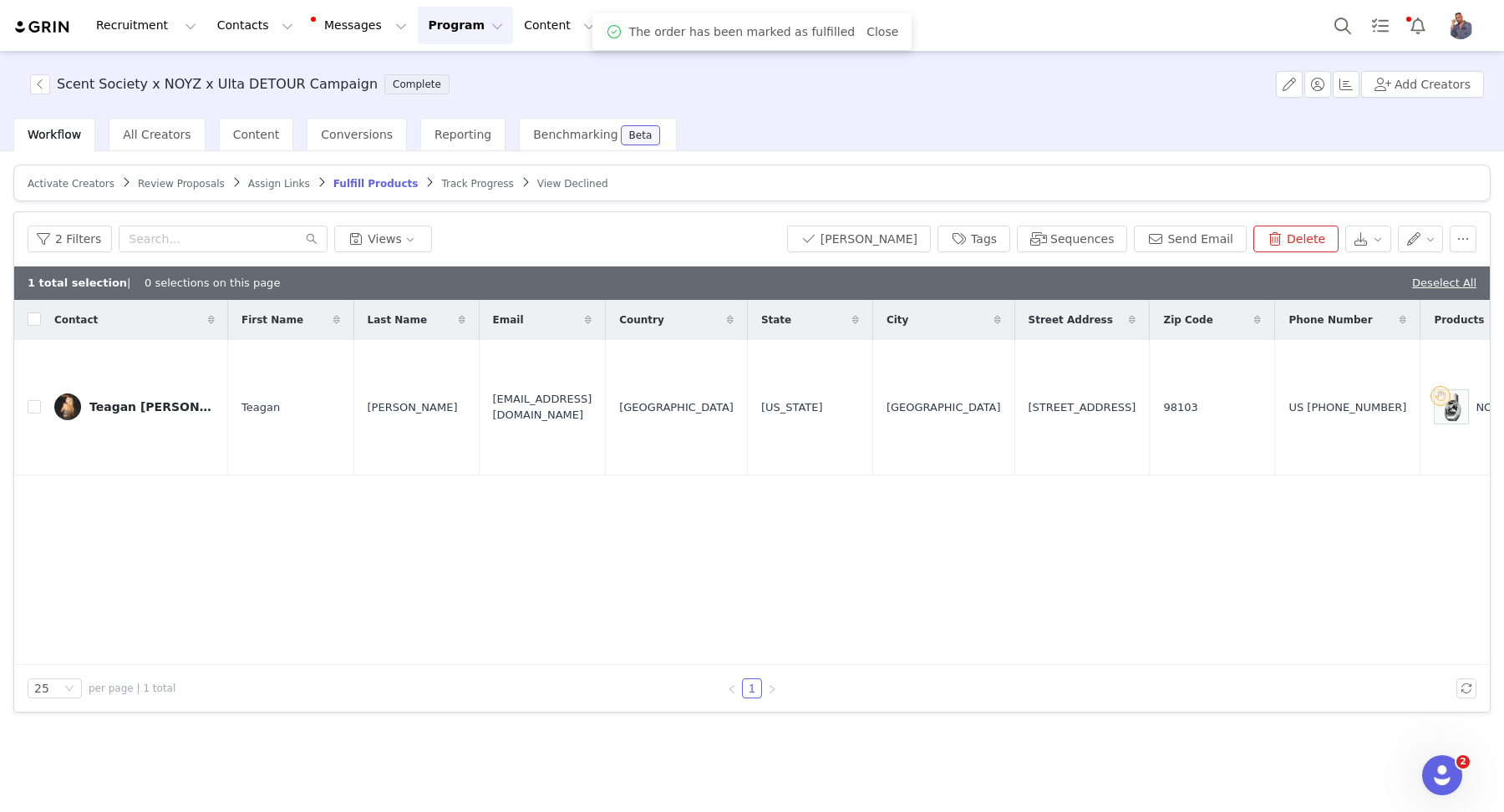
click at [494, 228] on div "2 Filters Views" at bounding box center [401, 238] width 746 height 27
click at [45, 88] on button "button" at bounding box center [40, 85] width 20 height 20
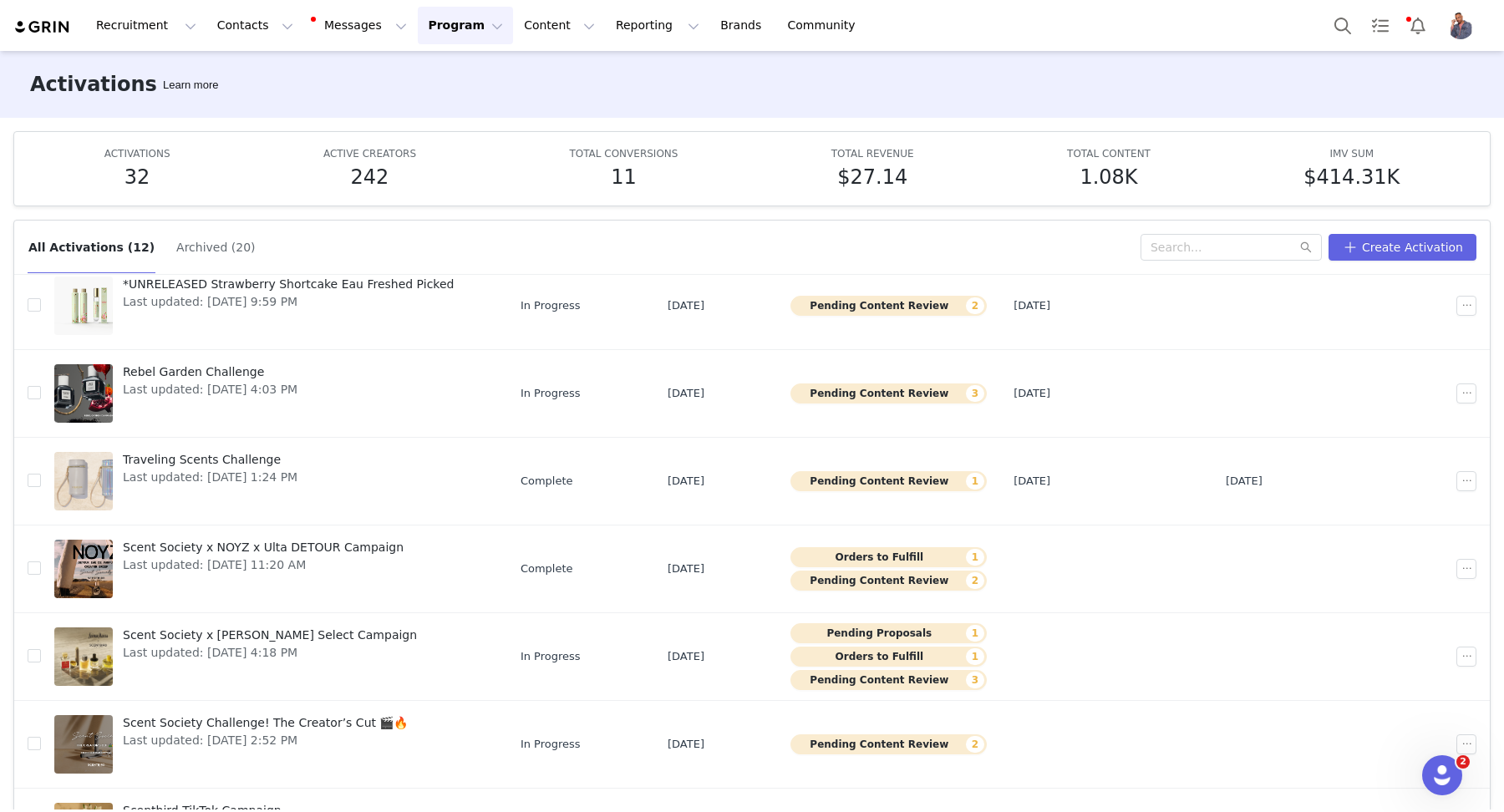
scroll to position [351, 0]
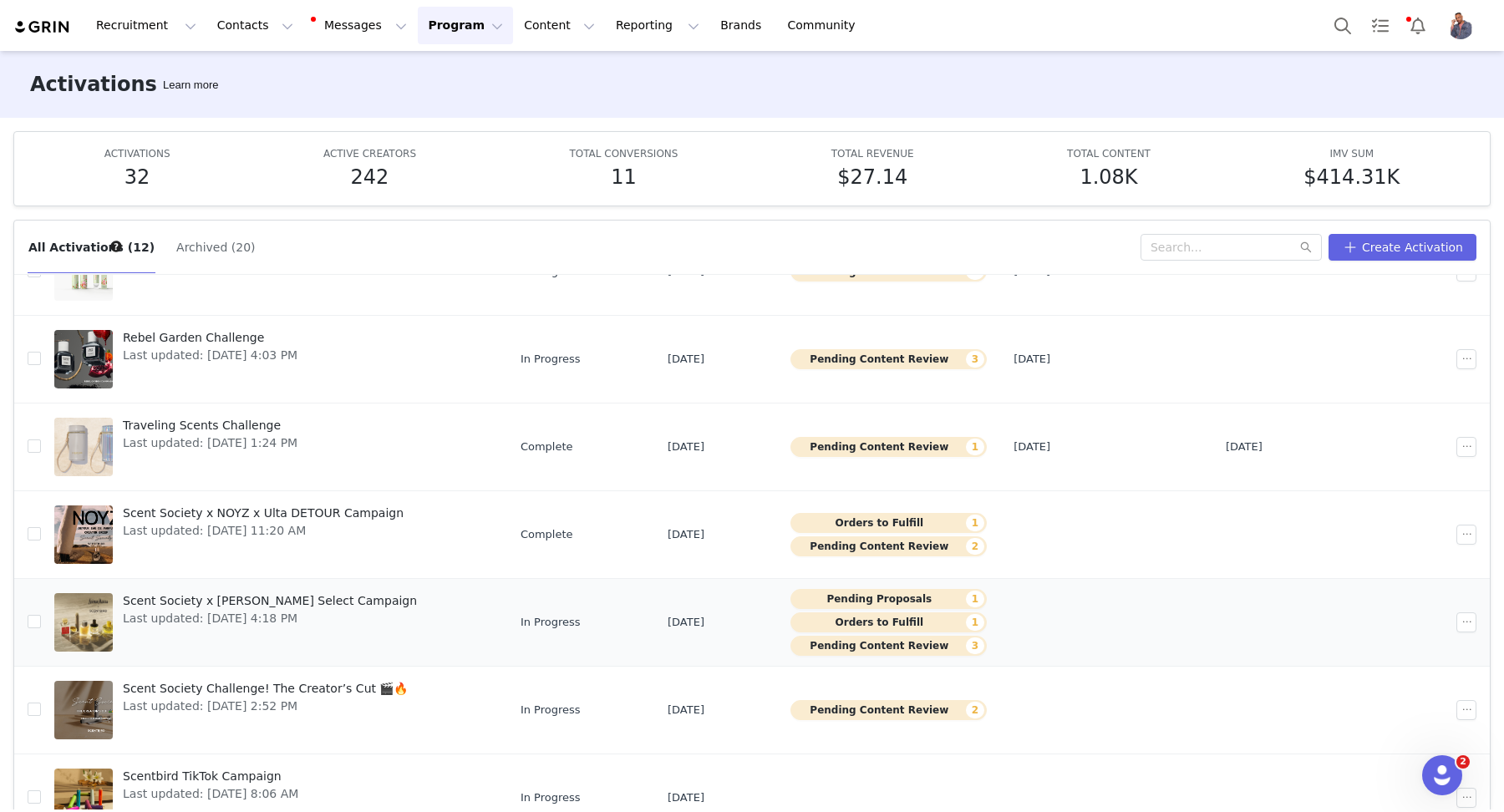
click at [892, 603] on div "Pending Proposals 1 Orders to Fulfill 1 Pending Content Review 3" at bounding box center [888, 622] width 197 height 67
click at [922, 644] on button "Pending Content Review 3" at bounding box center [888, 646] width 197 height 20
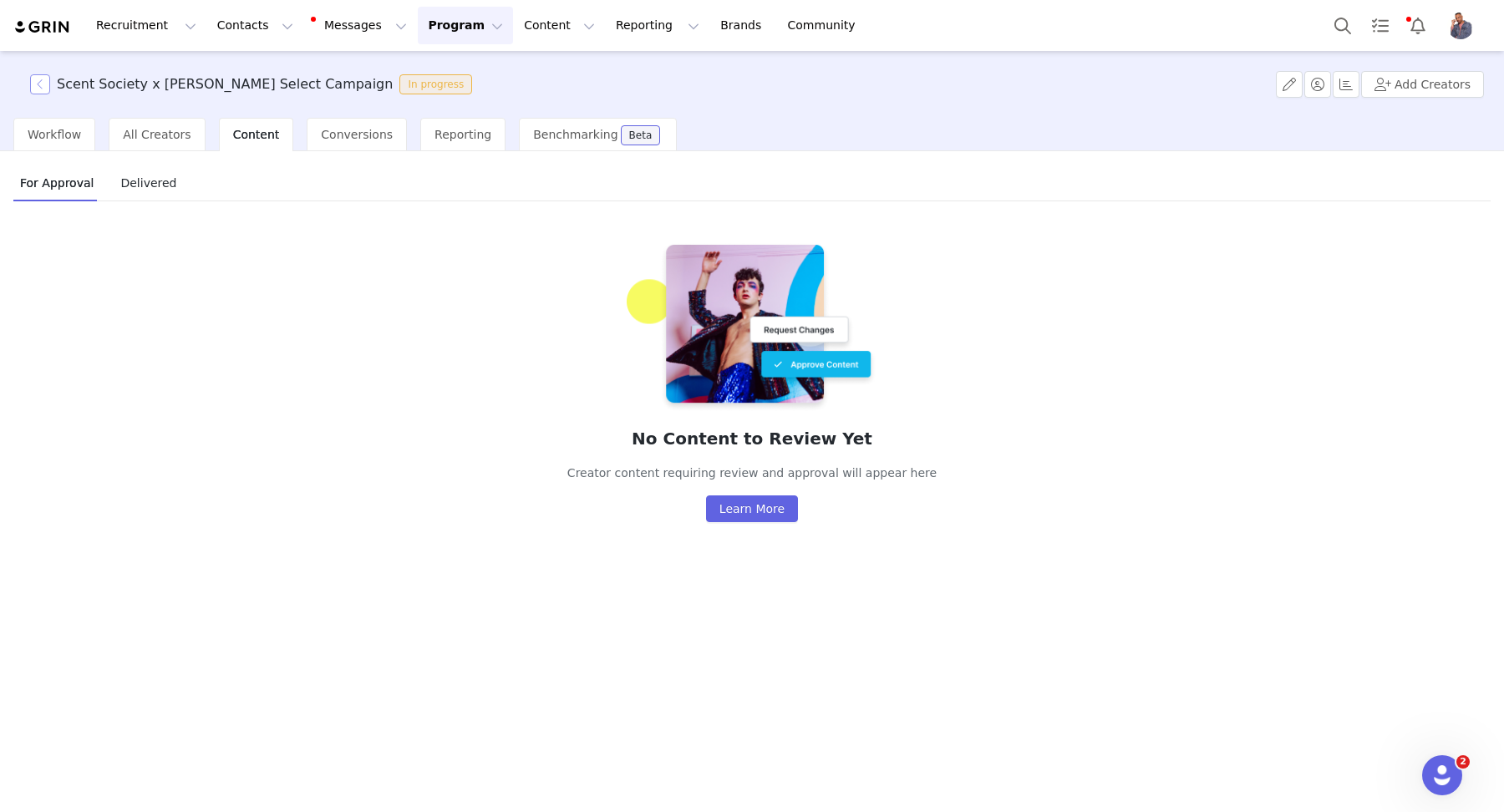
click at [39, 76] on button "button" at bounding box center [40, 85] width 20 height 20
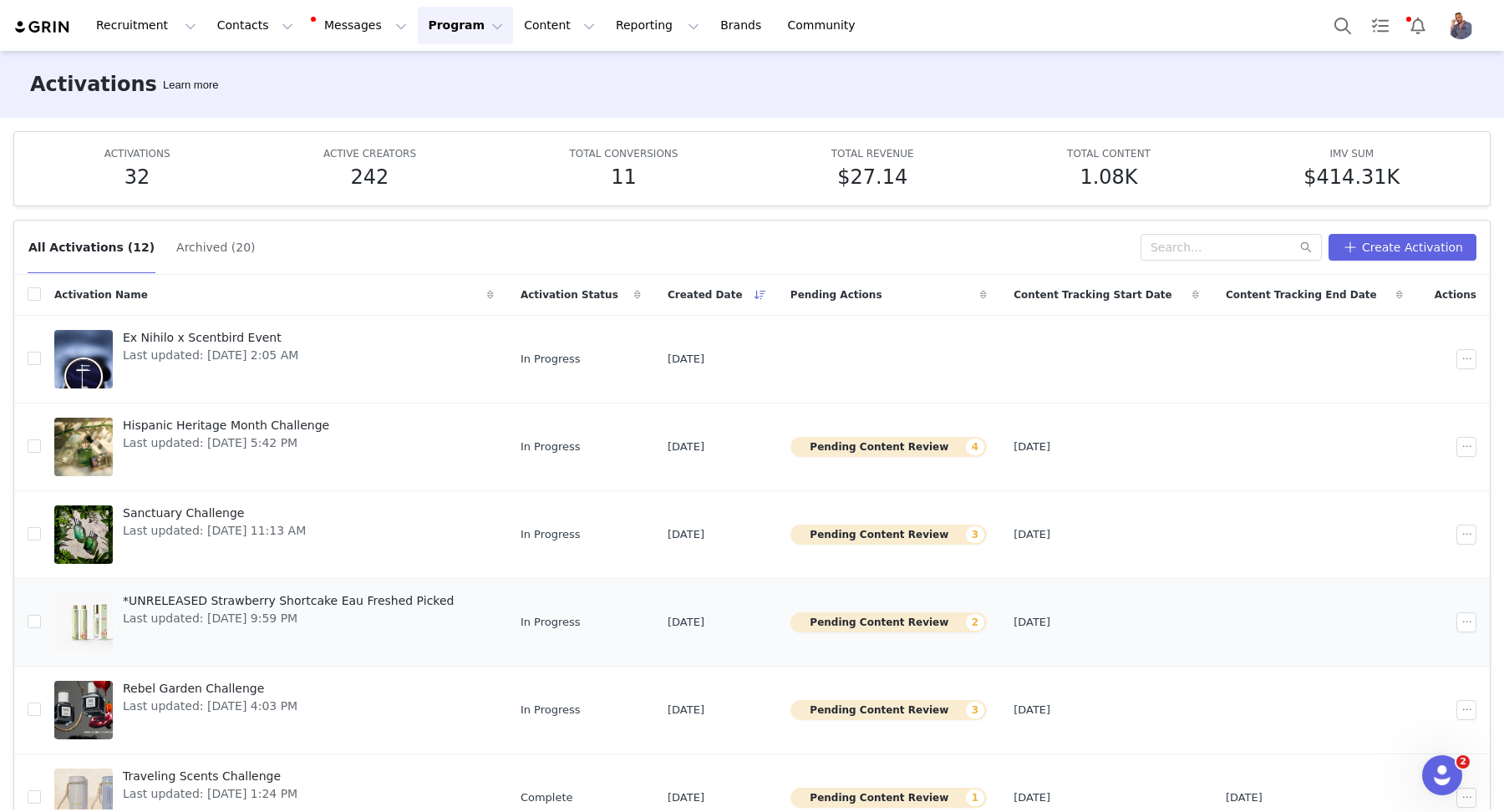
scroll to position [351, 0]
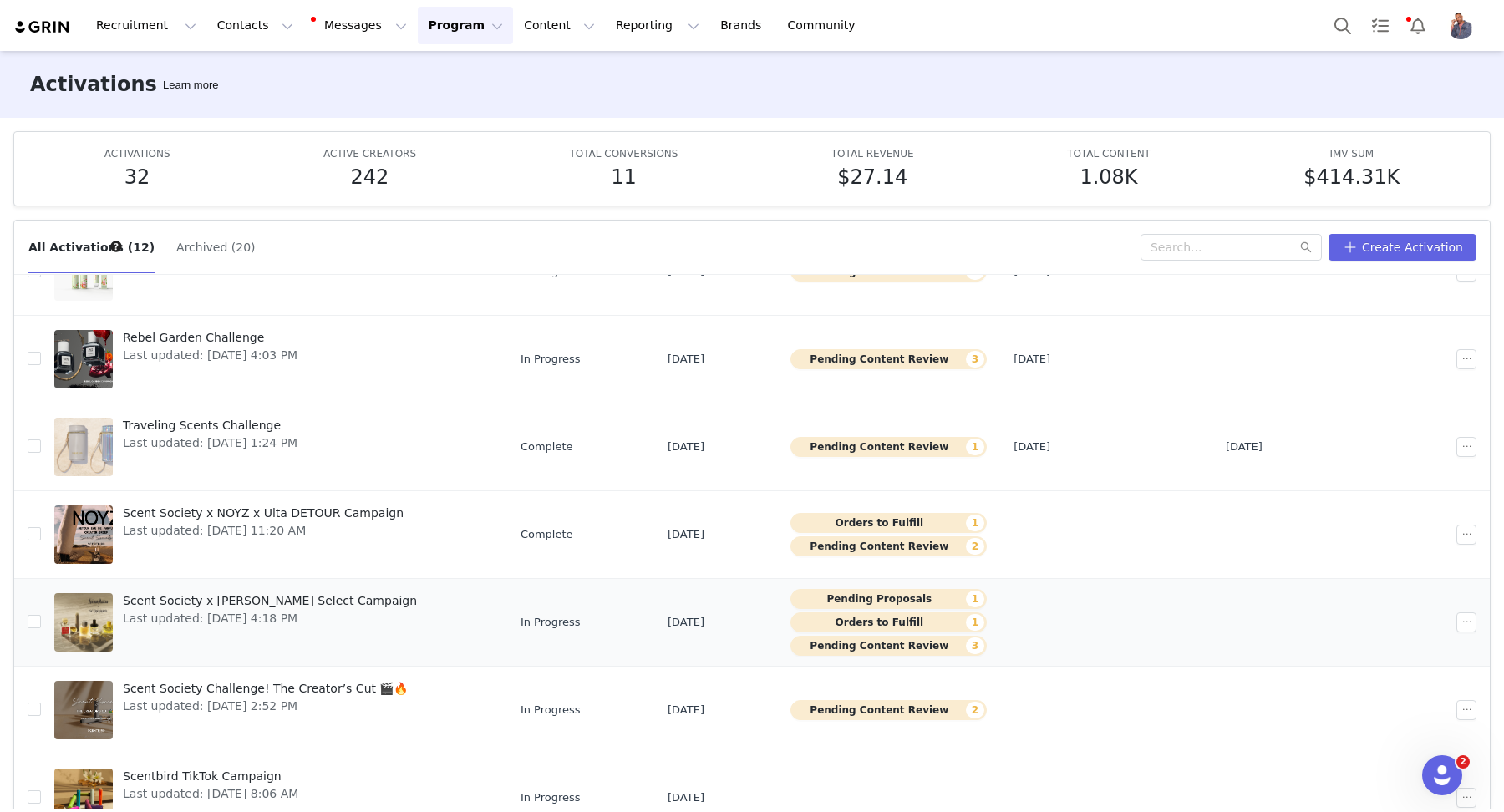
click at [887, 617] on button "Orders to Fulfill 1" at bounding box center [888, 622] width 197 height 20
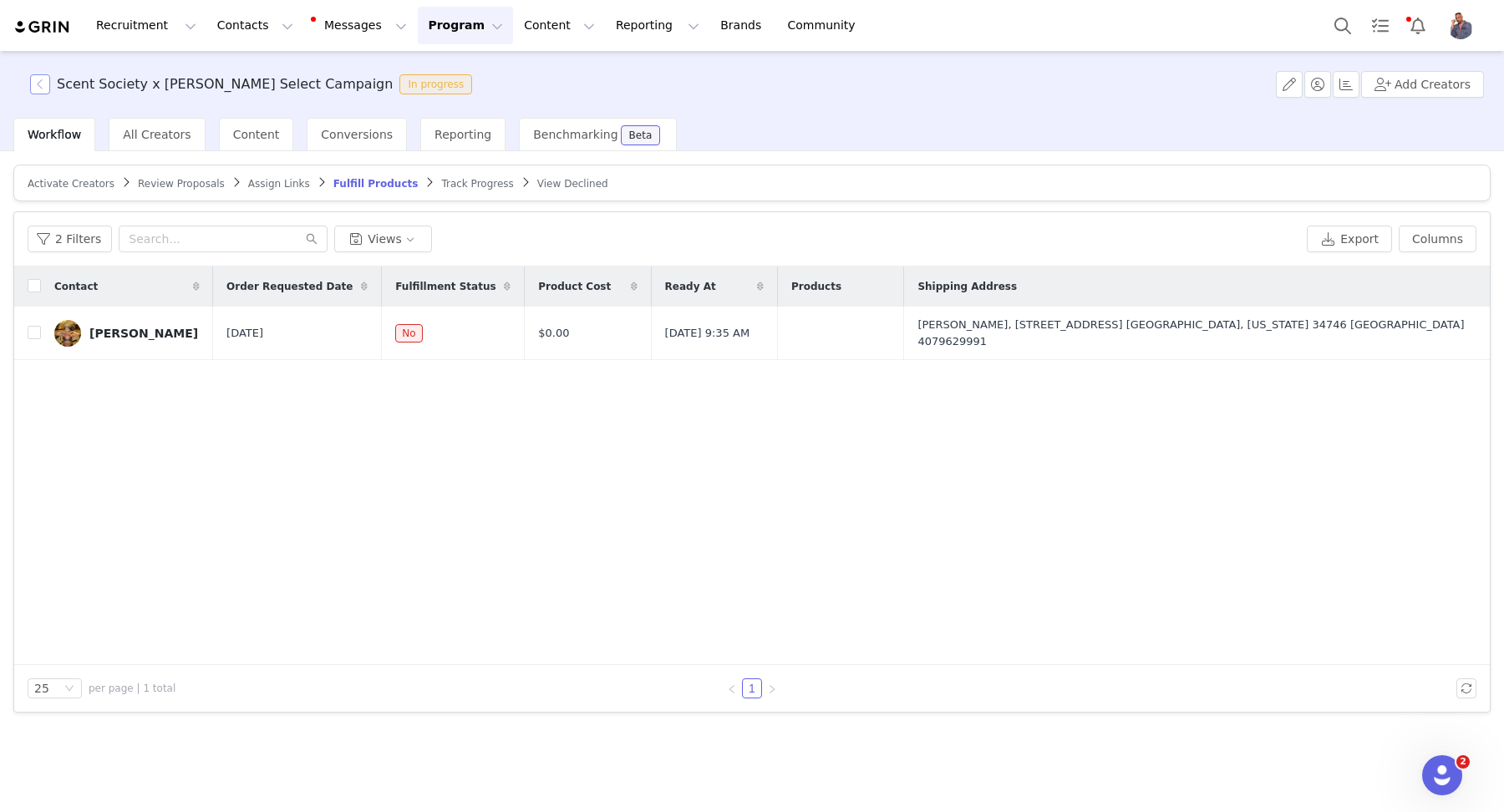
click at [38, 92] on button "button" at bounding box center [40, 85] width 20 height 20
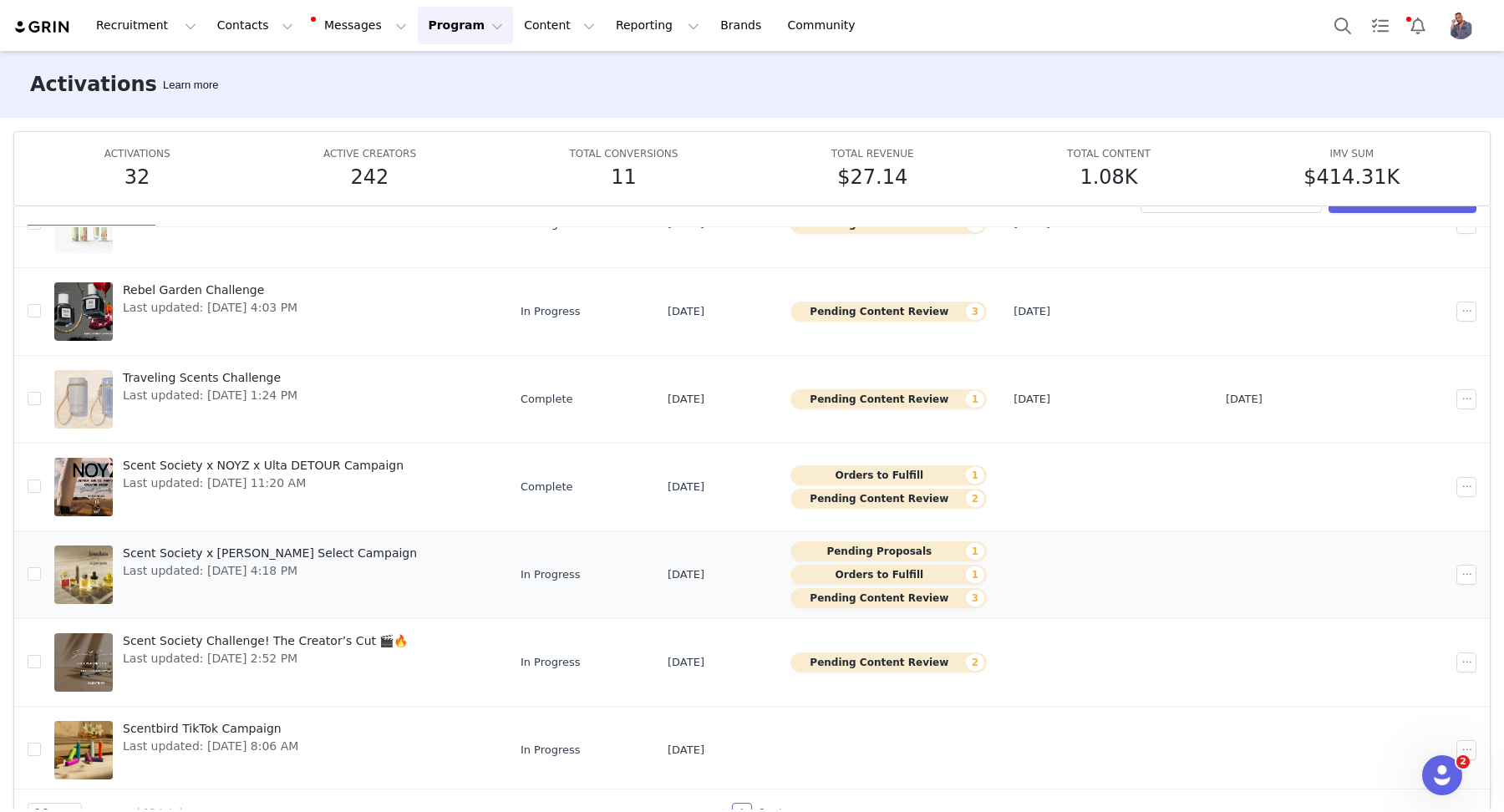
scroll to position [87, 0]
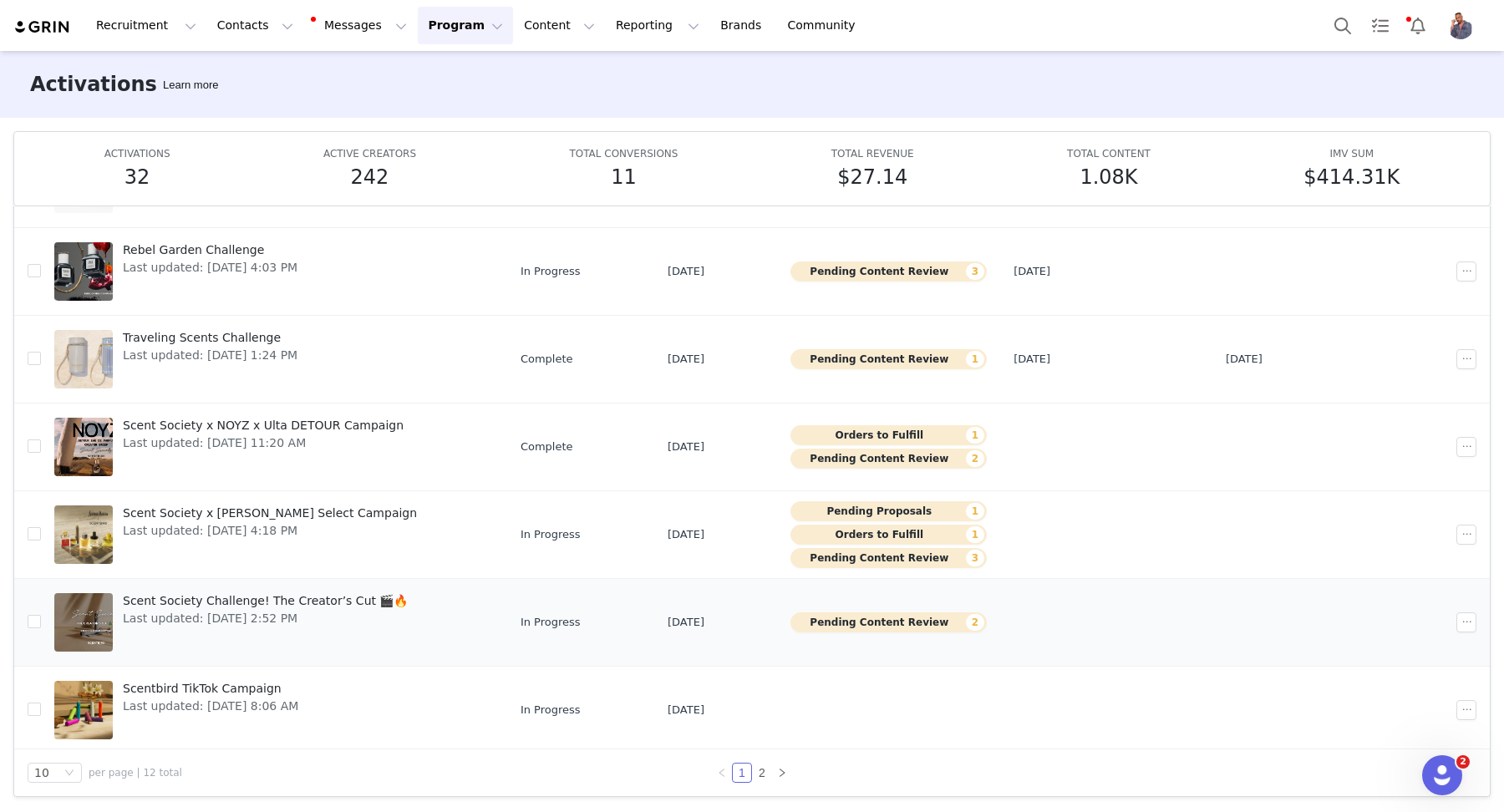
click at [909, 615] on button "Pending Content Review 2" at bounding box center [888, 622] width 197 height 20
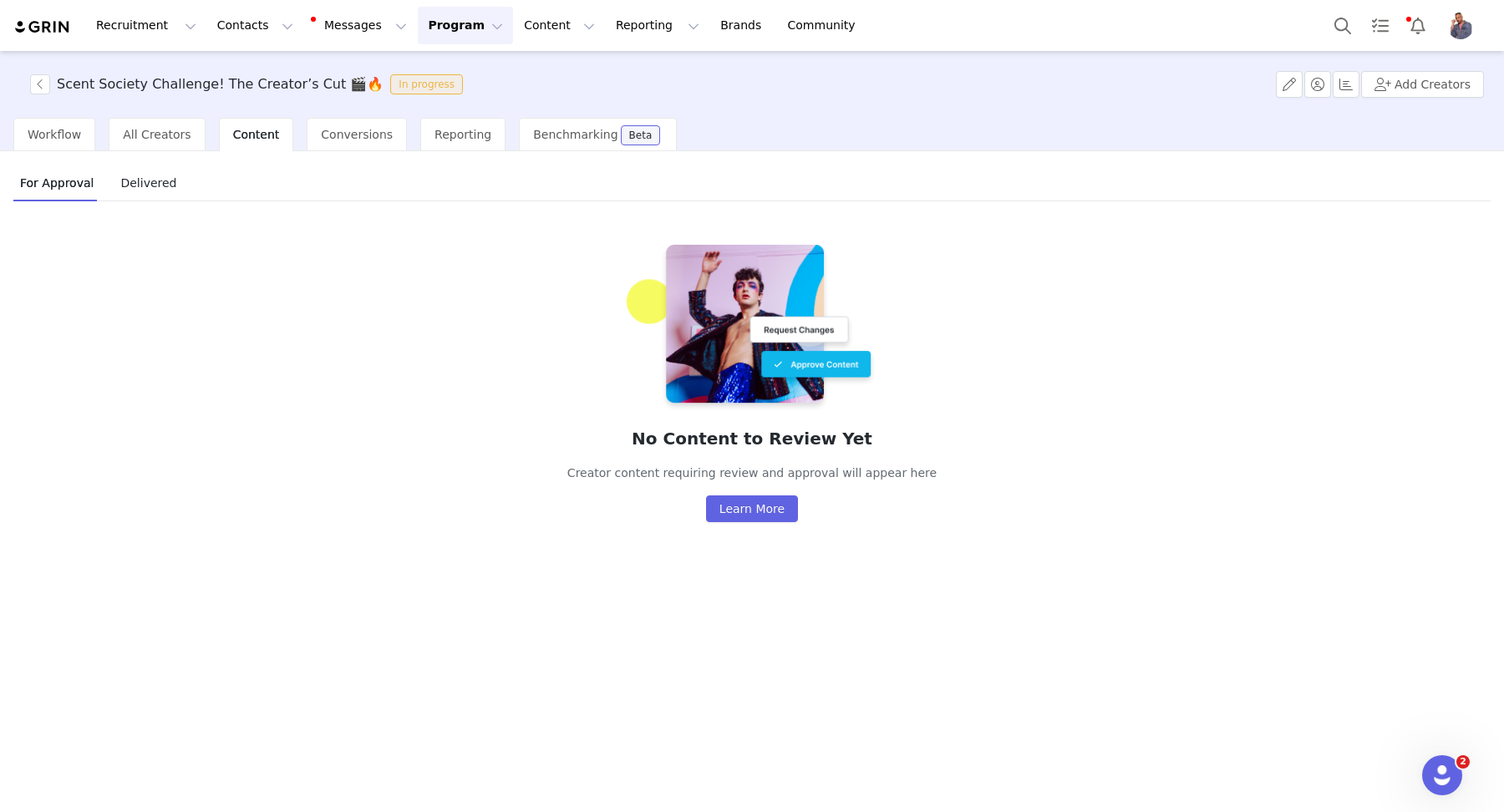
click at [136, 177] on span "Delivered" at bounding box center [148, 183] width 69 height 27
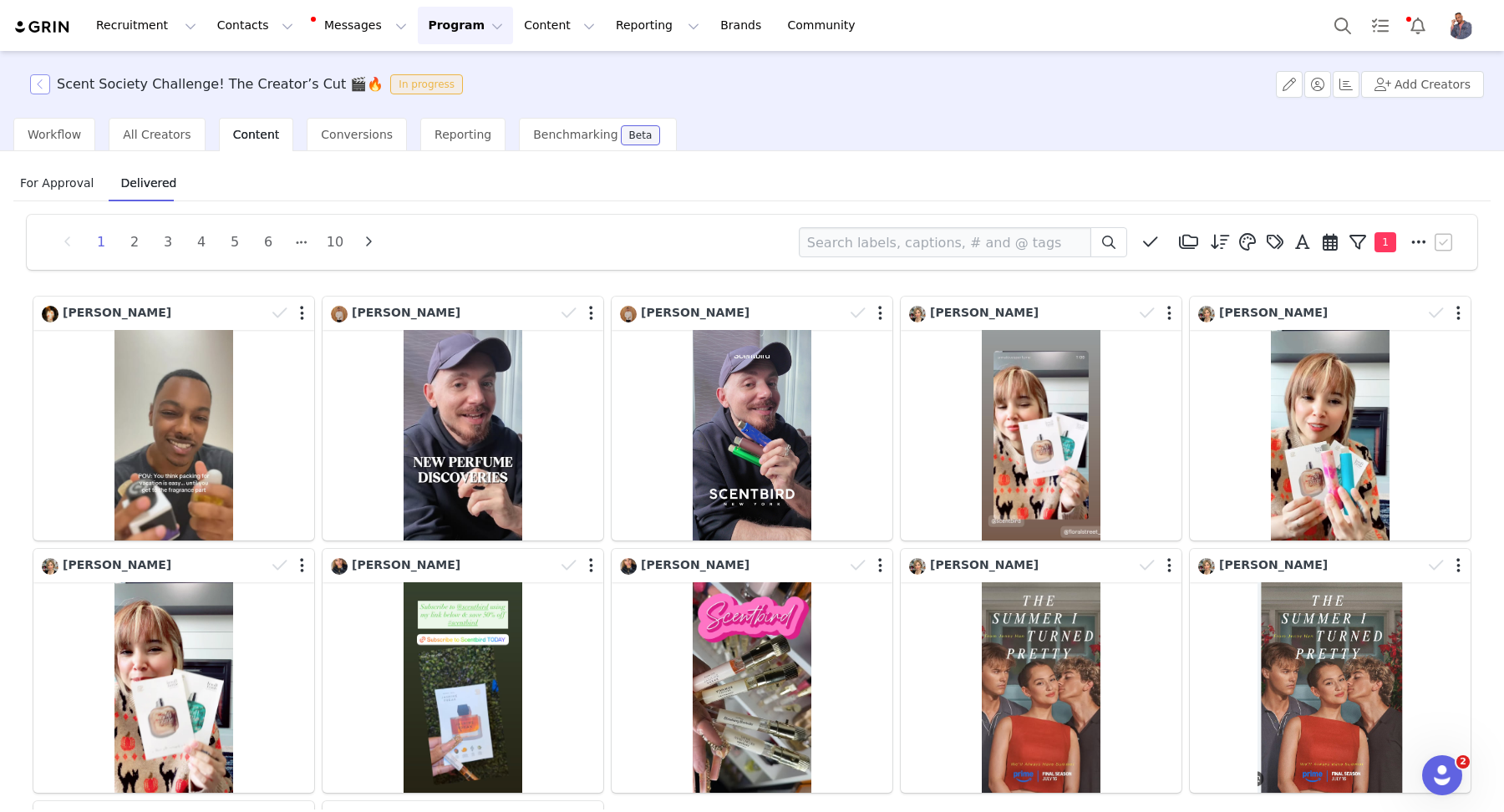
click at [38, 90] on button "button" at bounding box center [40, 85] width 20 height 20
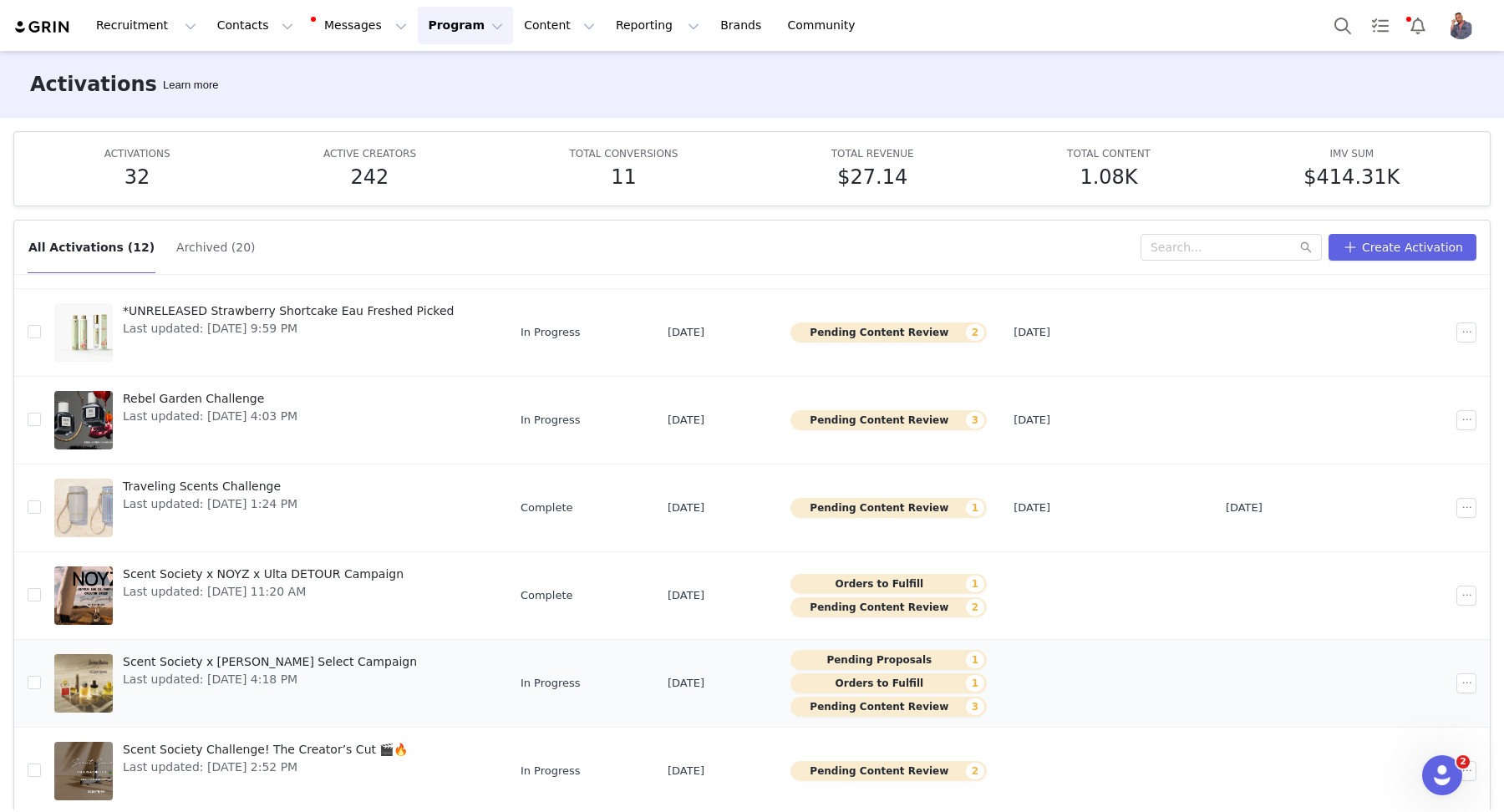
scroll to position [351, 0]
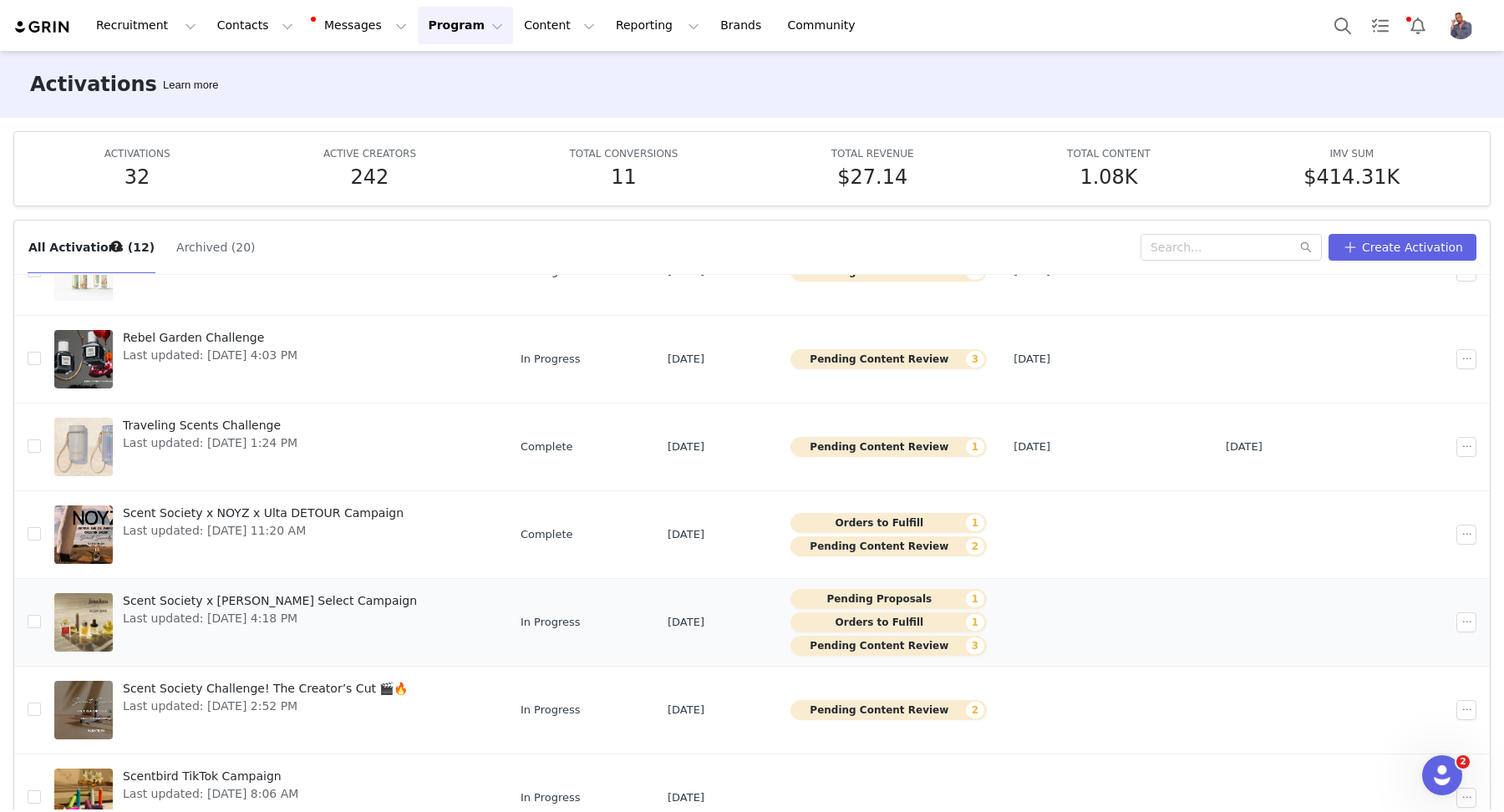
click at [888, 621] on button "Orders to Fulfill 1" at bounding box center [888, 622] width 197 height 20
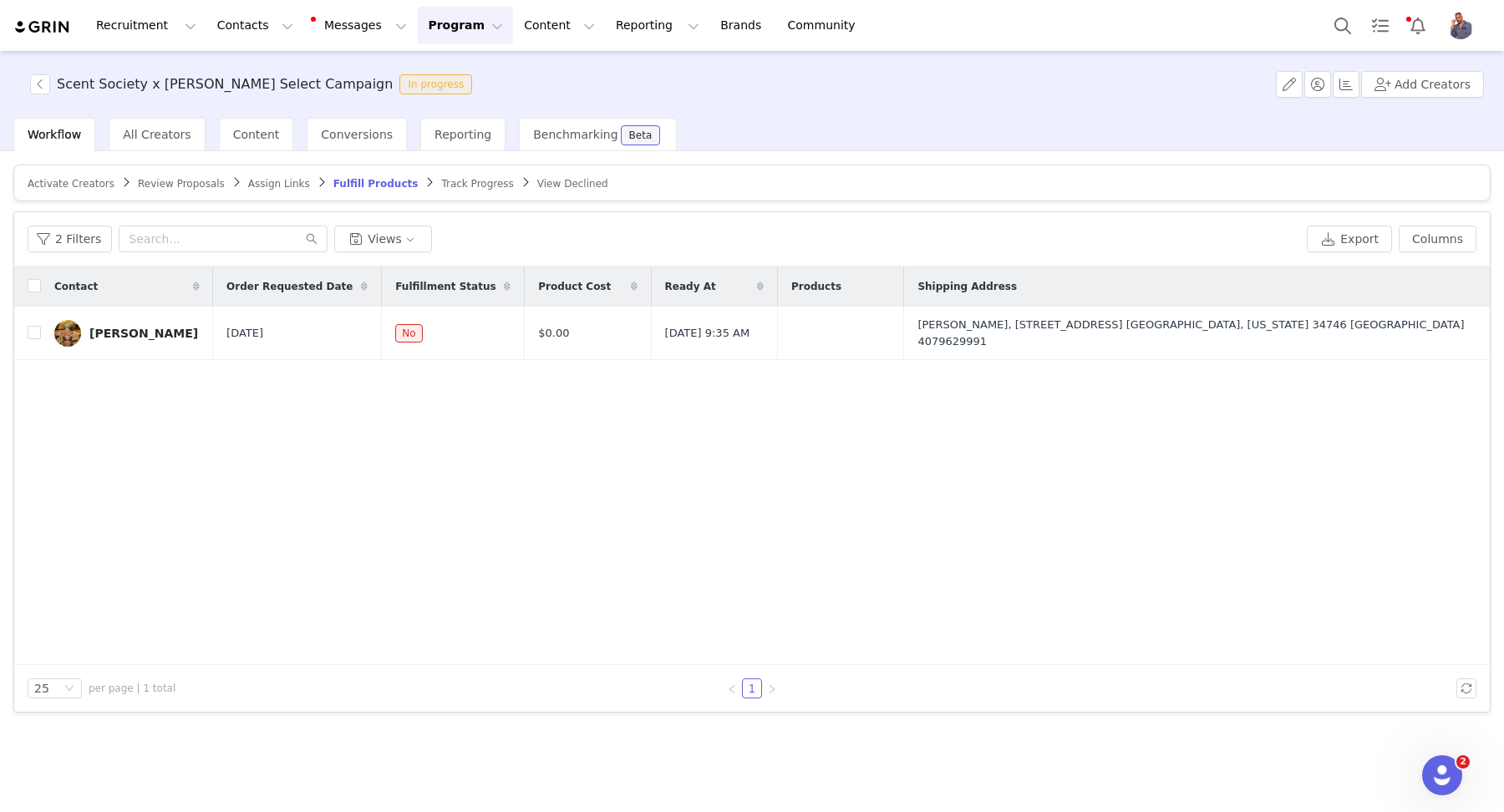
click at [153, 186] on span "Review Proposals" at bounding box center [181, 184] width 87 height 12
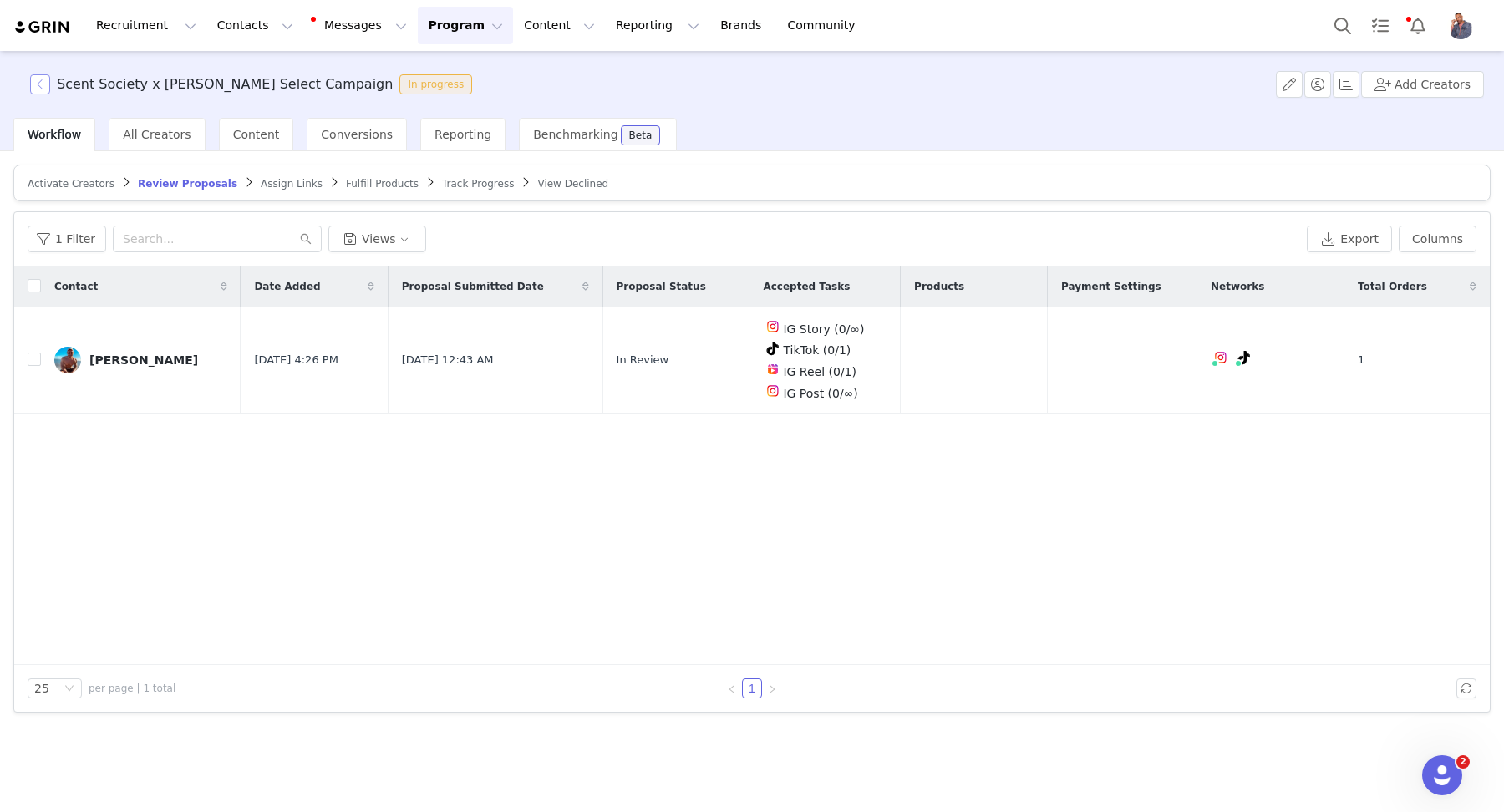
click at [49, 93] on button "button" at bounding box center [40, 85] width 20 height 20
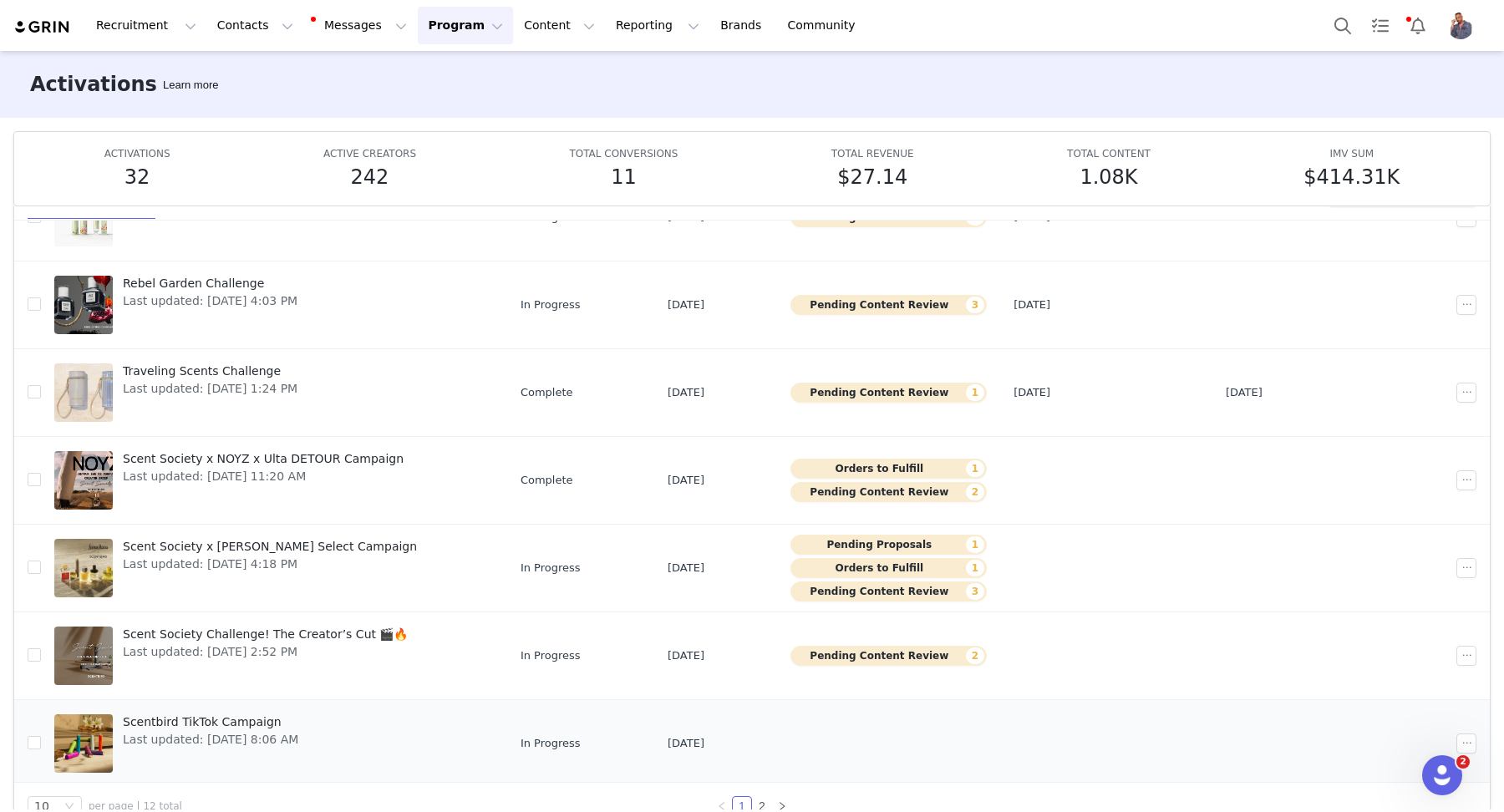
scroll to position [87, 0]
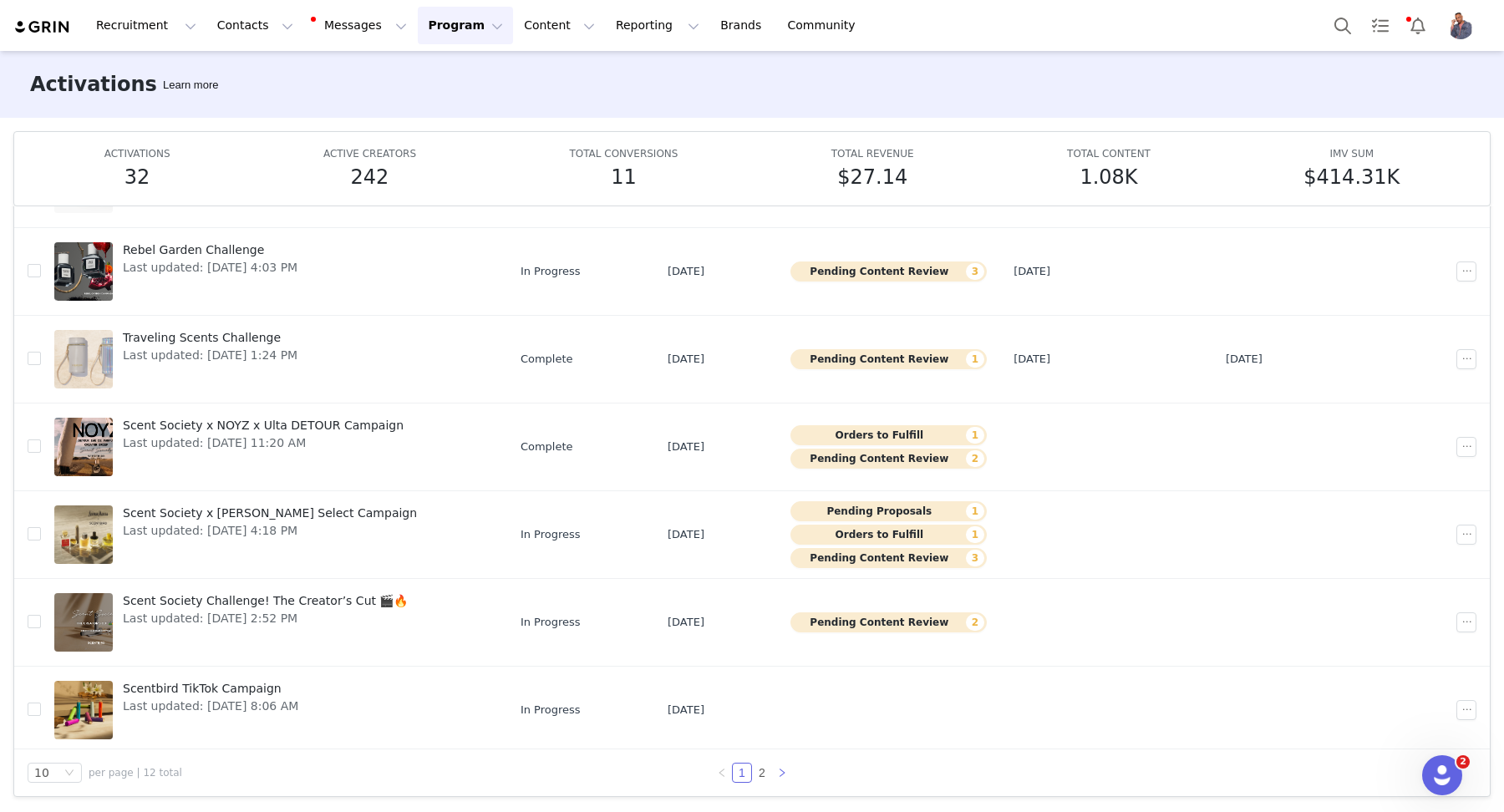
click at [787, 772] on link at bounding box center [782, 773] width 20 height 20
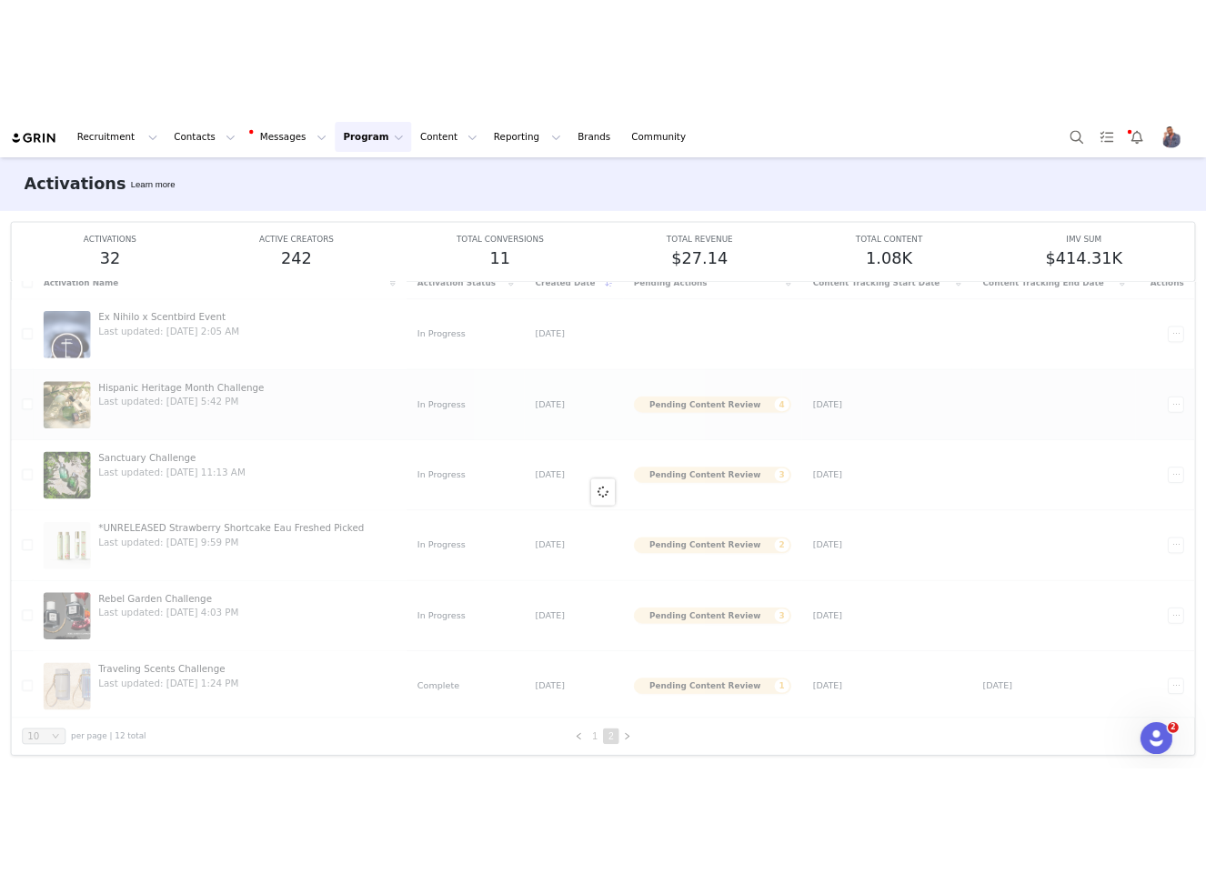
scroll to position [0, 0]
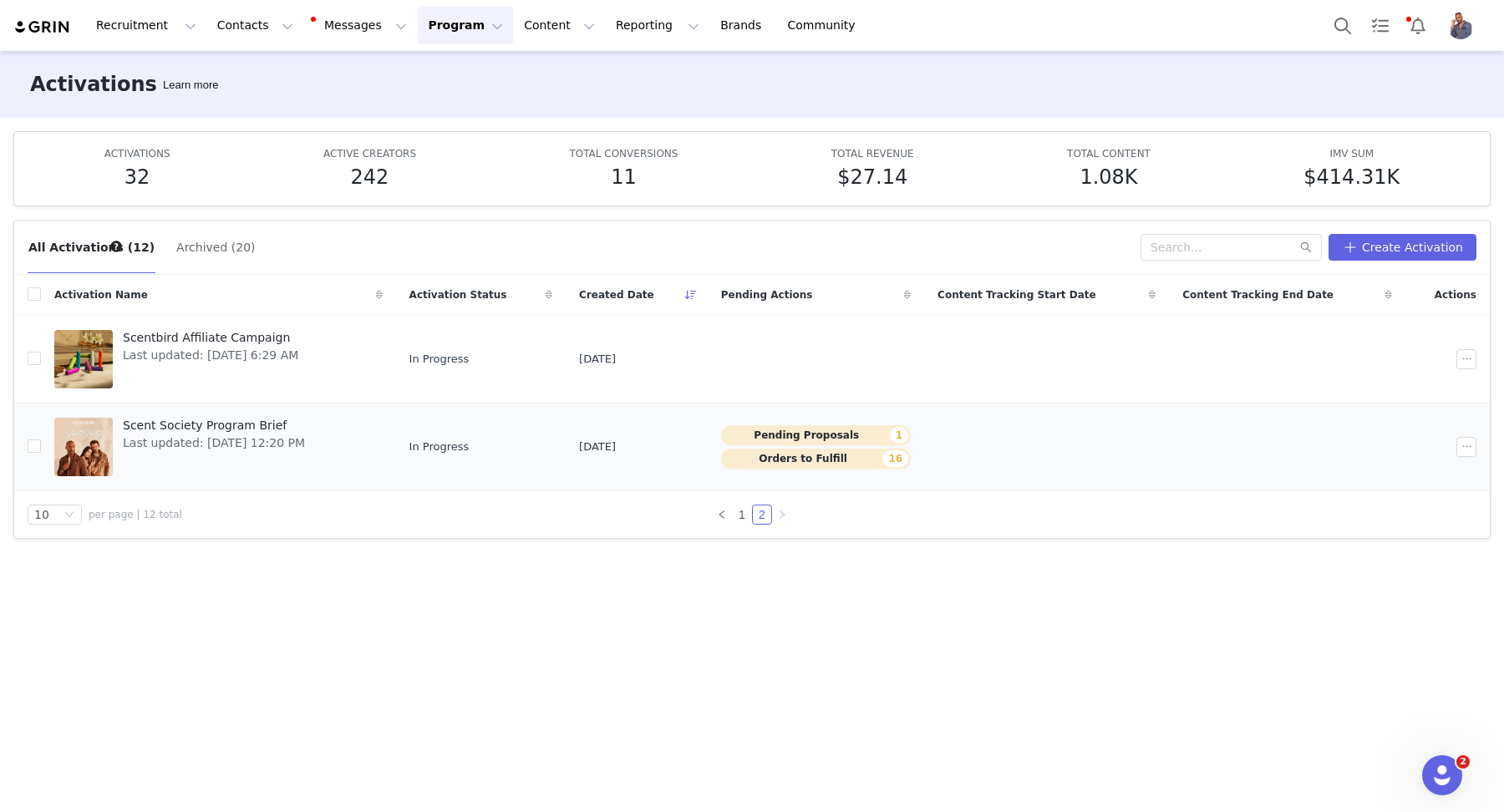
click at [826, 434] on button "Pending Proposals 1" at bounding box center [816, 435] width 189 height 20
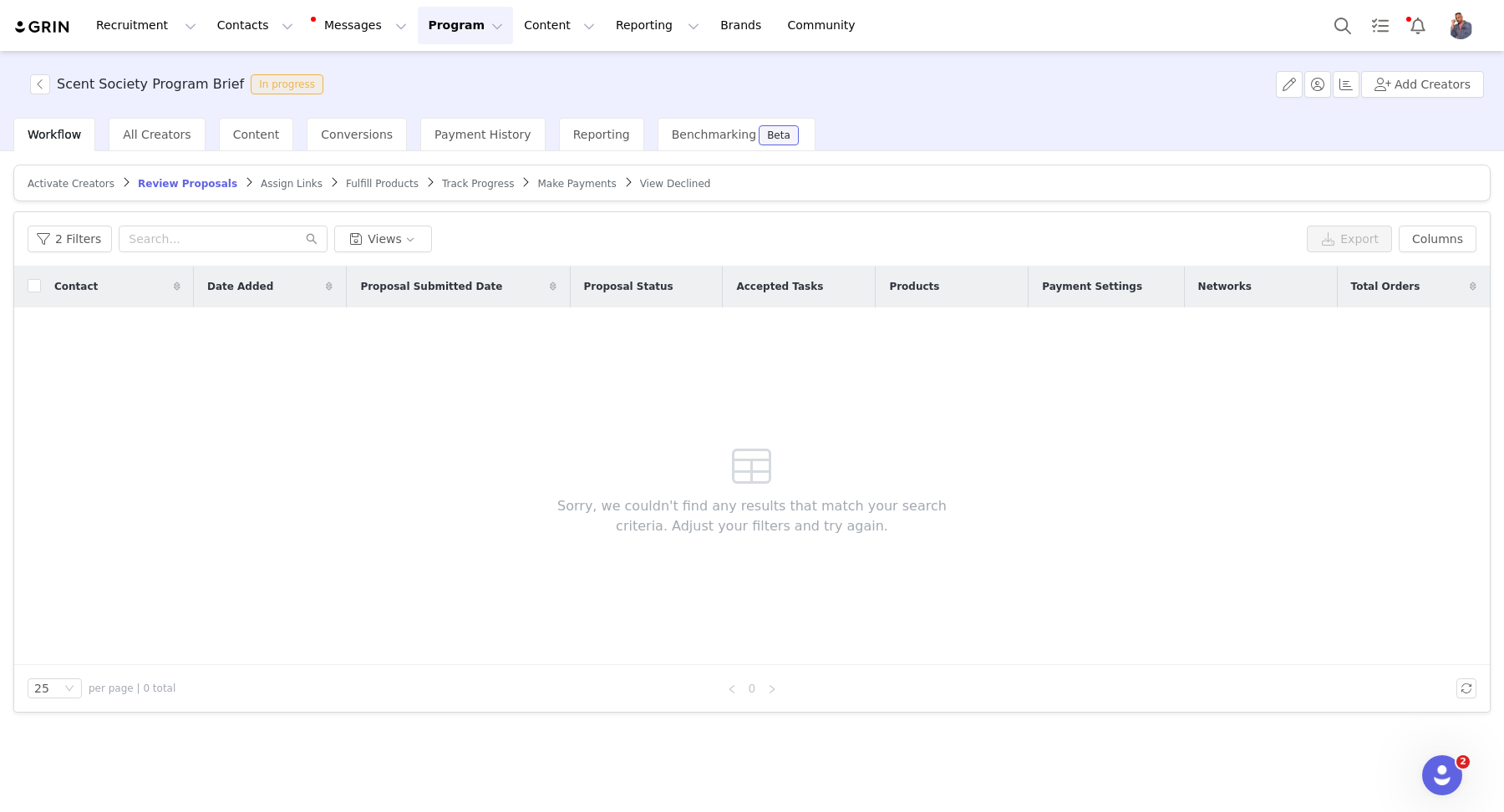
click at [361, 181] on span "Fulfill Products" at bounding box center [381, 184] width 73 height 12
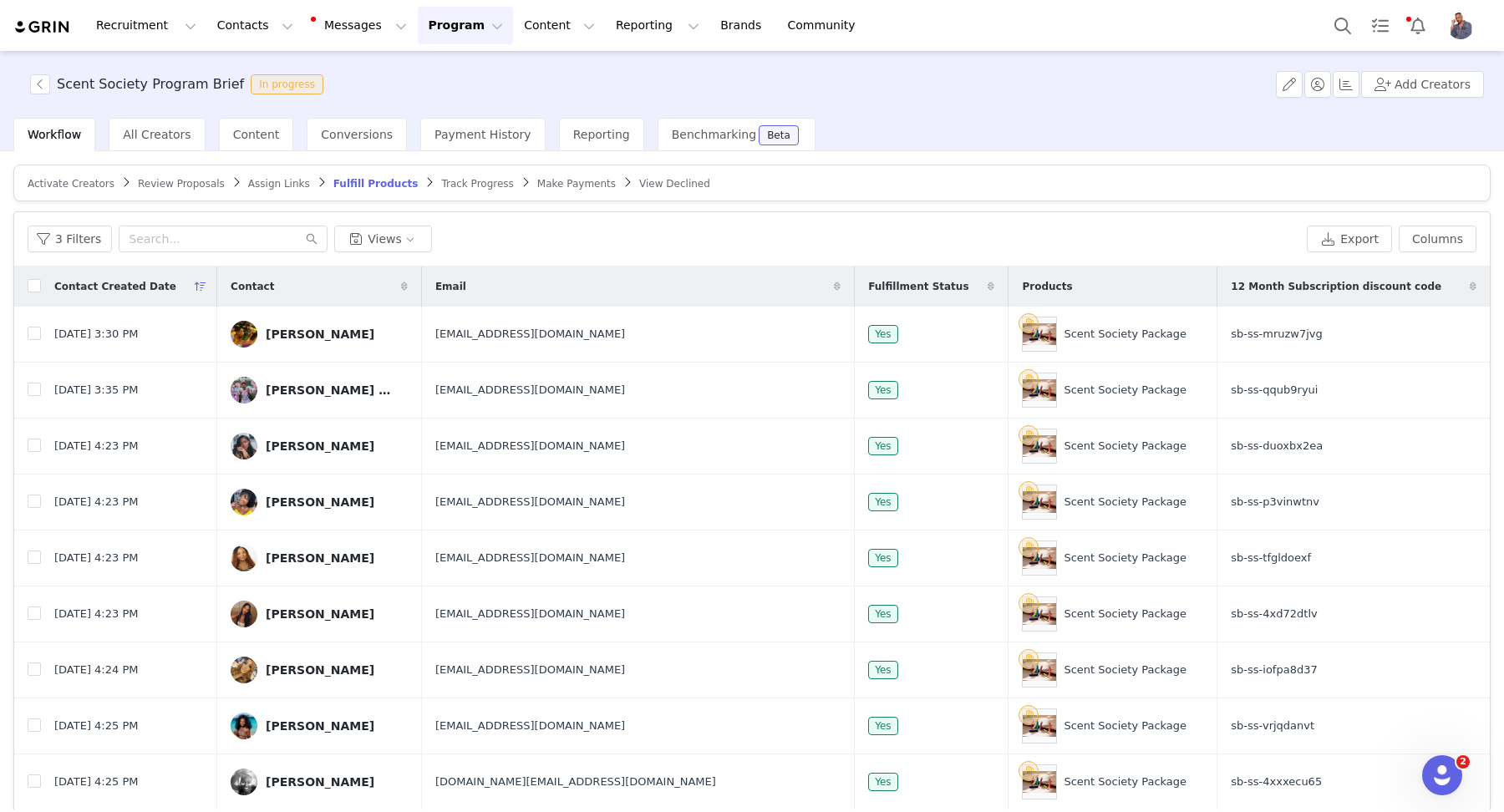
click at [980, 280] on span at bounding box center [990, 287] width 20 height 20
click at [985, 285] on icon at bounding box center [990, 286] width 12 height 10
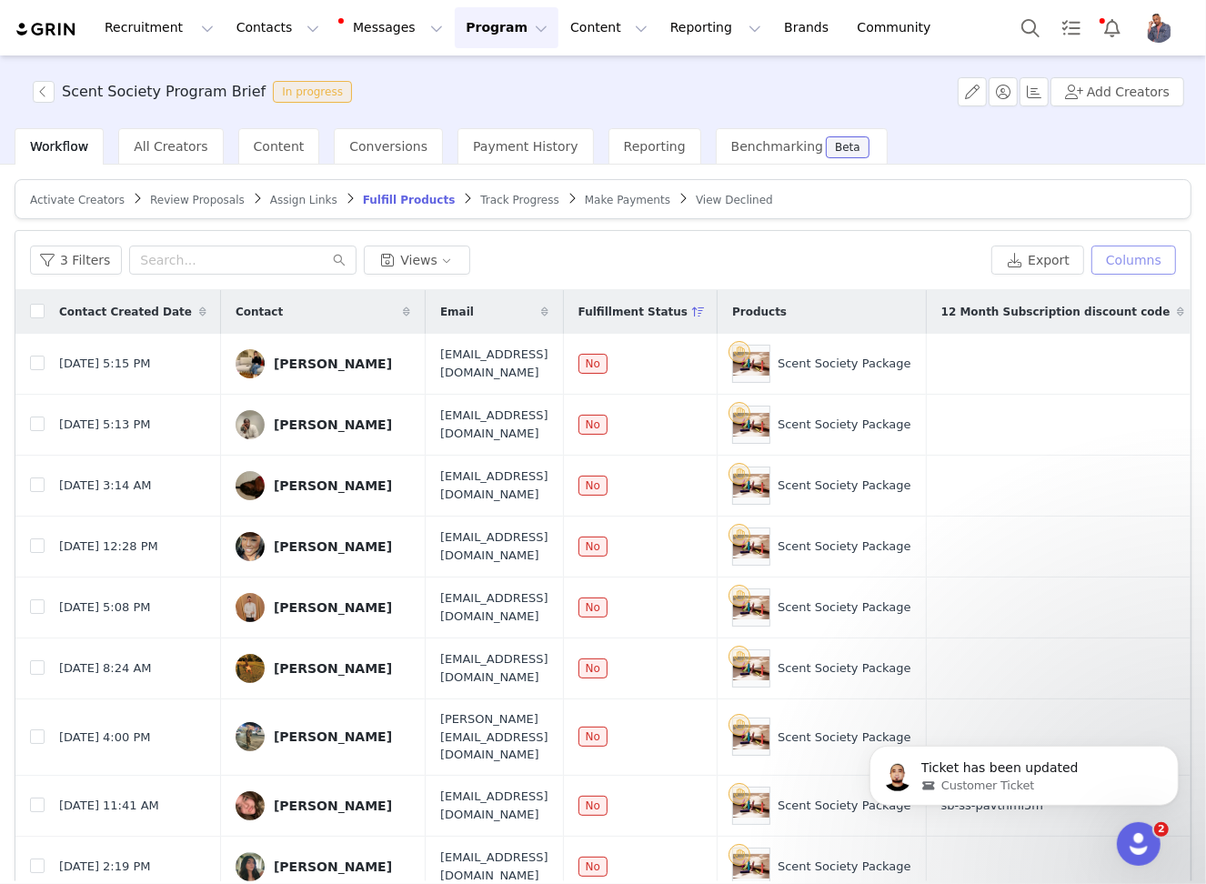
click at [1117, 265] on button "Columns" at bounding box center [1133, 259] width 85 height 29
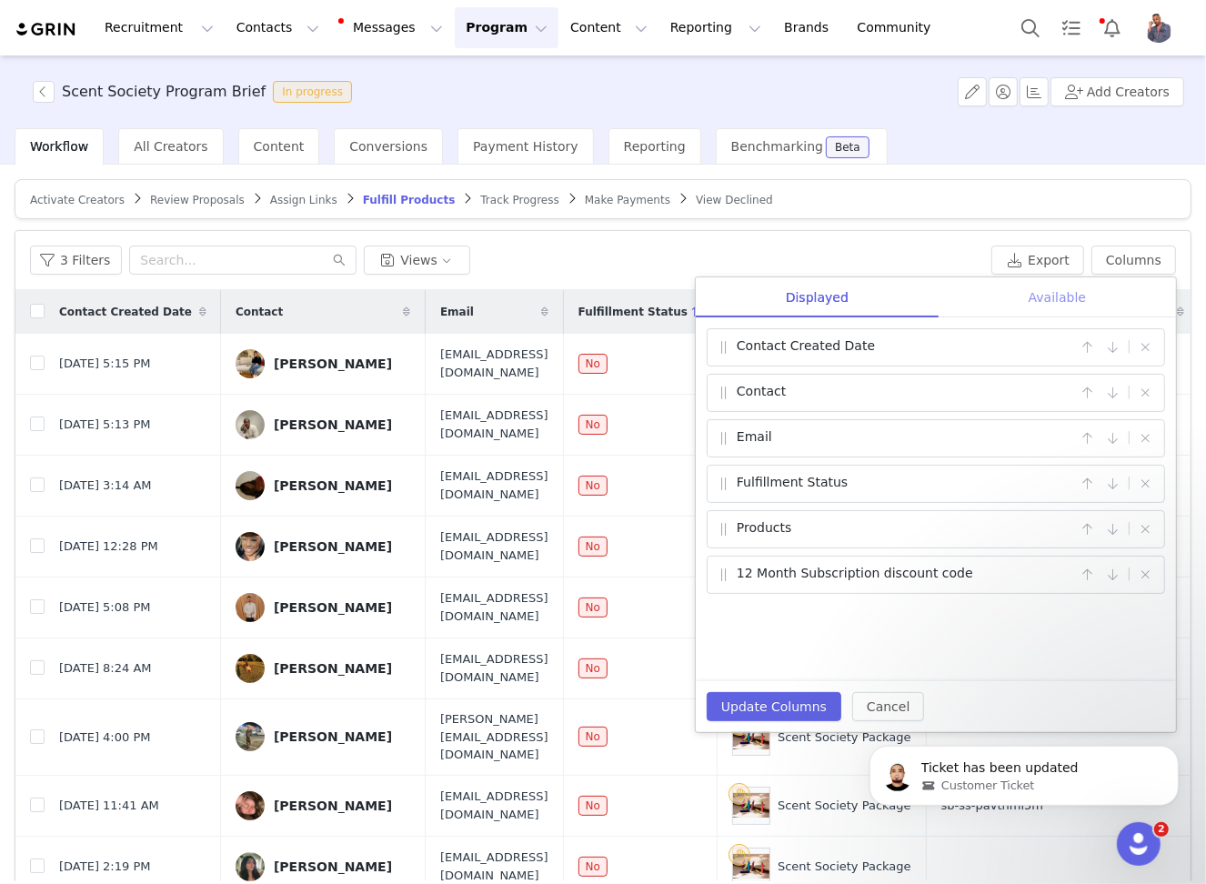
click at [1053, 299] on div "Available" at bounding box center [1056, 297] width 237 height 41
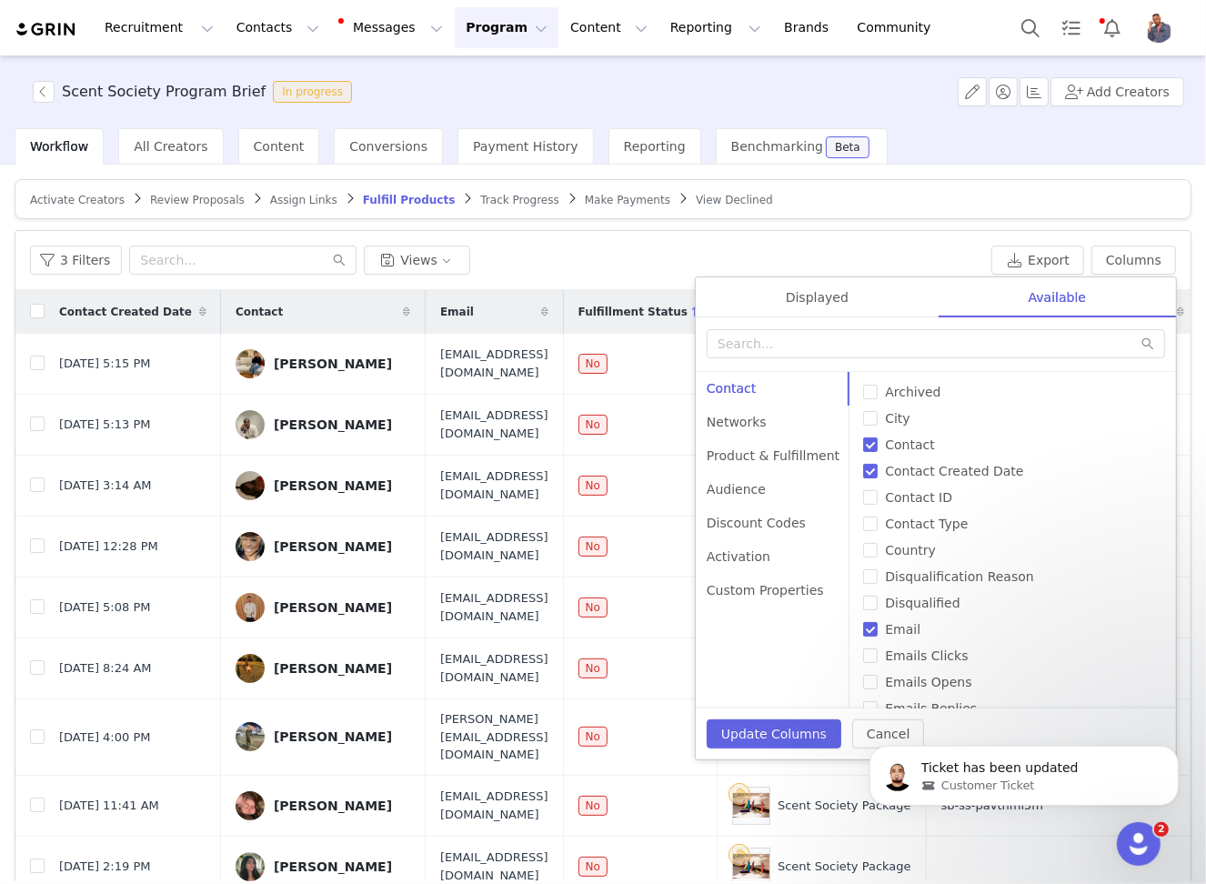
click at [928, 257] on div "3 Filters Views" at bounding box center [507, 259] width 954 height 29
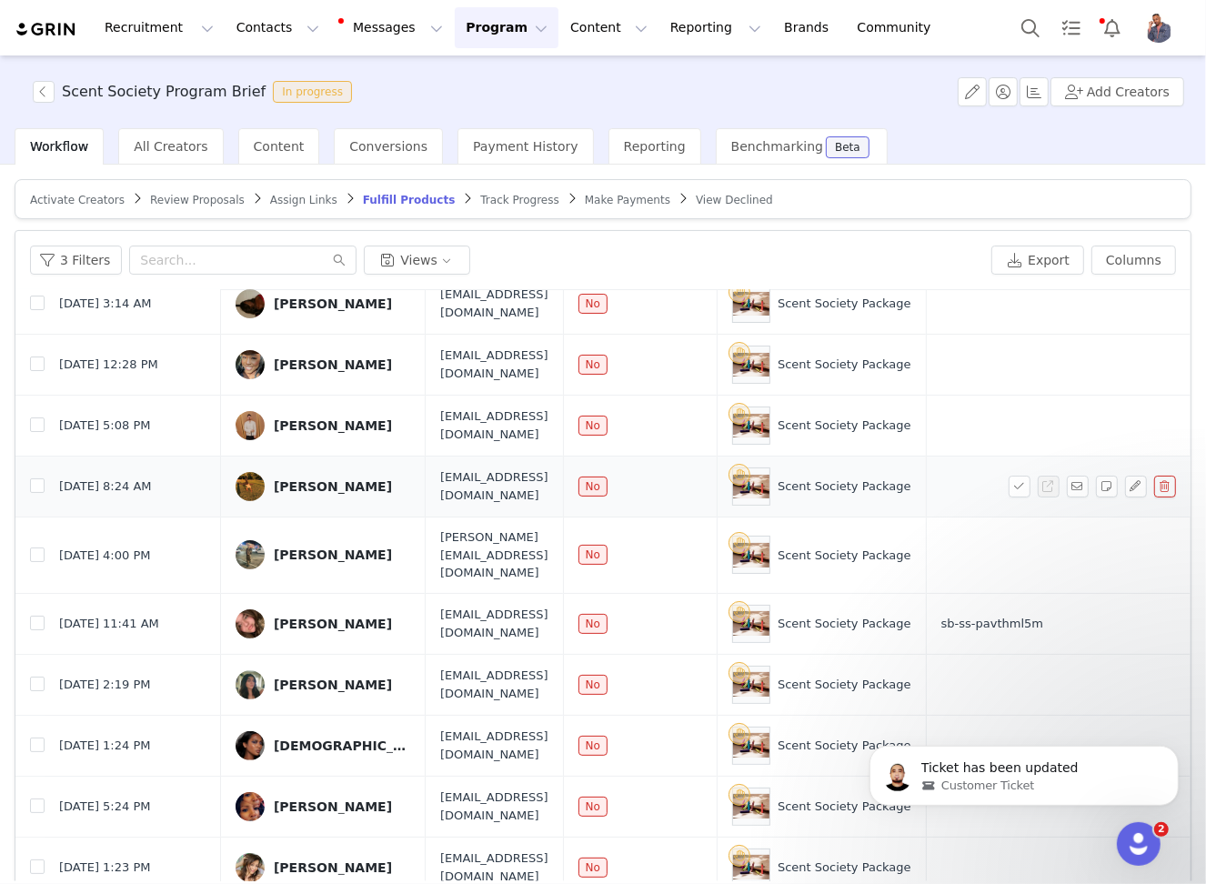
scroll to position [183, 0]
click at [33, 615] on input "checkbox" at bounding box center [37, 622] width 15 height 15
checkbox input "true"
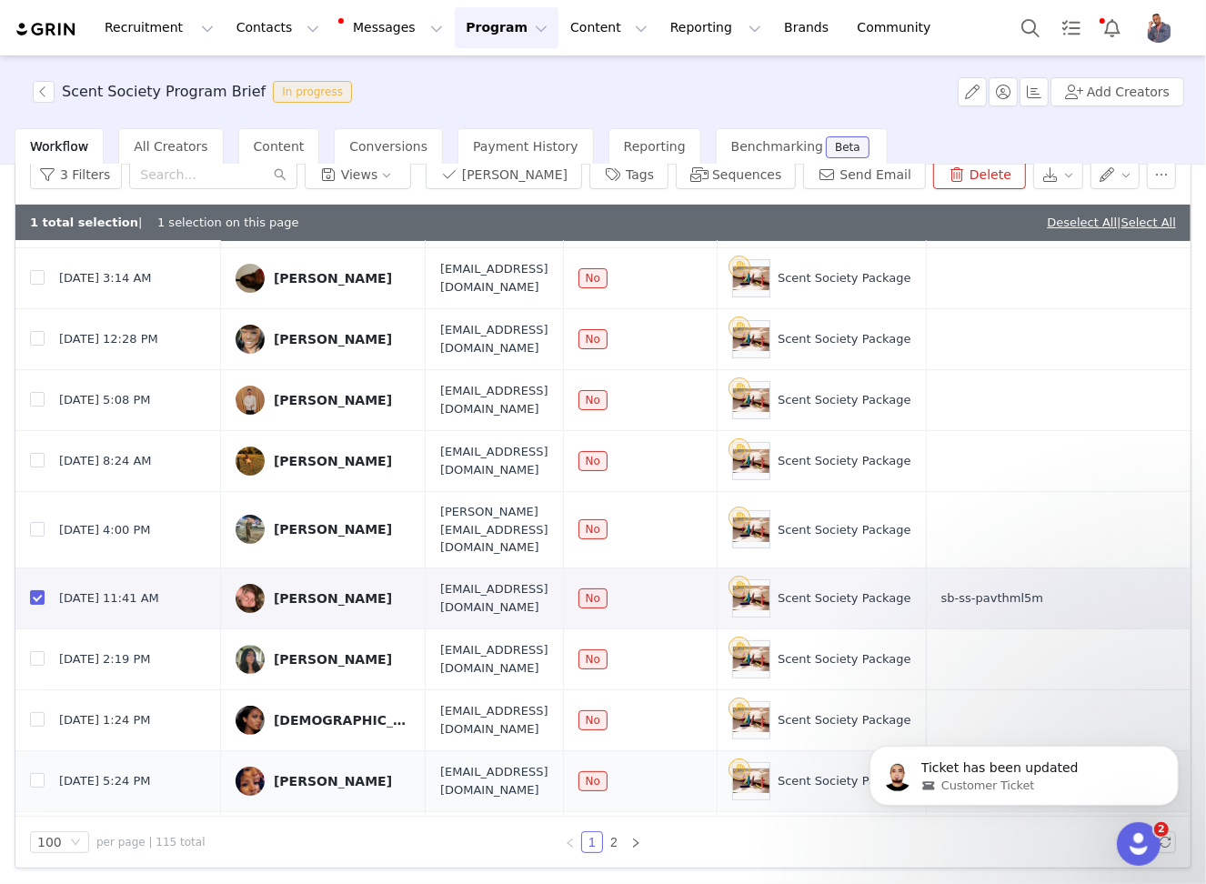
scroll to position [0, 0]
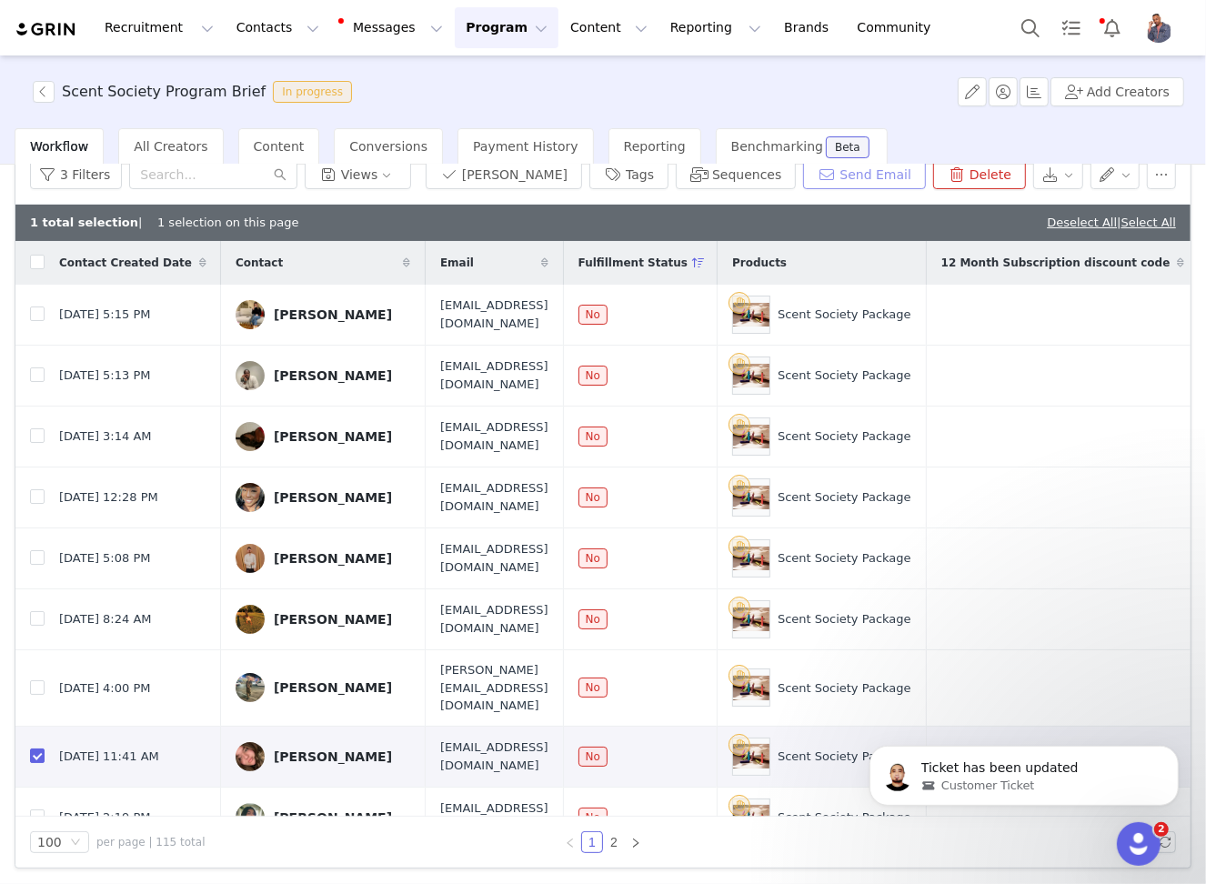
click at [848, 176] on button "Send Email" at bounding box center [864, 174] width 123 height 29
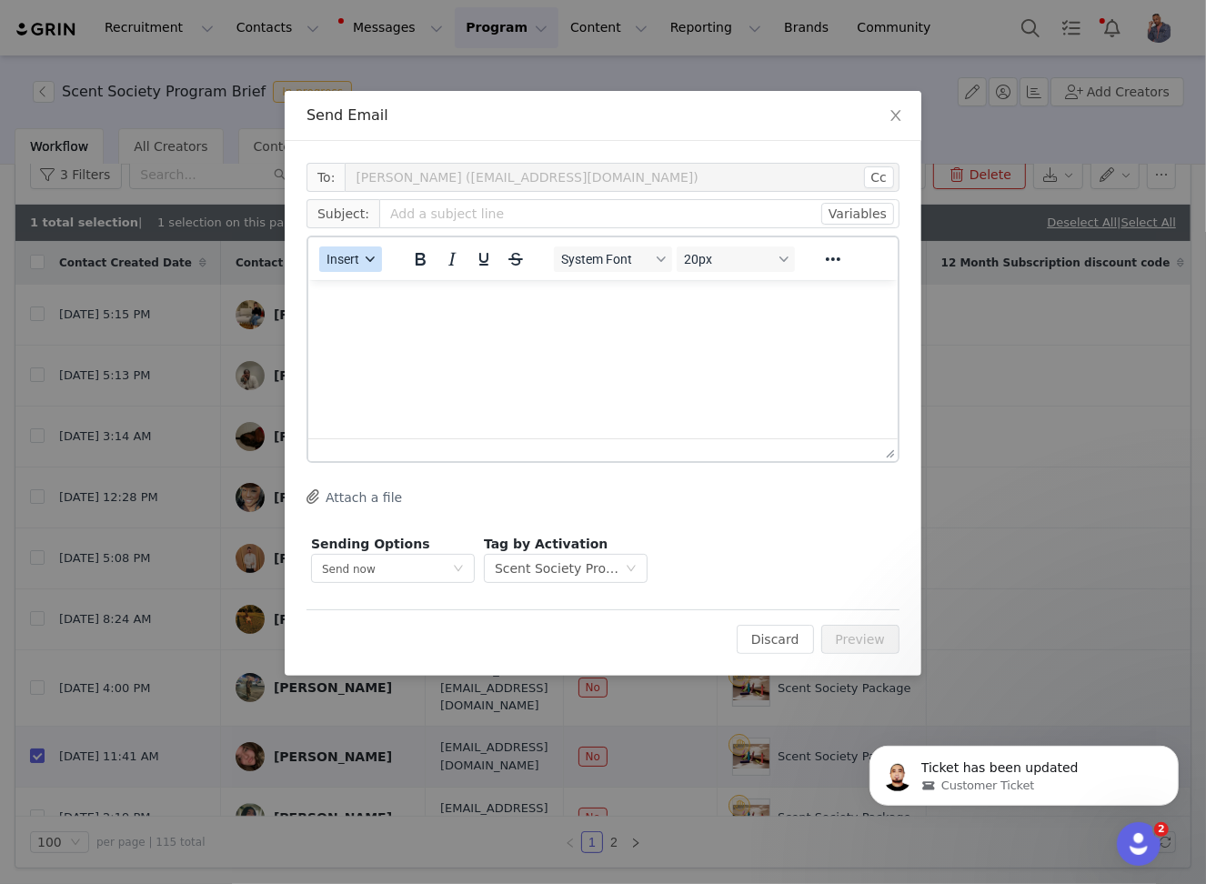
click at [367, 252] on button "Insert" at bounding box center [350, 258] width 63 height 25
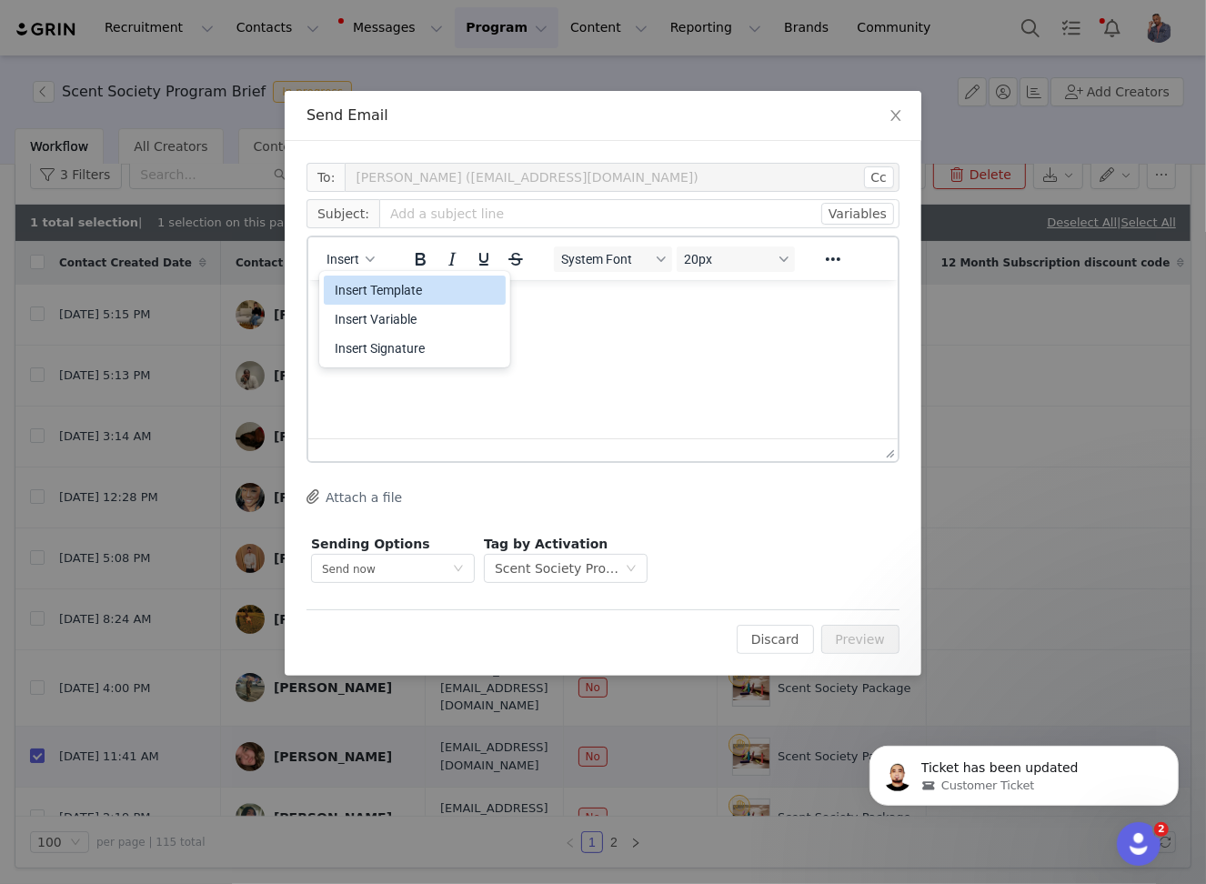
click at [389, 292] on div "Insert Template" at bounding box center [417, 290] width 164 height 22
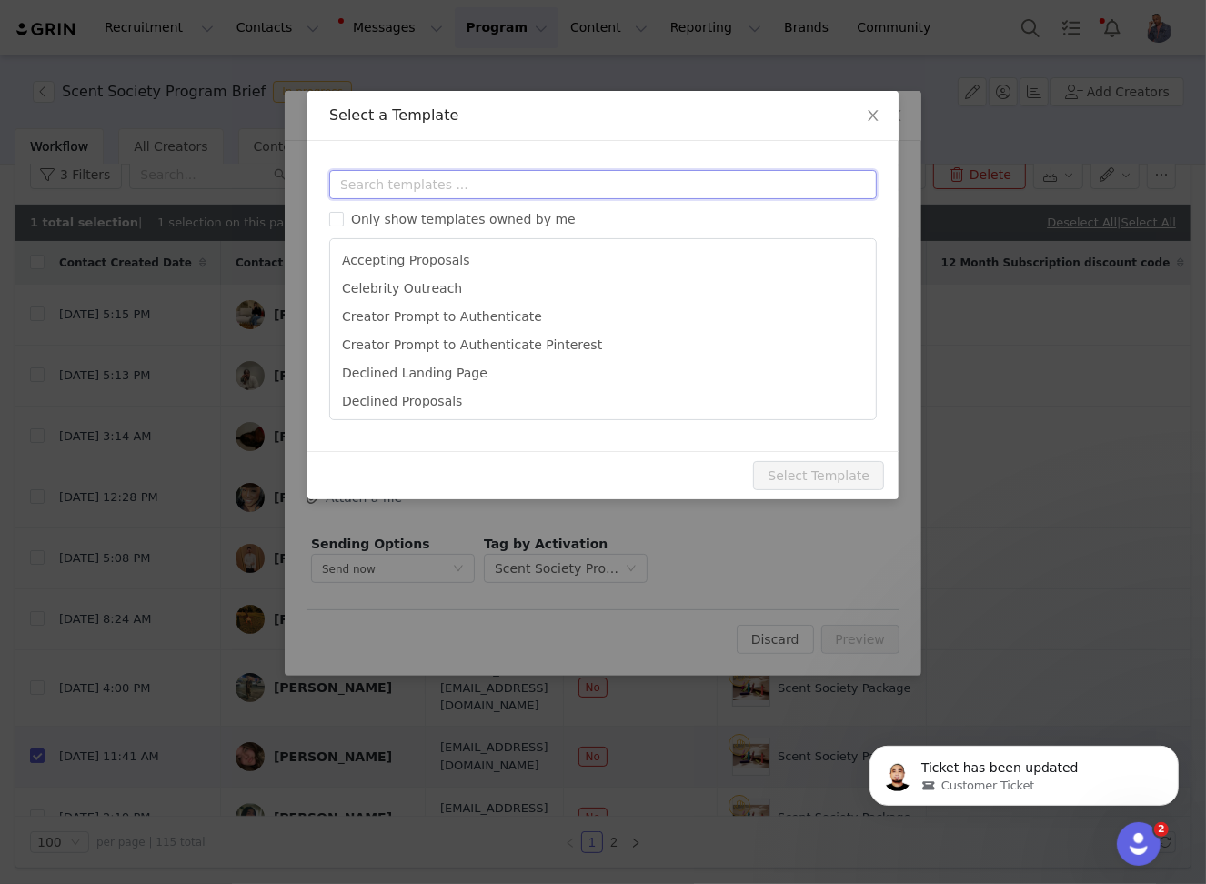
click at [490, 186] on input "text" at bounding box center [602, 184] width 547 height 29
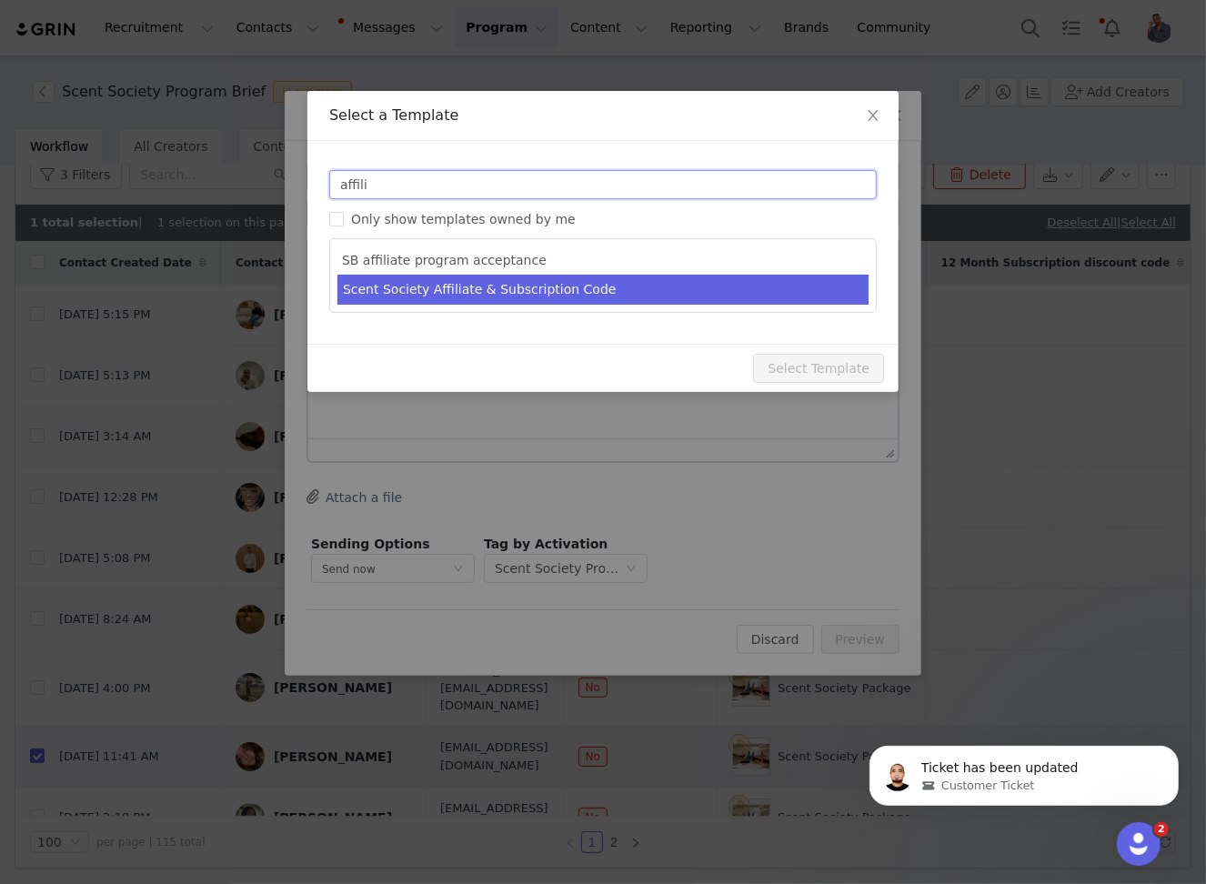
type input "affili"
click at [576, 299] on li "Scent Society Affiliate & Subscription Code" at bounding box center [602, 290] width 531 height 30
type input "Your Scentbird Subscription Code & Affiliate Link Are Ready!"
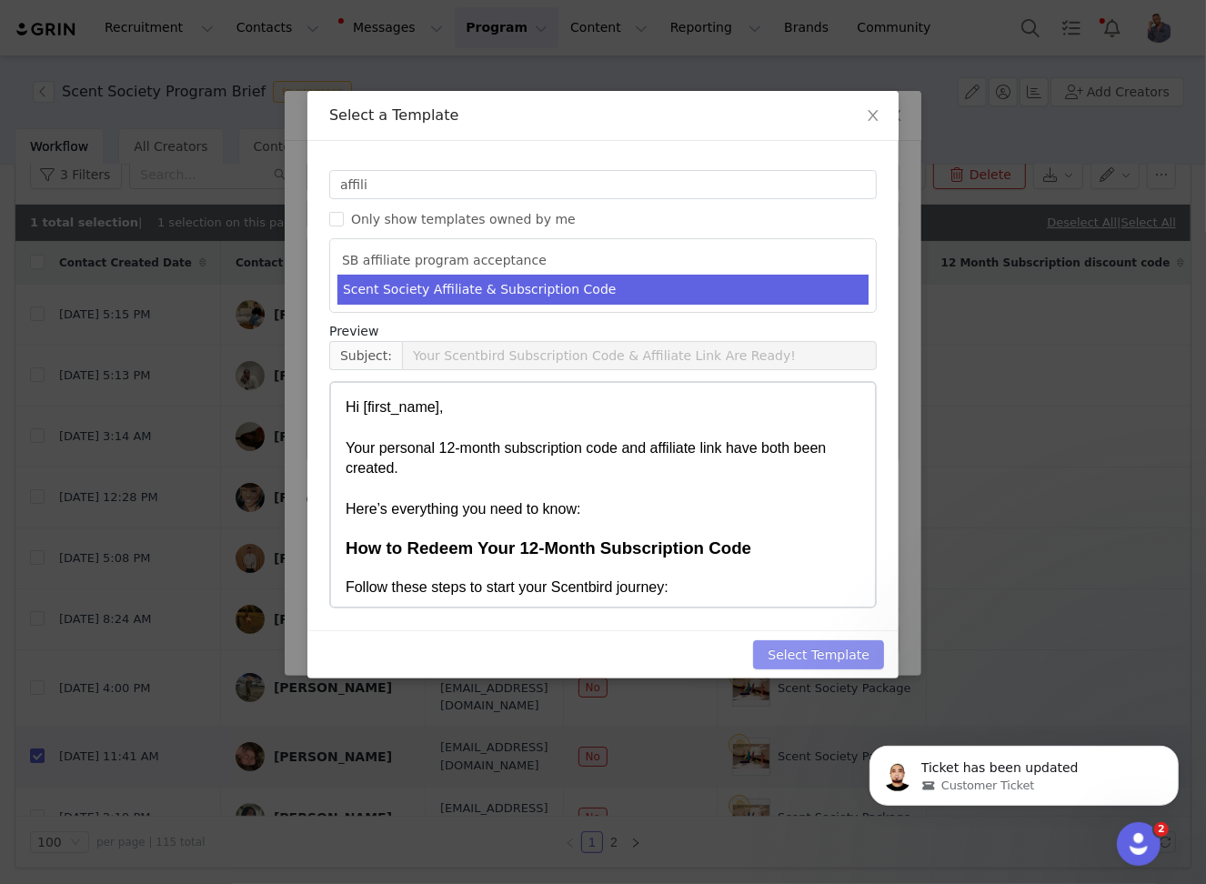
click at [790, 657] on button "Select Template" at bounding box center [818, 654] width 131 height 29
type input "Your Scentbird Subscription Code & Affiliate Link Are Ready!"
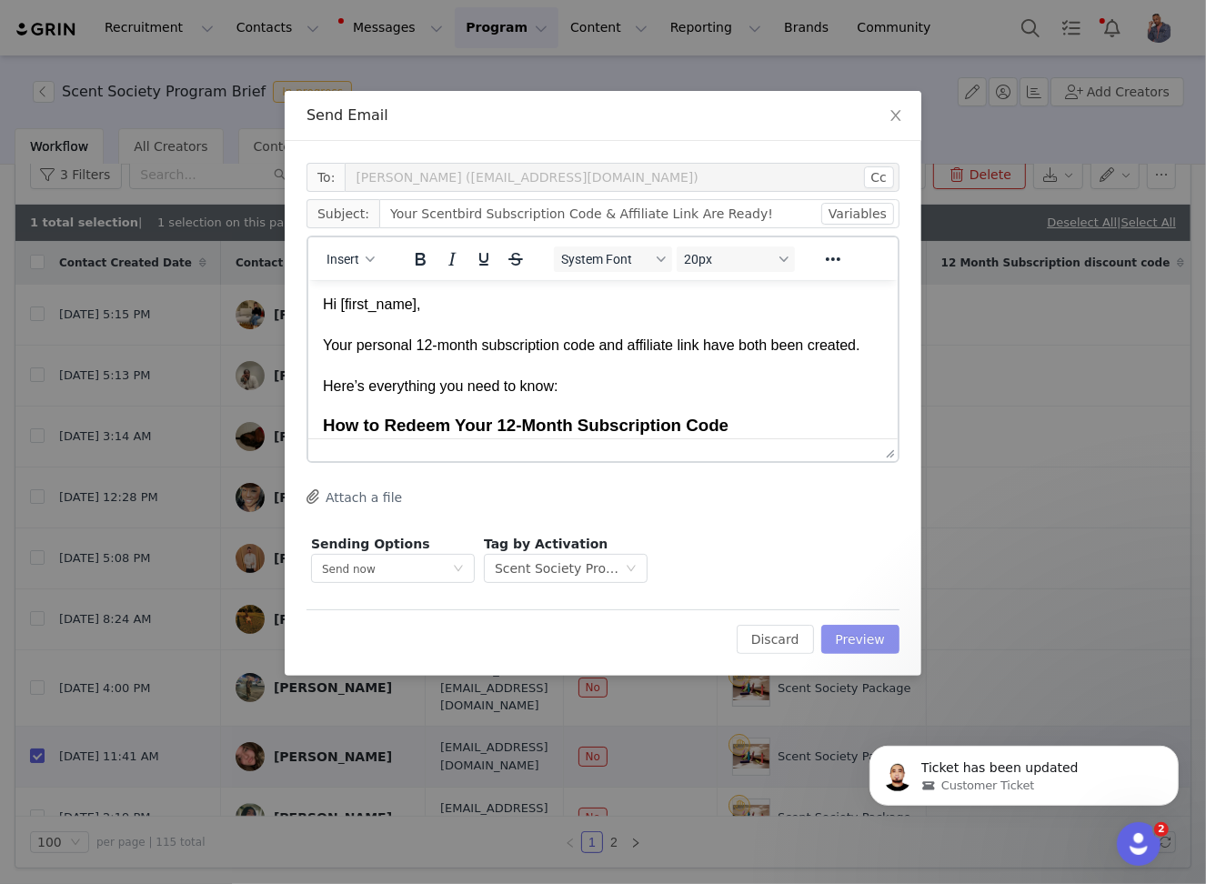
click at [872, 644] on button "Preview" at bounding box center [860, 639] width 79 height 29
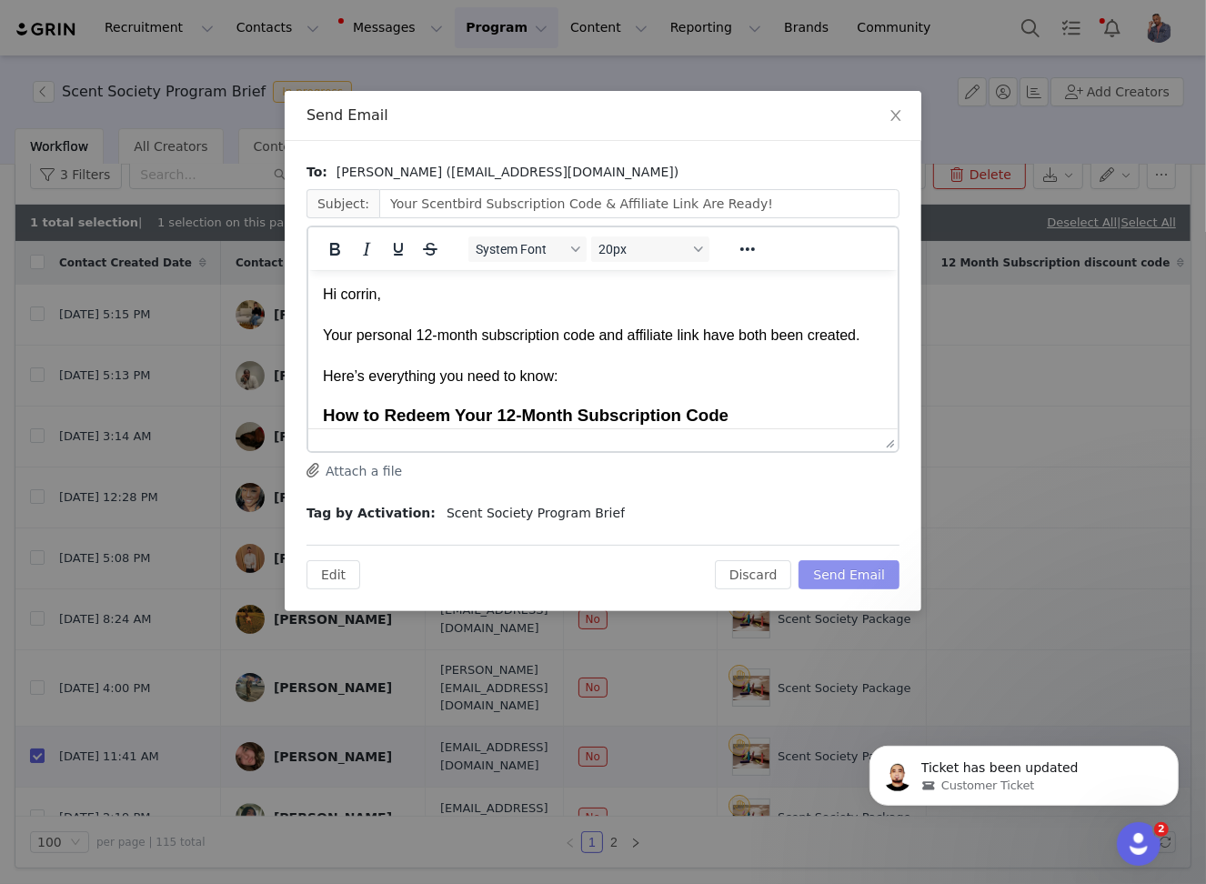
click at [852, 576] on button "Send Email" at bounding box center [848, 574] width 101 height 29
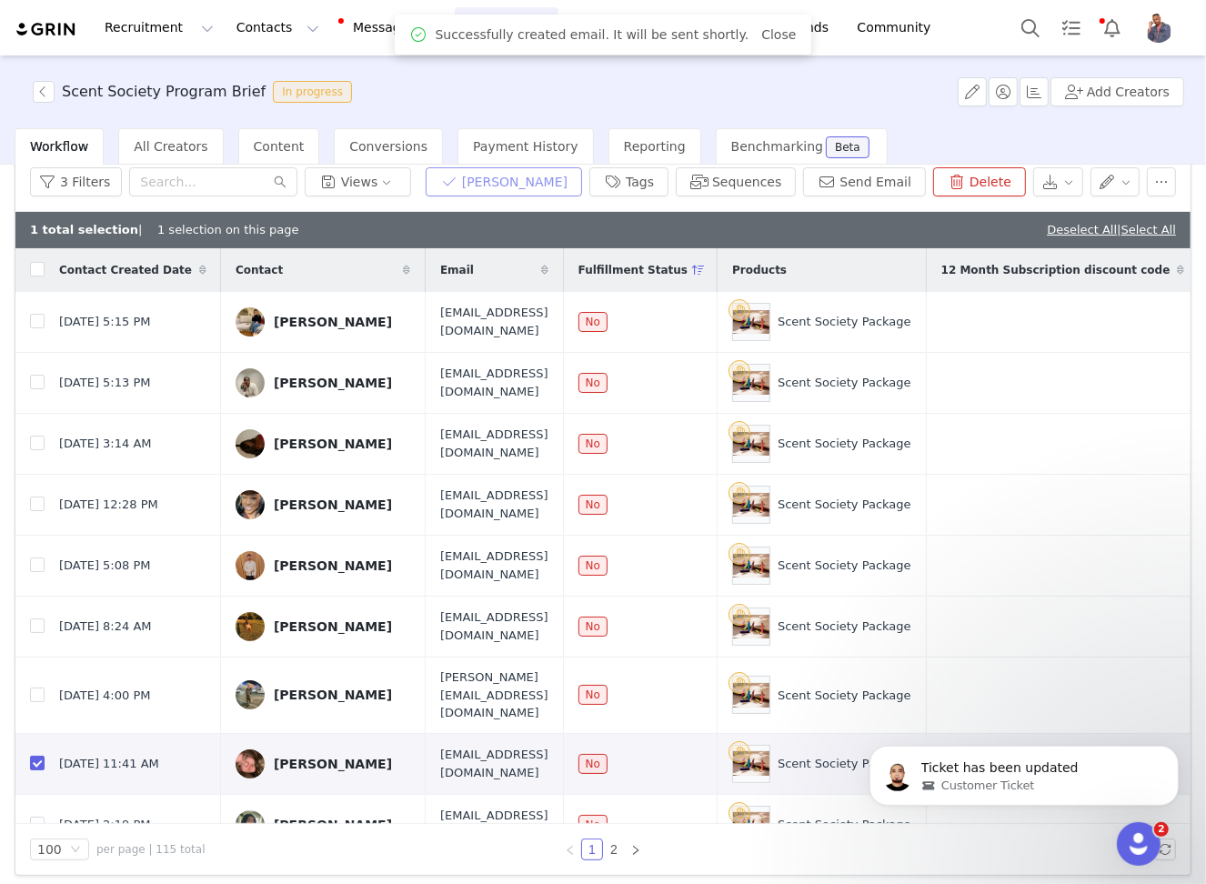
click at [566, 186] on button "Mark Fulfilled" at bounding box center [503, 181] width 156 height 29
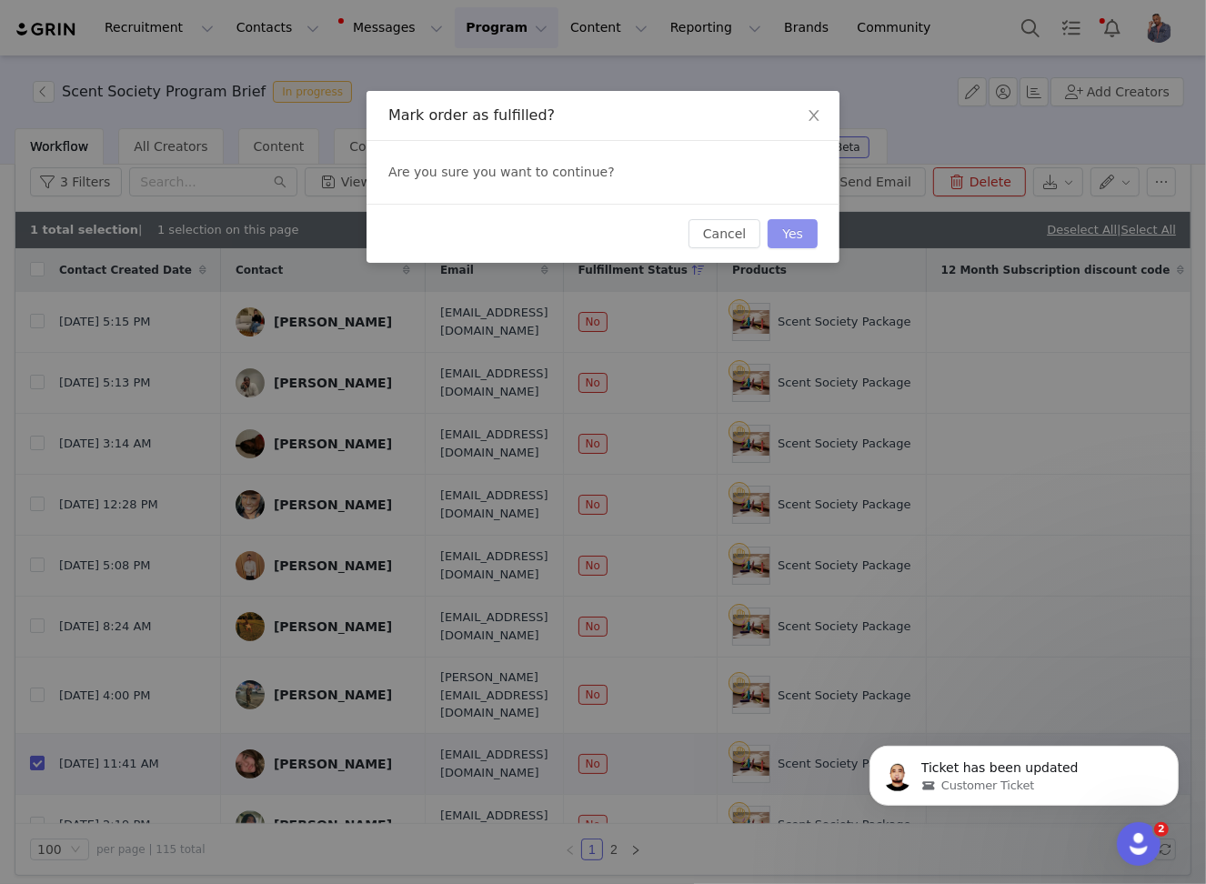
click at [780, 231] on button "Yes" at bounding box center [792, 233] width 50 height 29
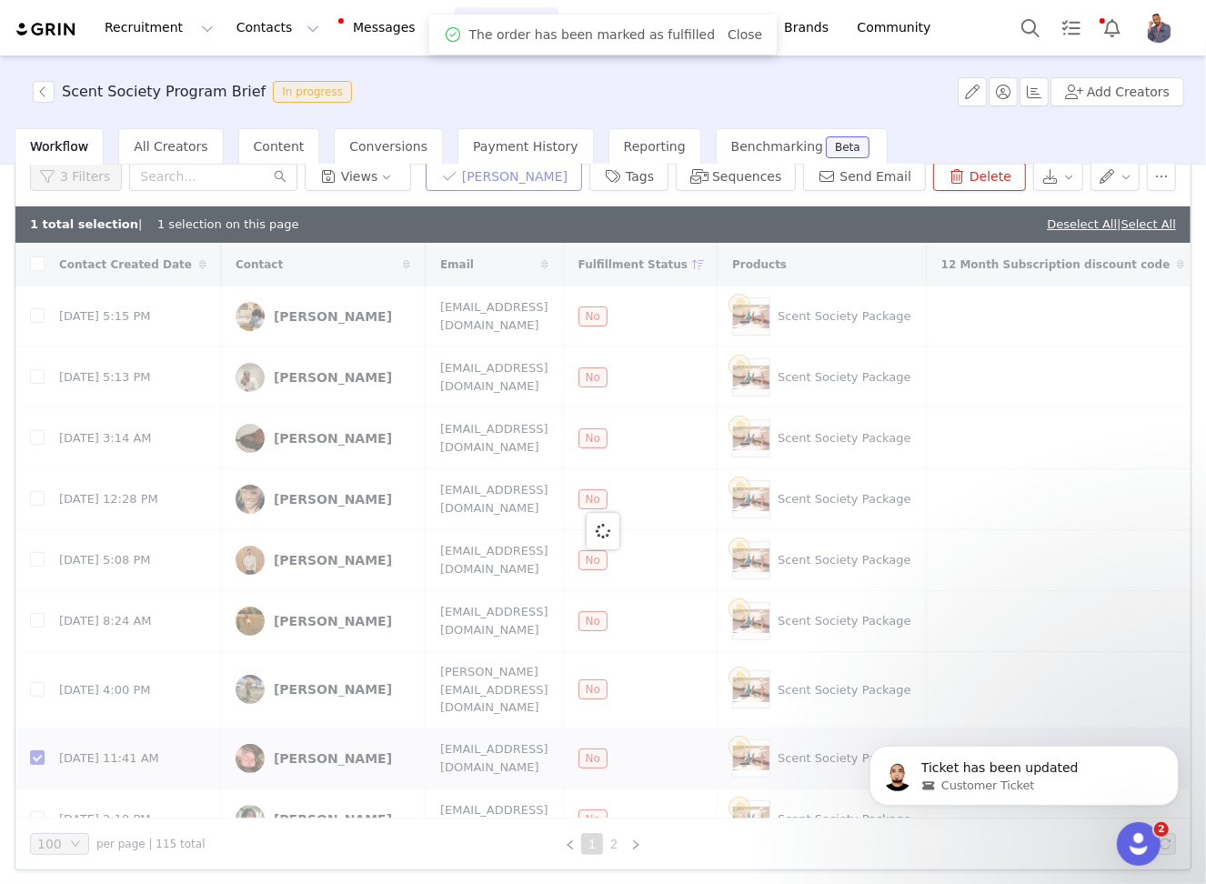
scroll to position [85, 0]
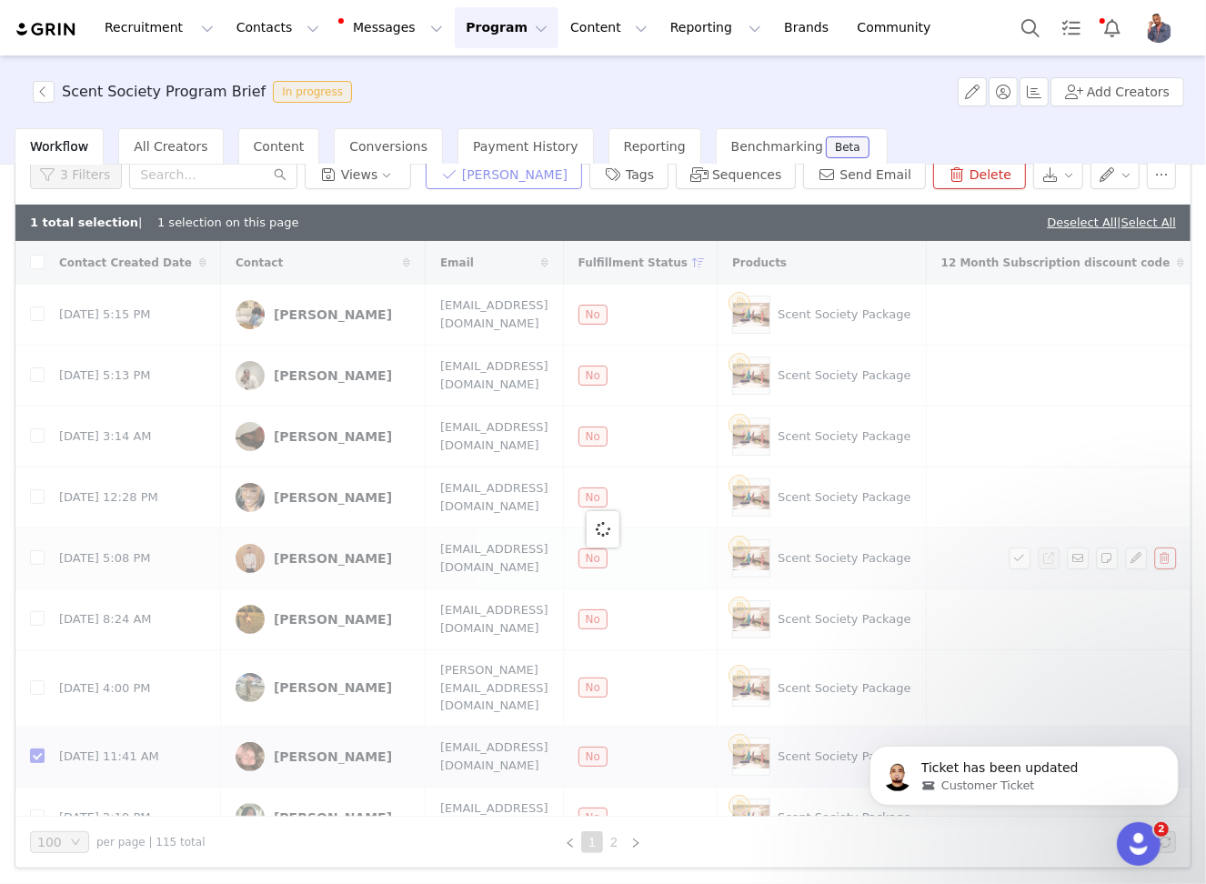
checkbox input "false"
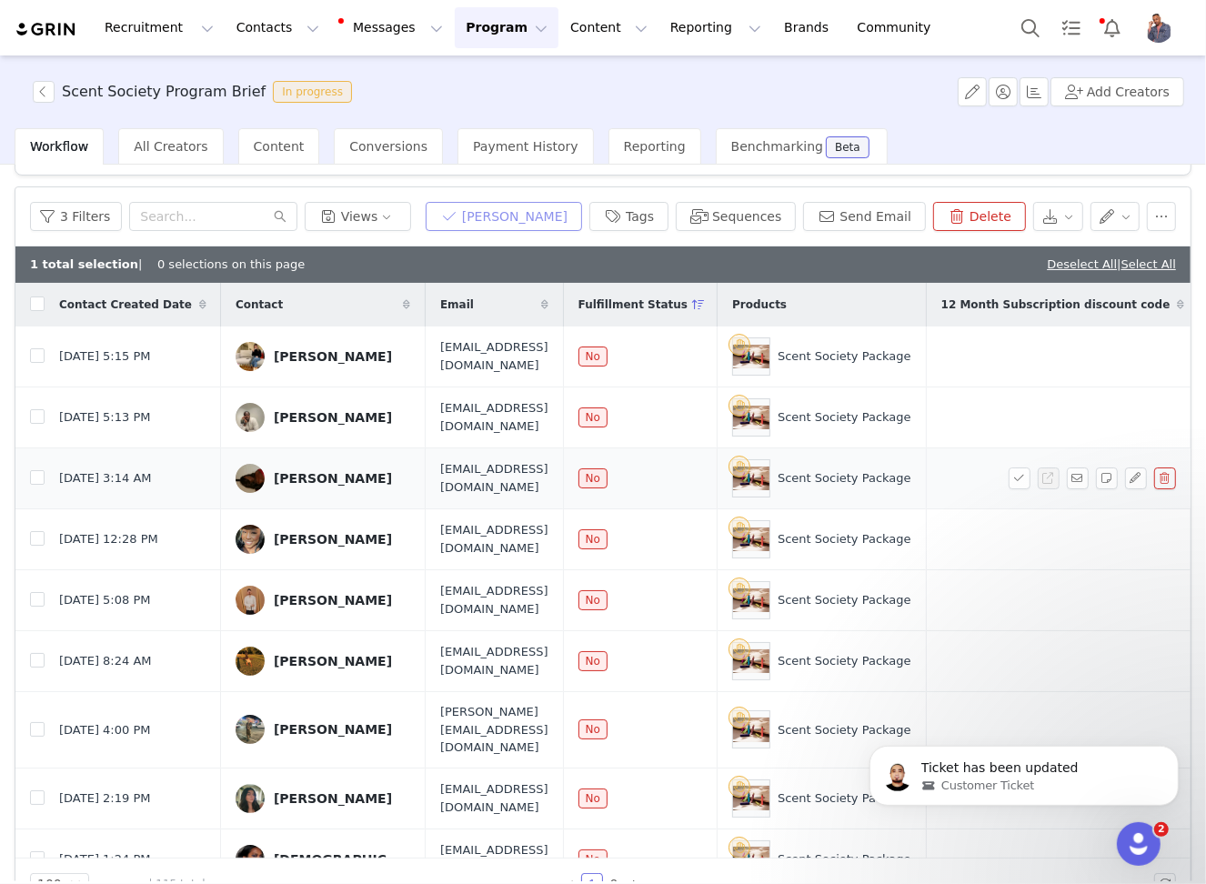
scroll to position [0, 0]
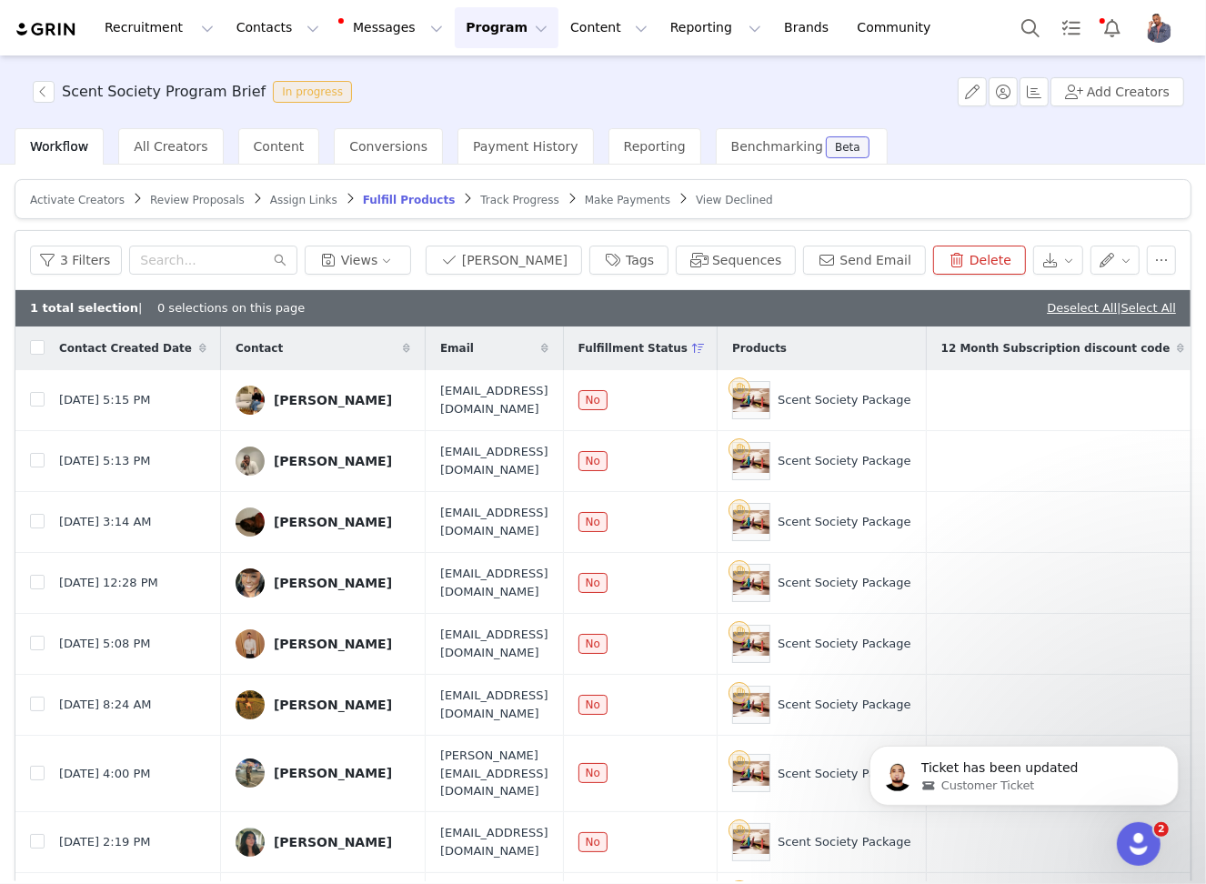
click at [1076, 308] on link "Deselect All" at bounding box center [1081, 308] width 70 height 14
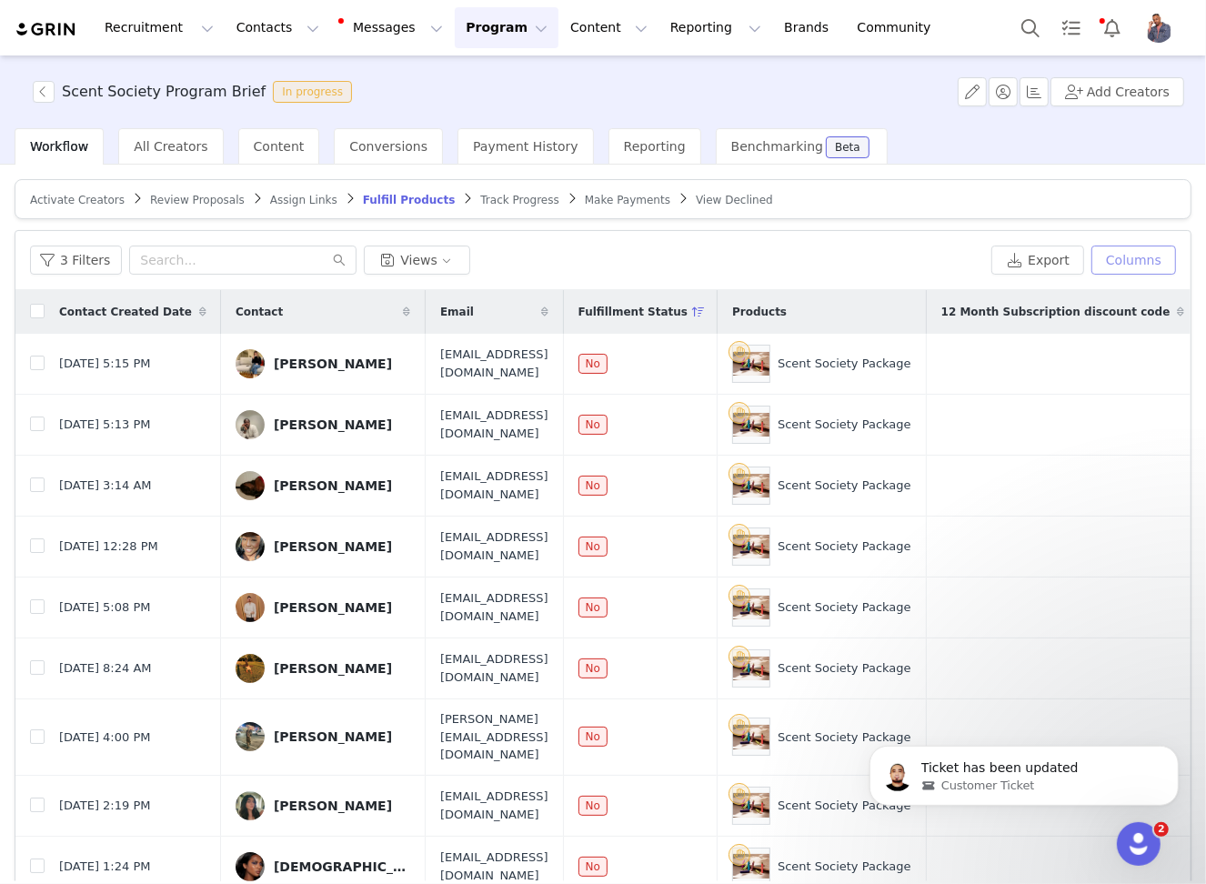
click at [1164, 257] on button "Columns" at bounding box center [1133, 259] width 85 height 29
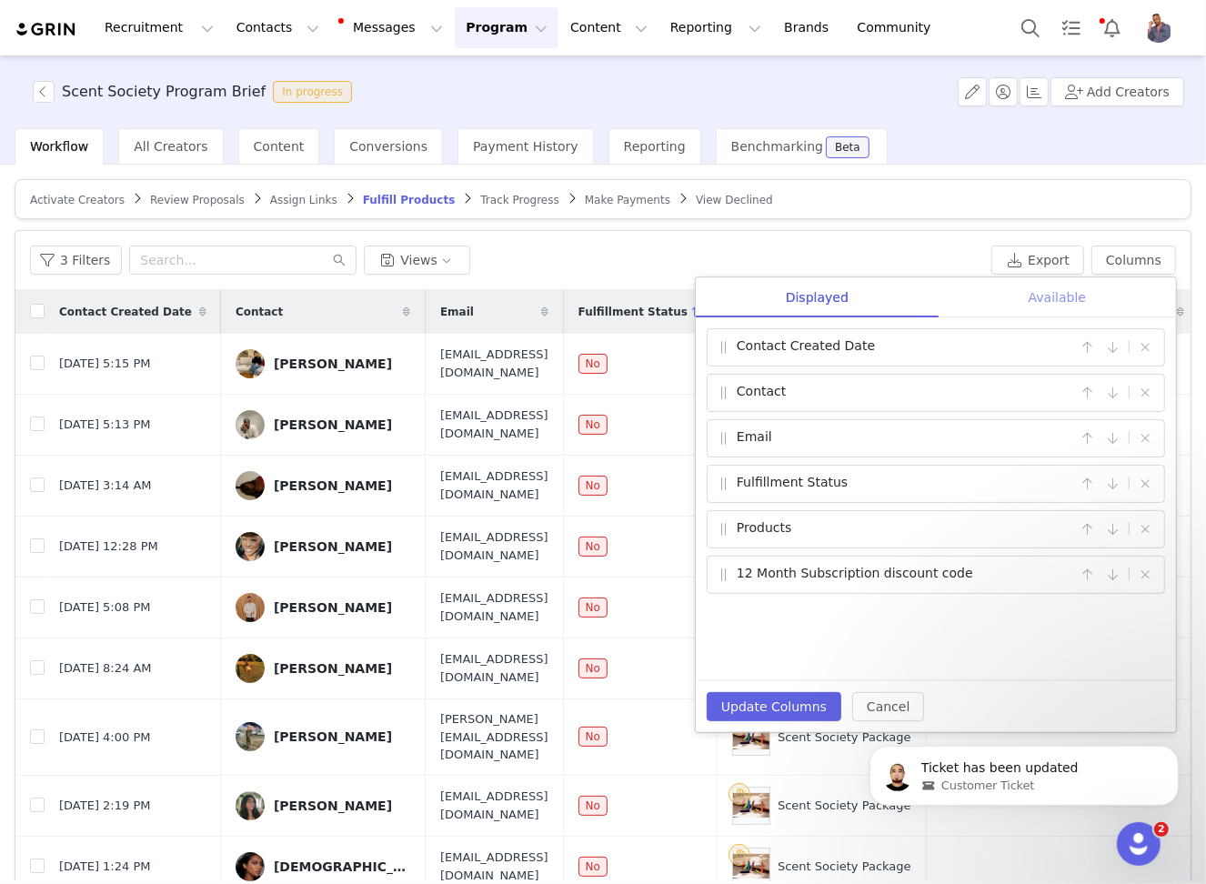
click at [1097, 300] on div "Available" at bounding box center [1056, 297] width 237 height 41
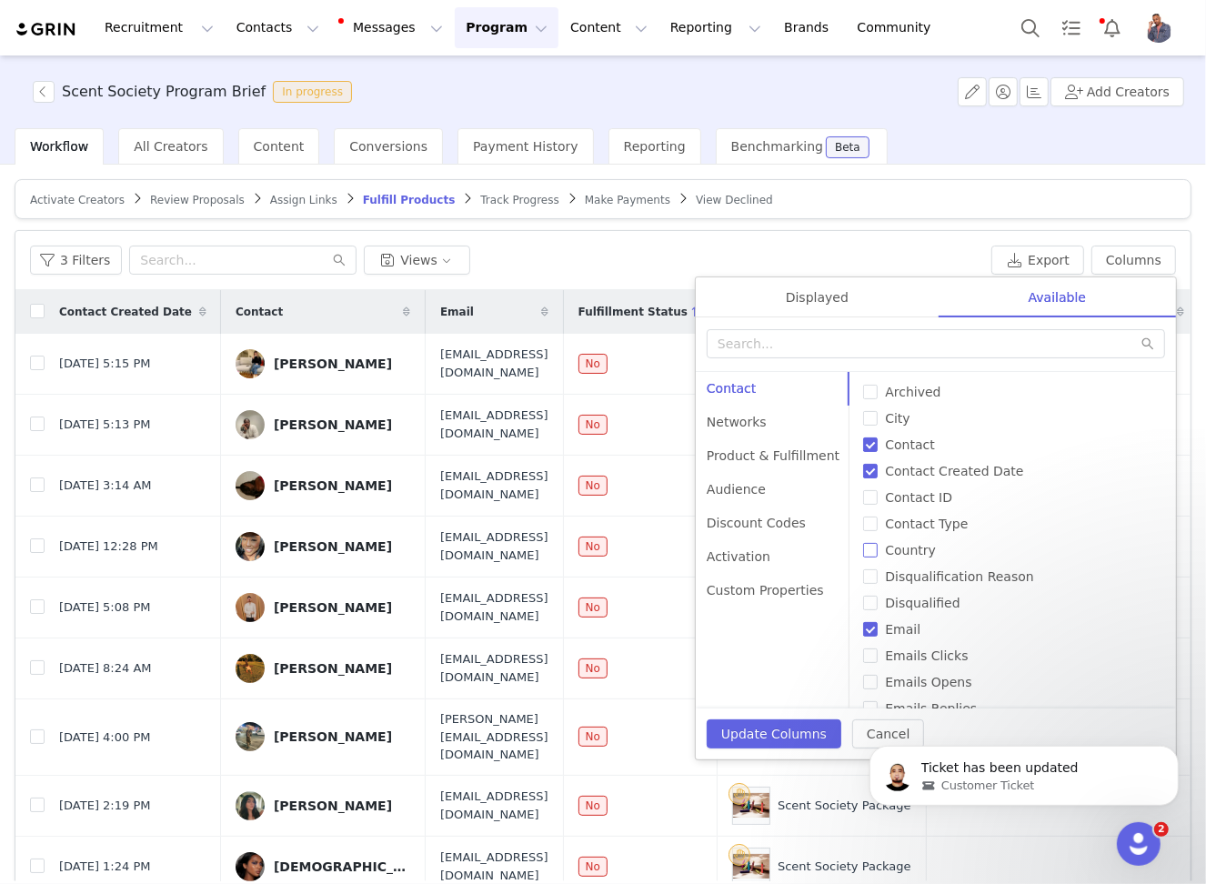
click at [877, 554] on span "Country" at bounding box center [909, 550] width 65 height 15
click at [871, 554] on input "Country" at bounding box center [870, 550] width 15 height 15
checkbox input "true"
click at [825, 306] on div "Displayed" at bounding box center [817, 297] width 243 height 41
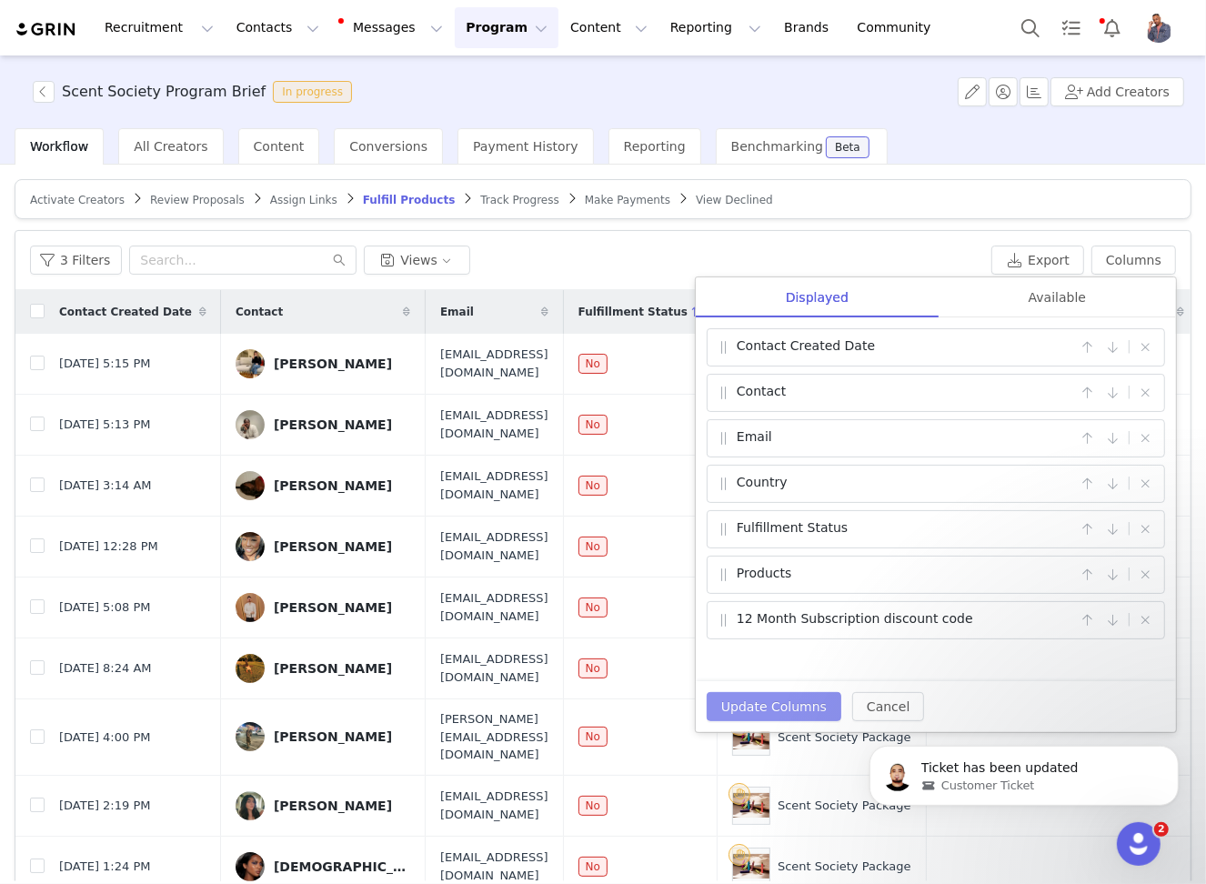
click at [759, 707] on button "Update Columns" at bounding box center [773, 706] width 135 height 29
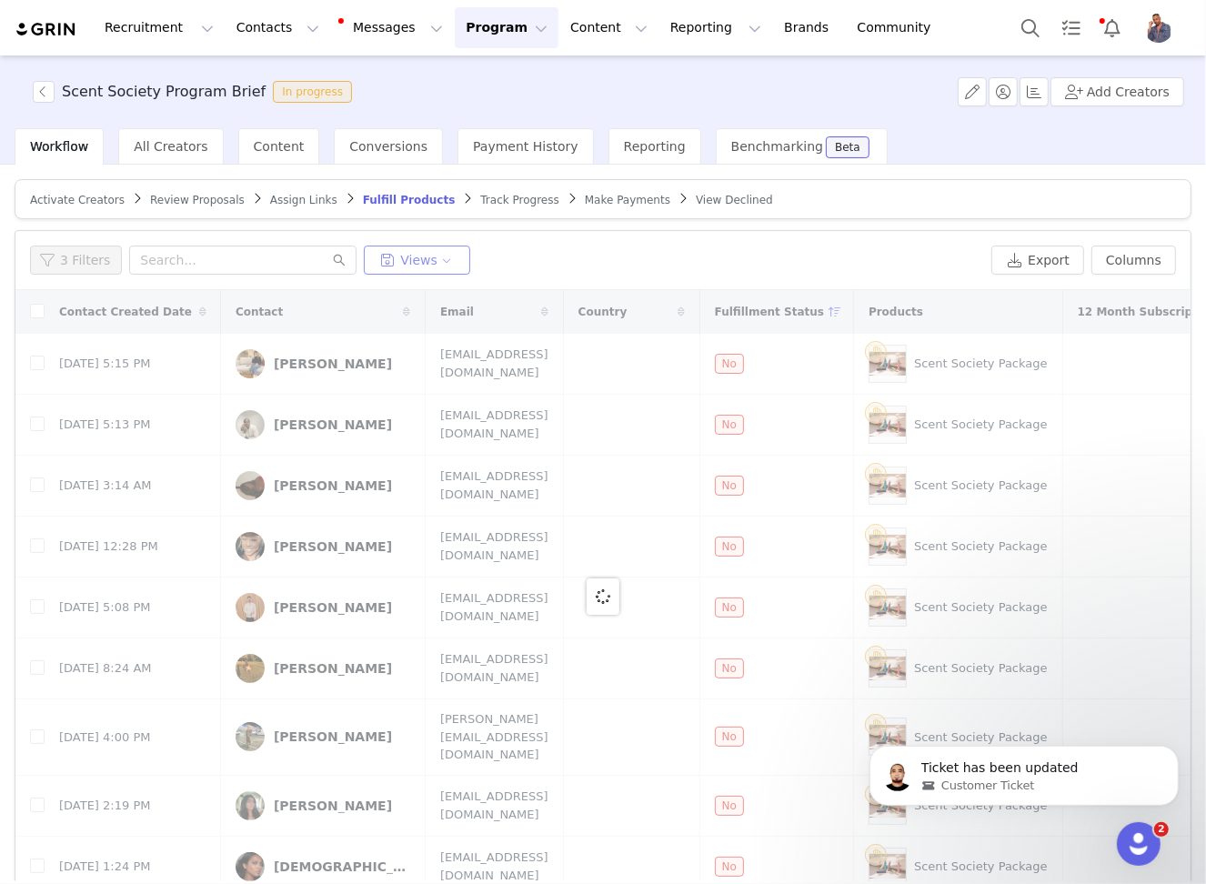
click at [449, 256] on button "Views" at bounding box center [417, 259] width 106 height 29
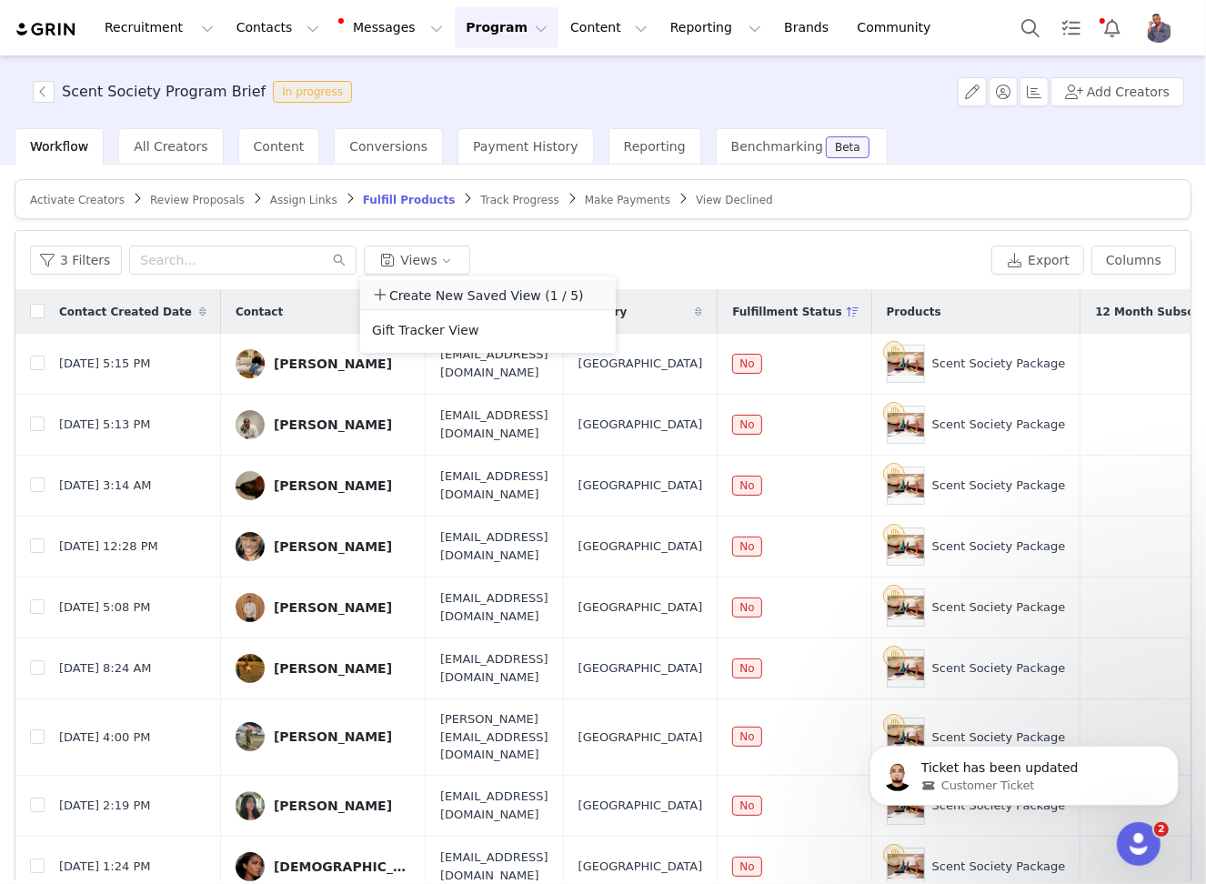
click at [452, 290] on li "Create New Saved View (1 / 5)" at bounding box center [487, 295] width 255 height 30
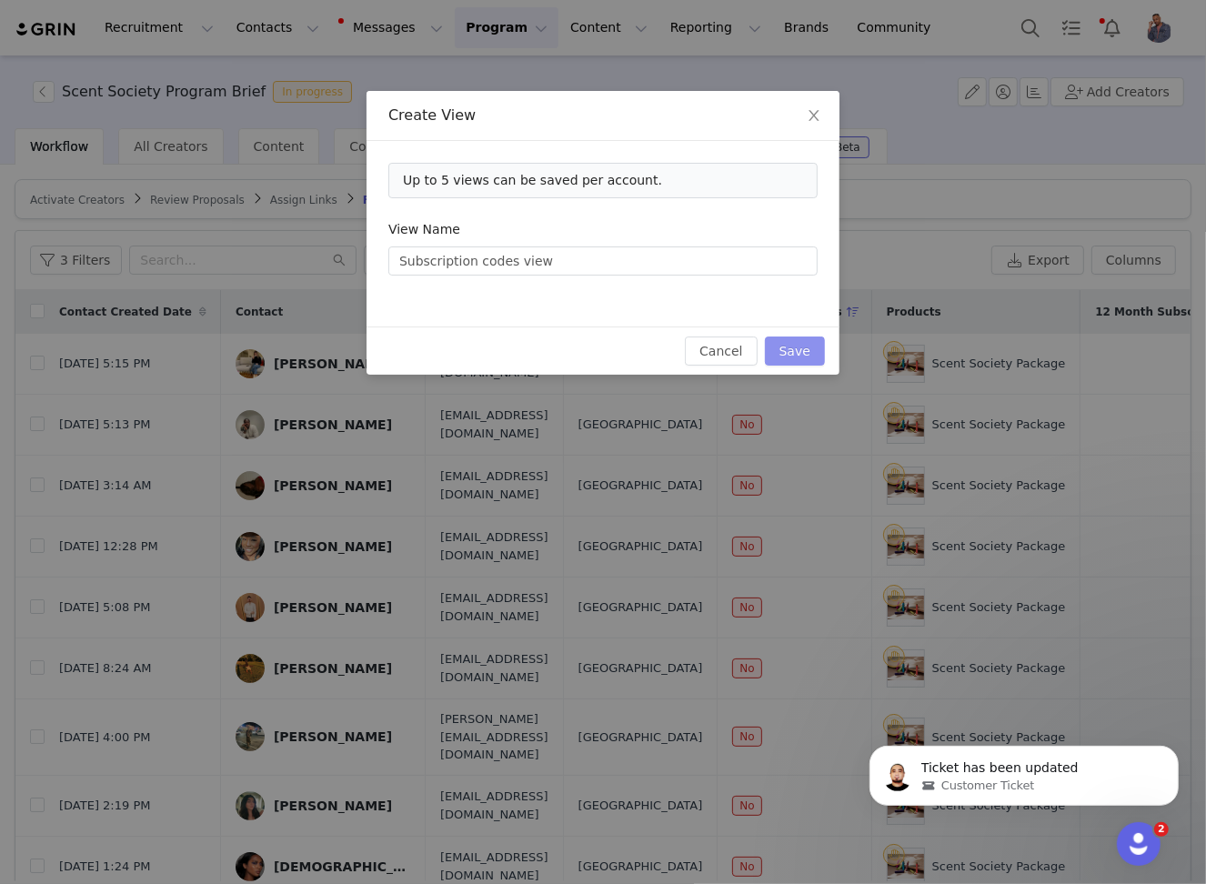
type input "Subscription codes view"
click at [814, 351] on button "Save" at bounding box center [795, 350] width 60 height 29
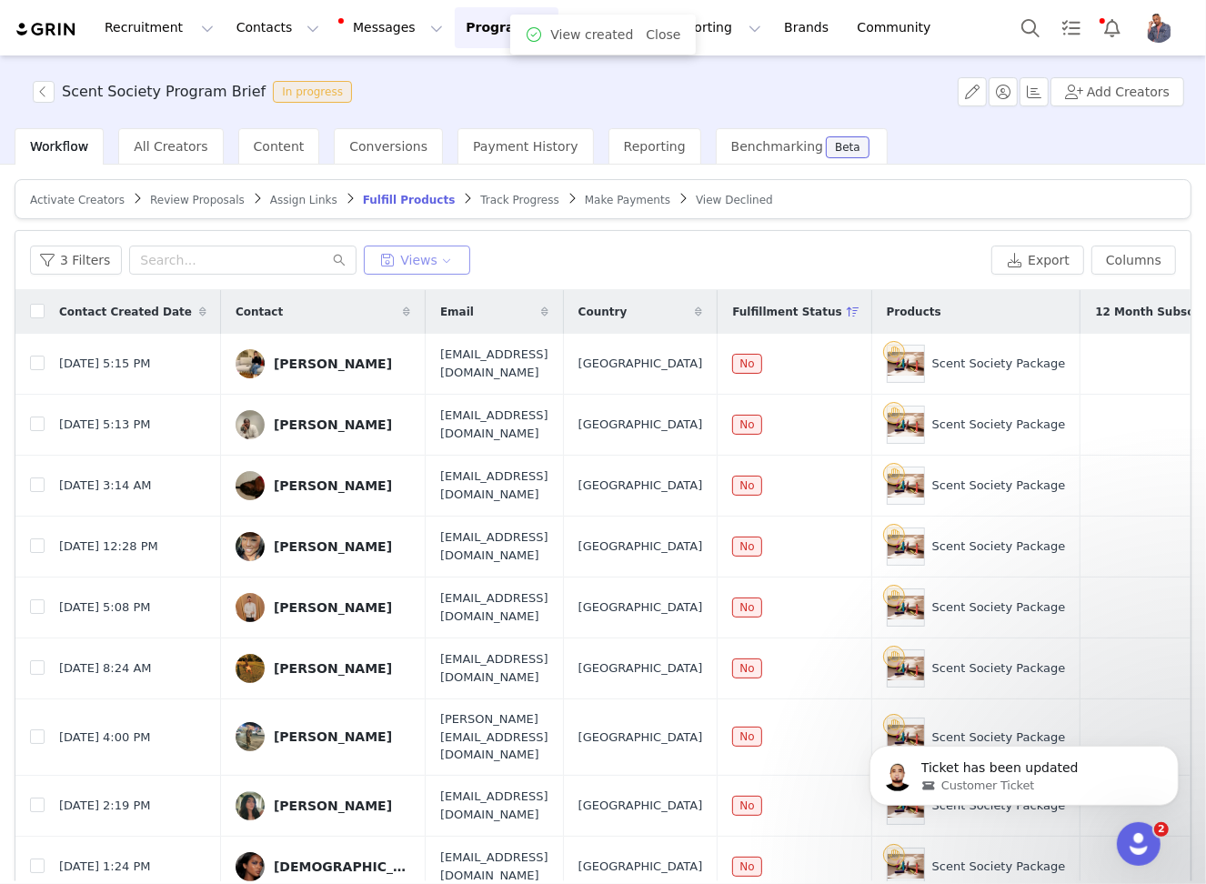
click at [438, 252] on button "Views" at bounding box center [417, 259] width 106 height 29
click at [714, 266] on div "3 Filters Views" at bounding box center [507, 259] width 954 height 29
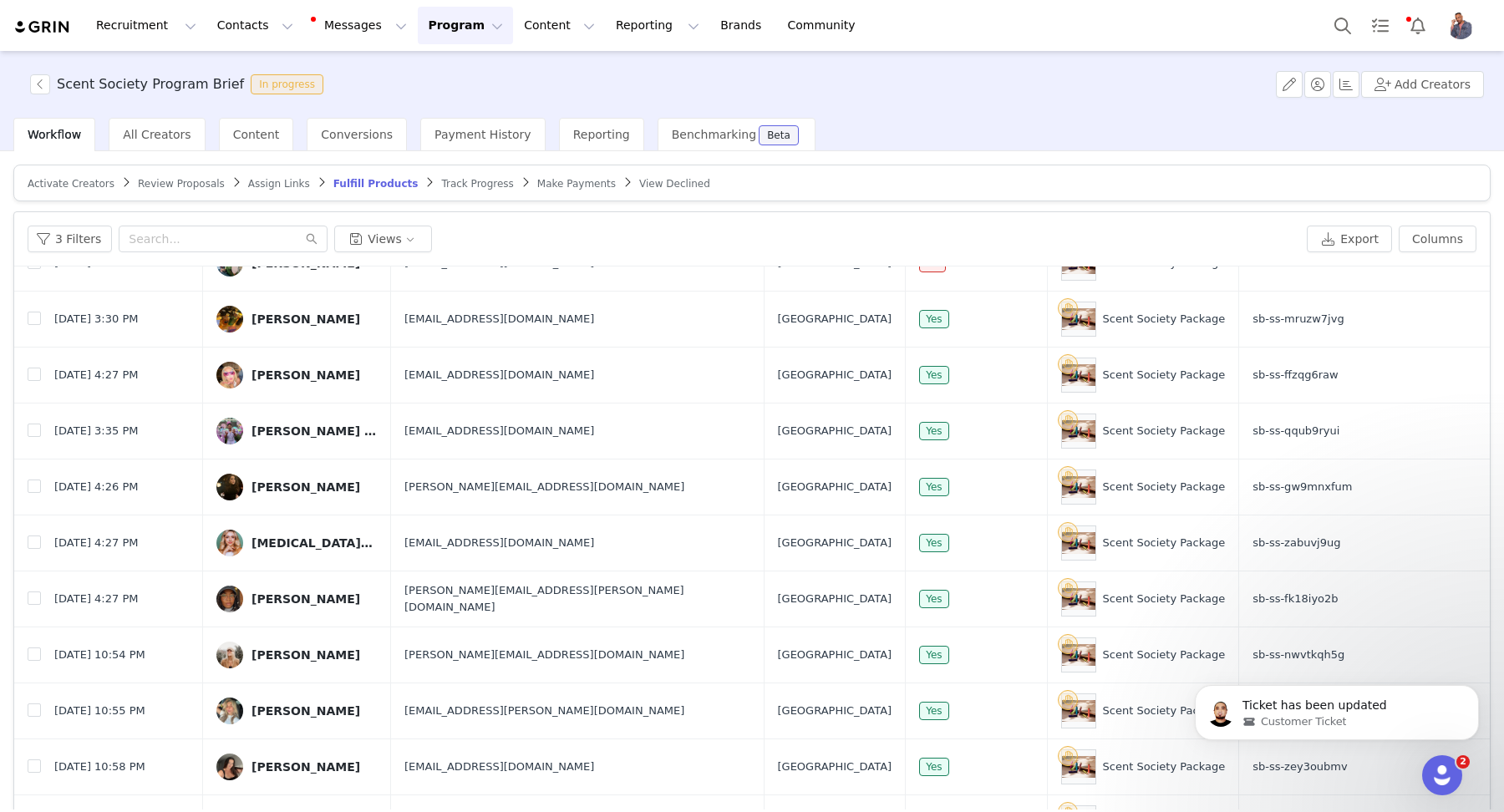
scroll to position [854, 0]
click at [1447, 27] on img "Profile" at bounding box center [1460, 26] width 27 height 27
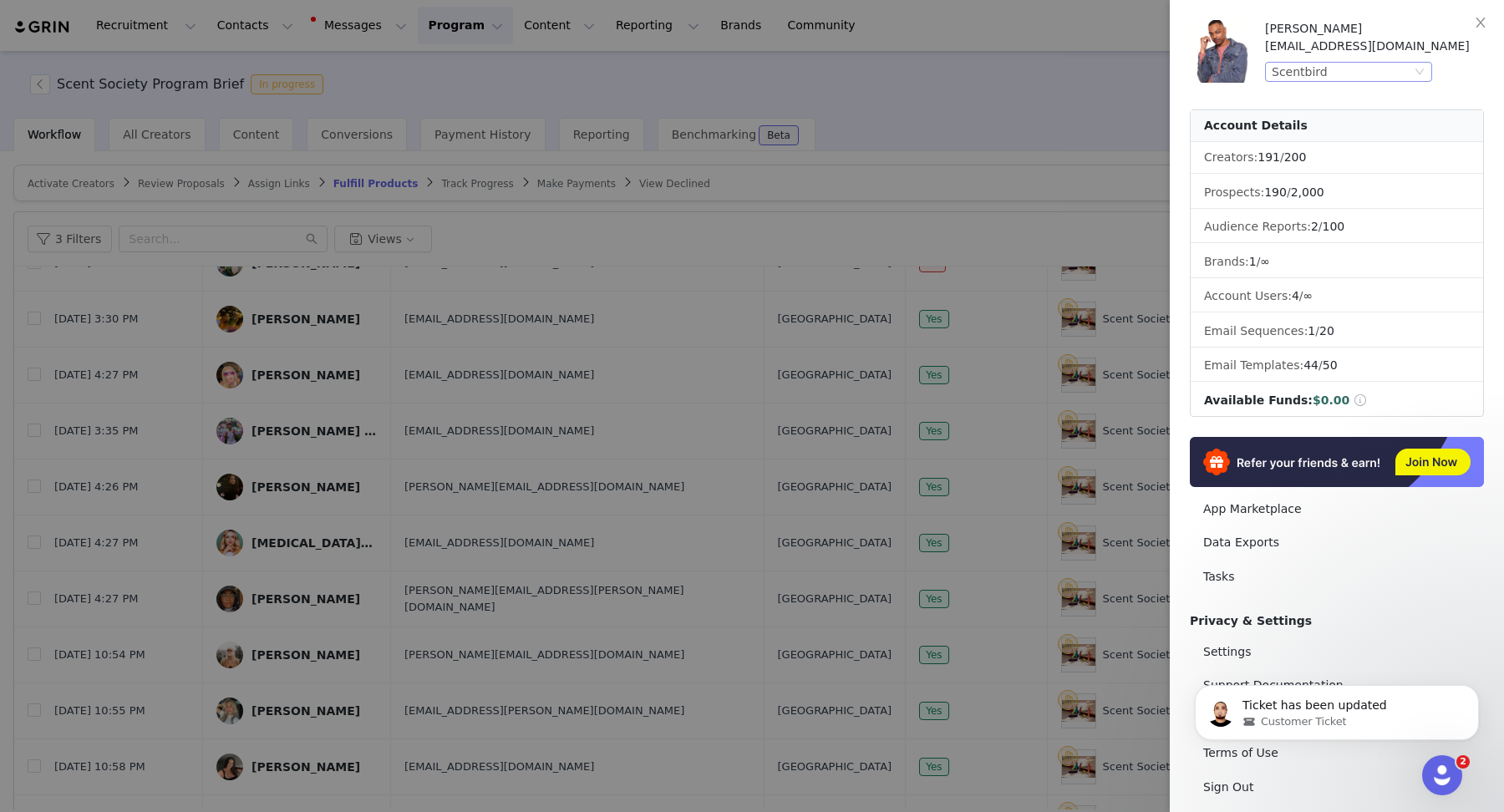
click at [1381, 70] on div "Scentbird" at bounding box center [1341, 72] width 140 height 18
click at [1310, 91] on li "Drift" at bounding box center [1381, 101] width 234 height 27
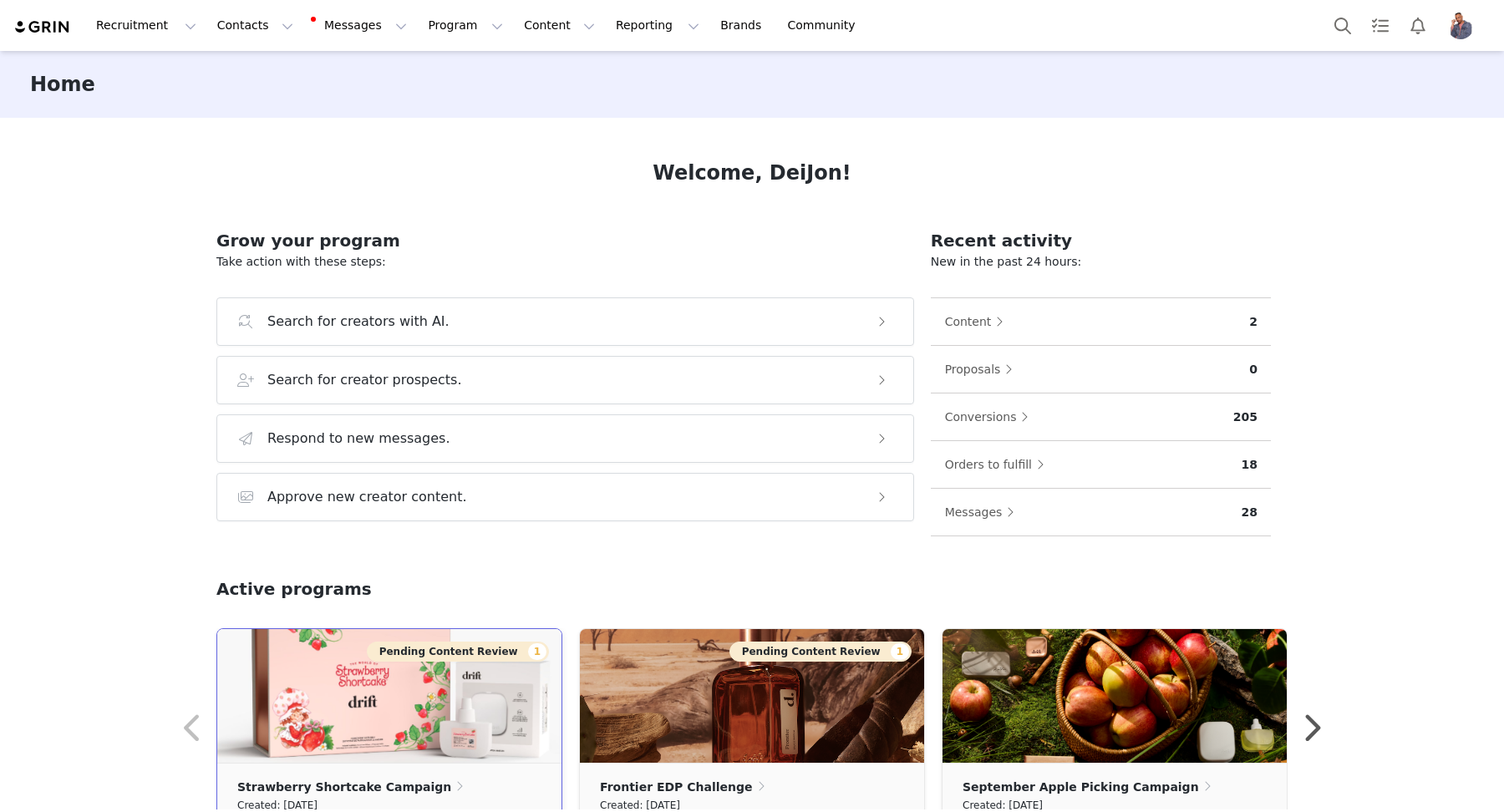
click at [415, 643] on button "Pending Content Review 1" at bounding box center [458, 651] width 182 height 20
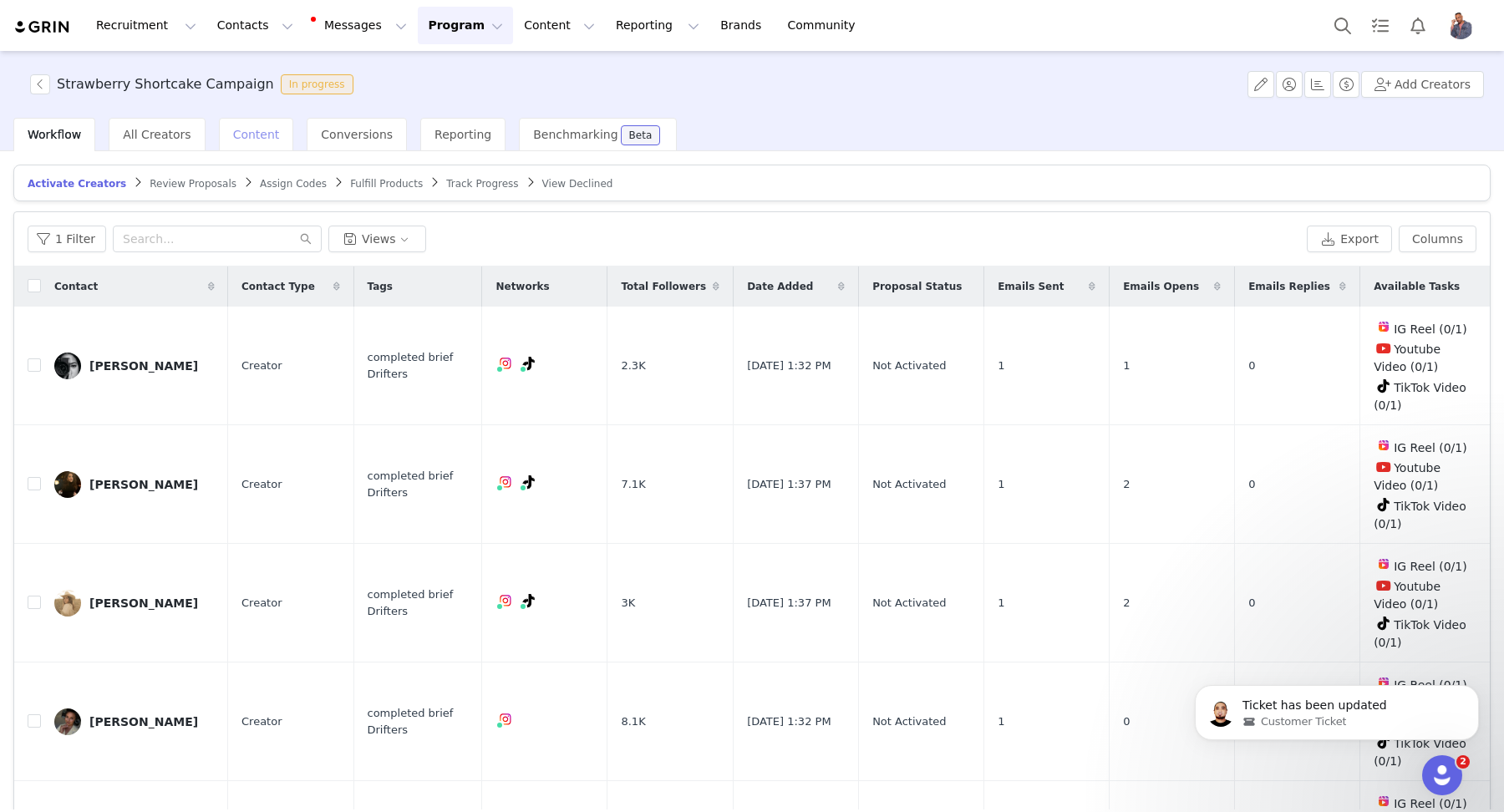
click at [240, 133] on span "Content" at bounding box center [256, 134] width 47 height 14
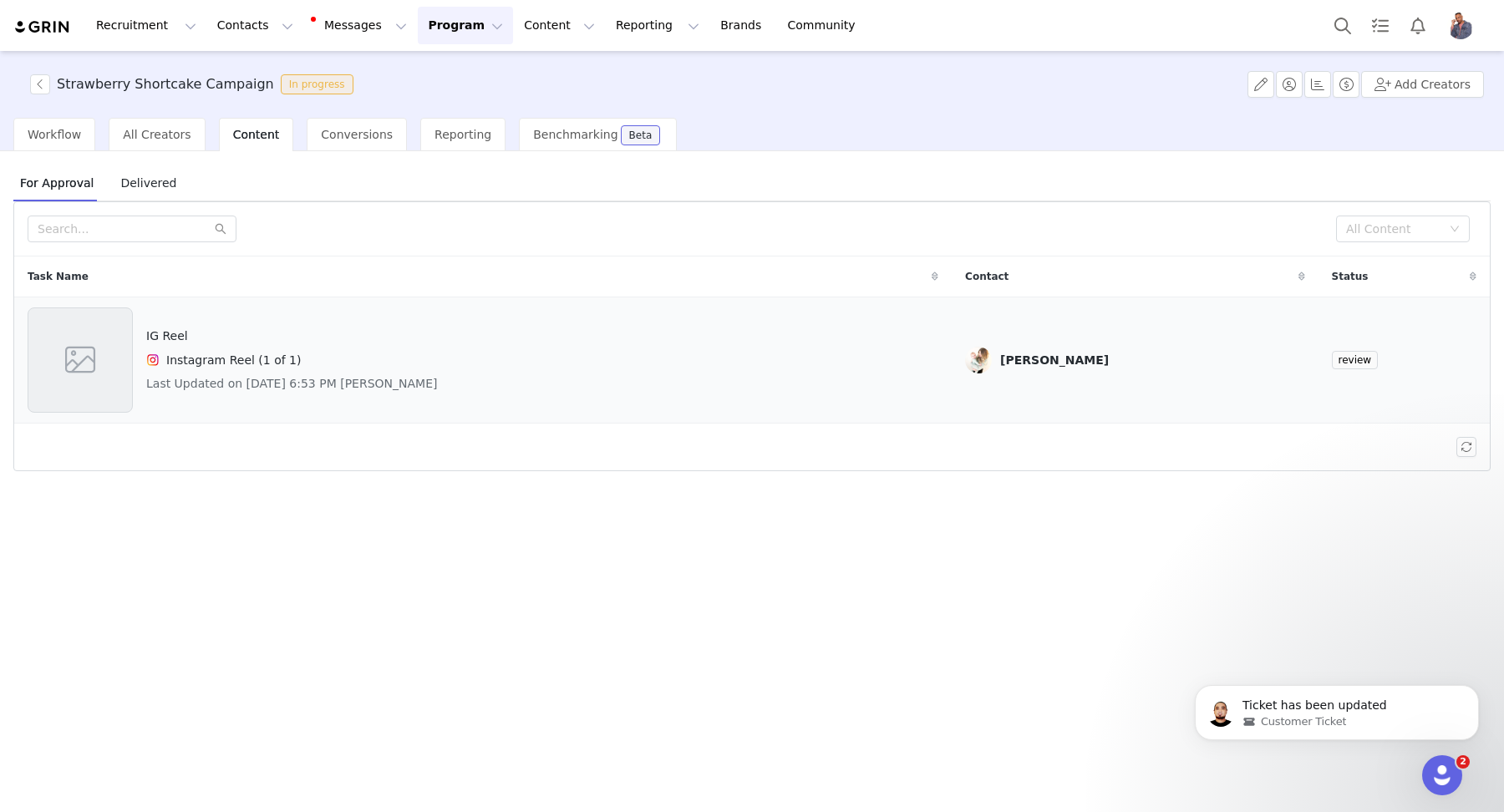
click at [406, 345] on div "IG Reel Instagram Reel (1 of 1) Last Updated on Sep 29, 2025 6:53 PM Brittany W…" at bounding box center [291, 360] width 291 height 106
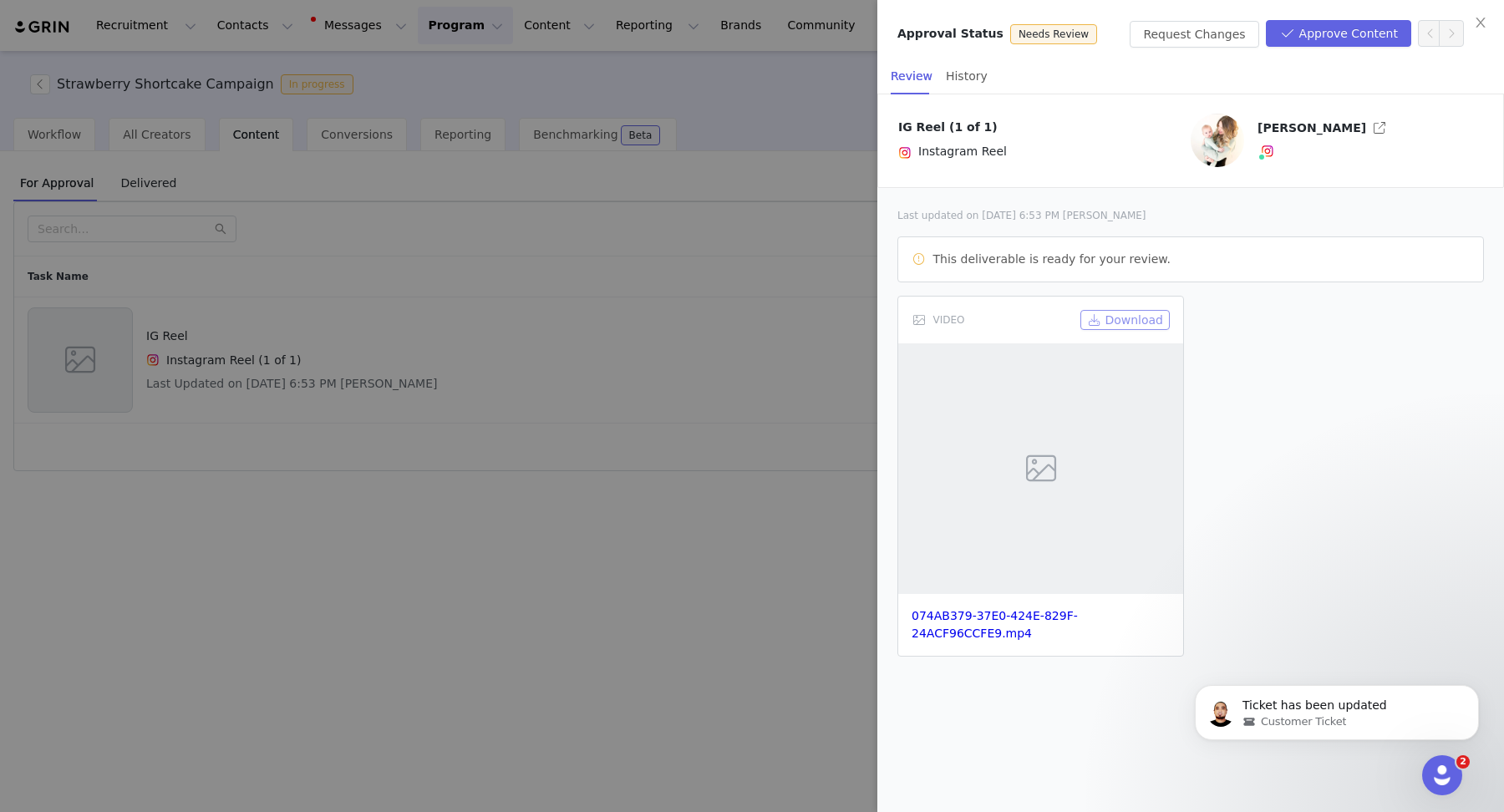
click at [1136, 323] on button "Download" at bounding box center [1125, 320] width 89 height 20
click at [760, 236] on div at bounding box center [752, 406] width 1504 height 812
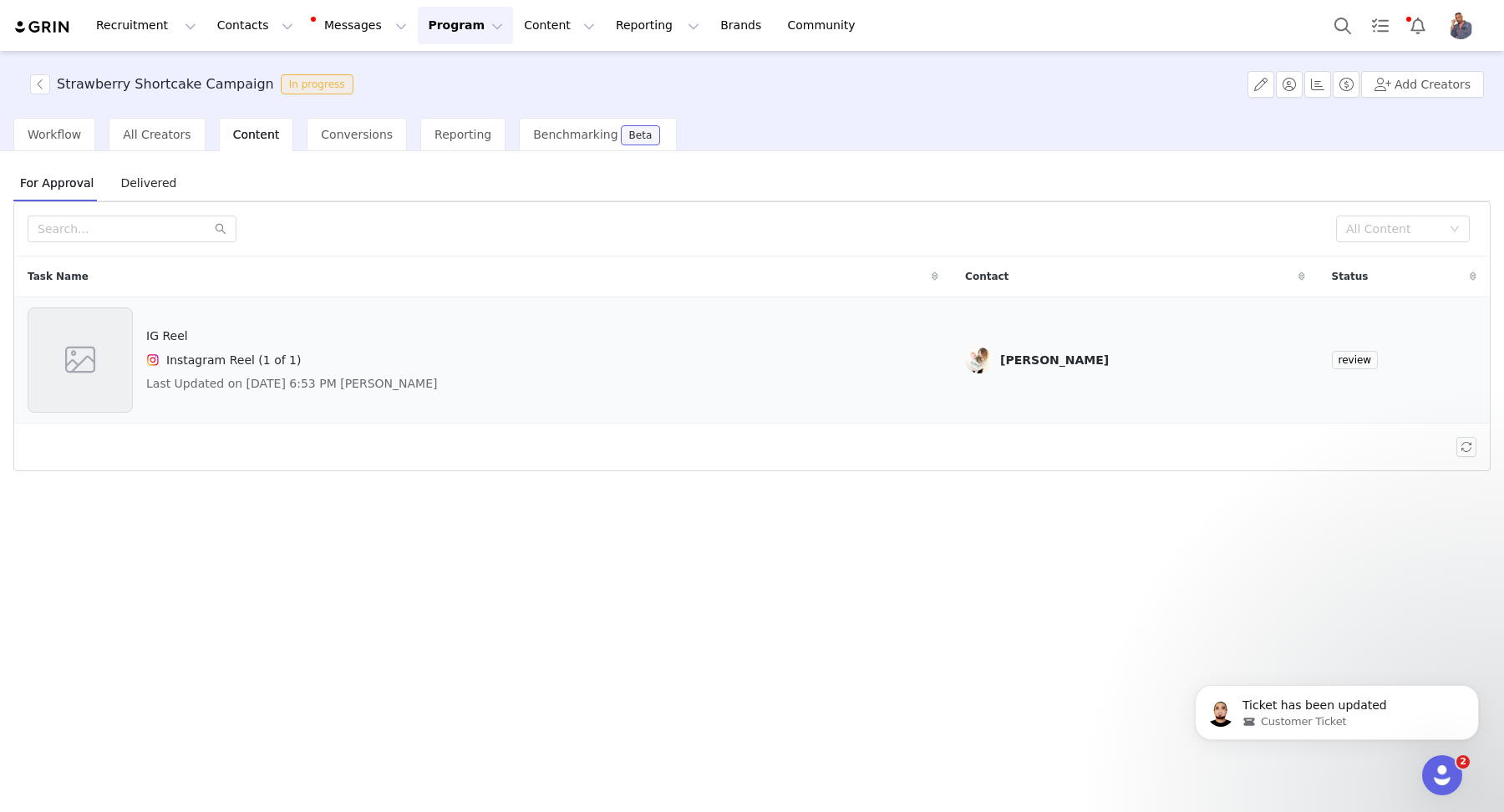
click at [1205, 346] on link "Brittany Watson" at bounding box center [1134, 359] width 339 height 27
click at [843, 322] on div "IG Reel Instagram Reel (1 of 1) Last Updated on Sep 29, 2025 6:53 PM Brittany W…" at bounding box center [482, 360] width 910 height 106
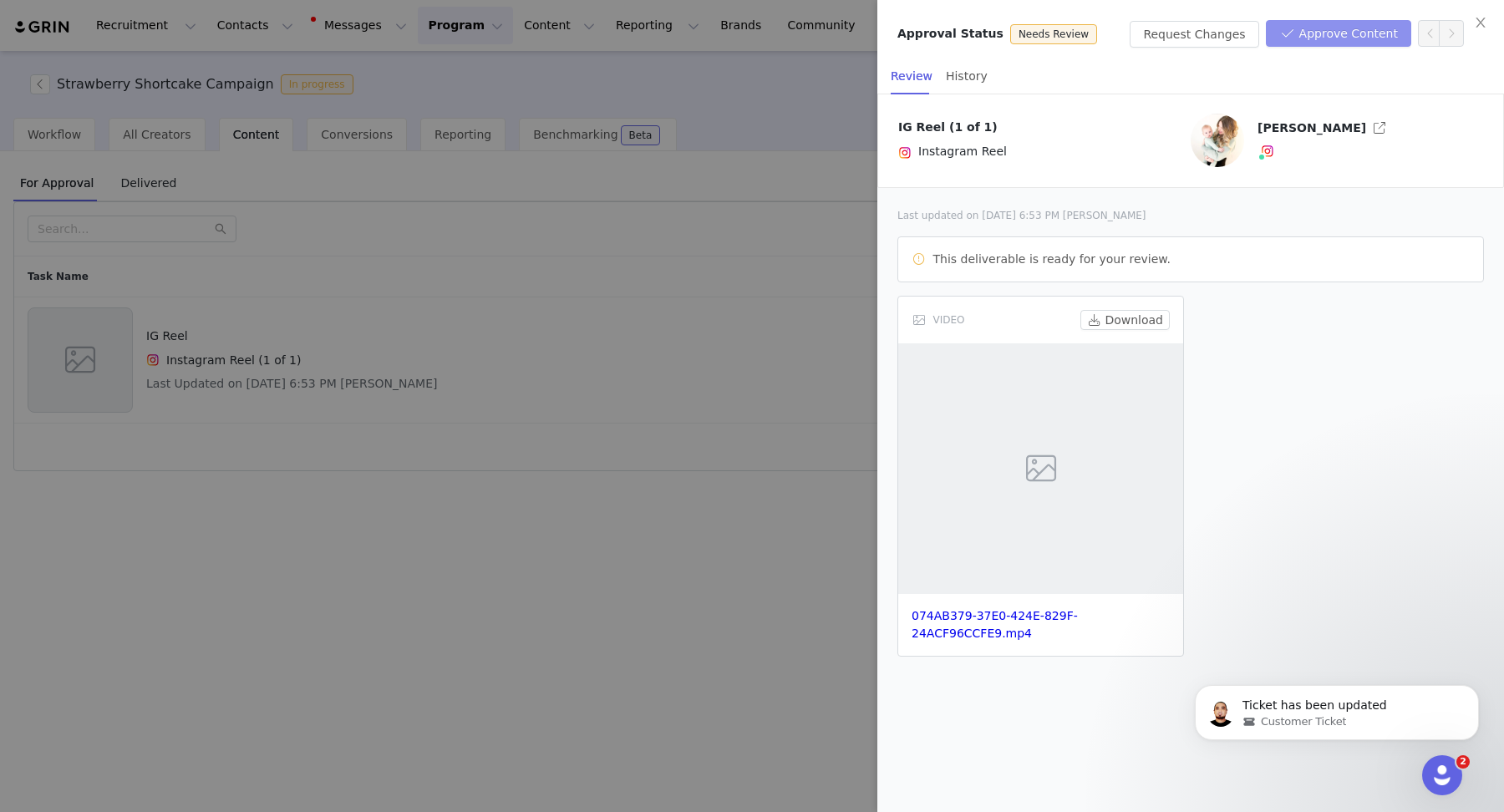
click at [1329, 32] on button "Approve Content" at bounding box center [1338, 33] width 145 height 27
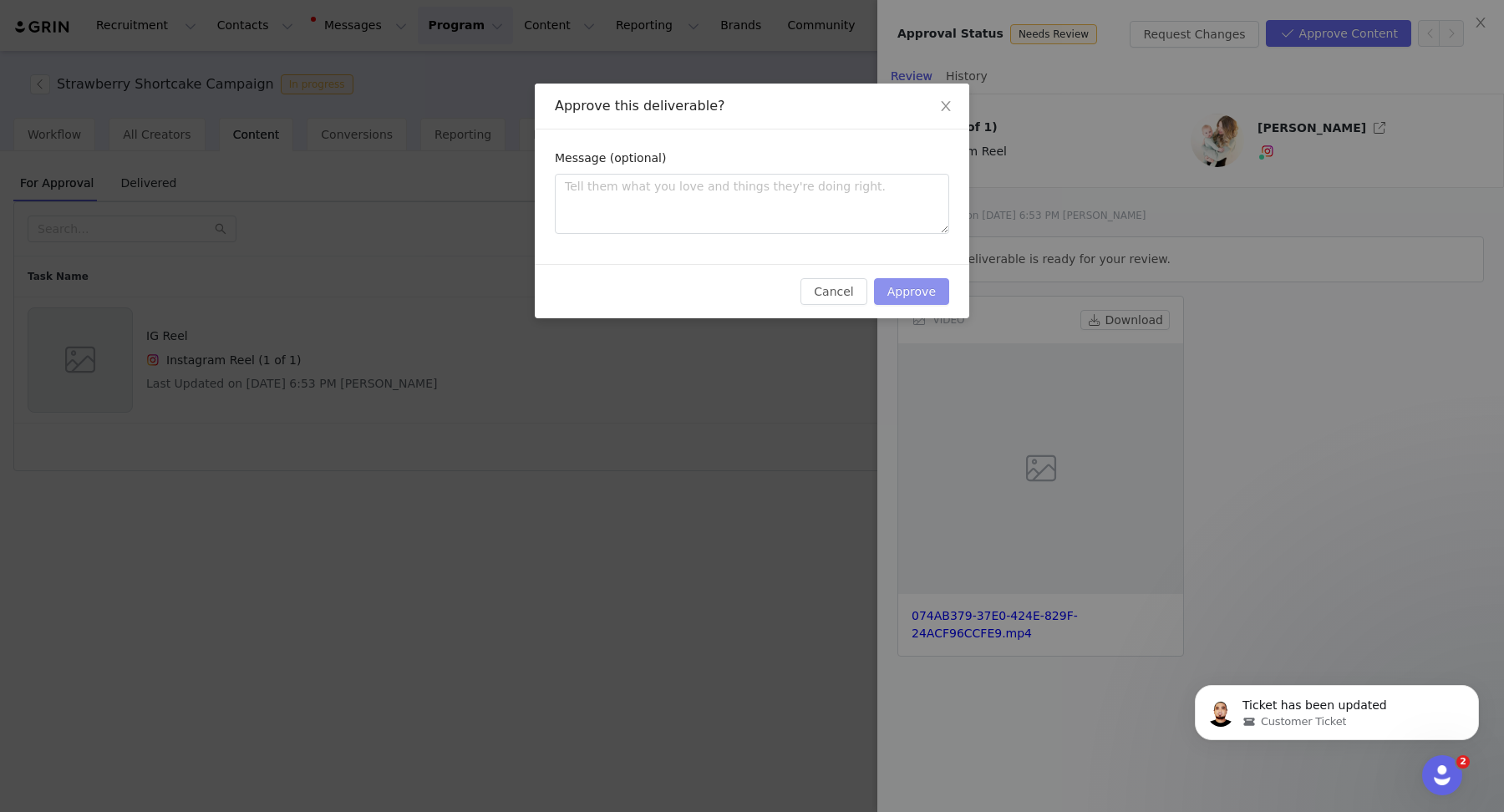
click at [890, 294] on button "Approve" at bounding box center [911, 291] width 75 height 27
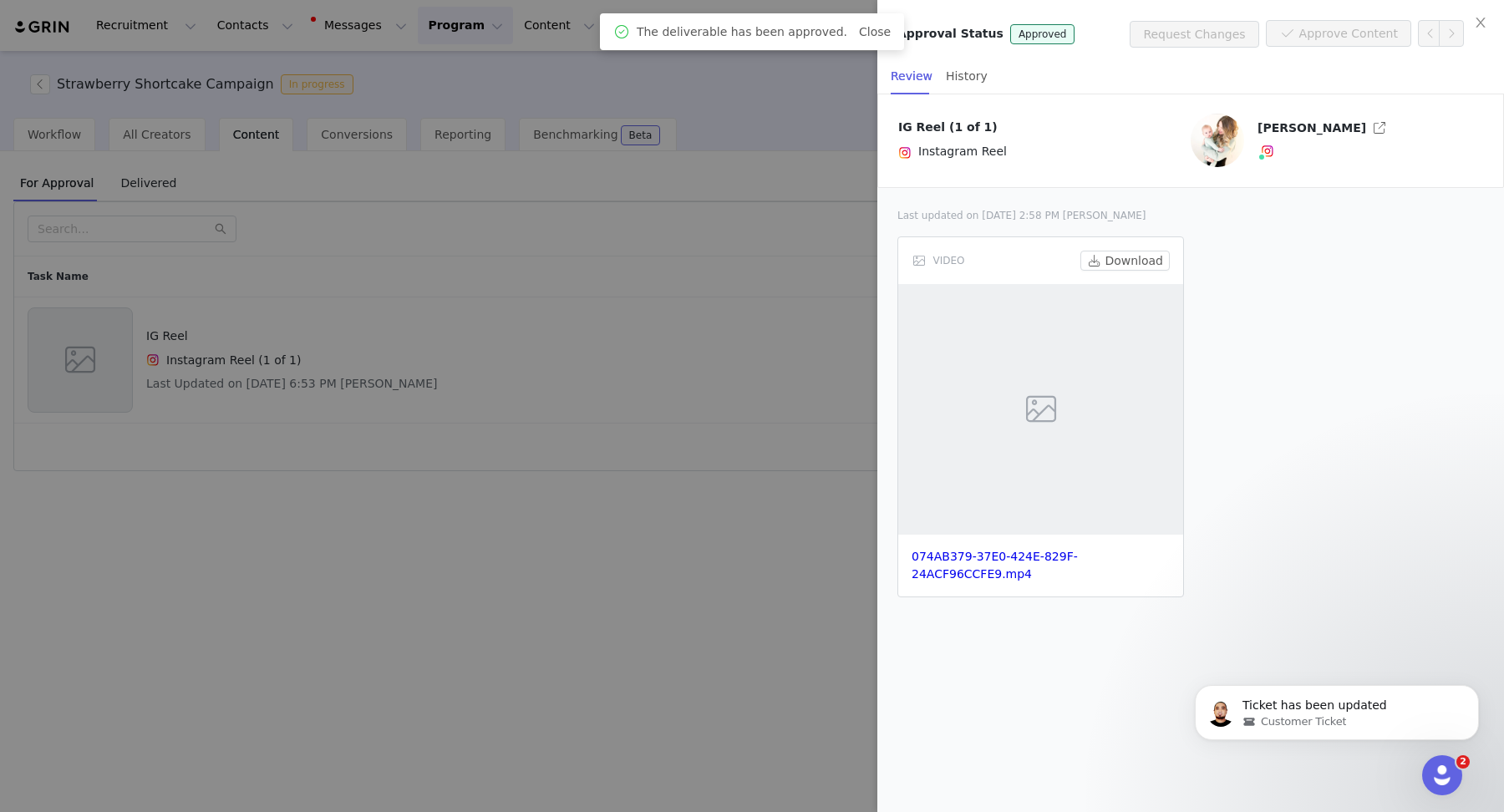
click at [782, 221] on div at bounding box center [752, 406] width 1504 height 812
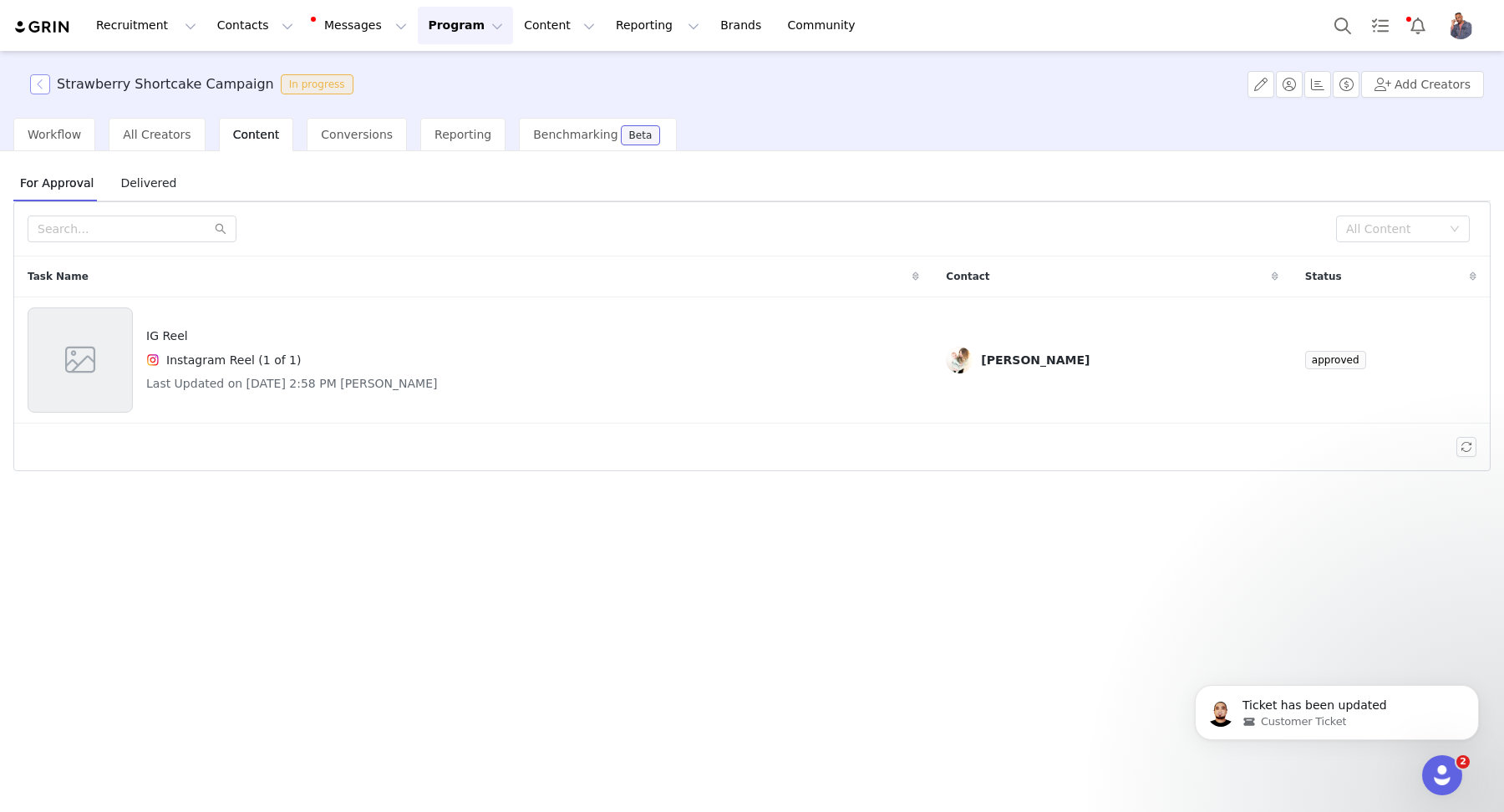
click at [43, 82] on button "button" at bounding box center [40, 85] width 20 height 20
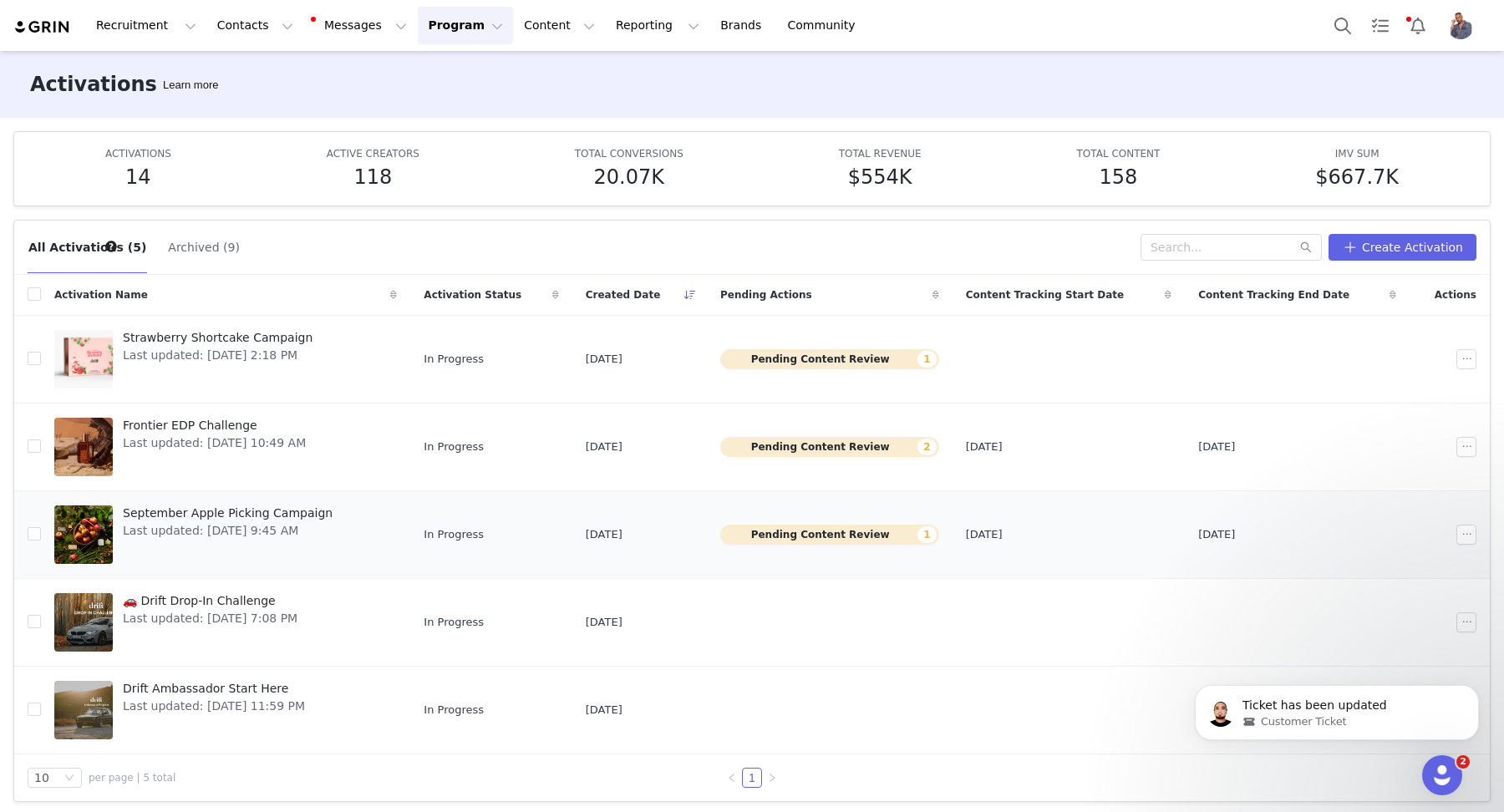
click at [839, 528] on button "Pending Content Review 1" at bounding box center [830, 535] width 219 height 20
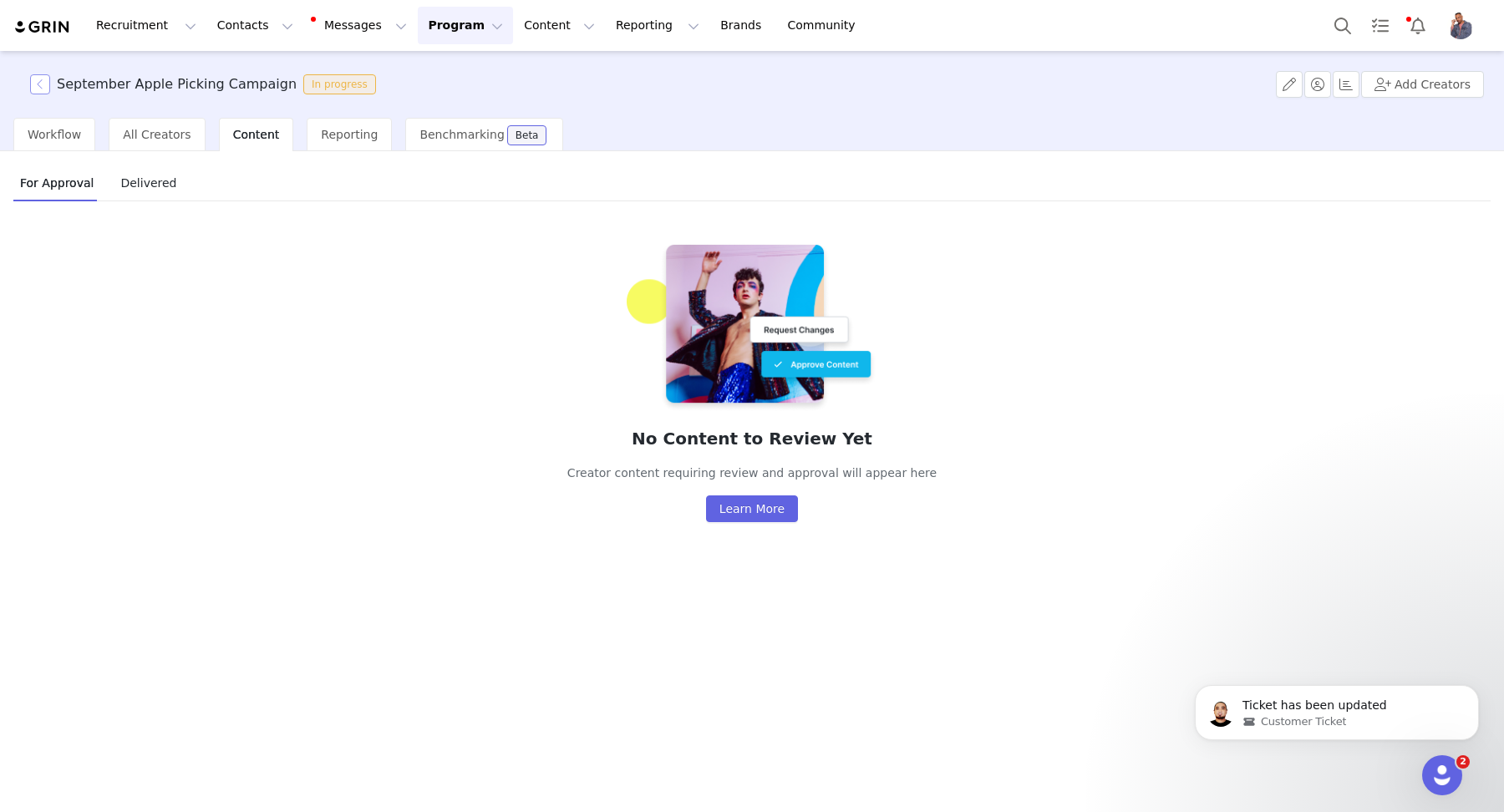
click at [46, 84] on button "button" at bounding box center [40, 85] width 20 height 20
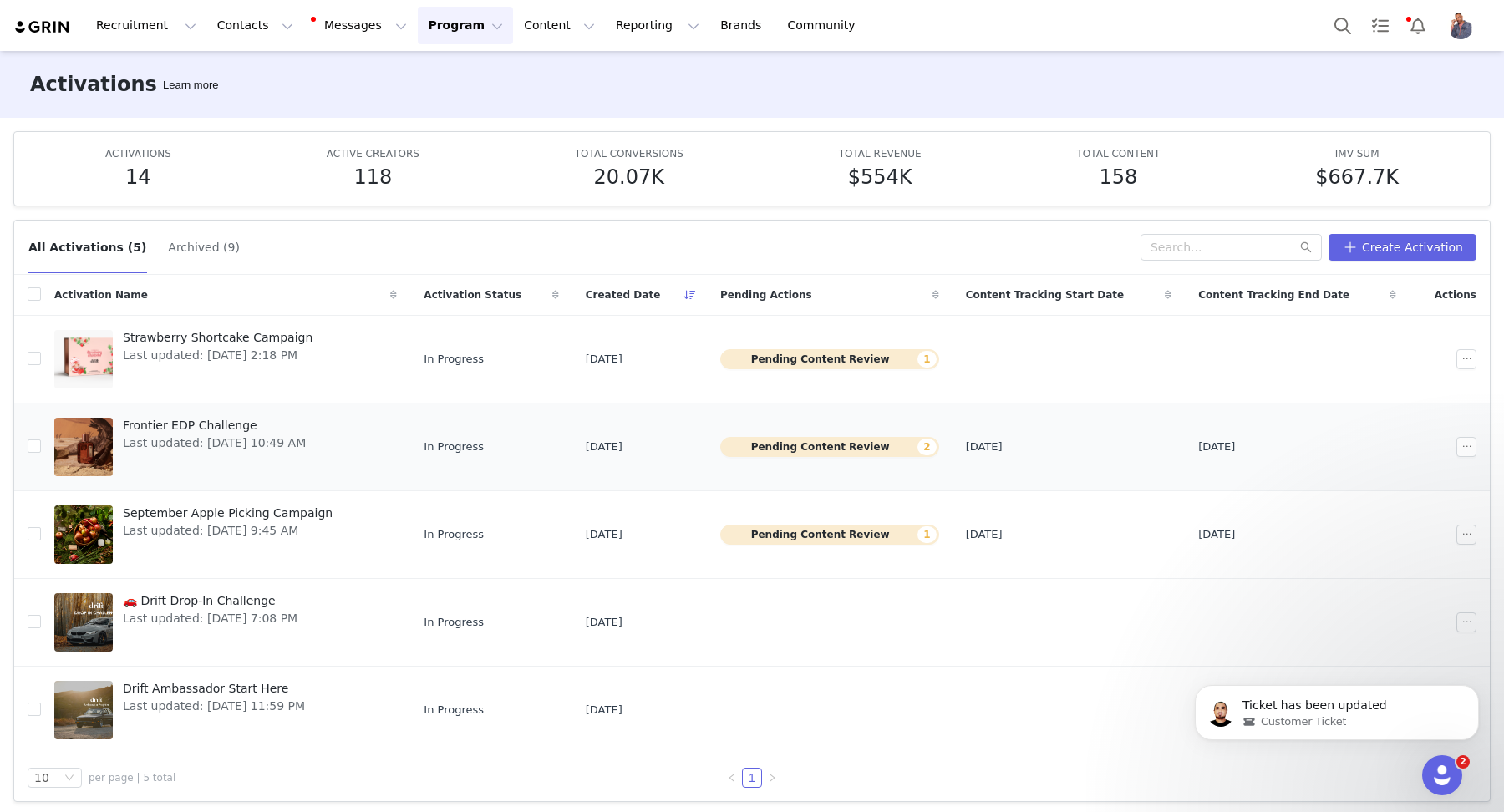
click at [860, 418] on td "Pending Content Review 2" at bounding box center [829, 445] width 245 height 87
click at [853, 453] on button "Pending Content Review 2" at bounding box center [830, 446] width 219 height 20
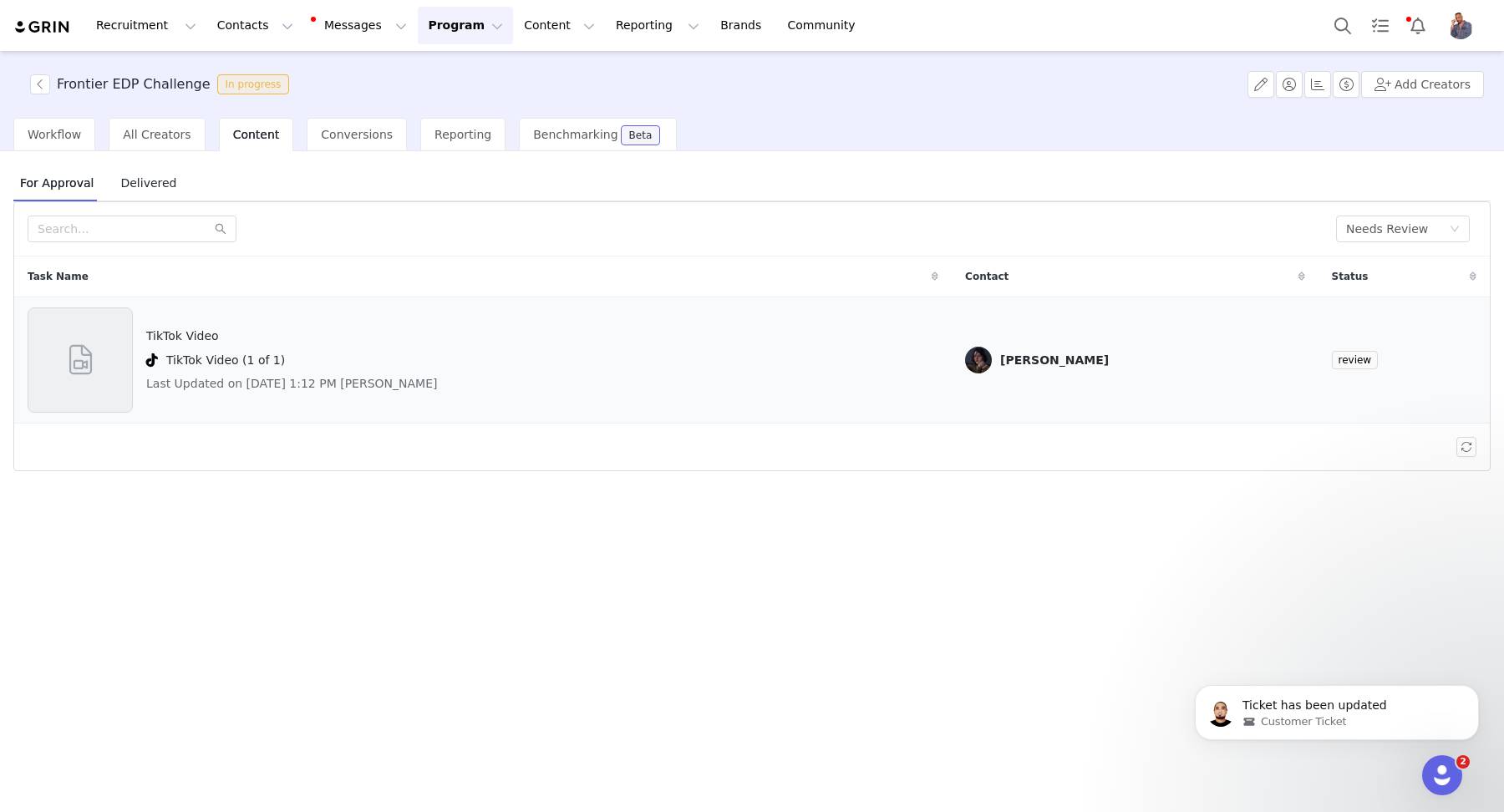
click at [539, 378] on div "TikTok Video TikTok Video (1 of 1) Last Updated on Sep 29, 2025 1:12 PM Anna Ka…" at bounding box center [482, 360] width 910 height 106
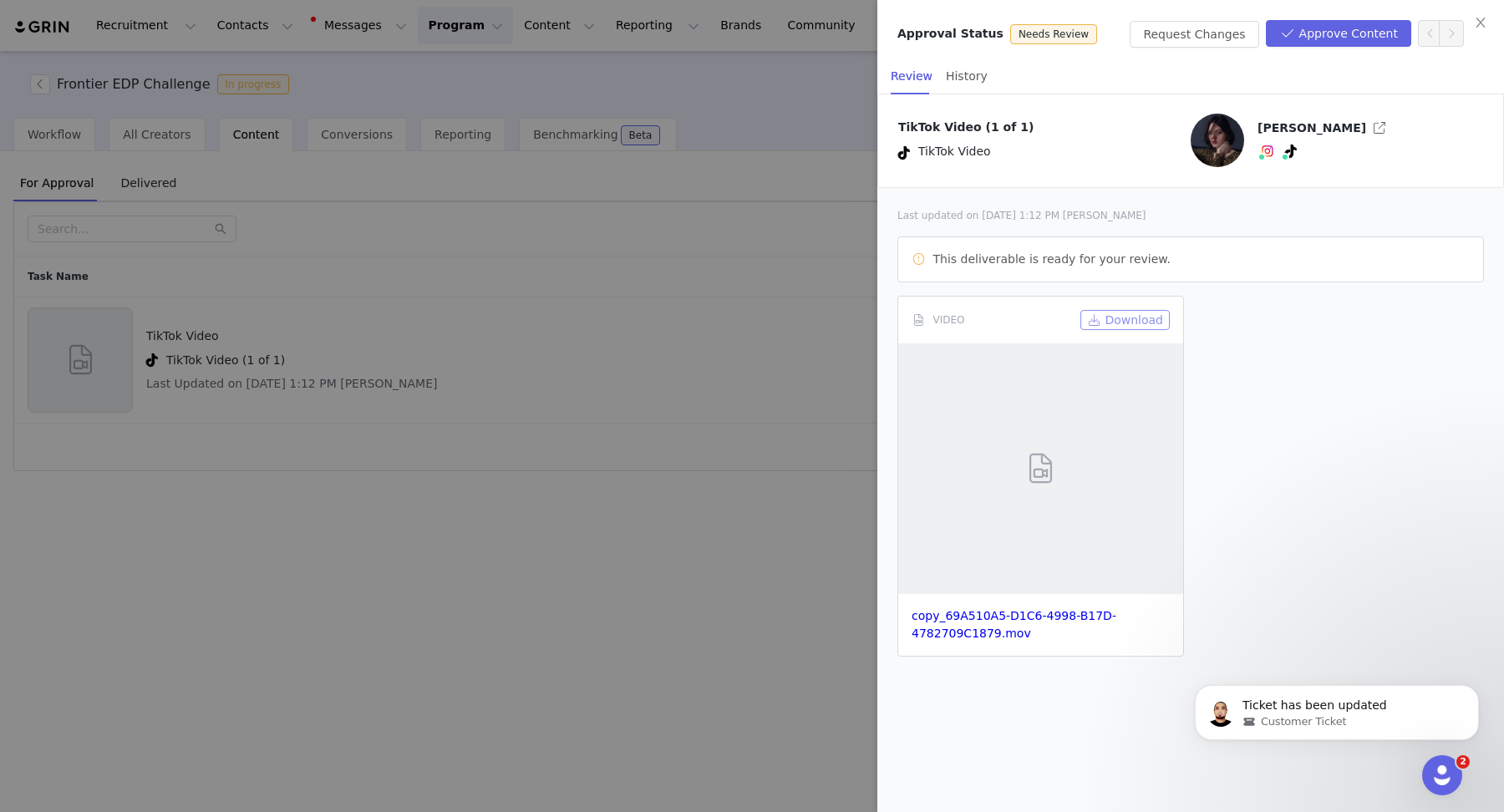
click at [1103, 318] on button "Download" at bounding box center [1125, 320] width 89 height 20
click at [1336, 55] on div "Approval Status Needs Review Request Changes Approve Content" at bounding box center [1191, 28] width 627 height 58
click at [1335, 32] on button "Approve Content" at bounding box center [1338, 33] width 145 height 27
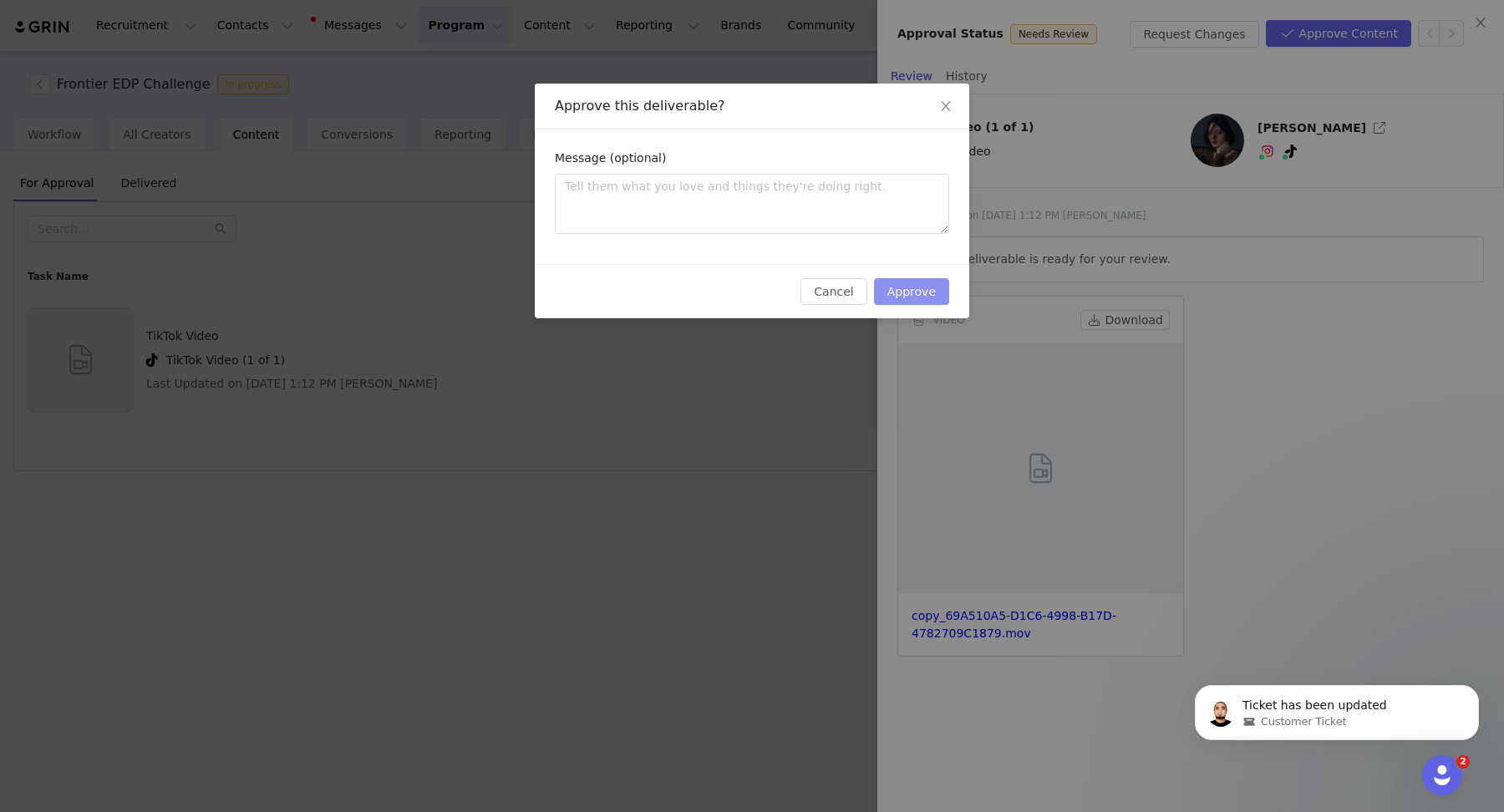
click at [906, 292] on button "Approve" at bounding box center [911, 291] width 75 height 27
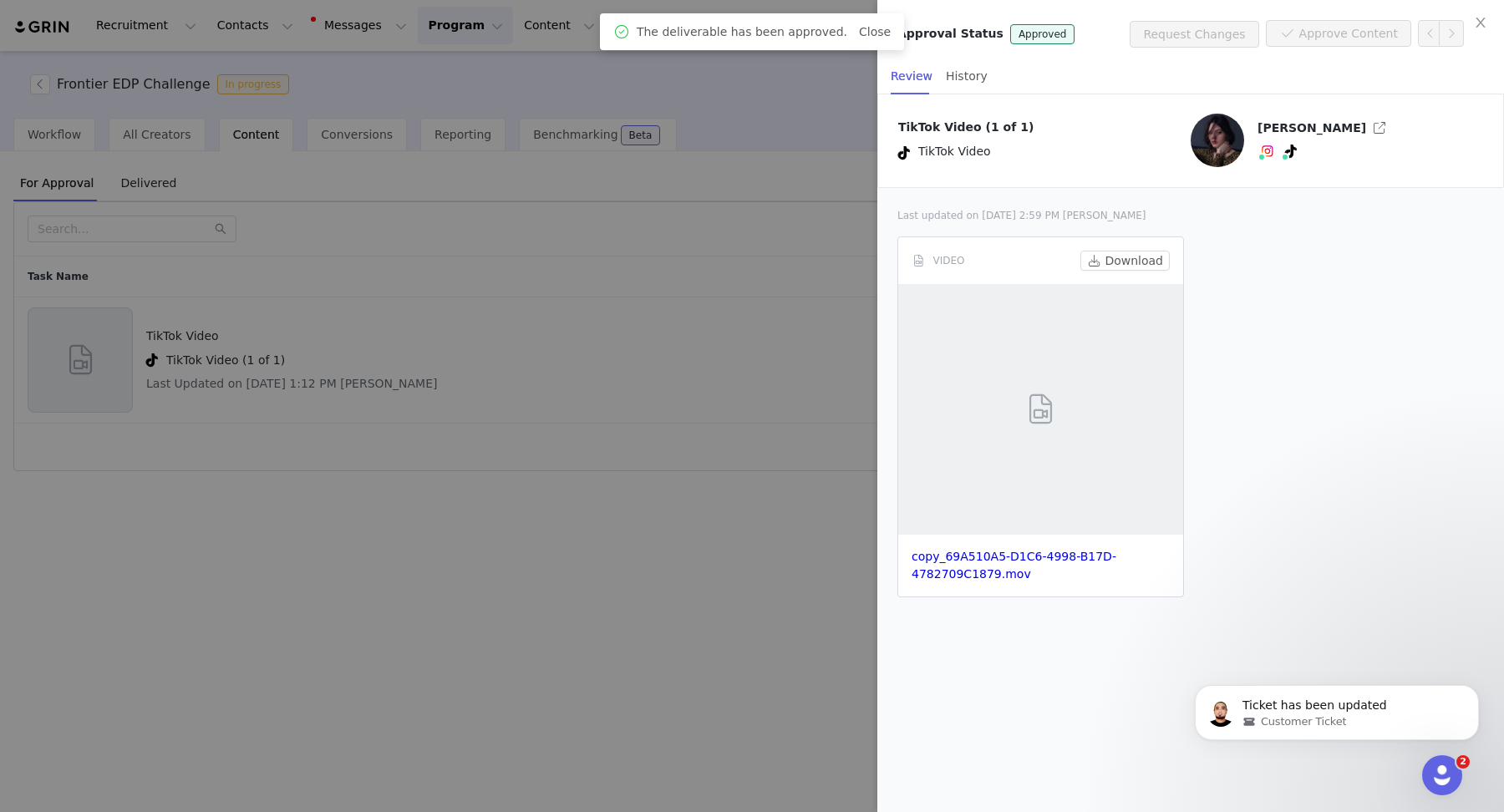
click at [483, 287] on div at bounding box center [752, 406] width 1504 height 812
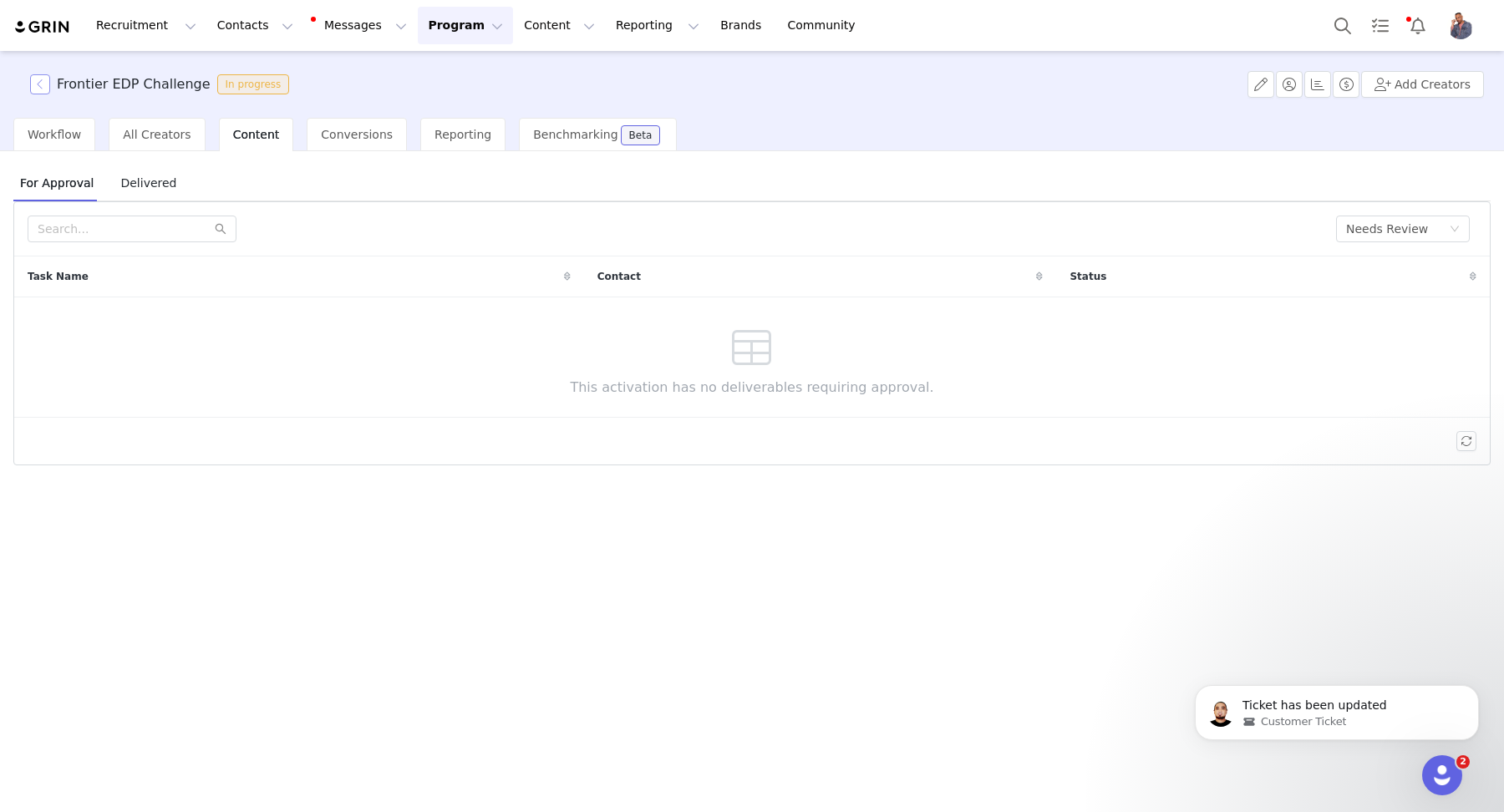
click at [41, 78] on button "button" at bounding box center [40, 85] width 20 height 20
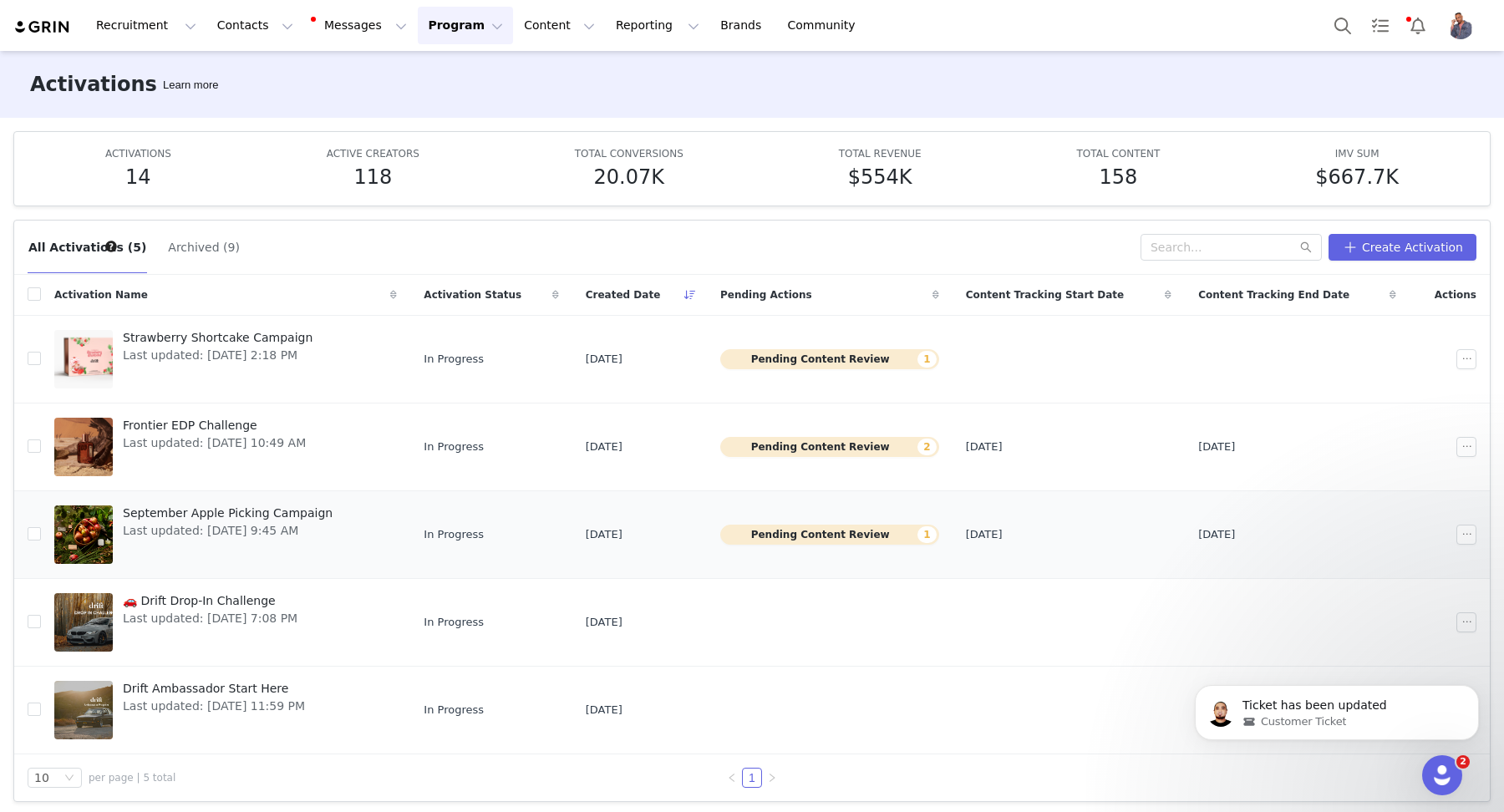
click at [810, 535] on button "Pending Content Review 1" at bounding box center [830, 535] width 219 height 20
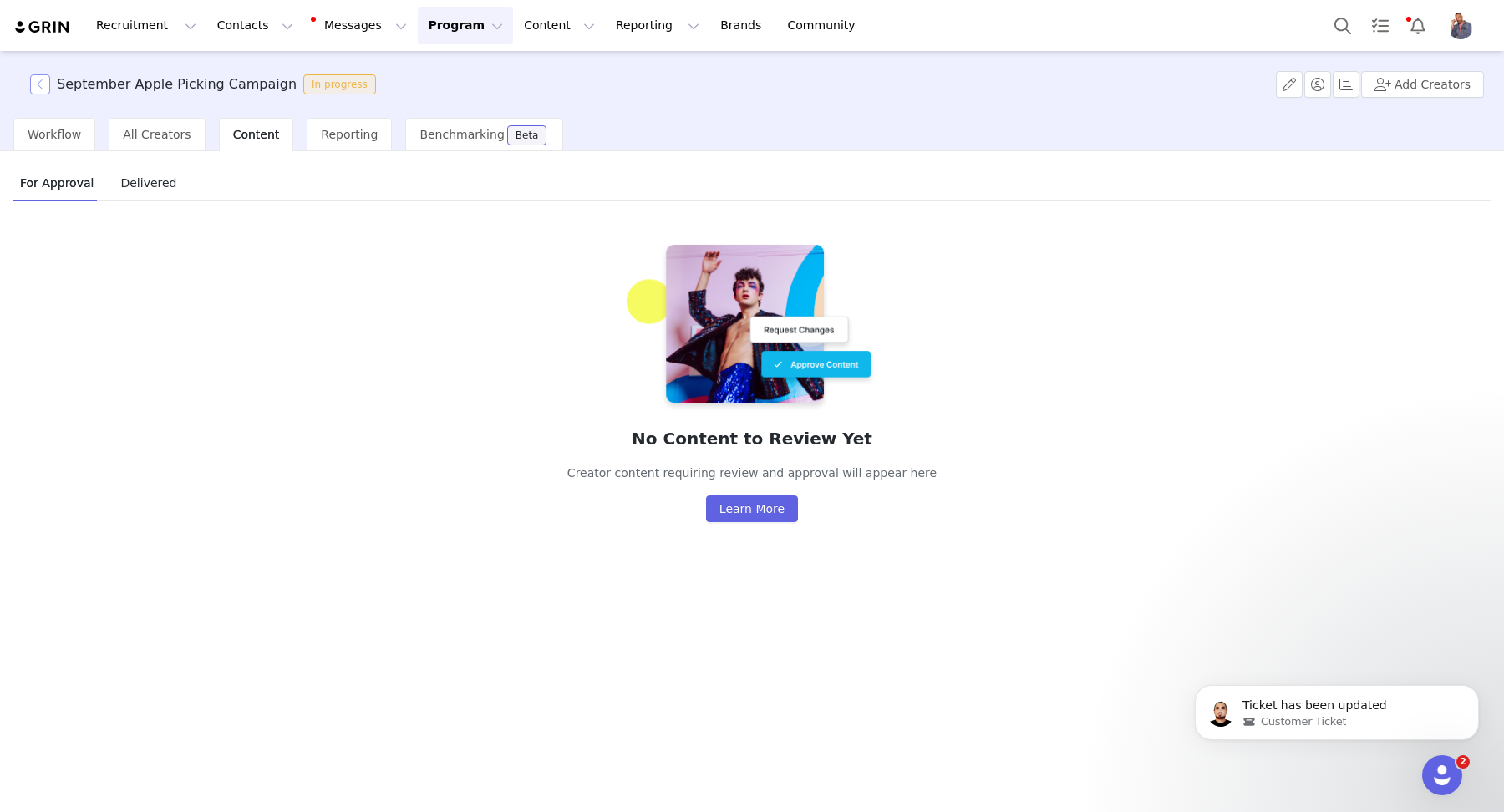
click at [43, 83] on button "button" at bounding box center [40, 85] width 20 height 20
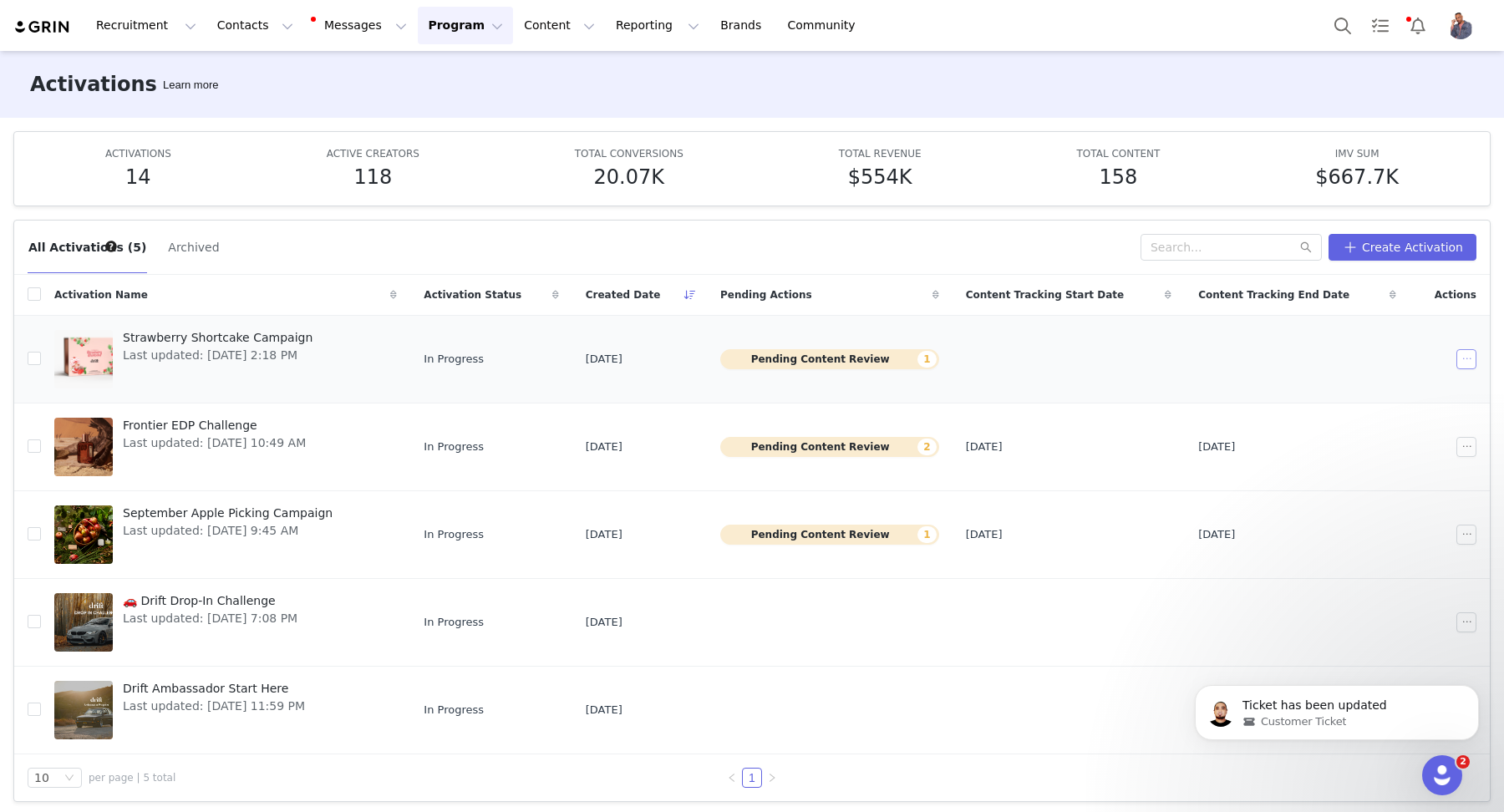
click at [1460, 355] on button "button" at bounding box center [1466, 359] width 20 height 20
click at [524, 26] on button "Content Content" at bounding box center [559, 25] width 91 height 38
click at [526, 69] on p "Creator Content" at bounding box center [539, 73] width 94 height 17
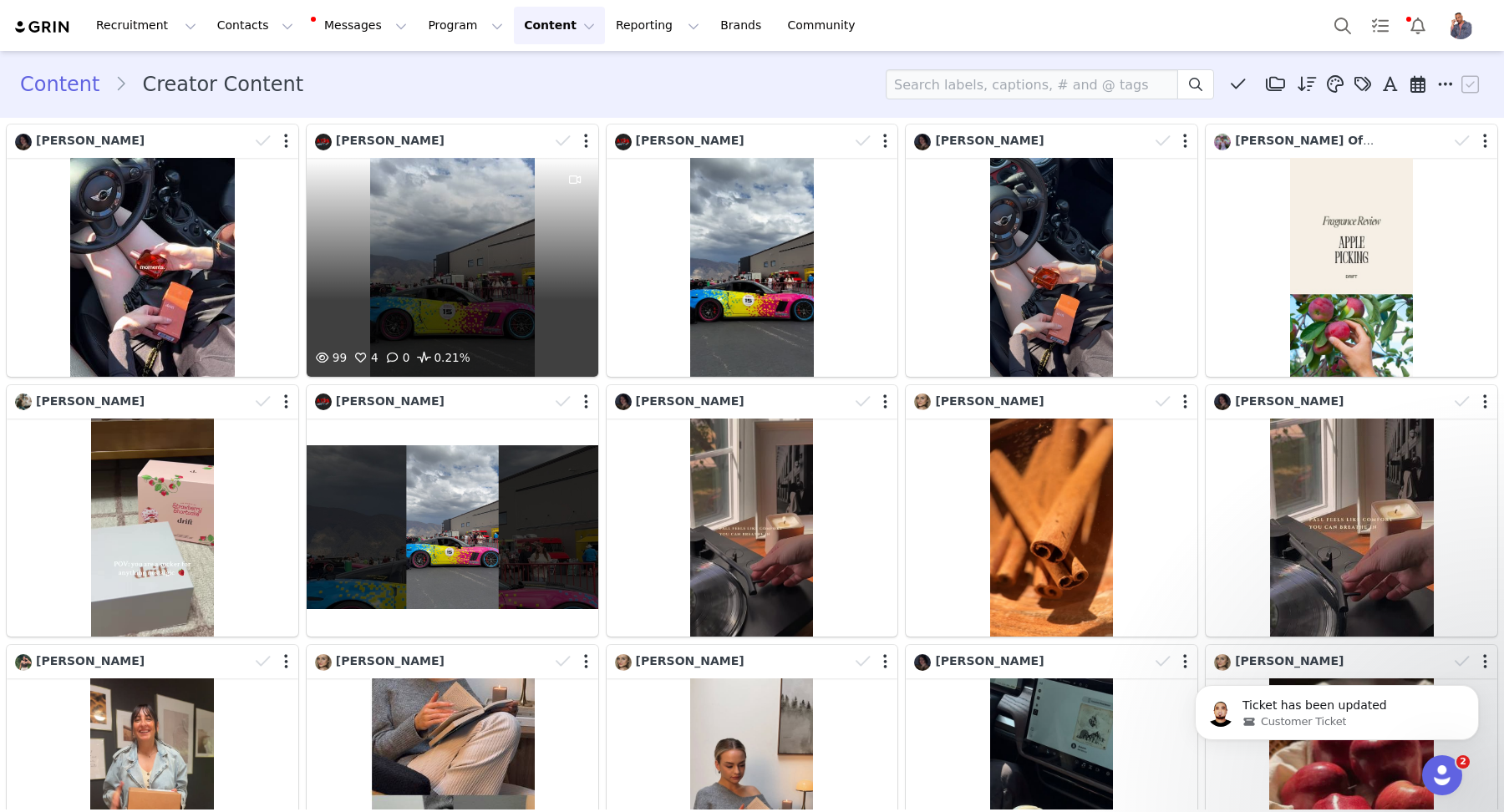
click at [500, 265] on div "99 4 0 0.21%" at bounding box center [452, 267] width 291 height 219
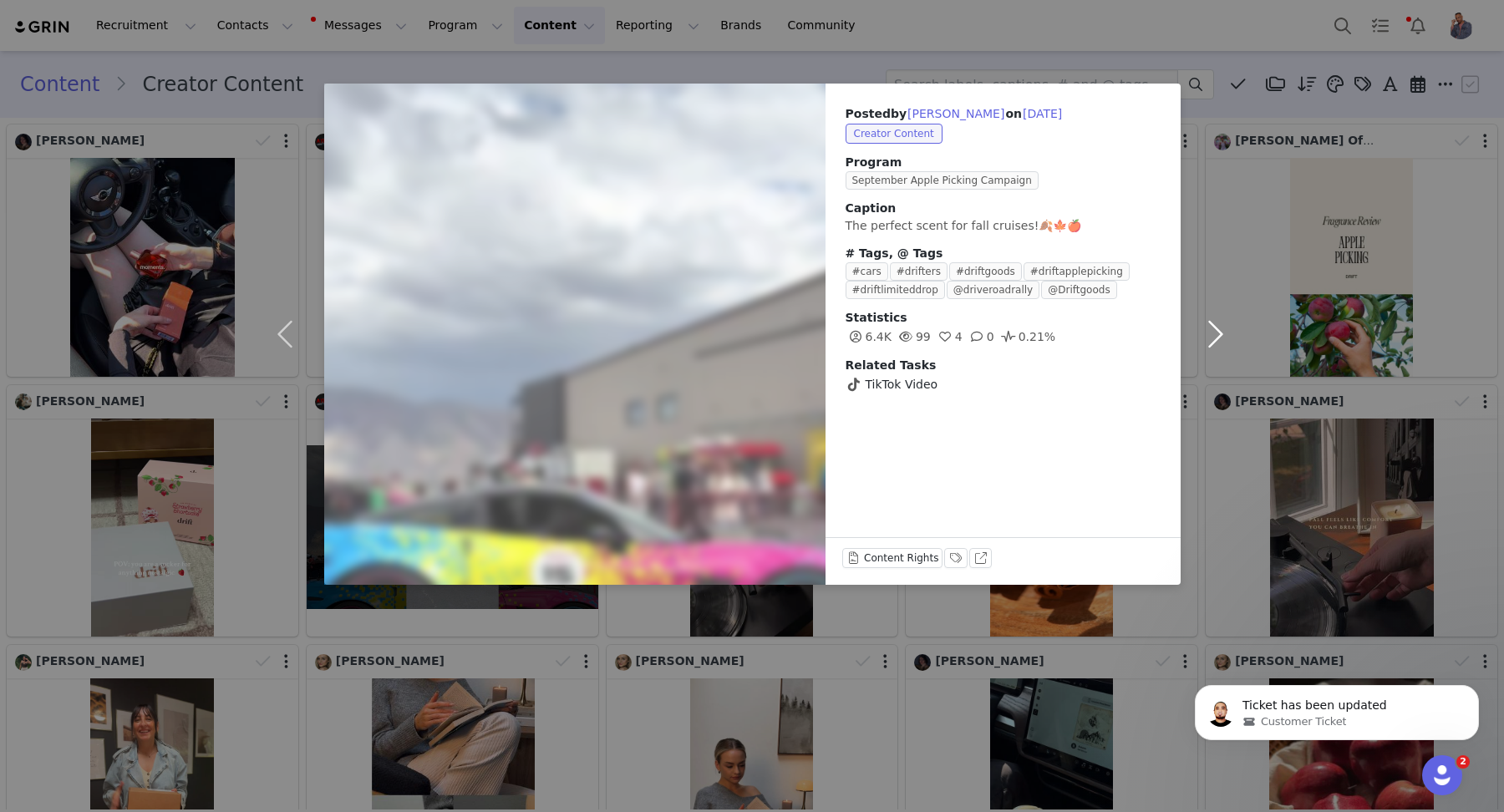
click at [1224, 326] on button "button" at bounding box center [1216, 334] width 70 height 502
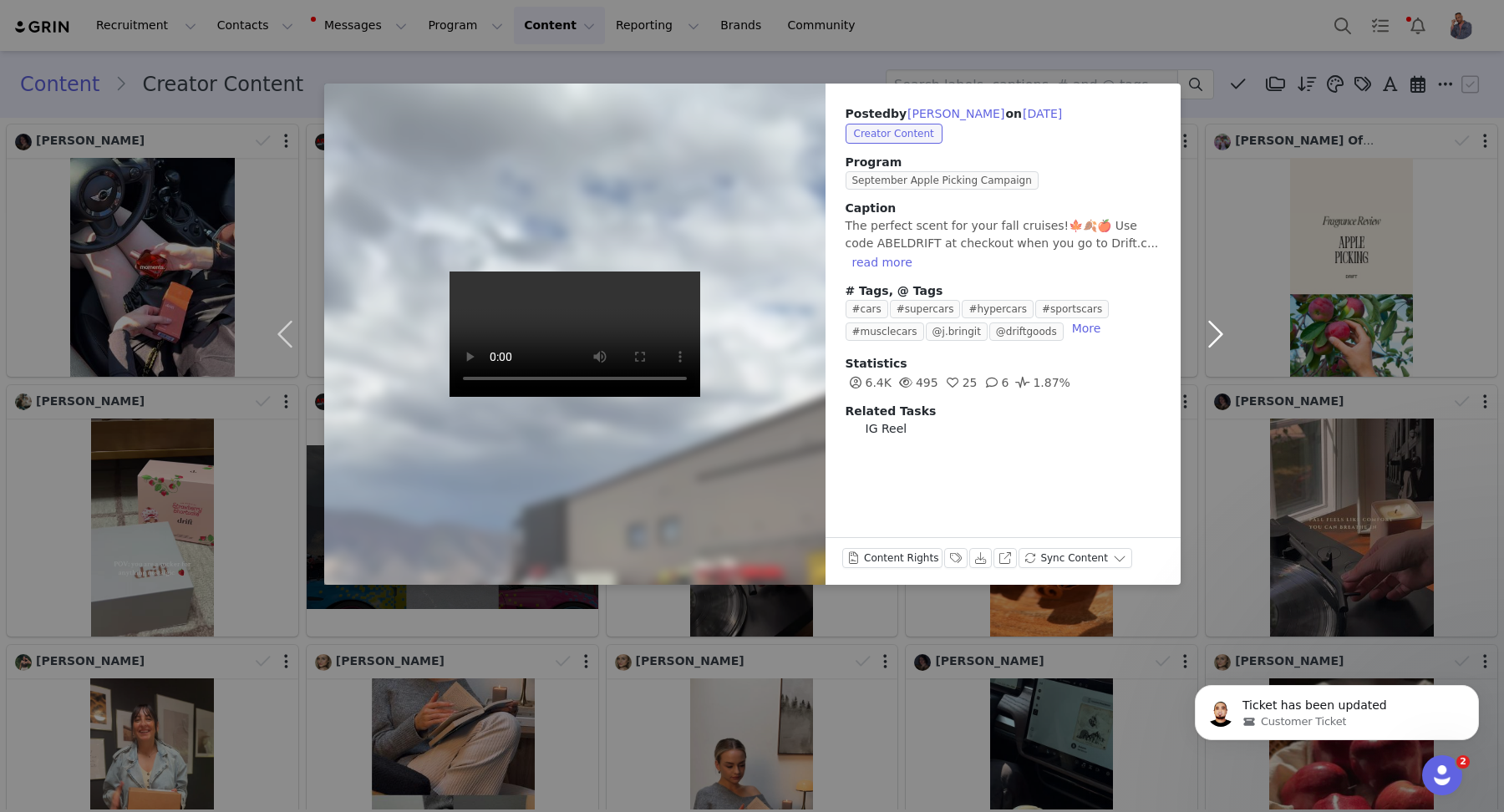
click at [1224, 326] on button "button" at bounding box center [1216, 334] width 70 height 502
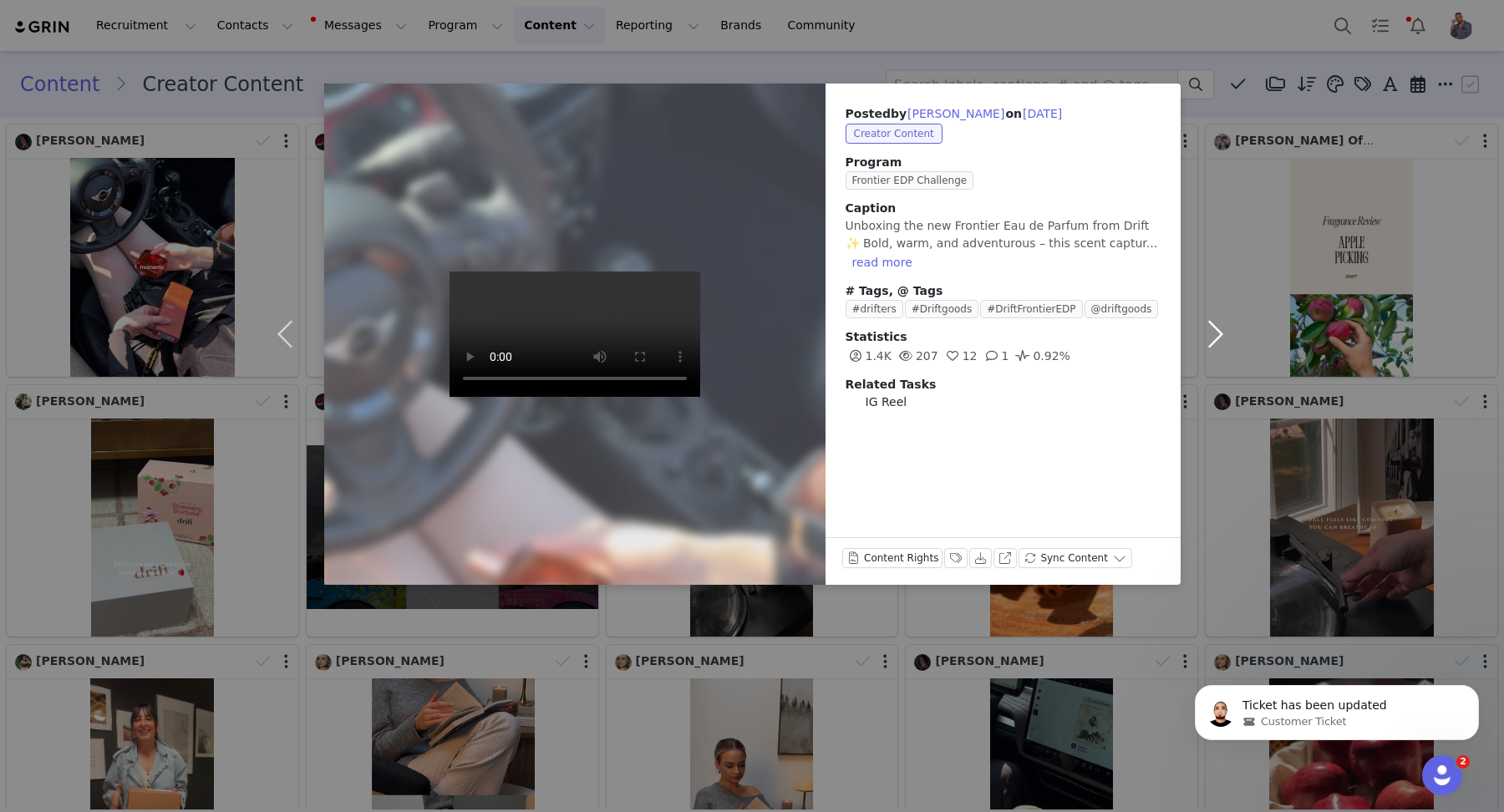
click at [1229, 316] on button "button" at bounding box center [1216, 334] width 70 height 502
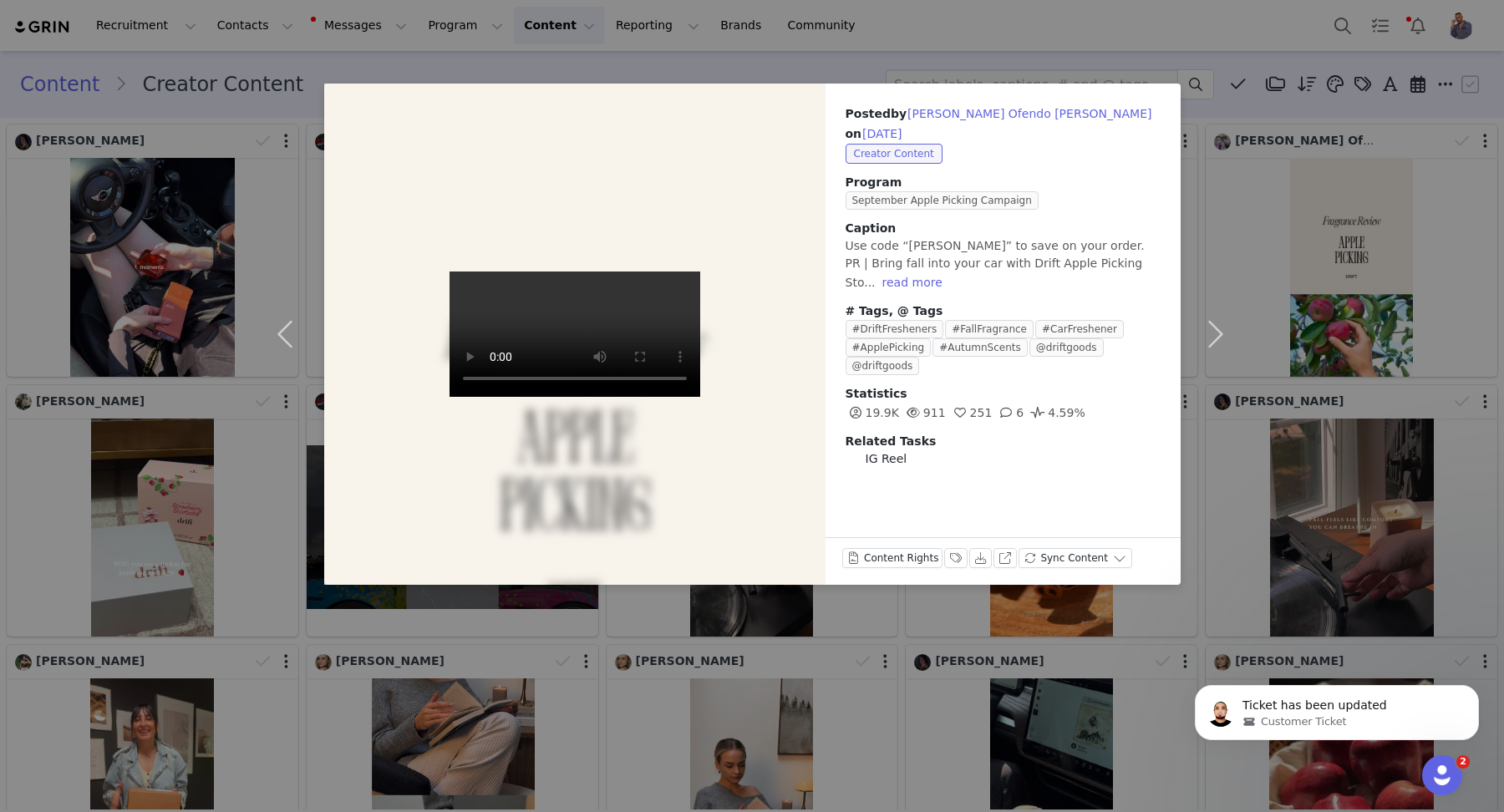
click at [1287, 227] on div "Posted by Jesse Ofendo Reyes on Sep 29, 2025 Creator Content Program September …" at bounding box center [752, 406] width 1504 height 812
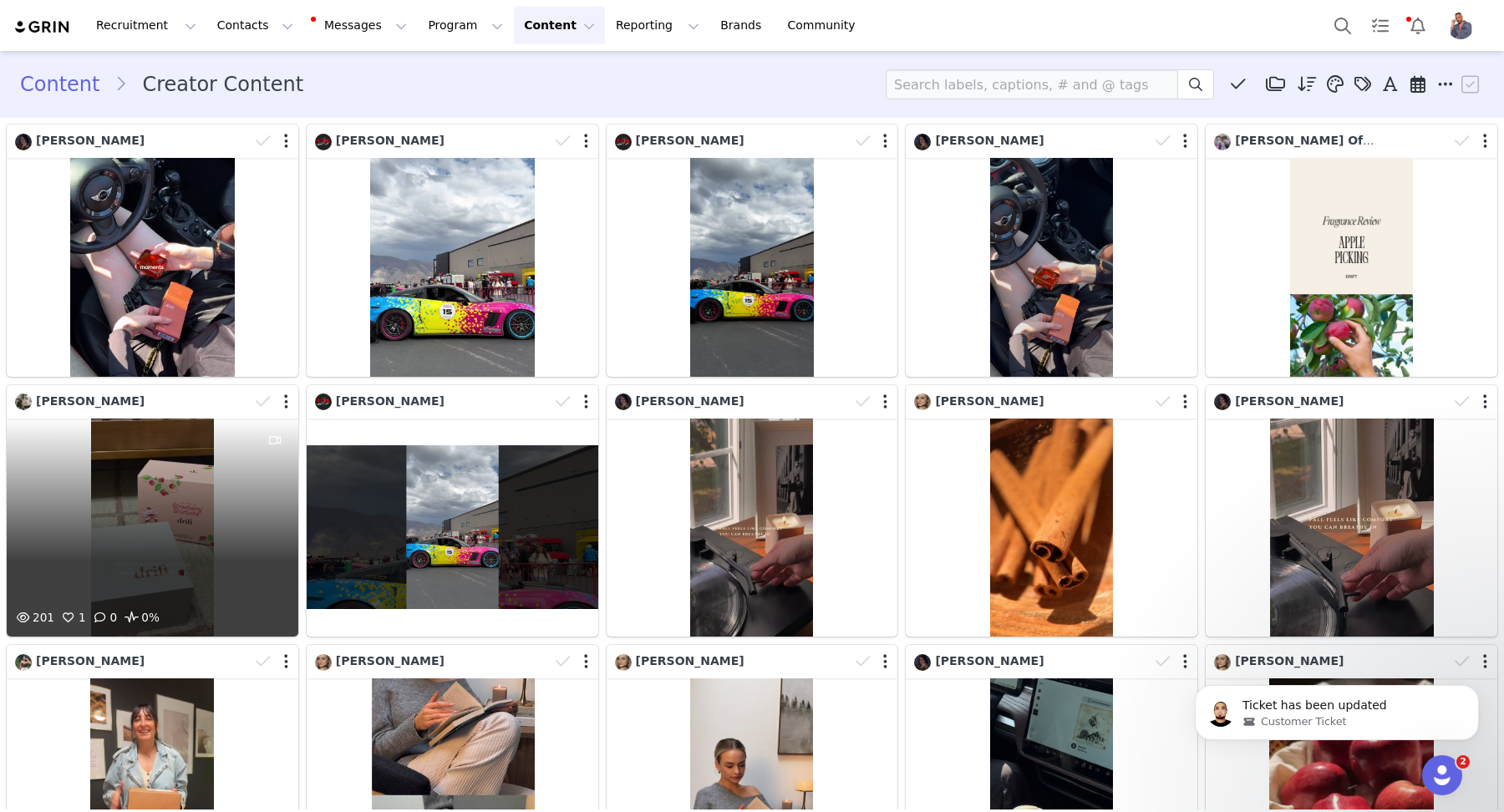
click at [115, 547] on div "201 1 0 0%" at bounding box center [152, 527] width 291 height 219
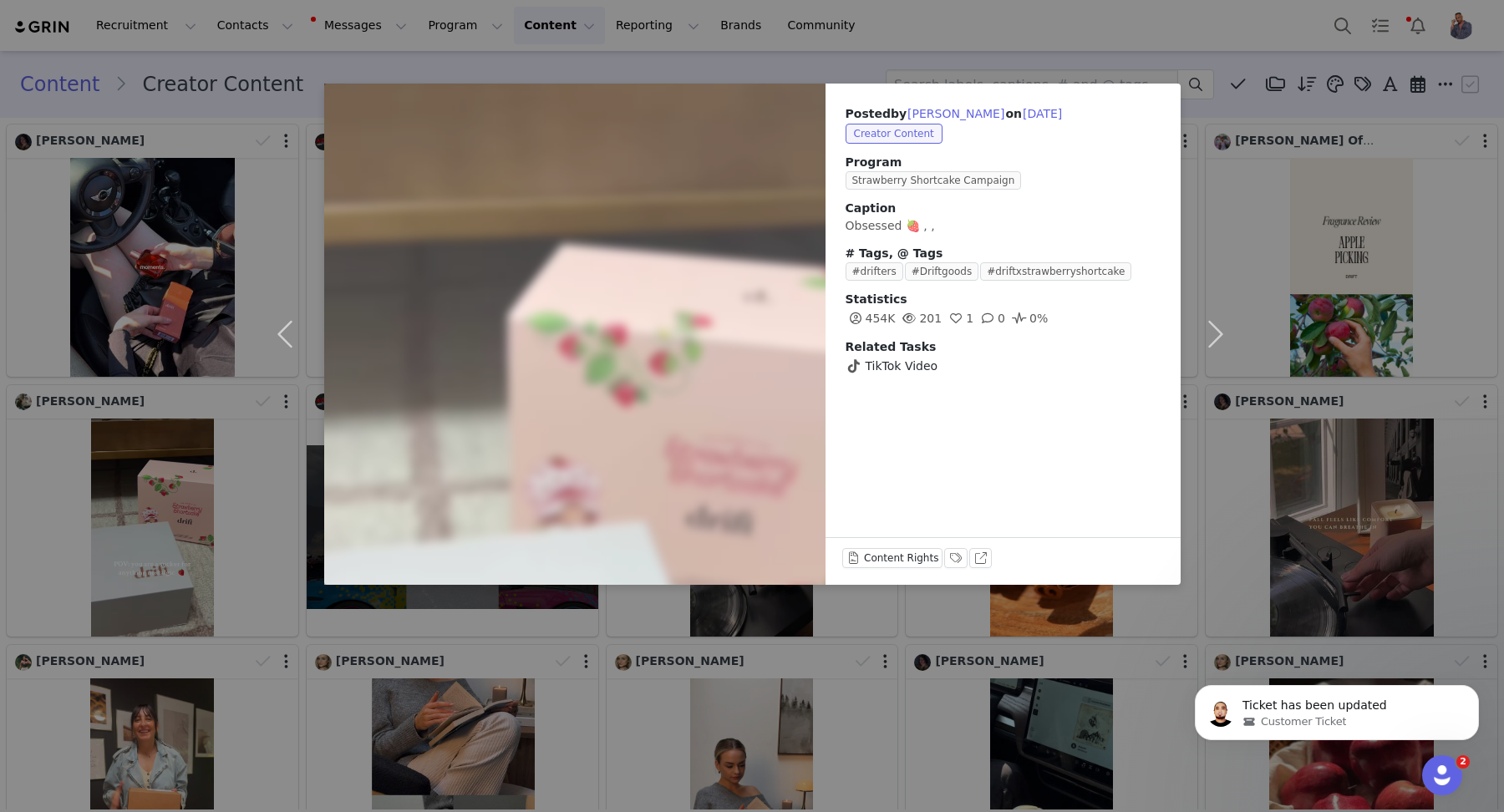
click at [1281, 446] on div "Posted by Morgan Kroening on Sep 28, 2025 Creator Content Program Strawberry Sh…" at bounding box center [752, 406] width 1504 height 812
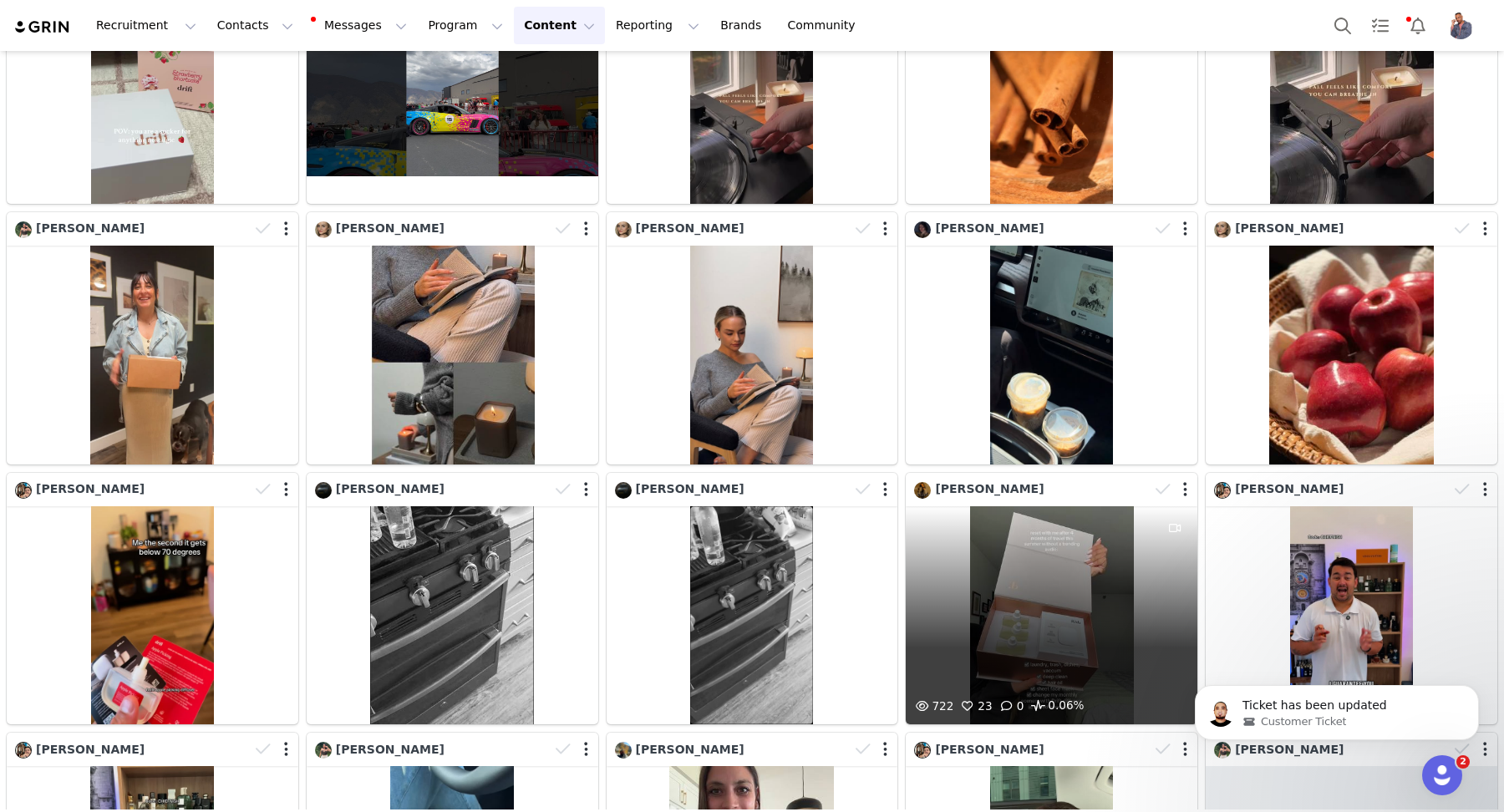
scroll to position [453, 0]
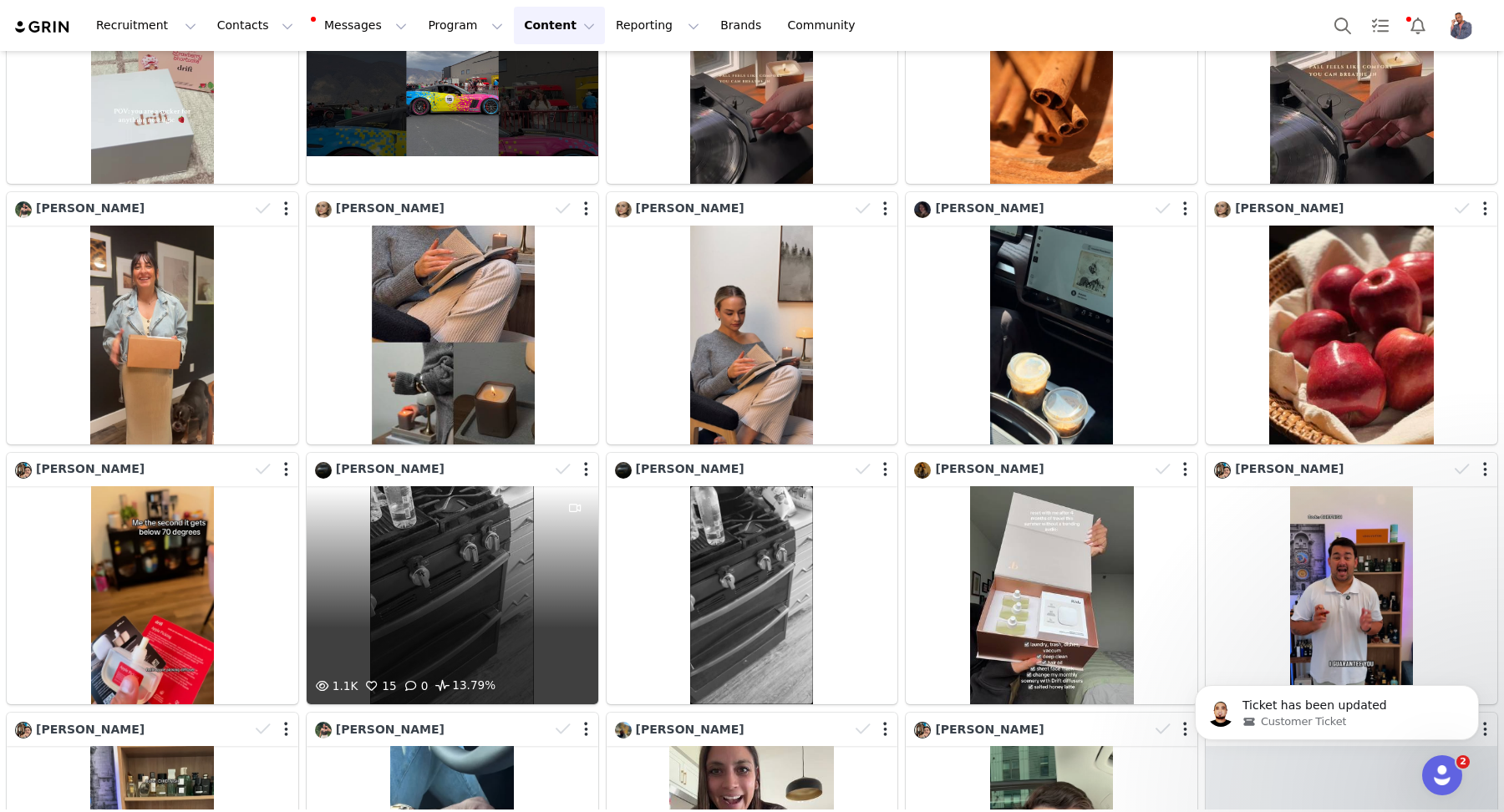
click at [503, 640] on div "1.1K 15 0 13.79%" at bounding box center [452, 595] width 291 height 219
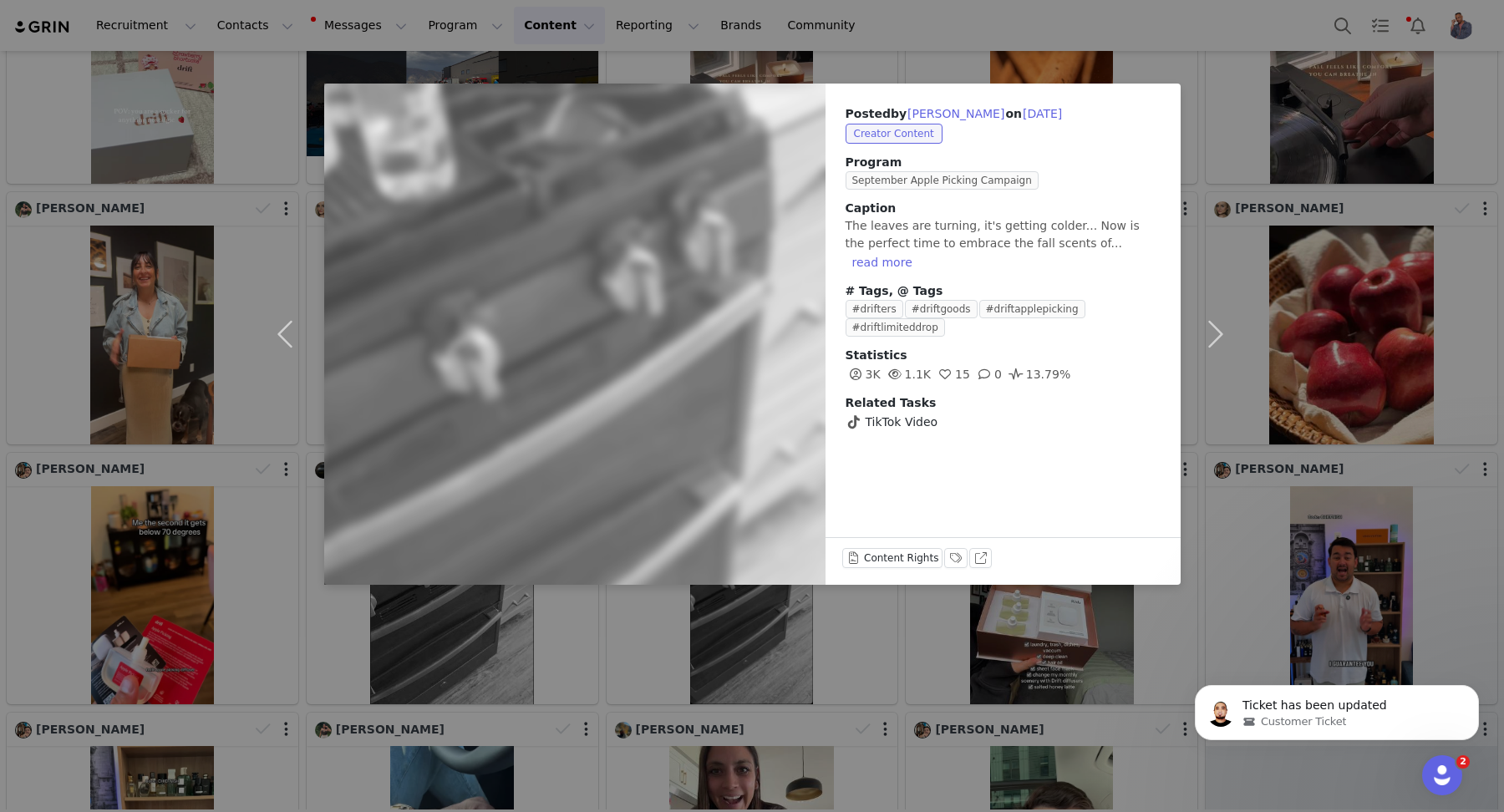
click at [463, 656] on div "Posted by Brandon Osif on Sep 24, 2025 Creator Content Program September Apple …" at bounding box center [752, 406] width 1504 height 812
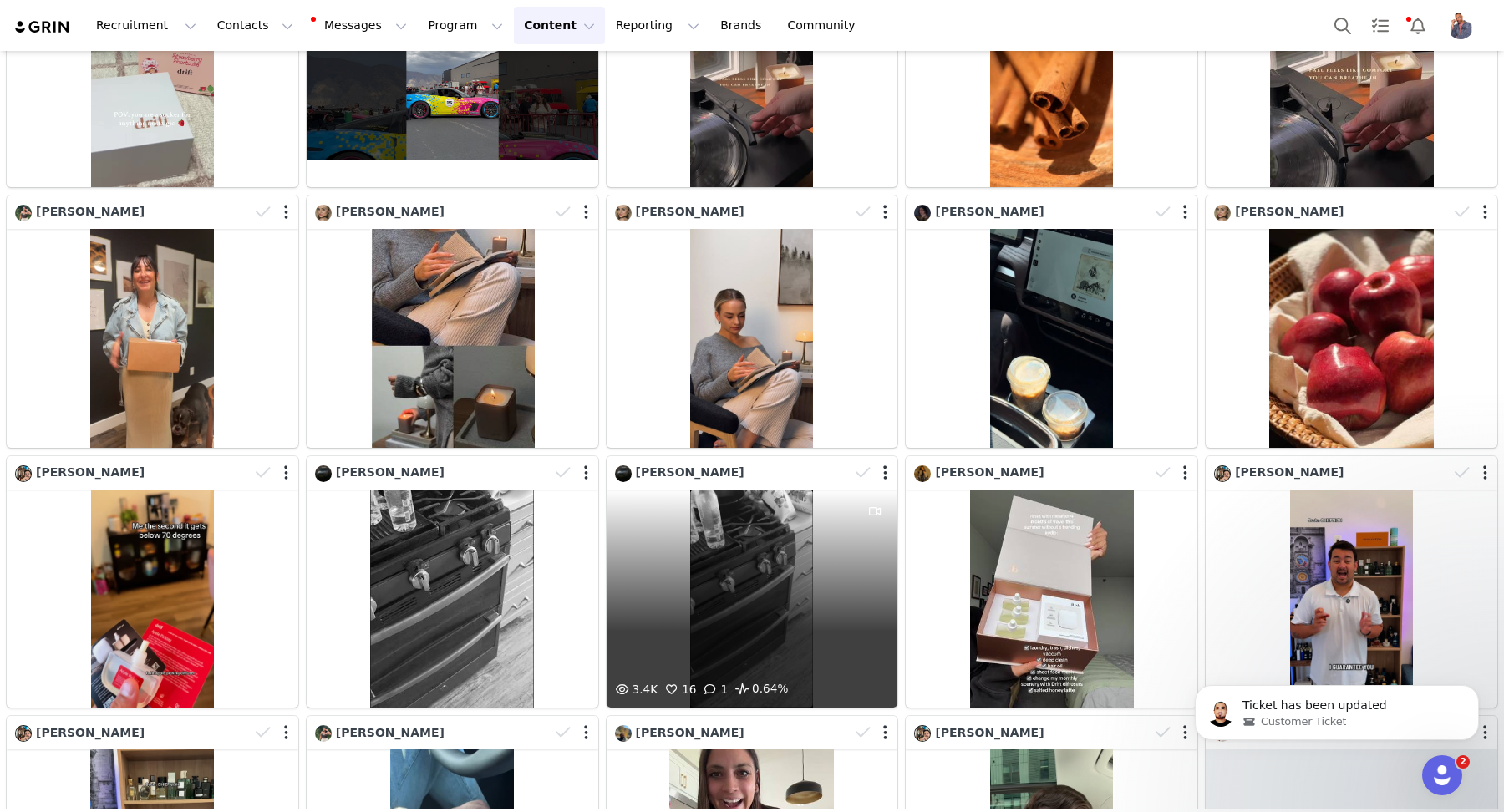
scroll to position [448, 0]
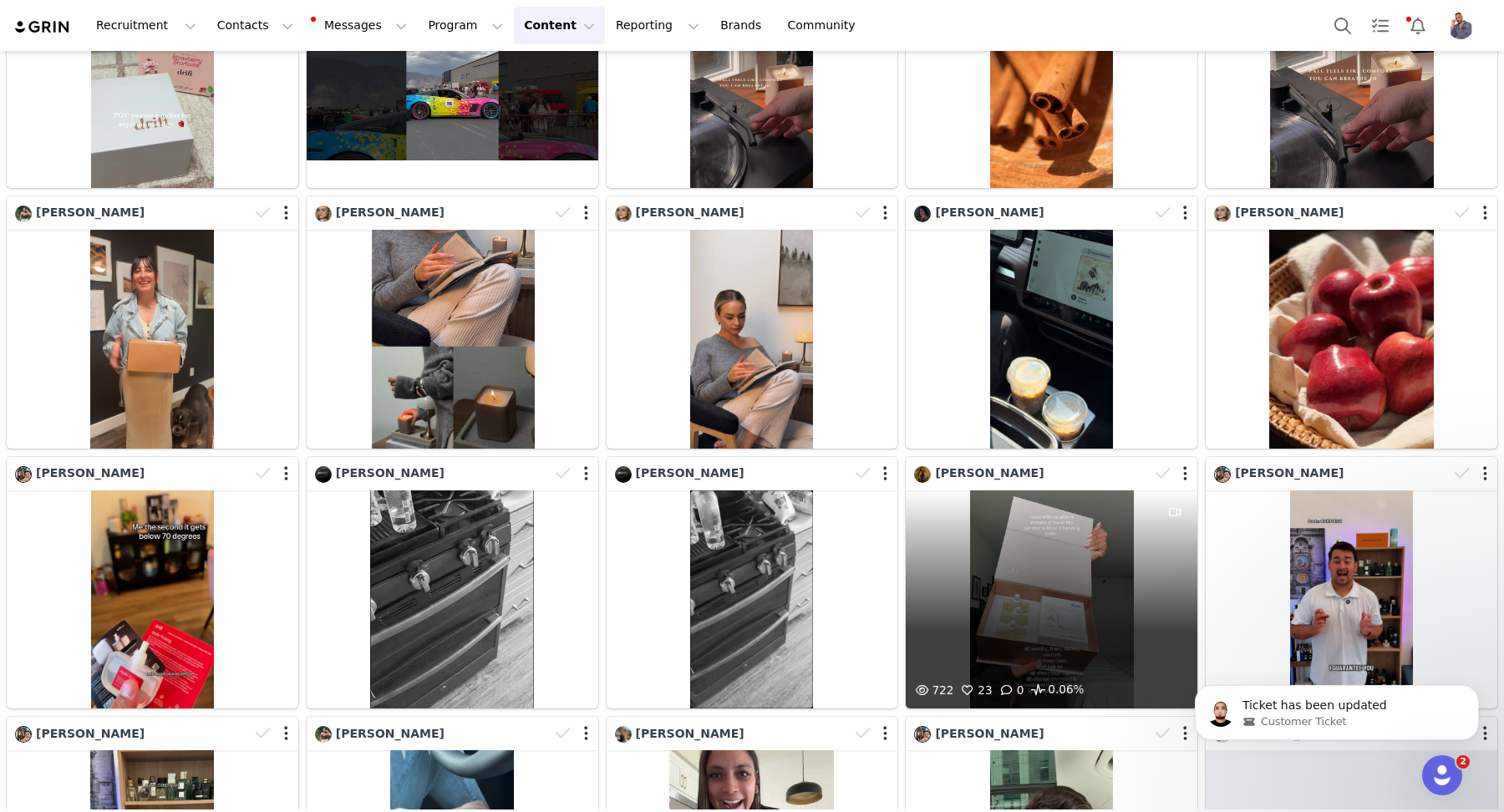
click at [970, 540] on div "722 23 0 0.06%" at bounding box center [1051, 600] width 291 height 219
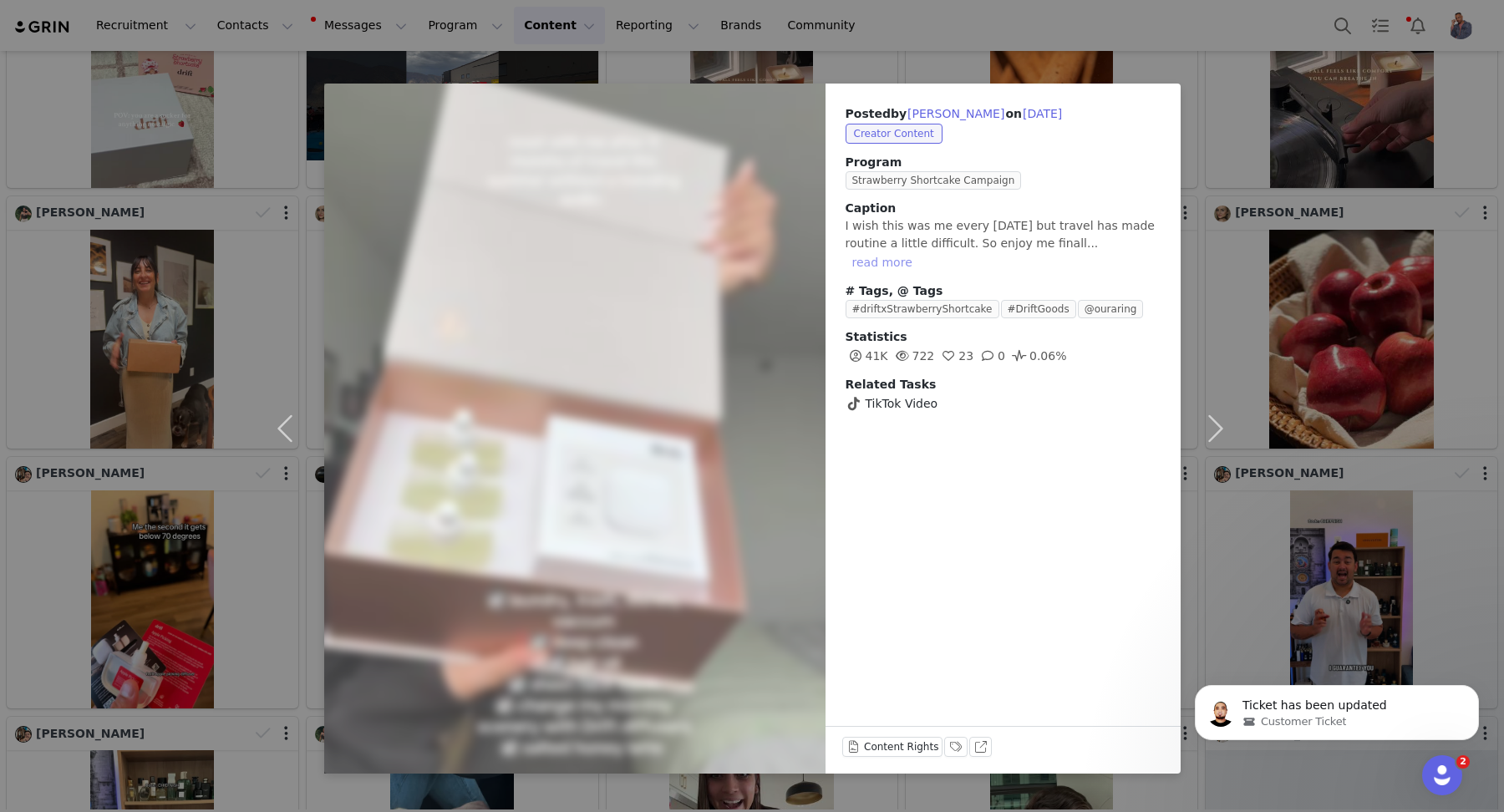
click at [919, 253] on button "read more" at bounding box center [882, 263] width 74 height 20
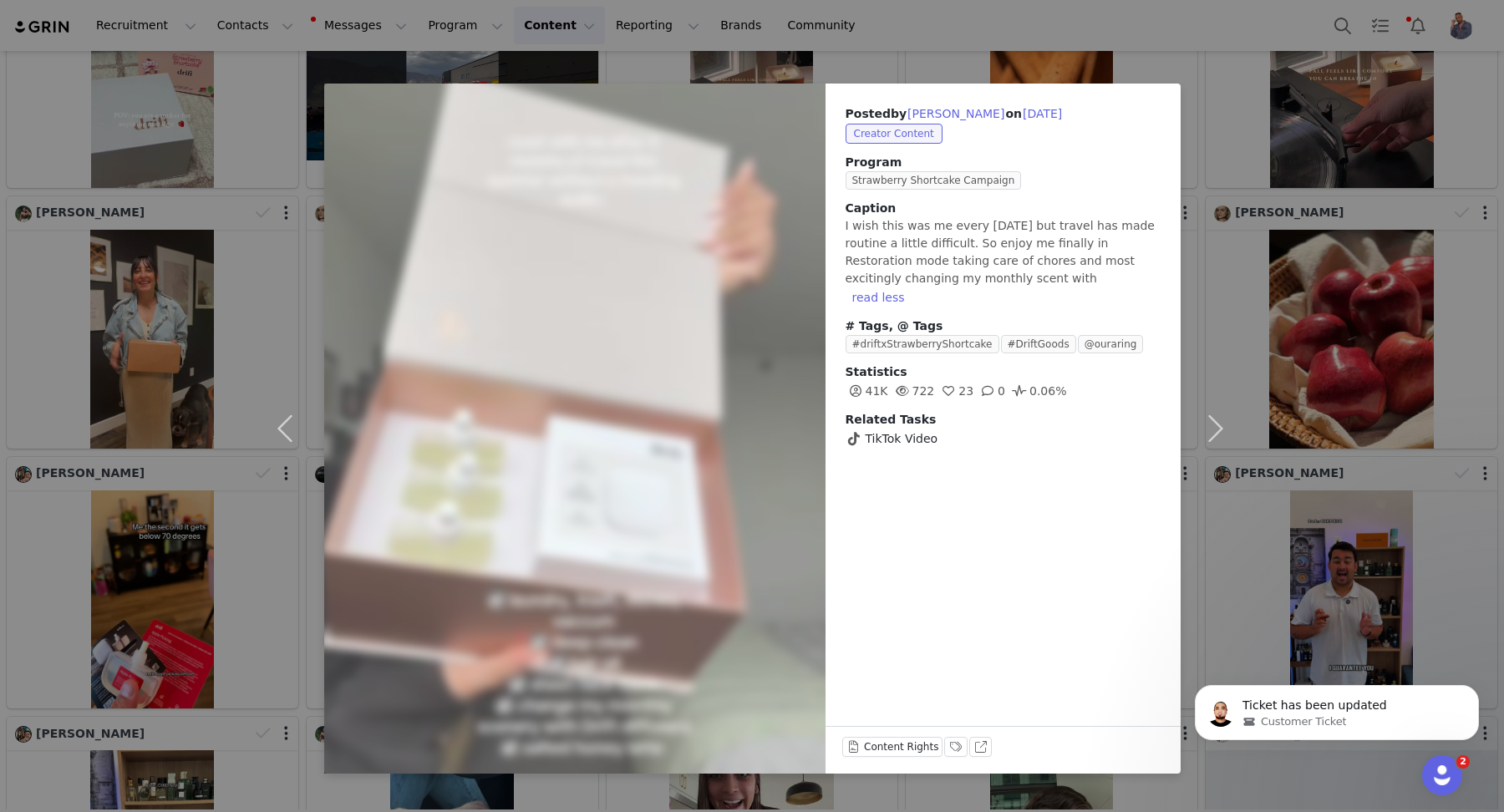
click at [1325, 353] on div "Posted by Alisha Gupta on Sep 20, 2025 Creator Content Program Strawberry Short…" at bounding box center [752, 406] width 1504 height 812
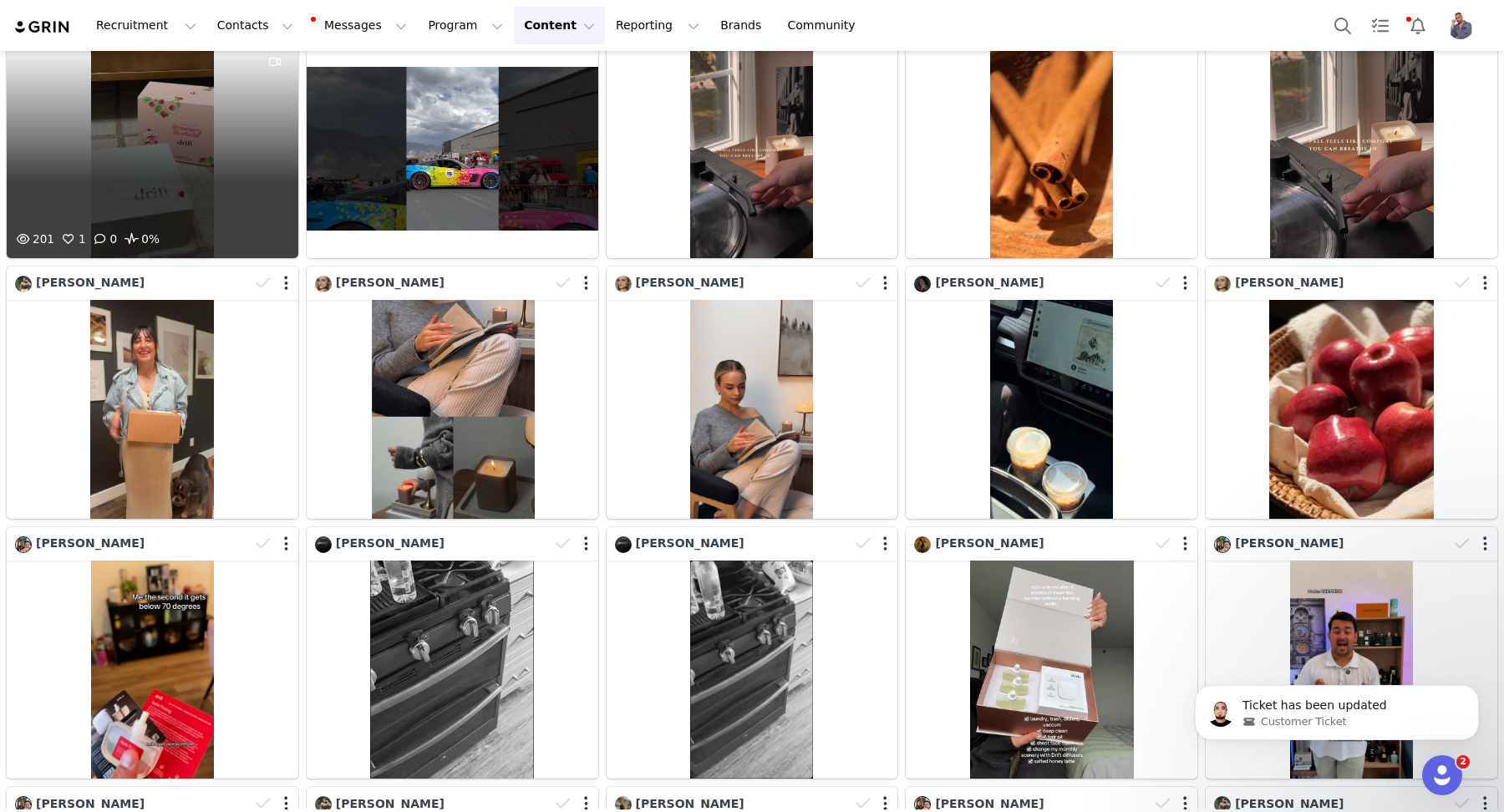
scroll to position [0, 0]
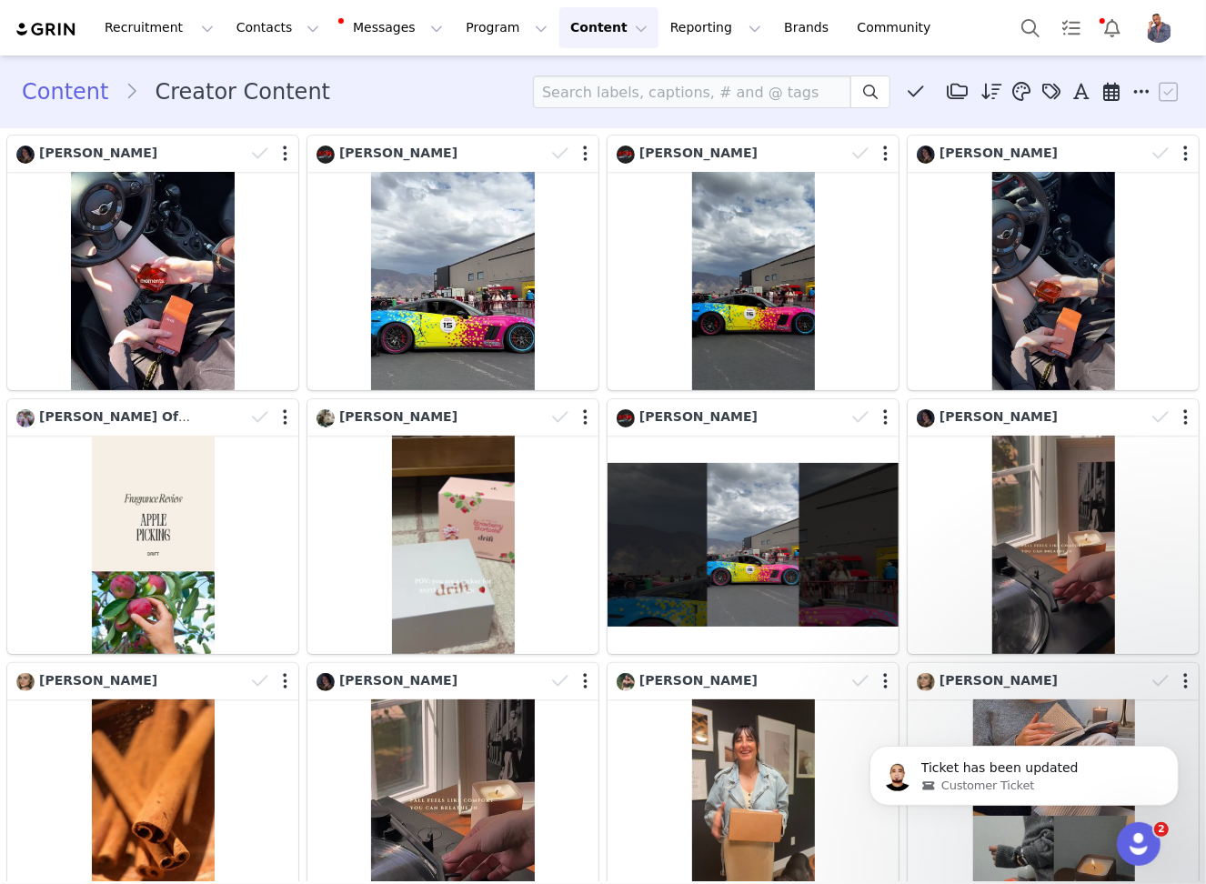
click at [58, 97] on link "Content" at bounding box center [73, 91] width 103 height 33
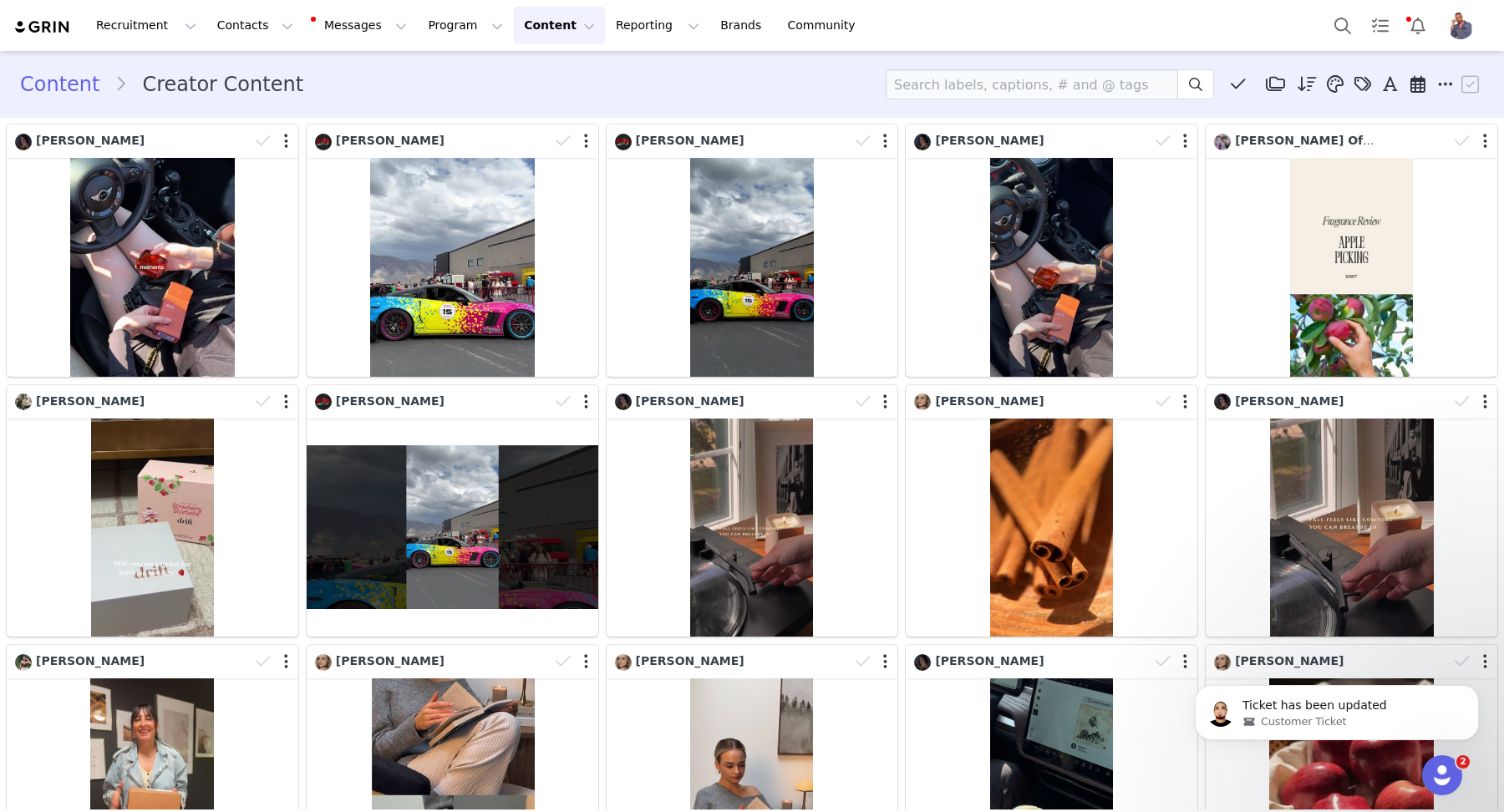
click at [1447, 23] on img "Profile" at bounding box center [1460, 26] width 27 height 27
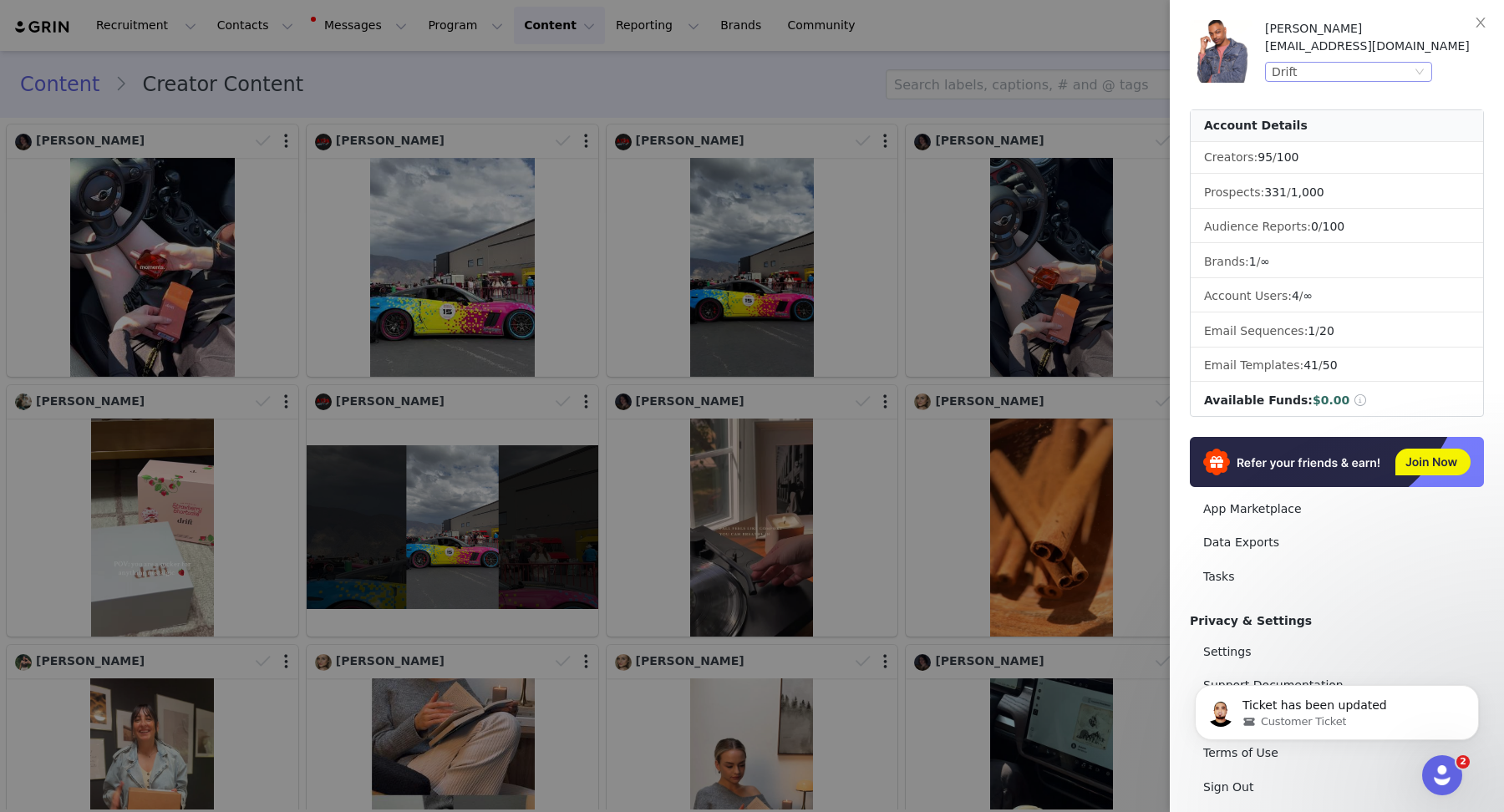
click at [1404, 70] on div "Drift" at bounding box center [1341, 72] width 140 height 18
click at [1345, 127] on li "Scentbird" at bounding box center [1381, 128] width 234 height 27
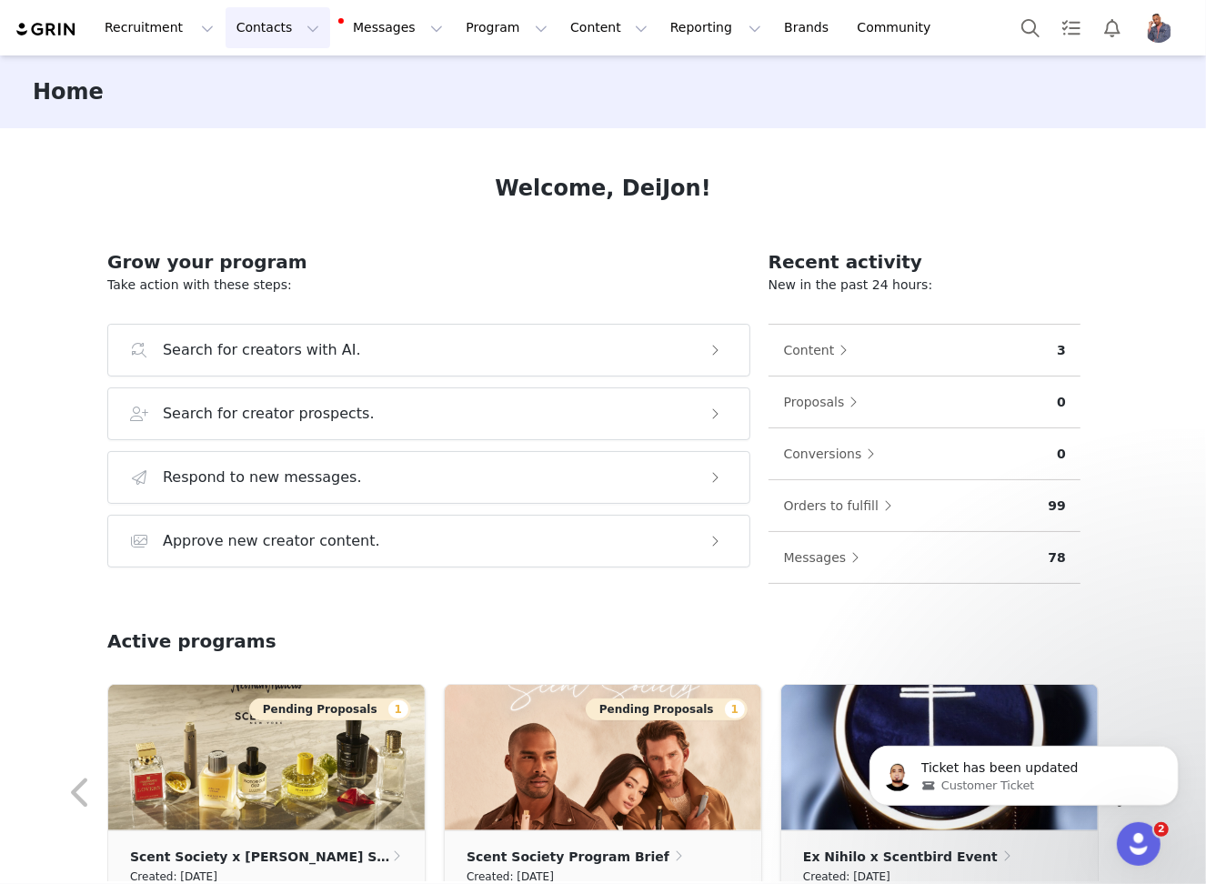
click at [236, 25] on button "Contacts Contacts" at bounding box center [277, 27] width 105 height 41
click at [257, 73] on p "Creators" at bounding box center [254, 80] width 55 height 19
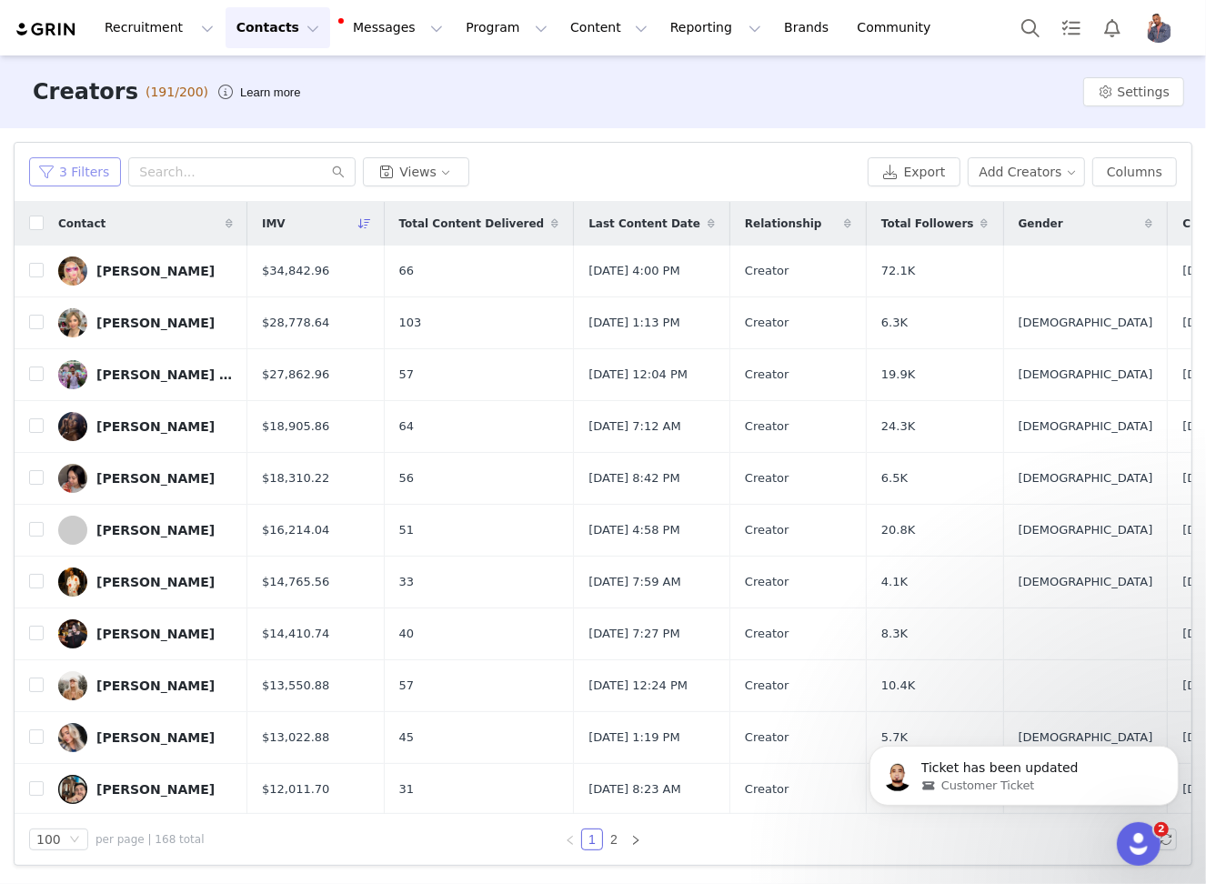
click at [74, 174] on button "3 Filters" at bounding box center [75, 171] width 92 height 29
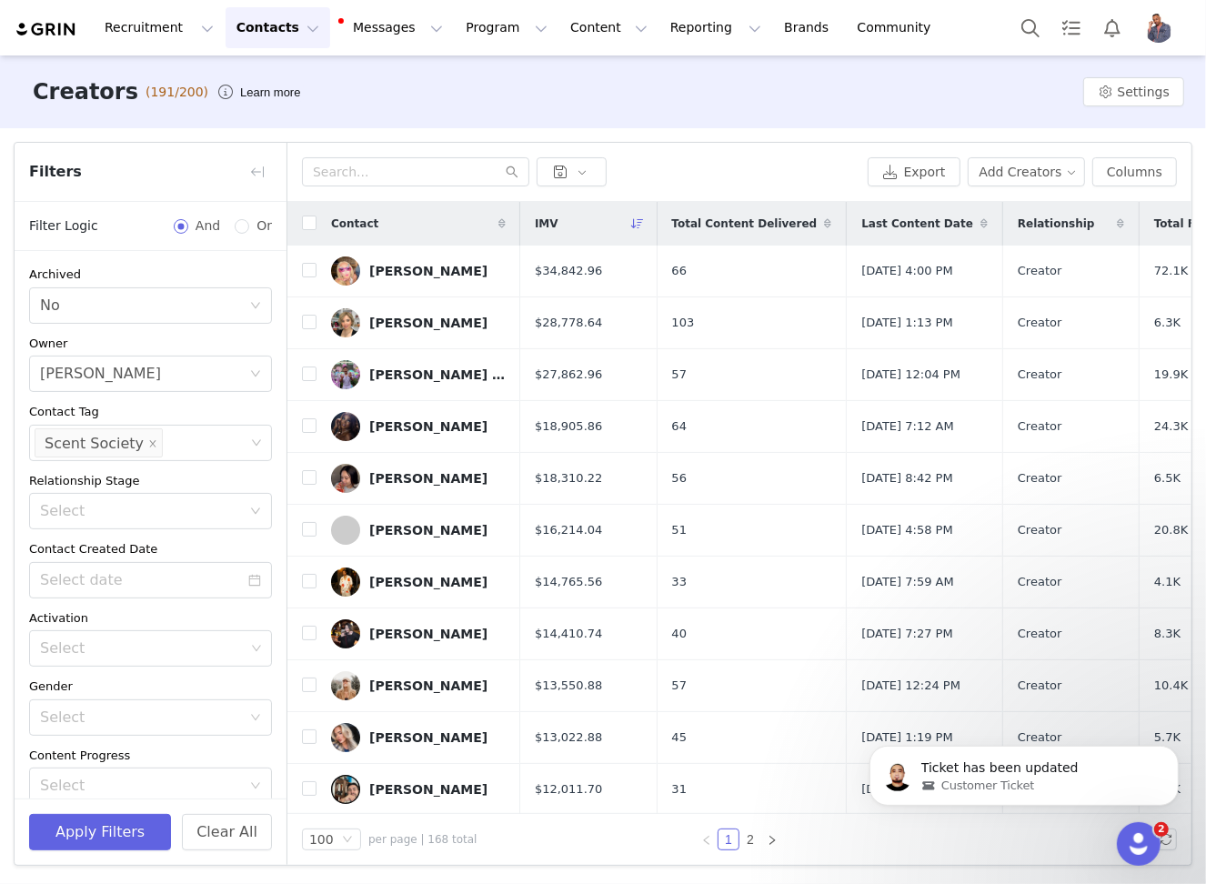
click at [588, 153] on div "Export Add Creators Columns" at bounding box center [739, 172] width 904 height 59
click at [584, 165] on button "button" at bounding box center [571, 171] width 70 height 29
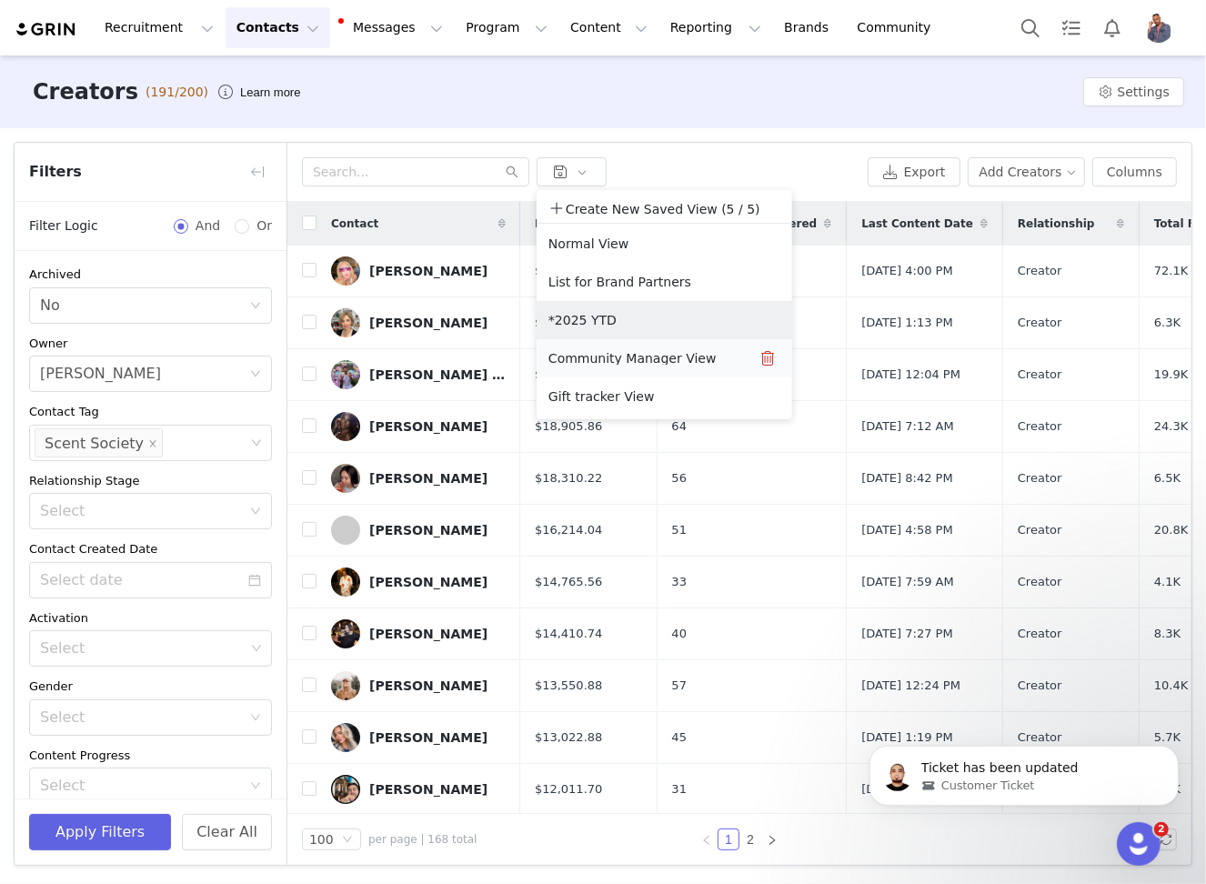
click at [651, 364] on button "Community Manager View" at bounding box center [639, 358] width 184 height 29
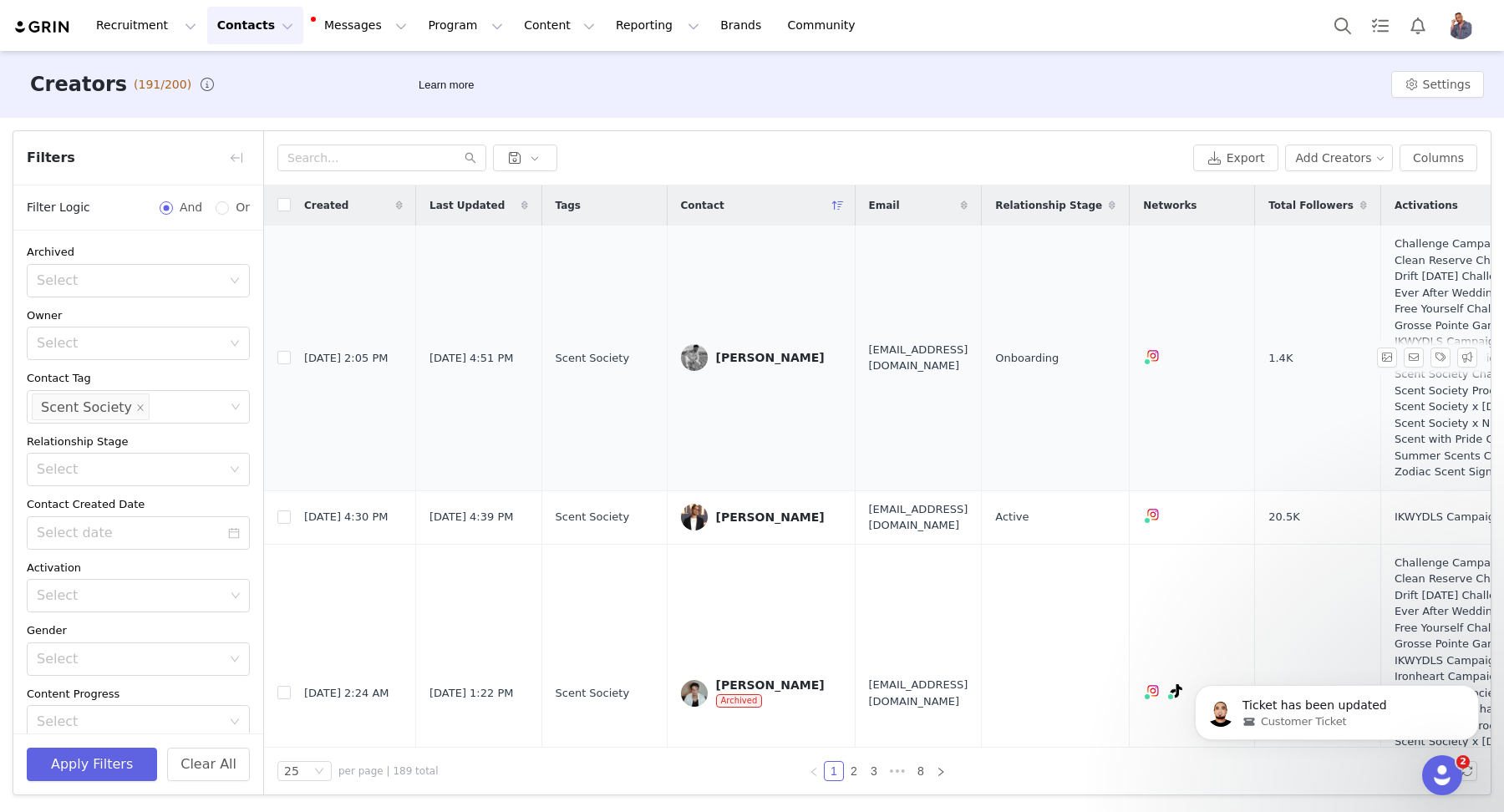
click at [728, 355] on div "Aarón Hans" at bounding box center [770, 357] width 108 height 14
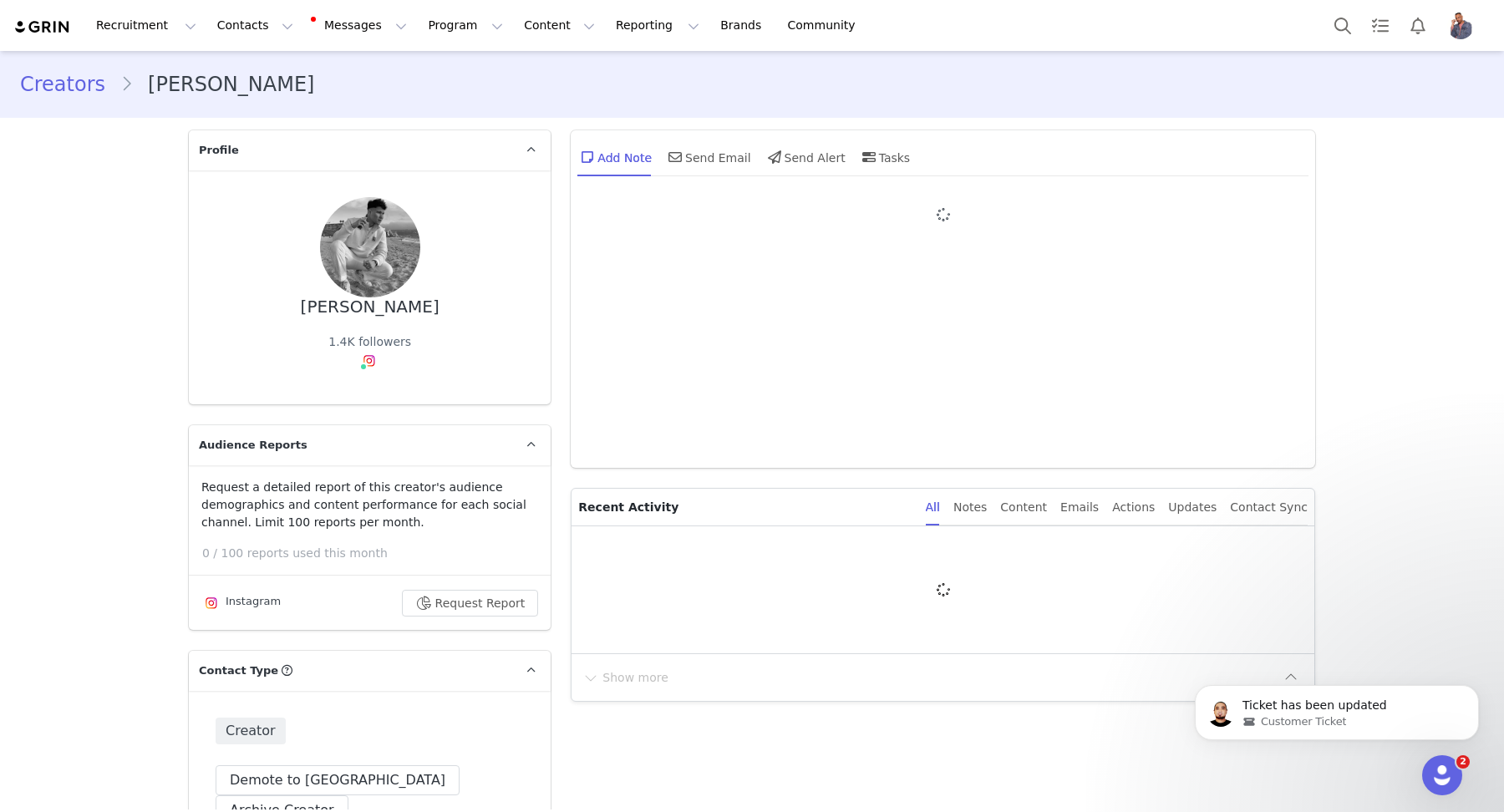
type input "+1 (United States)"
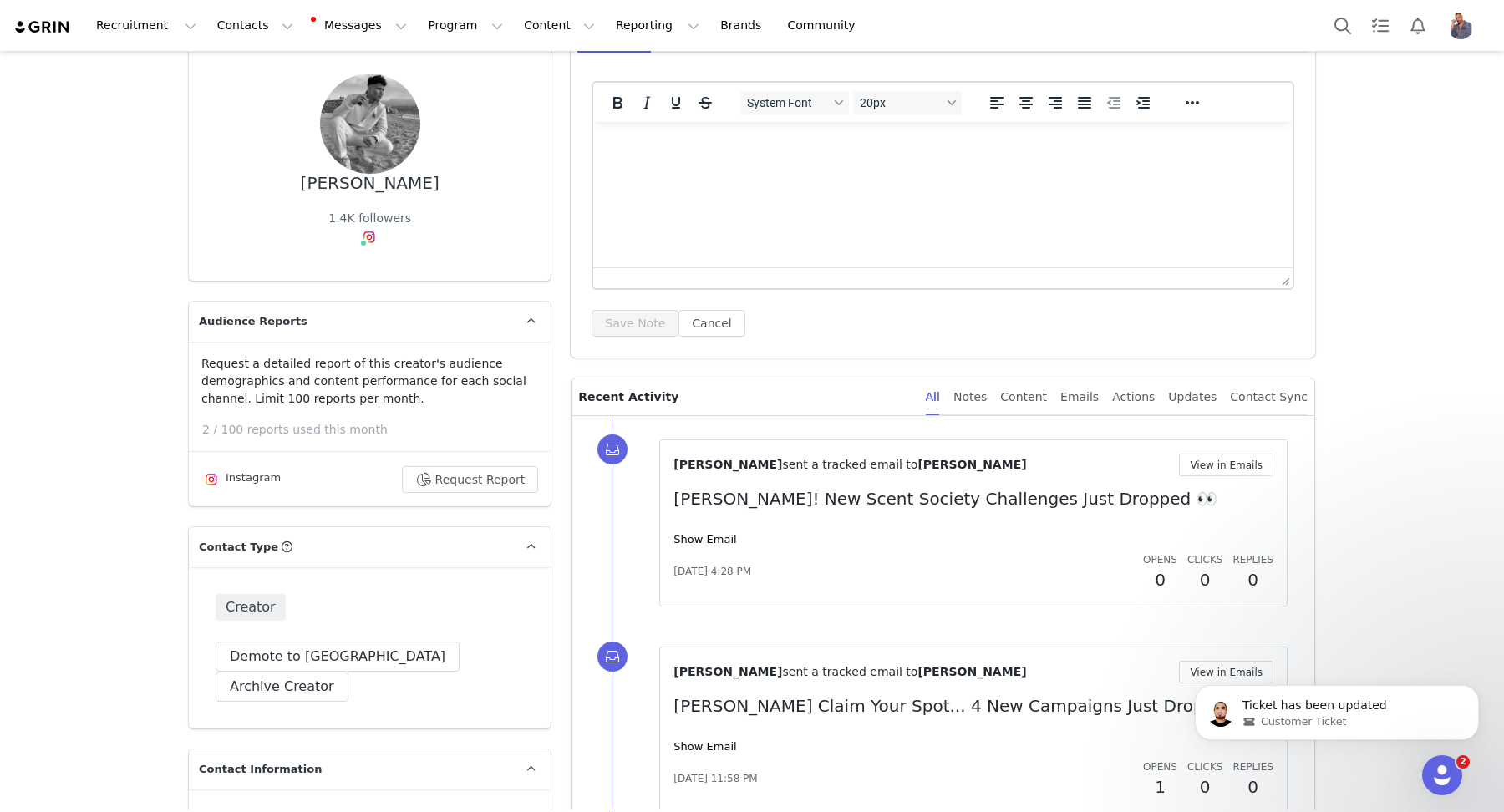
scroll to position [344, 0]
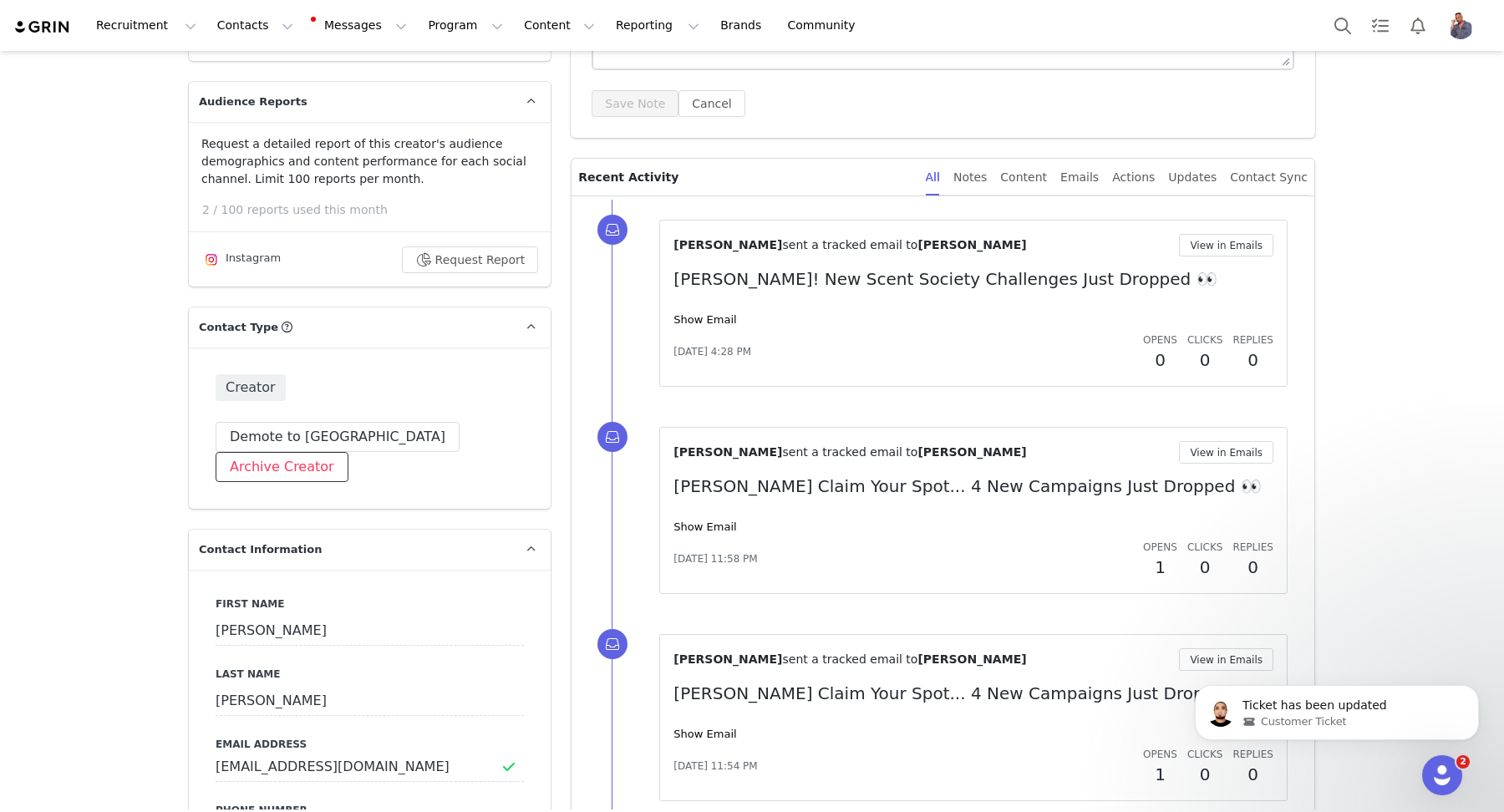
click at [348, 452] on button "Archive Creator" at bounding box center [282, 467] width 133 height 30
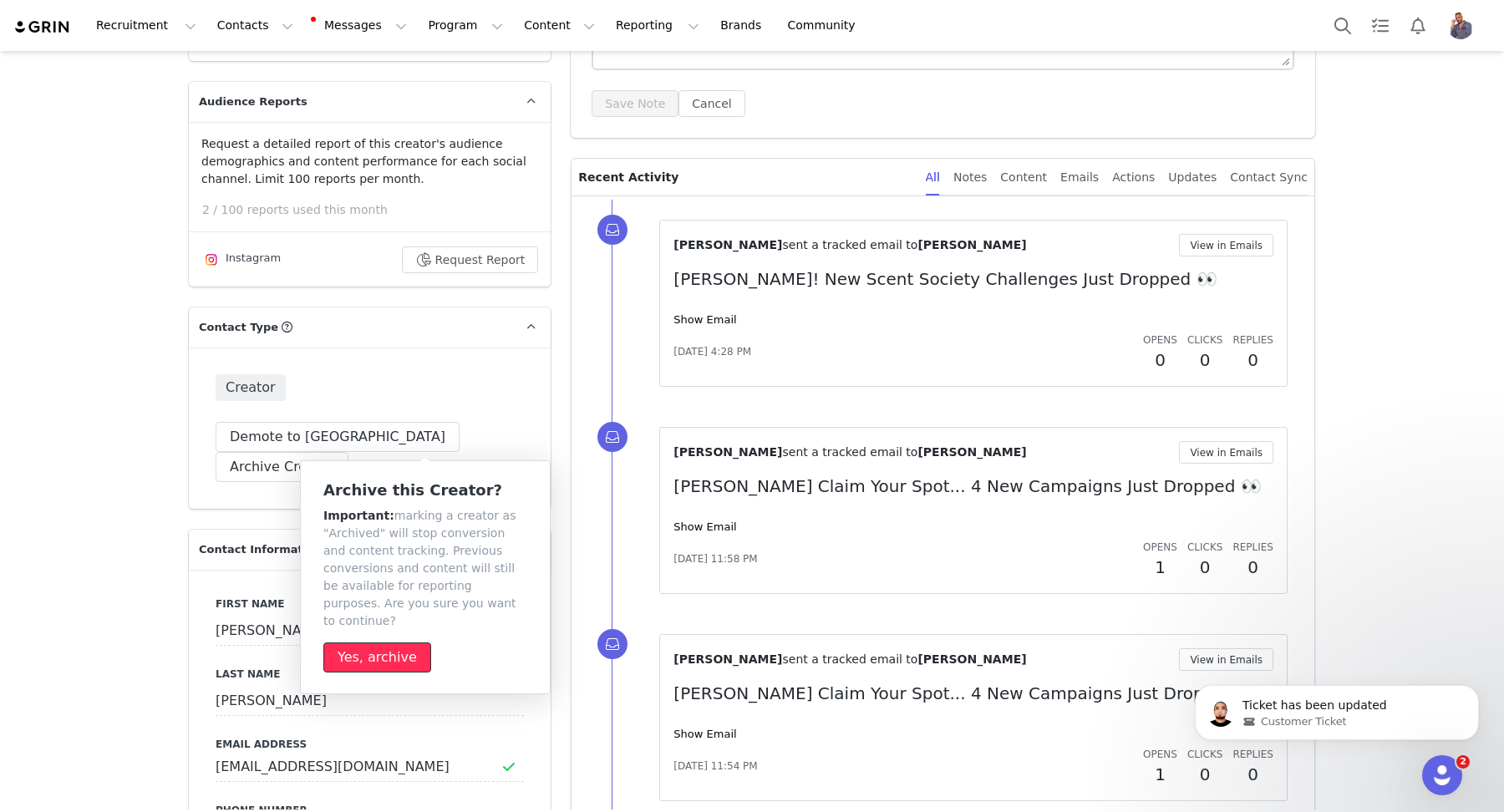
click at [379, 642] on button "Yes, archive" at bounding box center [377, 657] width 107 height 30
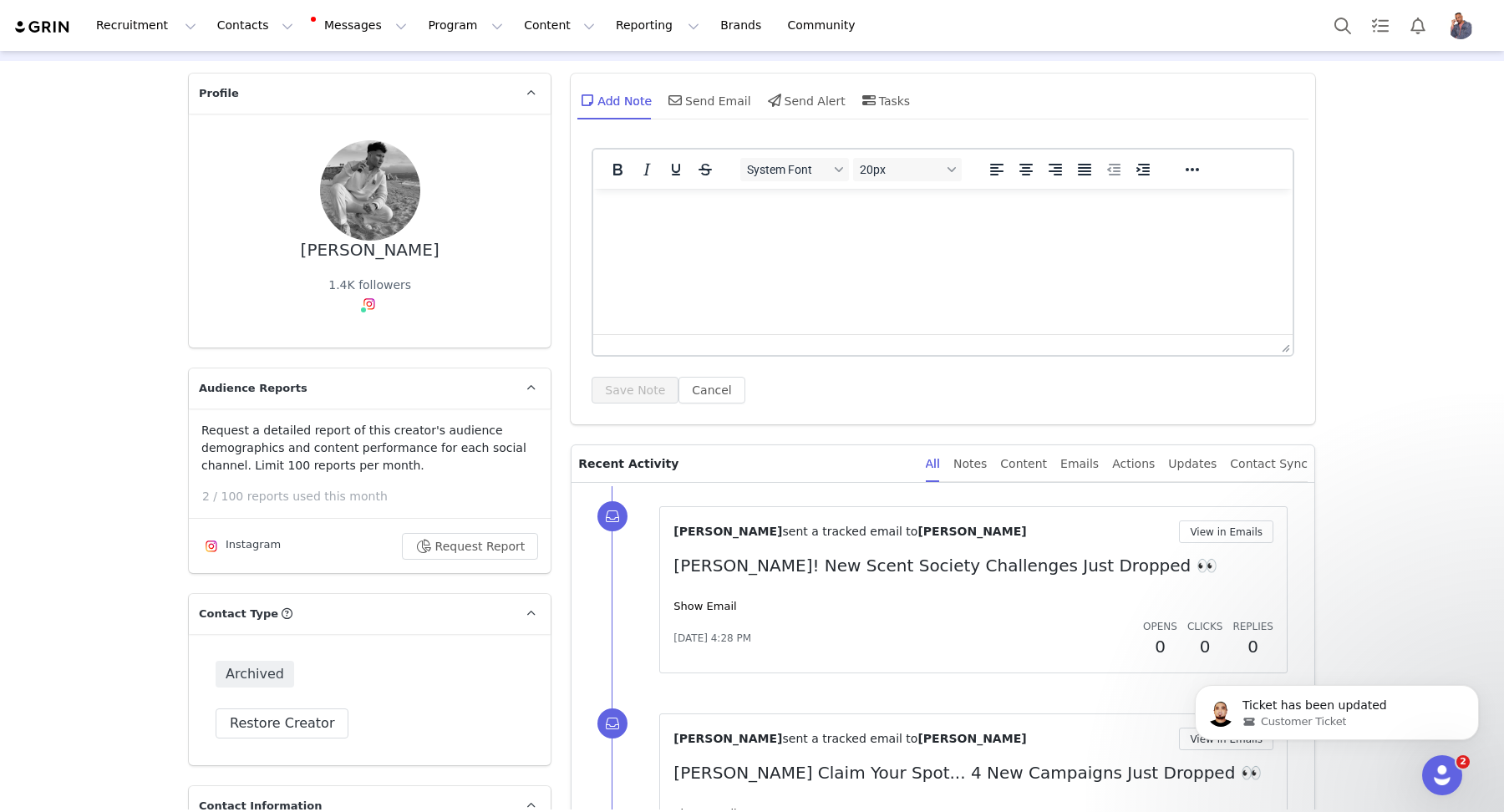
scroll to position [0, 0]
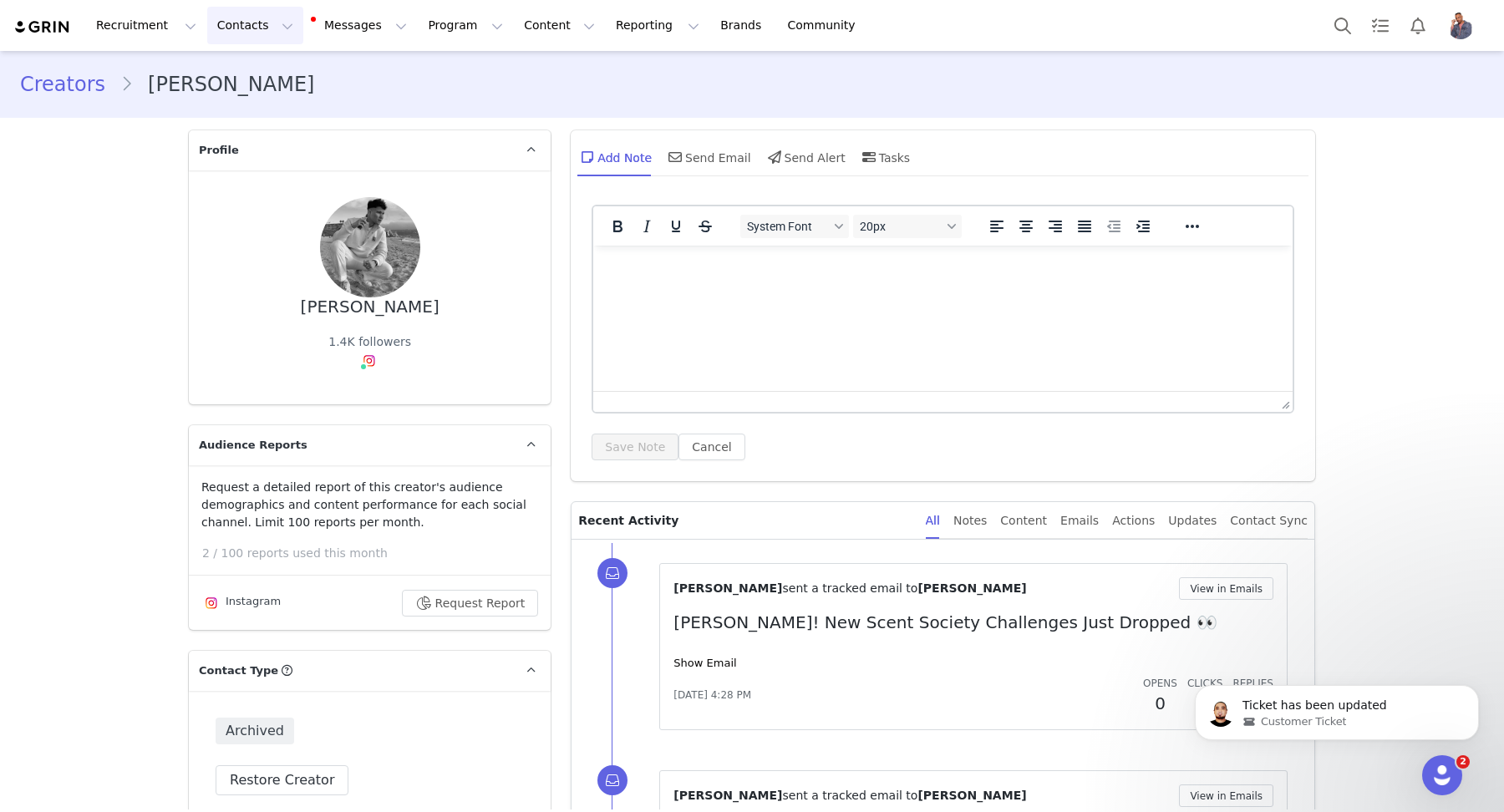
click at [224, 27] on button "Contacts Contacts" at bounding box center [254, 25] width 96 height 38
click at [308, 37] on button "Messages Messages" at bounding box center [360, 25] width 113 height 38
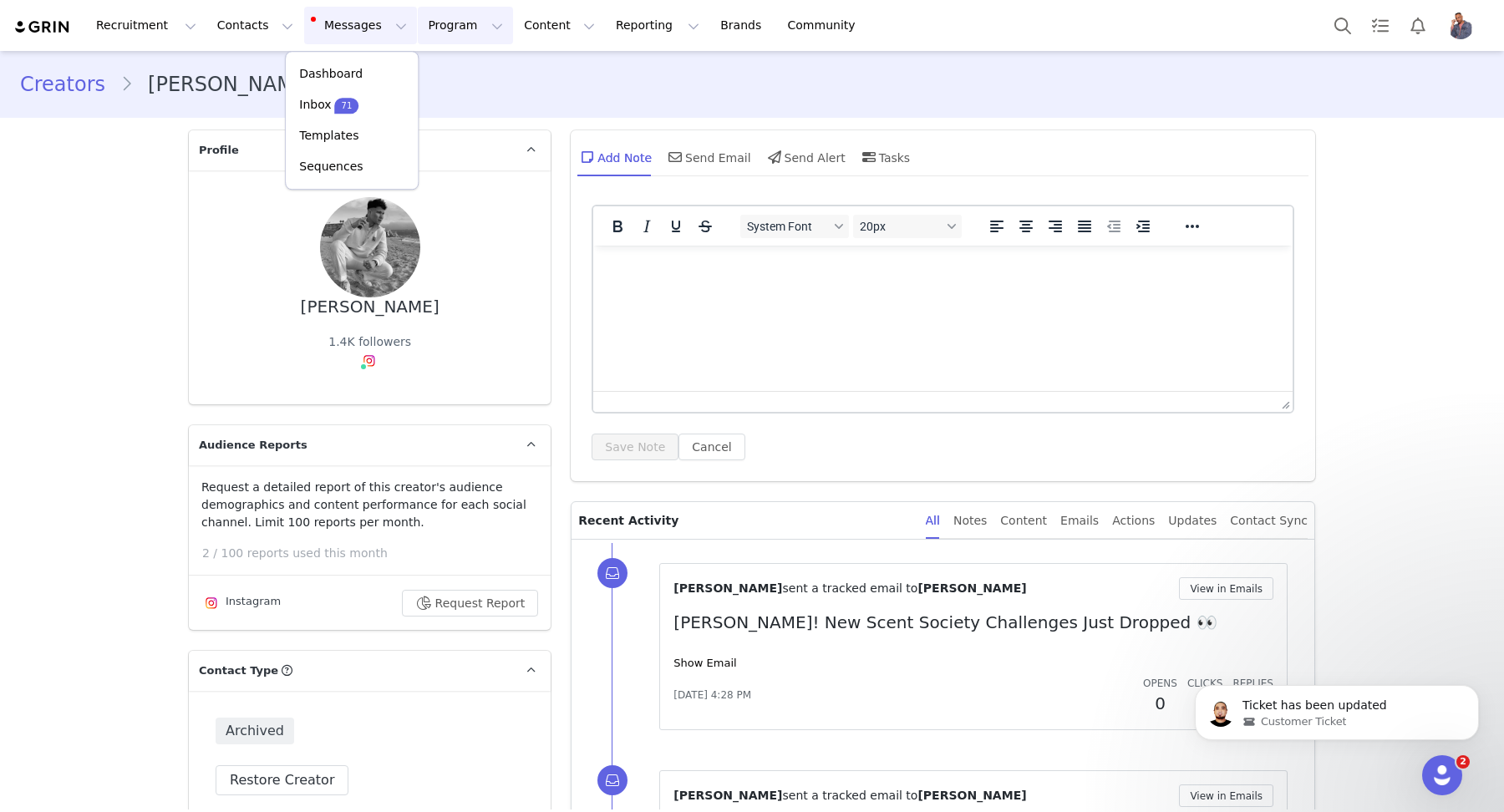
click at [418, 29] on button "Program Program" at bounding box center [466, 25] width 96 height 38
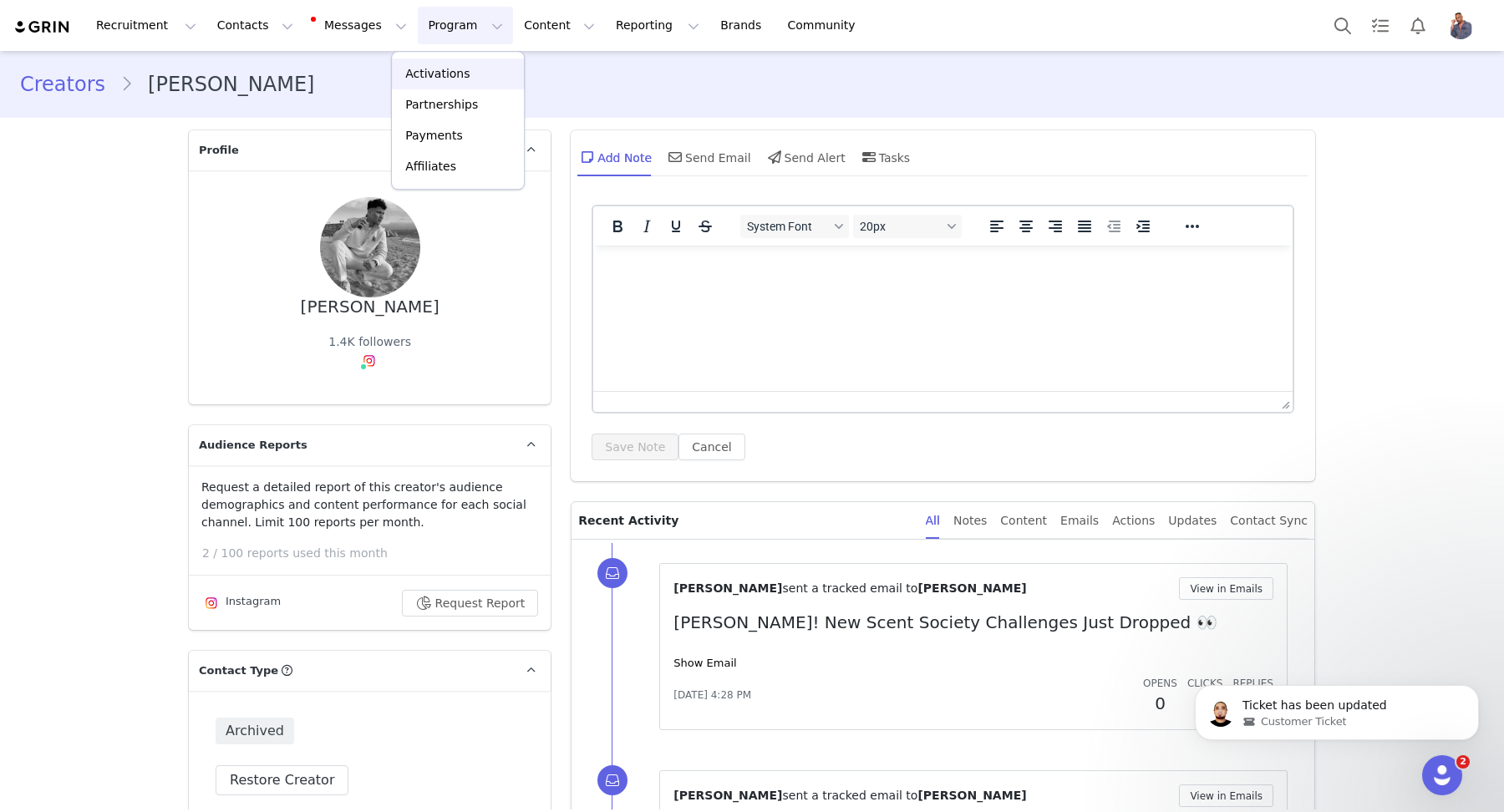
click at [413, 65] on p "Activations" at bounding box center [437, 73] width 64 height 17
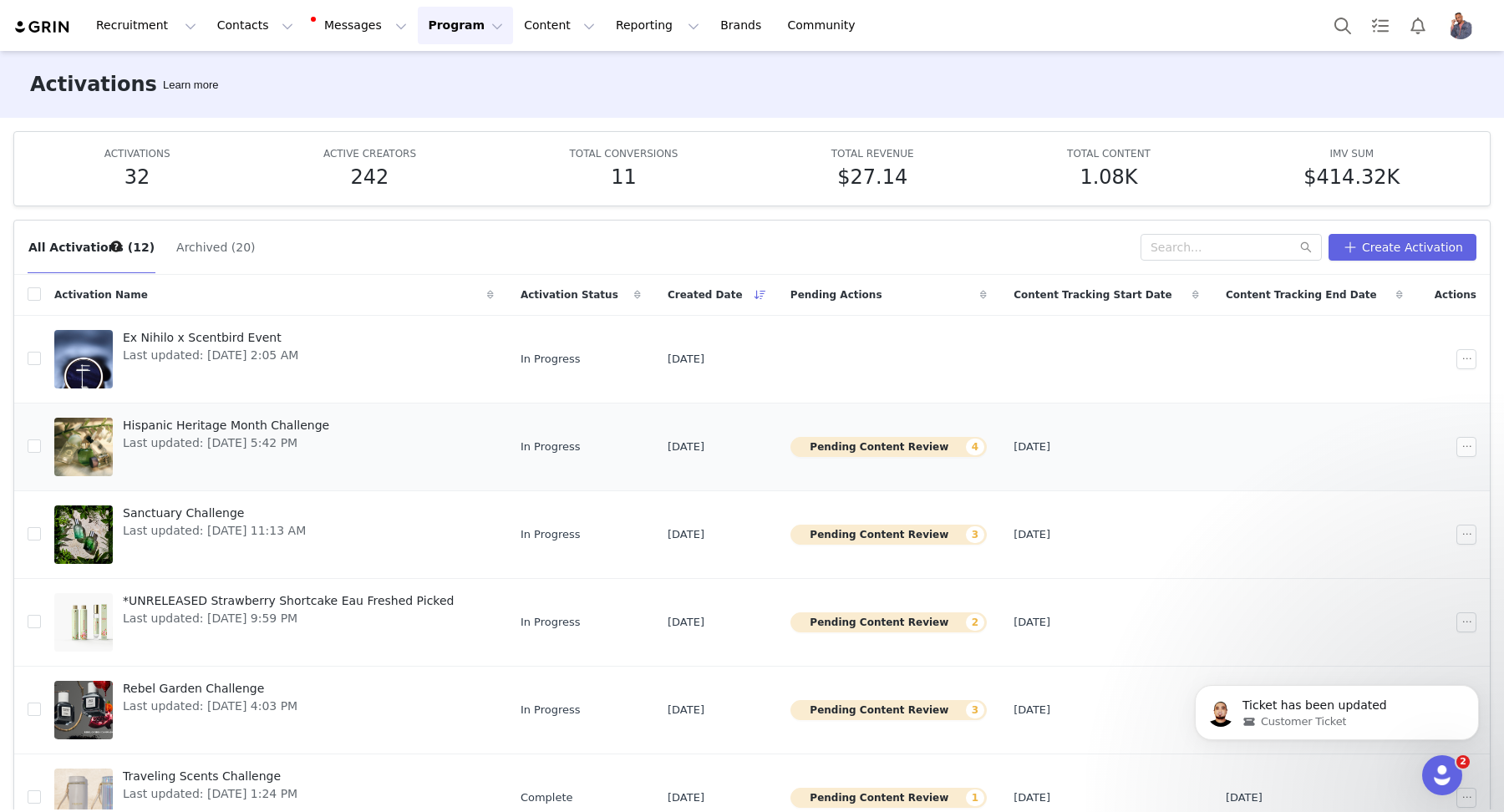
click at [888, 446] on button "Pending Content Review 4" at bounding box center [888, 446] width 197 height 20
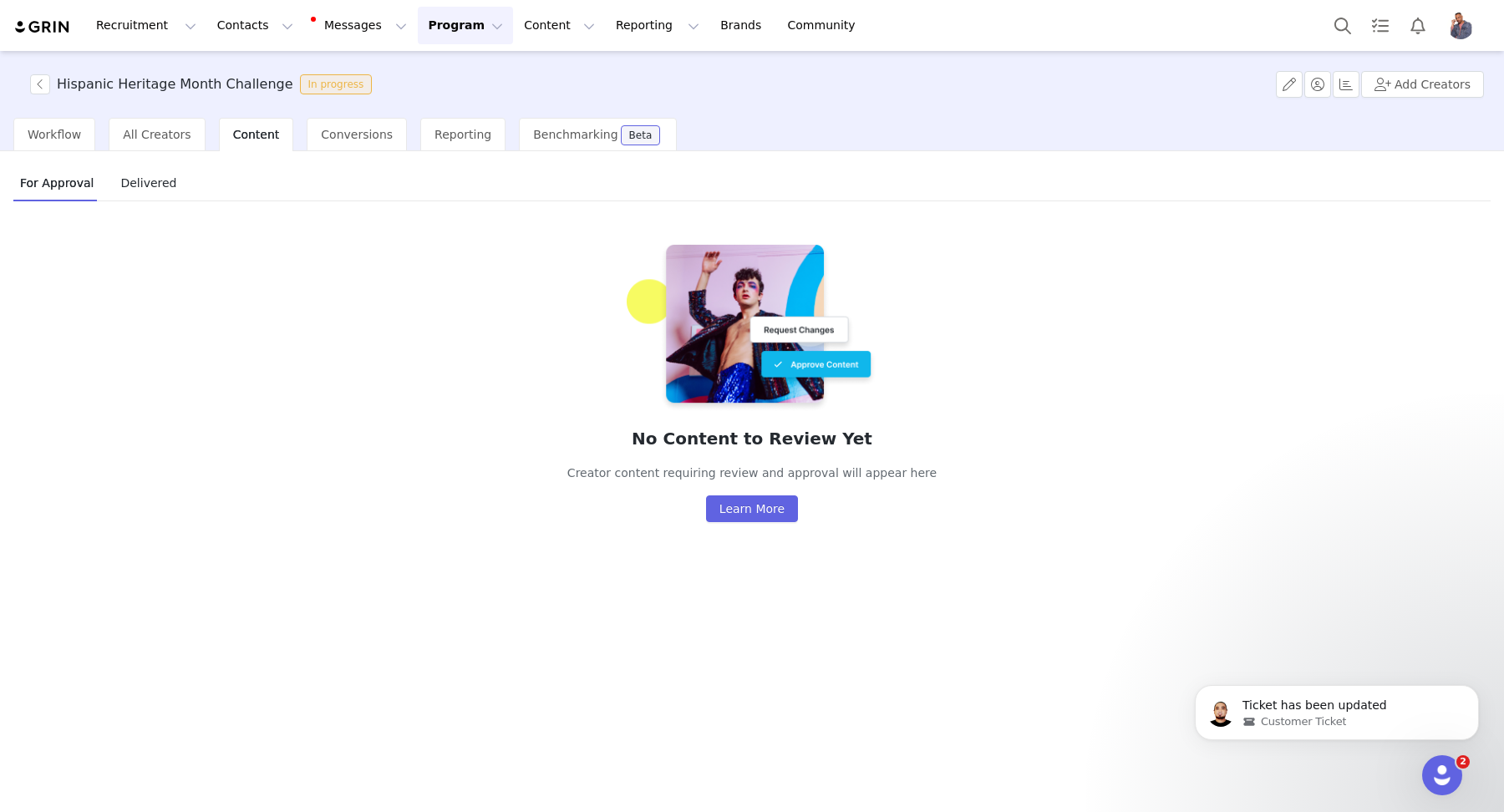
click at [136, 191] on span "Delivered" at bounding box center [148, 183] width 69 height 27
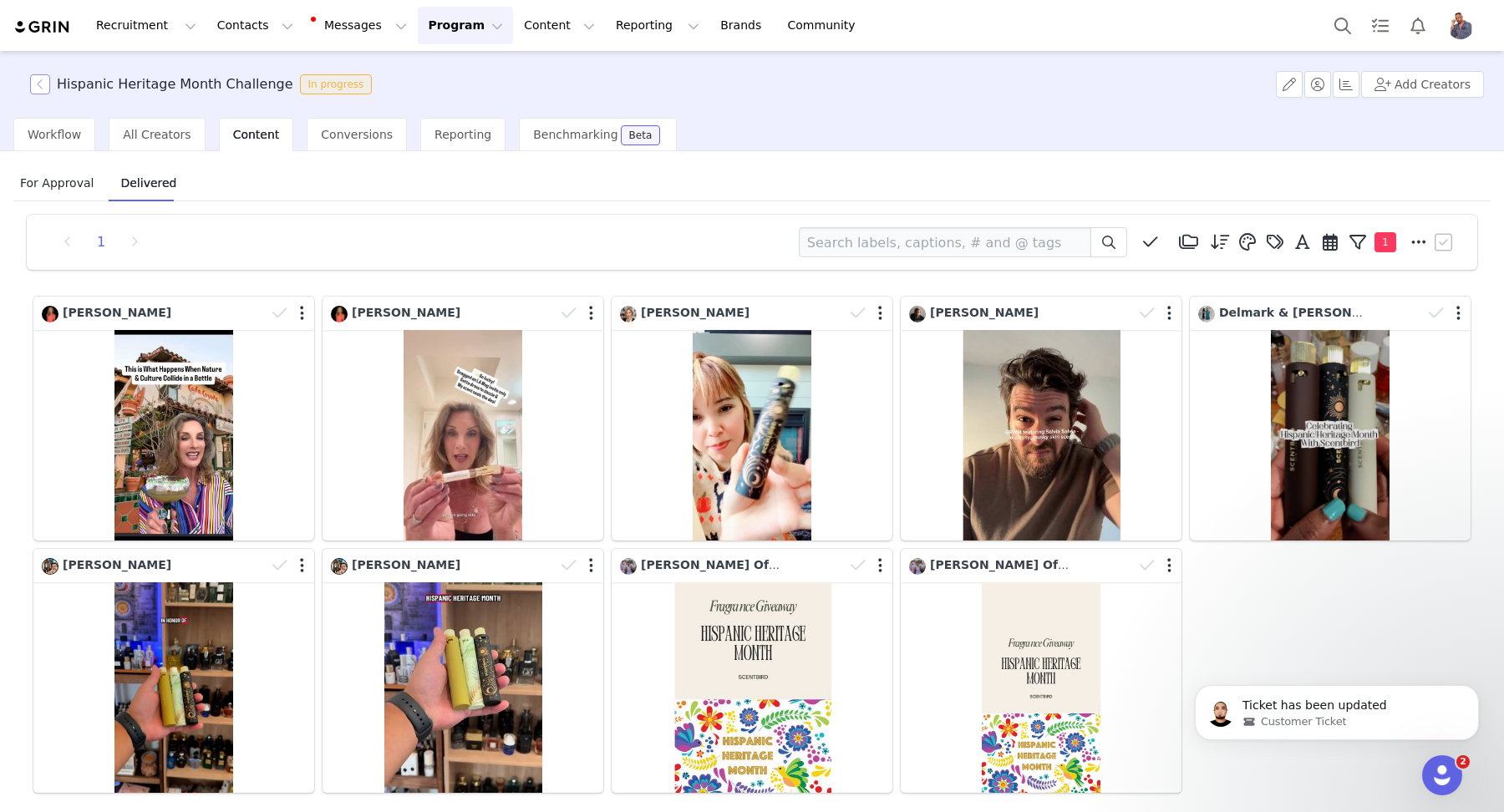
click at [45, 77] on button "button" at bounding box center [40, 85] width 20 height 20
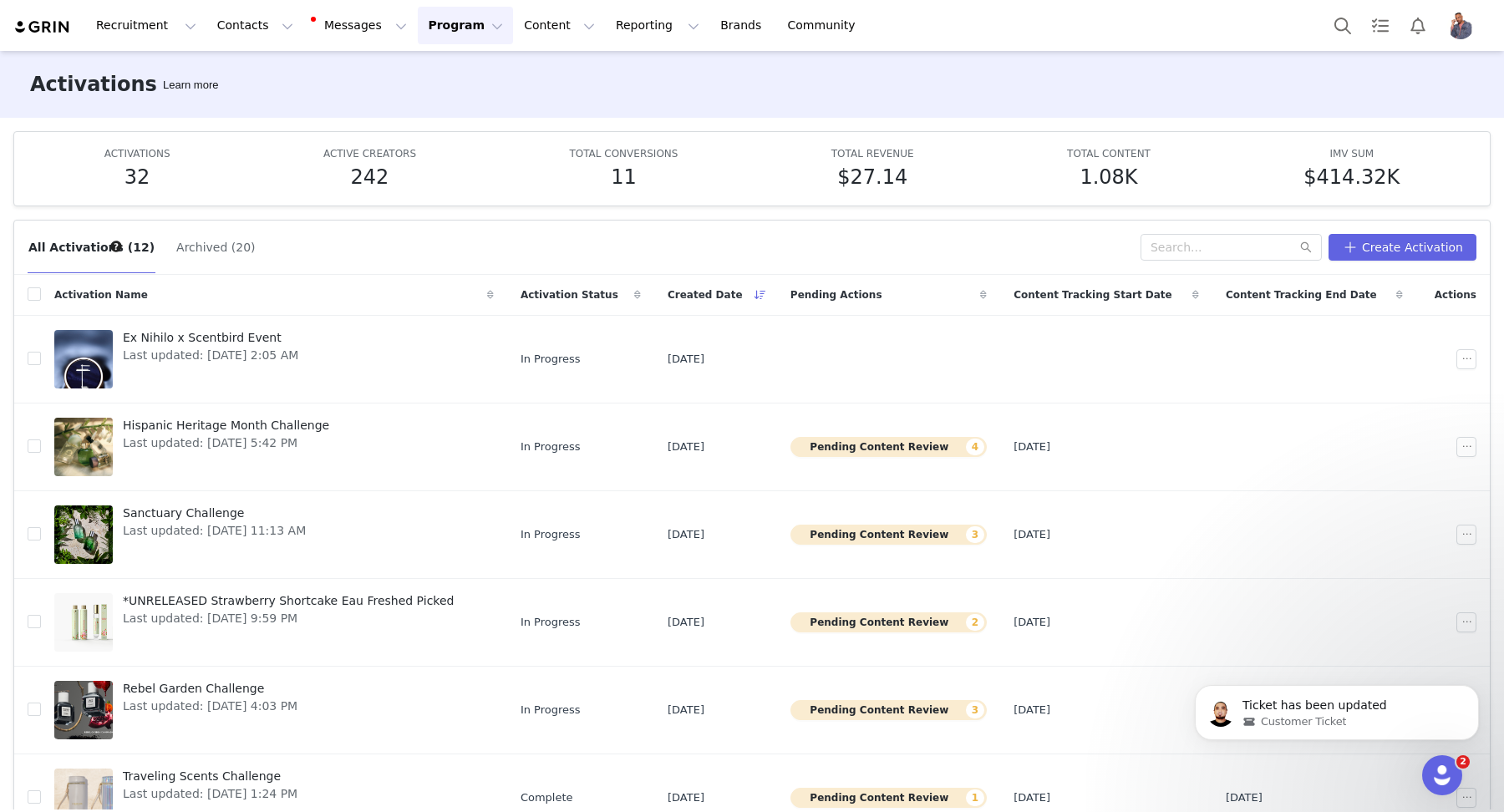
click at [427, 28] on button "Program Program" at bounding box center [466, 25] width 96 height 38
click at [434, 79] on p "Activations" at bounding box center [437, 73] width 64 height 17
click at [447, 40] on button "Program Program" at bounding box center [466, 25] width 96 height 38
click at [514, 29] on button "Content Content" at bounding box center [559, 25] width 91 height 38
click at [428, 28] on button "Program Program" at bounding box center [466, 25] width 96 height 38
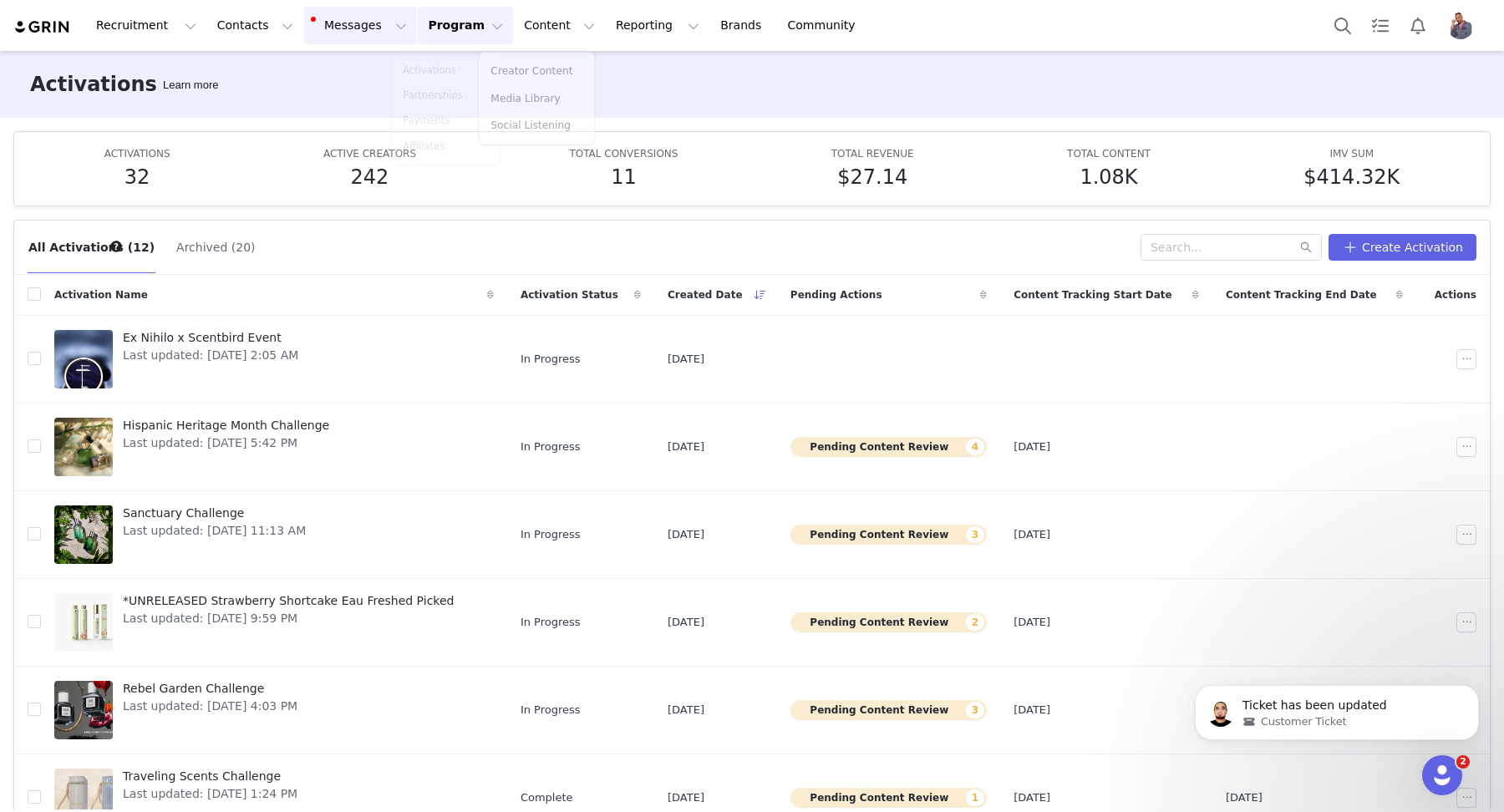
click at [340, 28] on button "Messages Messages" at bounding box center [360, 25] width 113 height 38
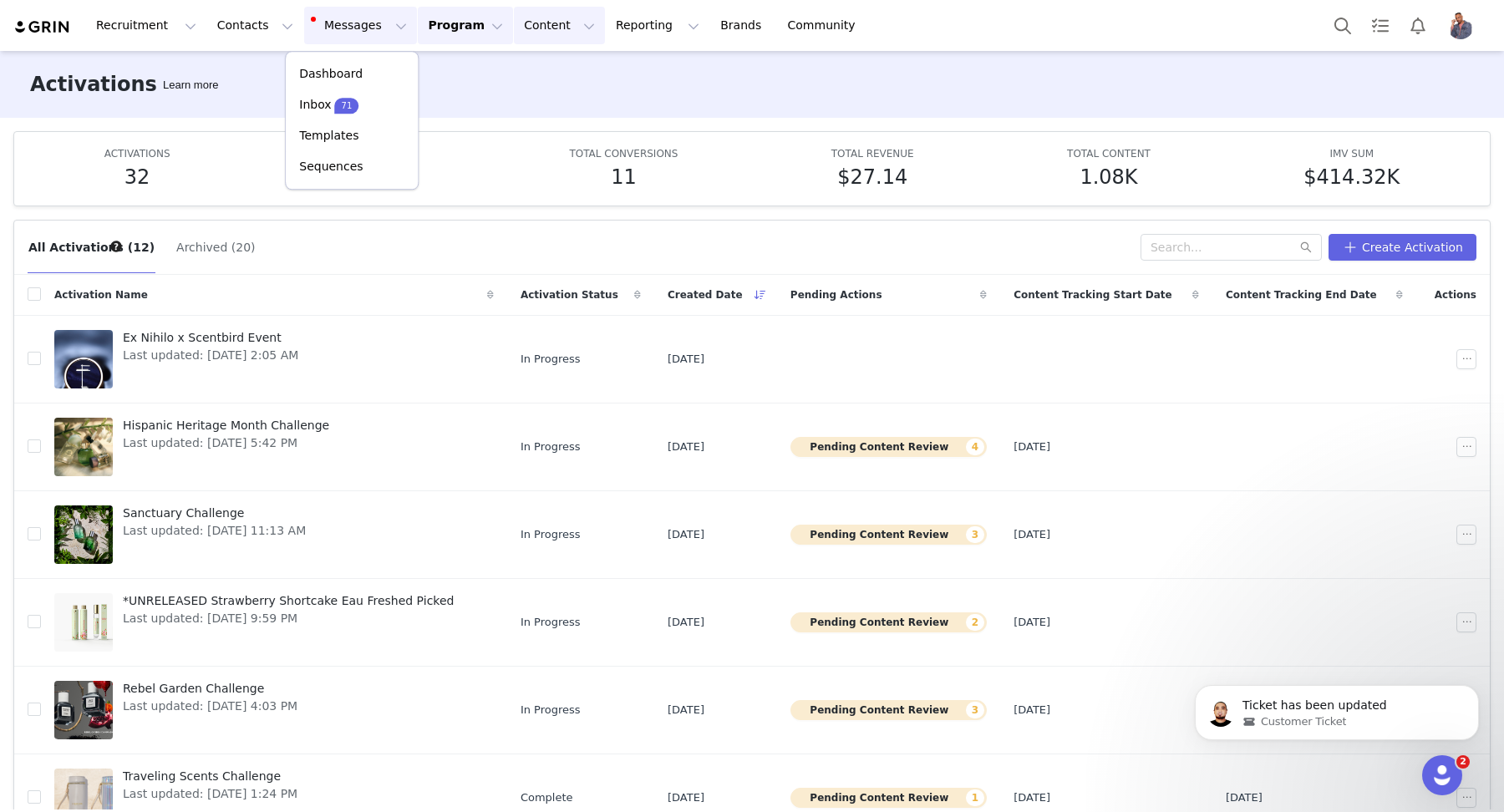
click at [518, 28] on button "Content Content" at bounding box center [559, 25] width 91 height 38
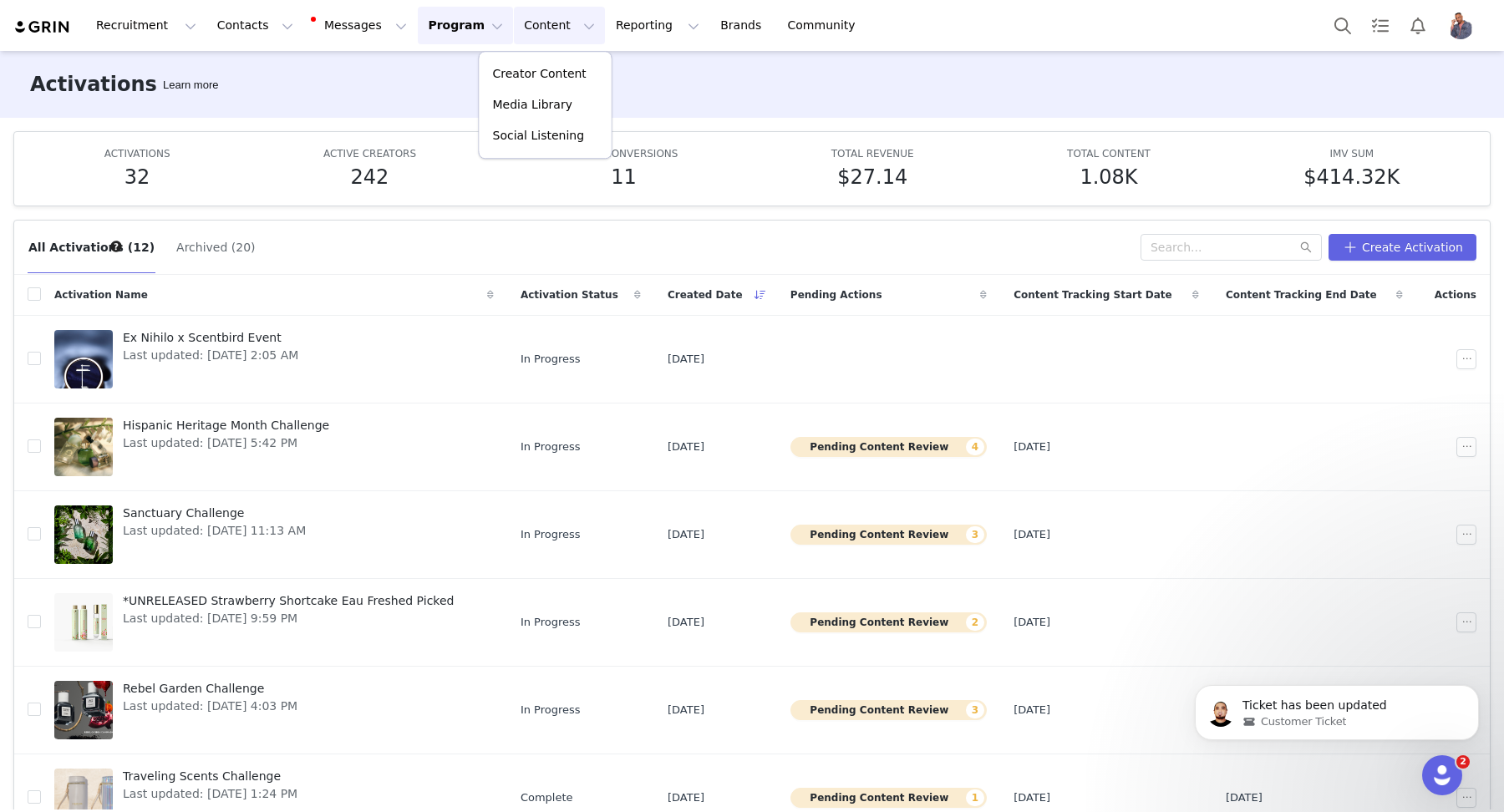
click at [420, 26] on button "Program Program" at bounding box center [466, 25] width 96 height 38
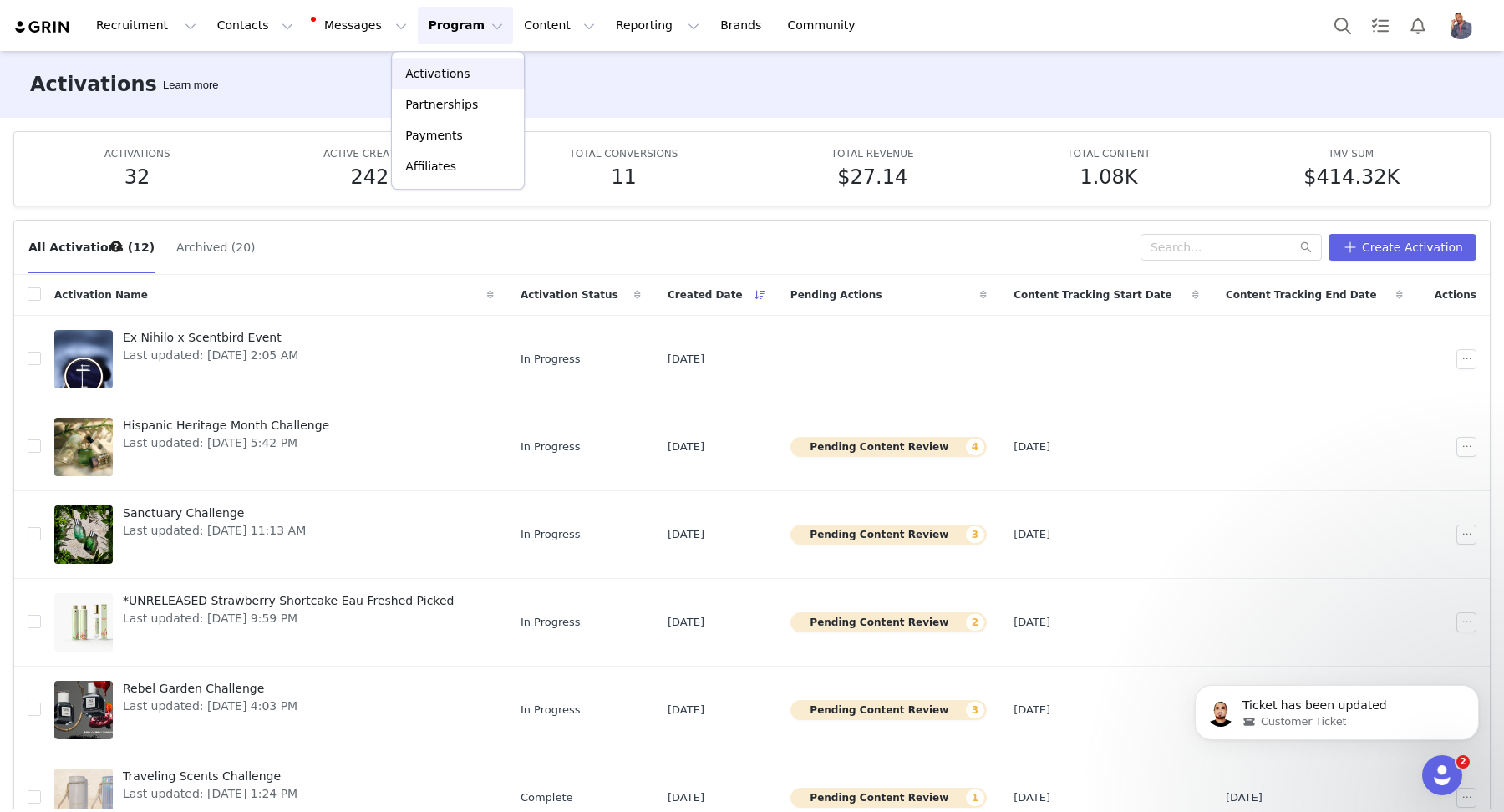
click at [433, 66] on p "Activations" at bounding box center [437, 73] width 64 height 17
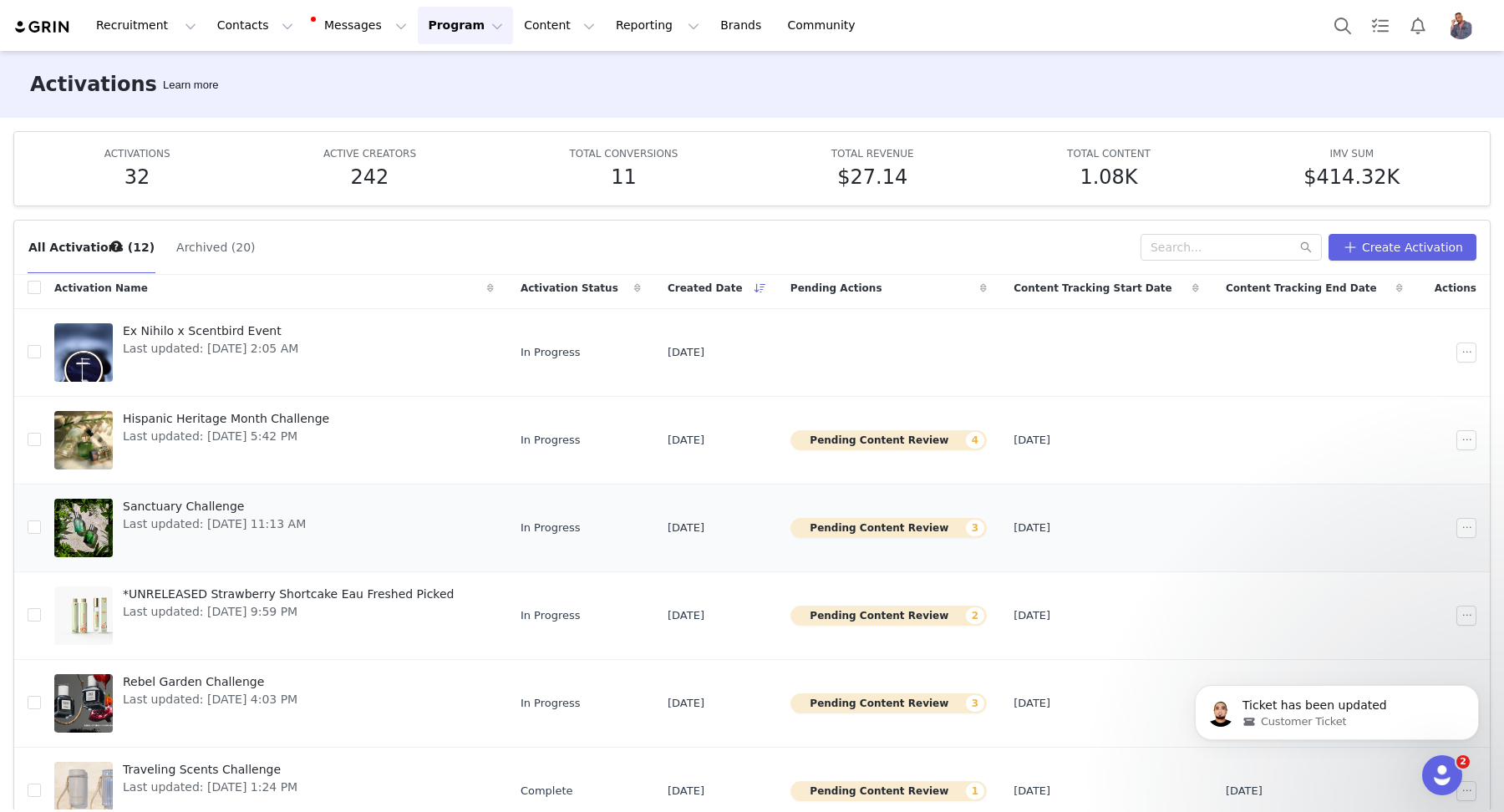
scroll to position [8, 0]
click at [1465, 614] on button "button" at bounding box center [1466, 614] width 20 height 20
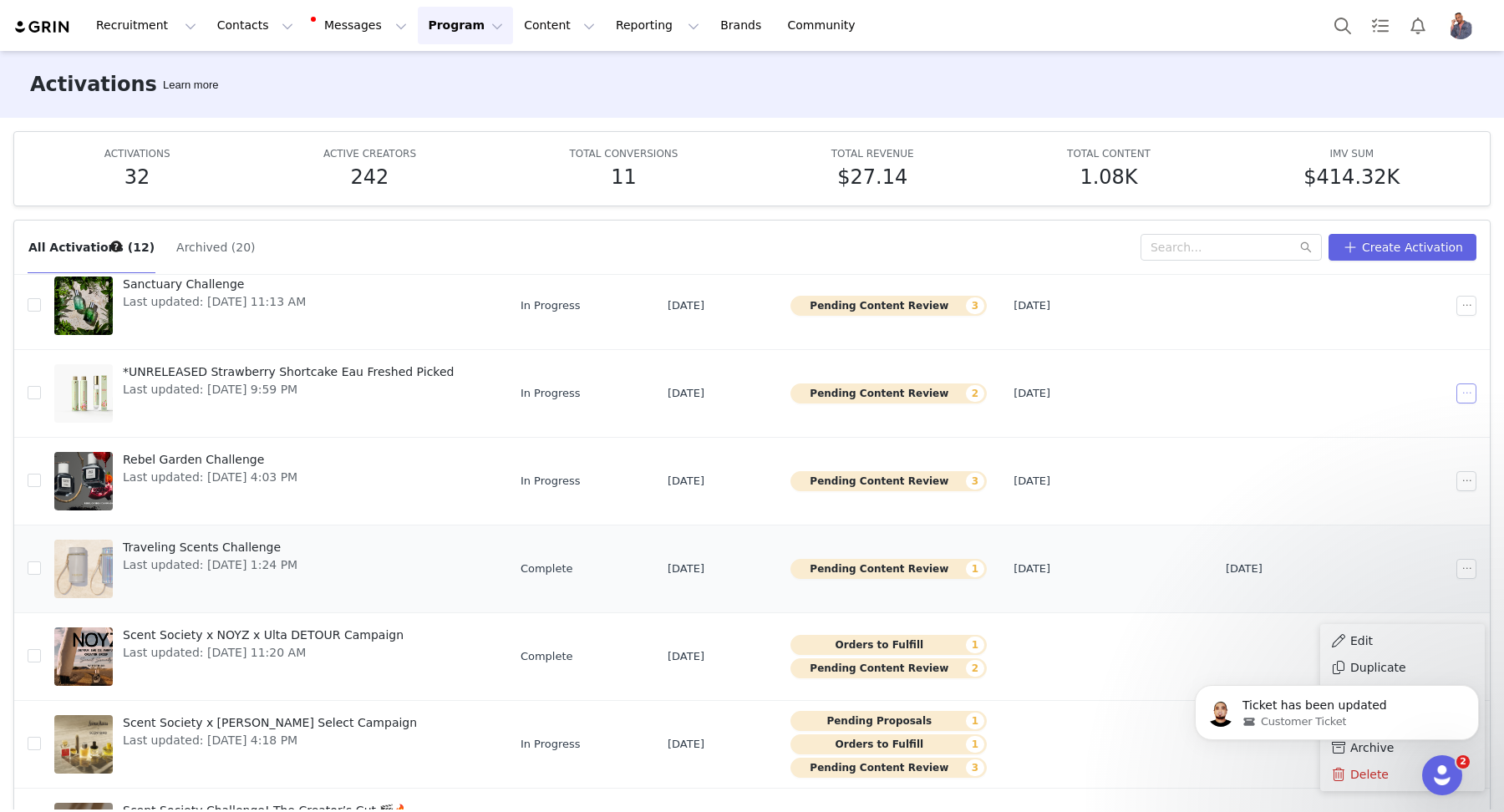
scroll to position [264, 0]
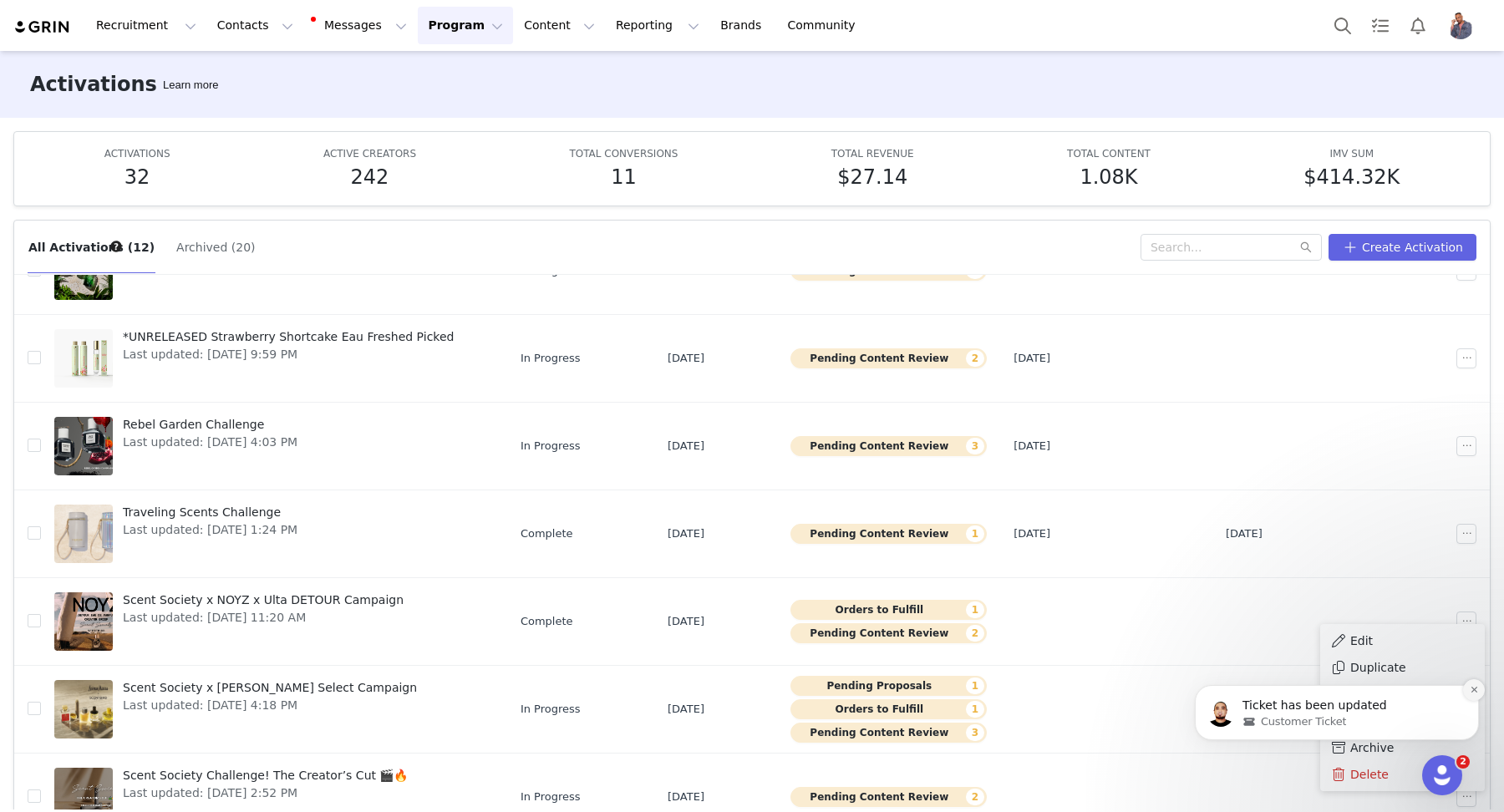
click at [1473, 687] on icon "Dismiss notification" at bounding box center [1474, 690] width 9 height 9
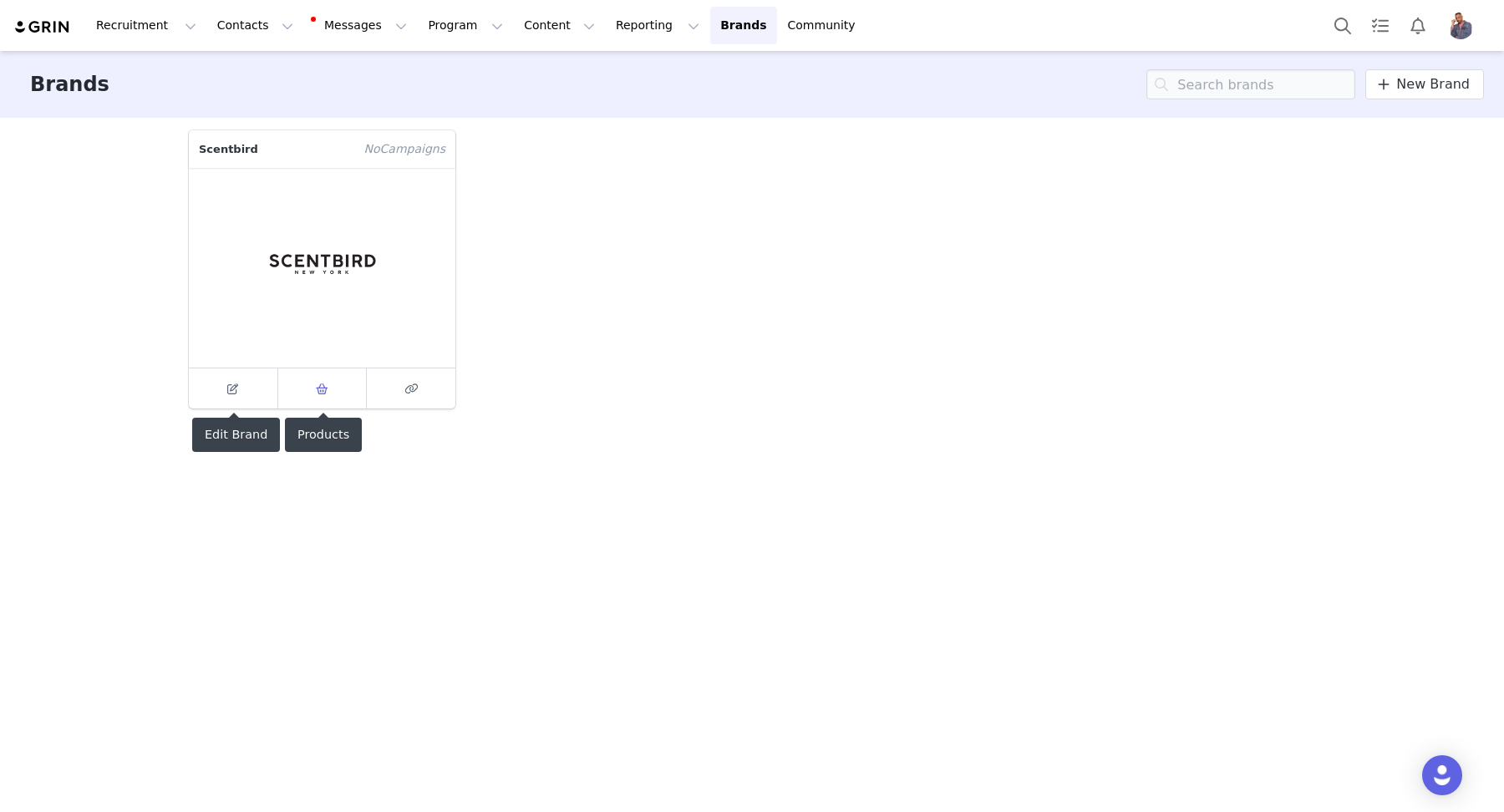
click at [298, 390] on link at bounding box center [322, 389] width 89 height 40
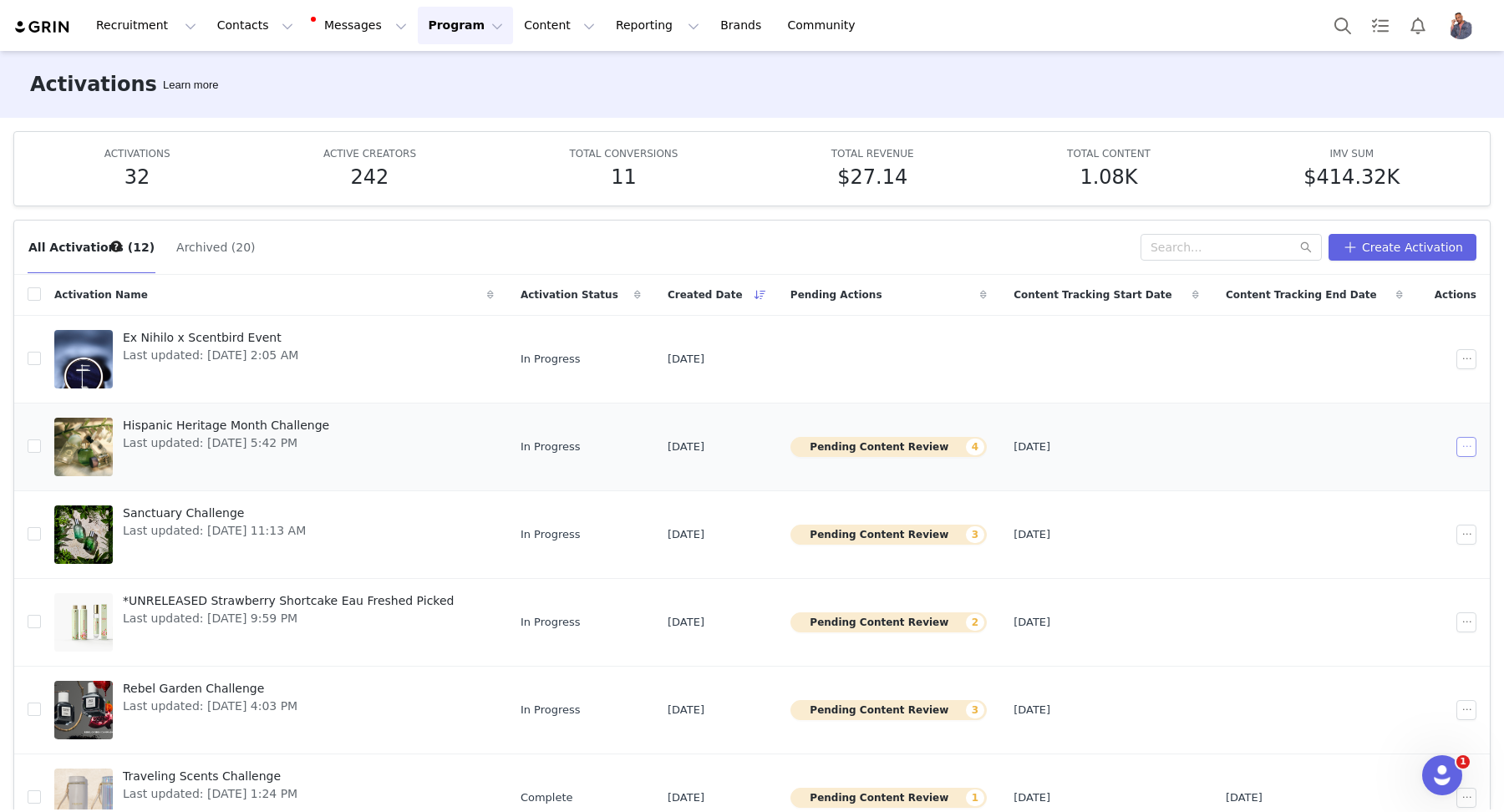
click at [1466, 443] on button "button" at bounding box center [1466, 446] width 20 height 20
click at [1378, 502] on span "Duplicate" at bounding box center [1377, 502] width 56 height 18
